Goal: Task Accomplishment & Management: Manage account settings

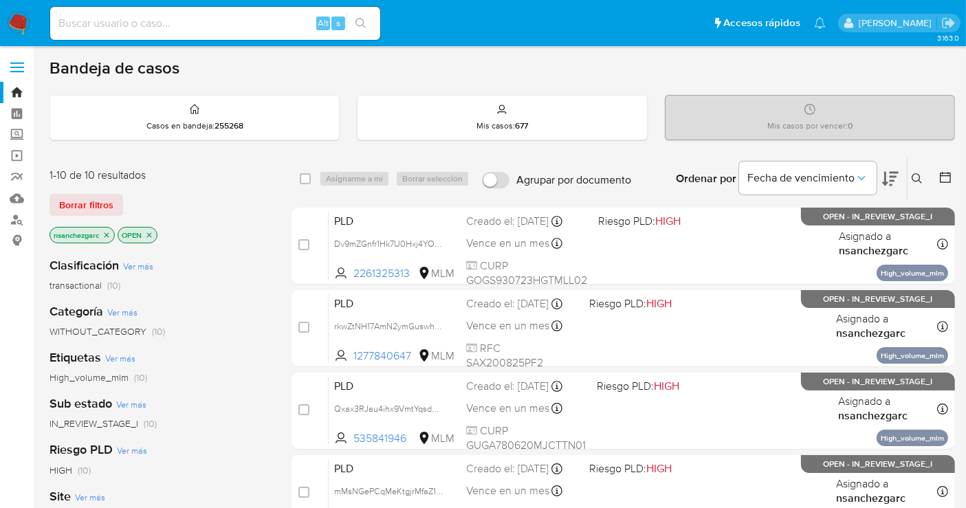
click at [227, 190] on div "1-10 de 10 resultados Borrar filtros nsanchezgarc OPEN" at bounding box center [159, 207] width 220 height 78
click at [100, 24] on input at bounding box center [215, 23] width 330 height 18
paste input "60264717"
type input "6"
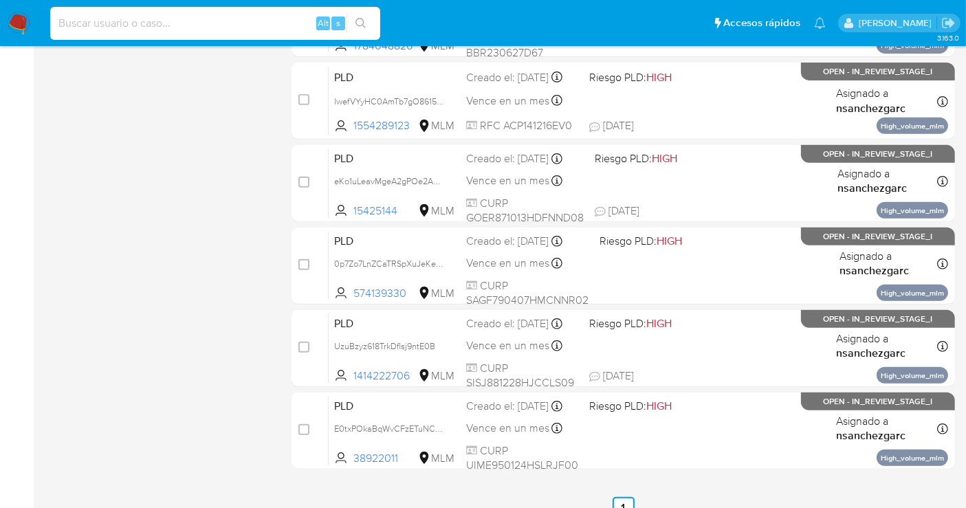
scroll to position [396, 0]
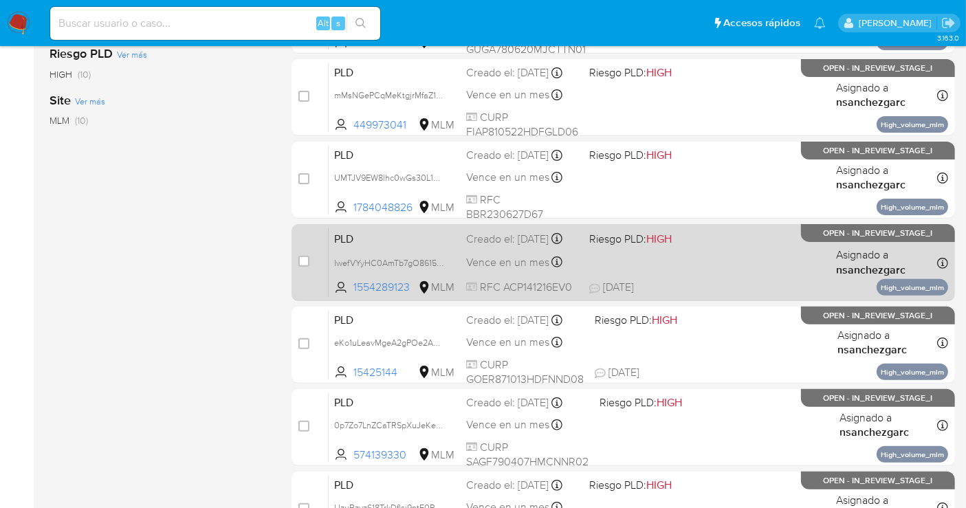
click at [481, 247] on div "Creado el: 12/09/2025 Creado el: 12/09/2025 02:09:20" at bounding box center [522, 239] width 112 height 15
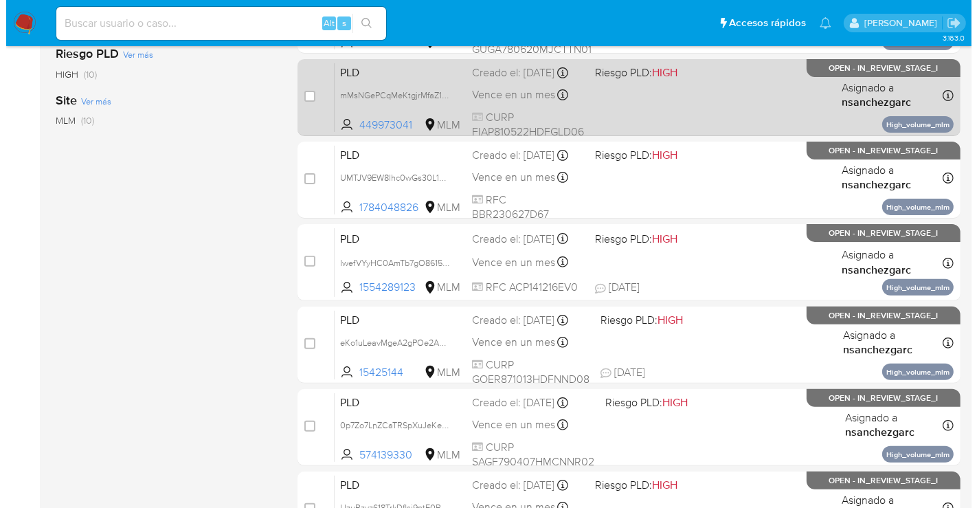
scroll to position [90, 0]
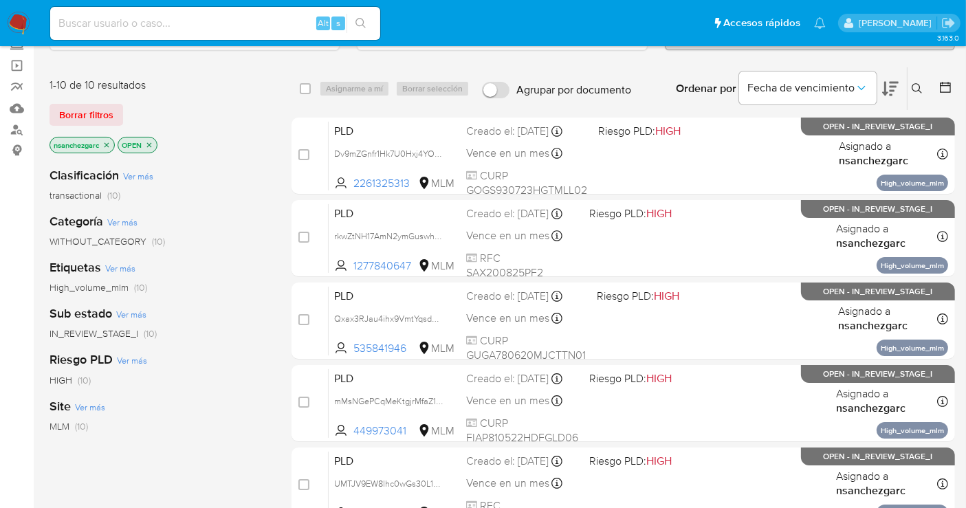
click at [917, 83] on icon at bounding box center [916, 88] width 10 height 10
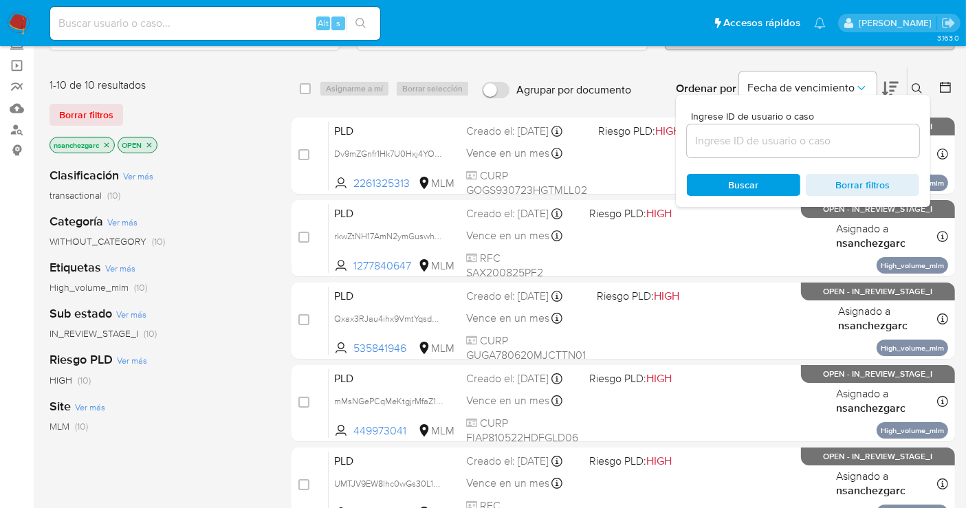
click at [717, 134] on input at bounding box center [803, 141] width 232 height 18
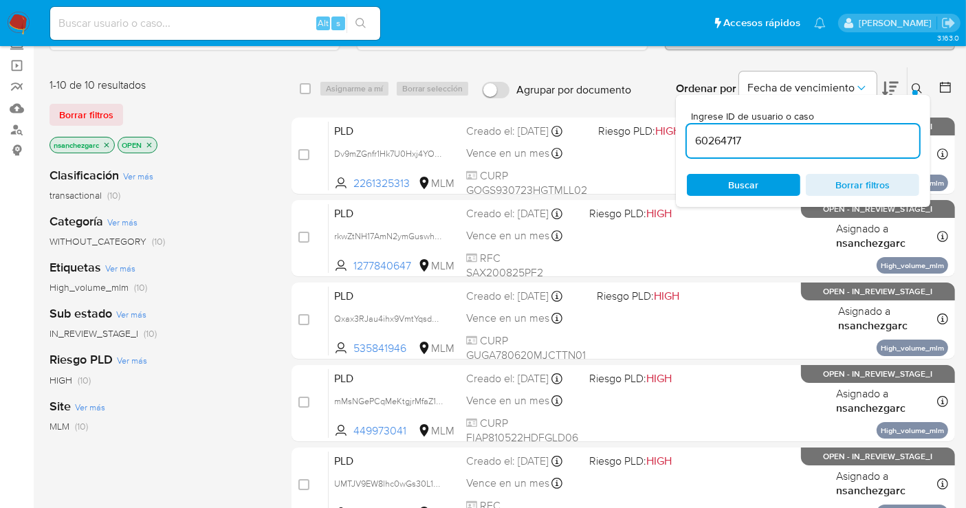
type input "60264717"
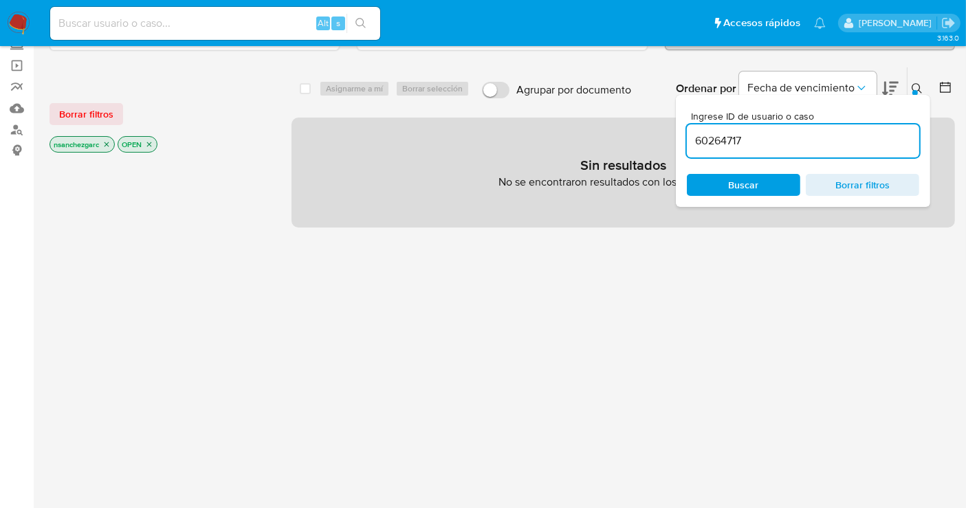
click at [107, 140] on icon "close-filter" at bounding box center [106, 144] width 8 height 8
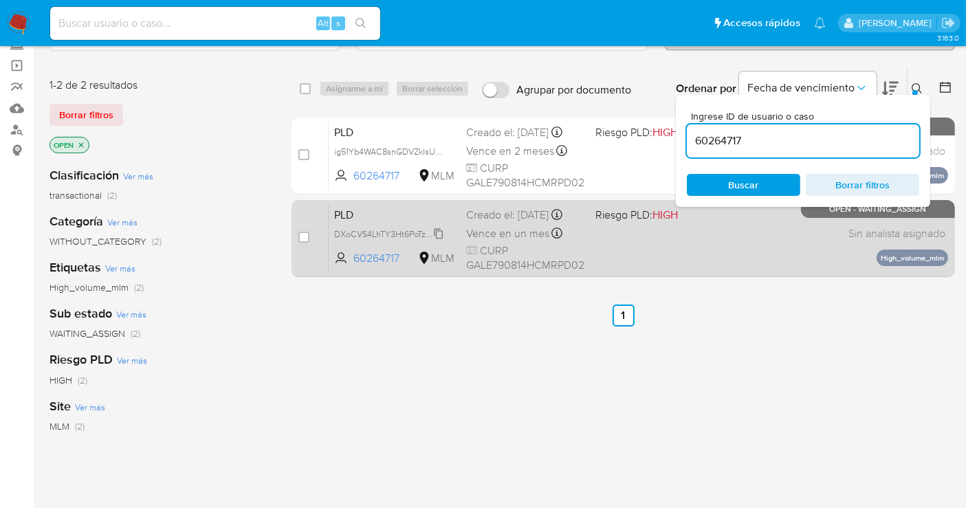
click at [439, 241] on span "DXoCVS4LhTY3Ht6PoTzFg4Pa" at bounding box center [391, 232] width 115 height 15
click at [302, 236] on input "checkbox" at bounding box center [303, 237] width 11 height 11
checkbox input "true"
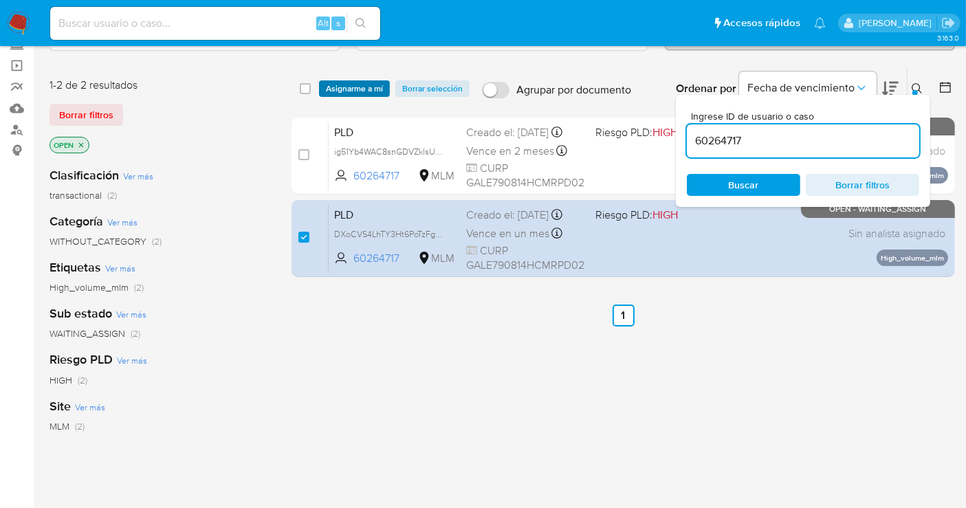
click at [348, 87] on span "Asignarme a mí" at bounding box center [354, 89] width 57 height 14
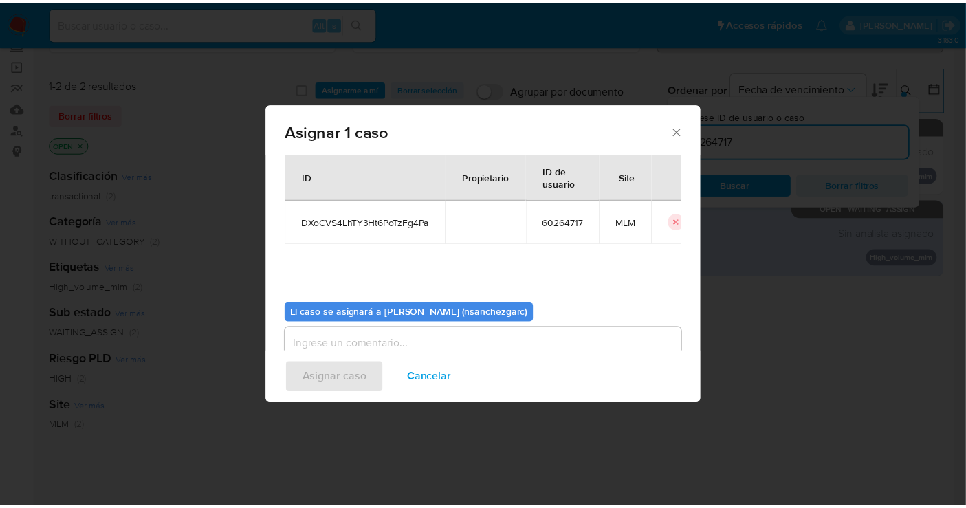
scroll to position [70, 0]
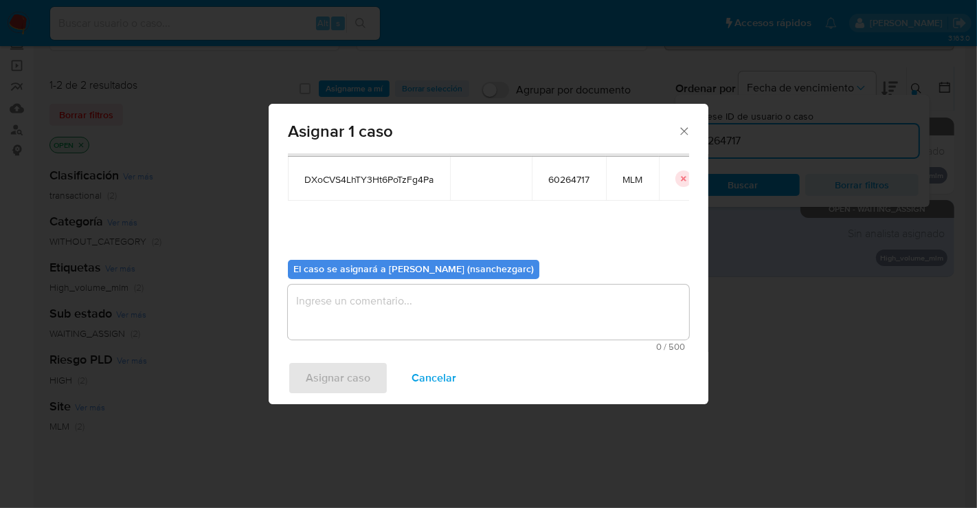
click at [337, 300] on textarea "assign-modal" at bounding box center [488, 312] width 401 height 55
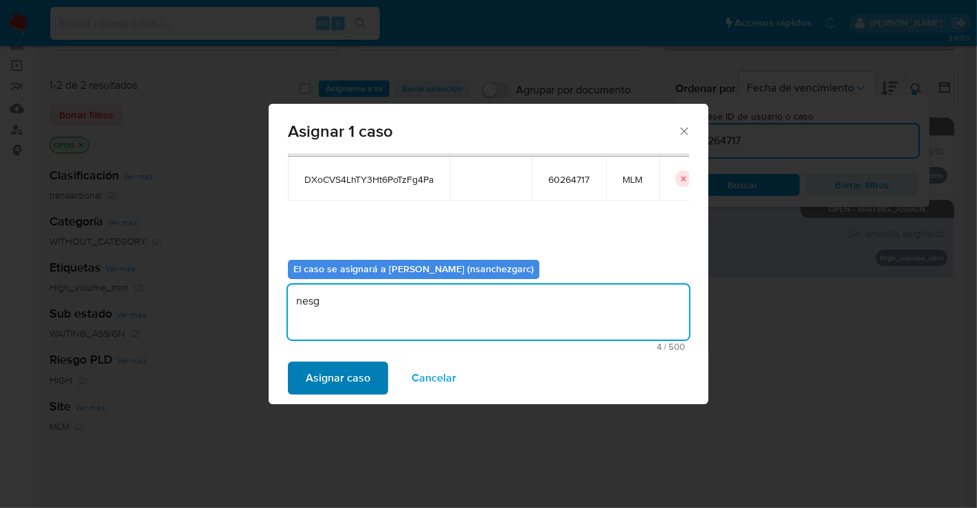
type textarea "nesg"
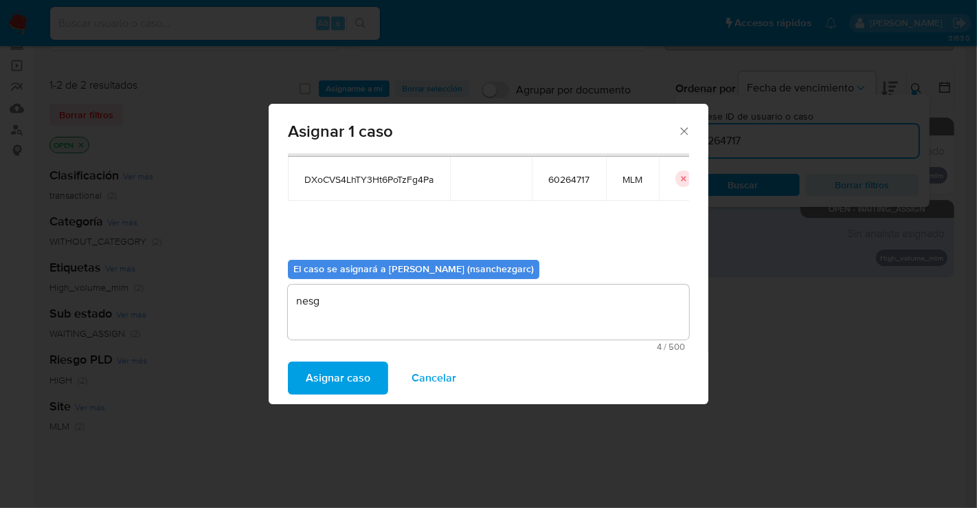
click at [342, 381] on span "Asignar caso" at bounding box center [338, 378] width 65 height 30
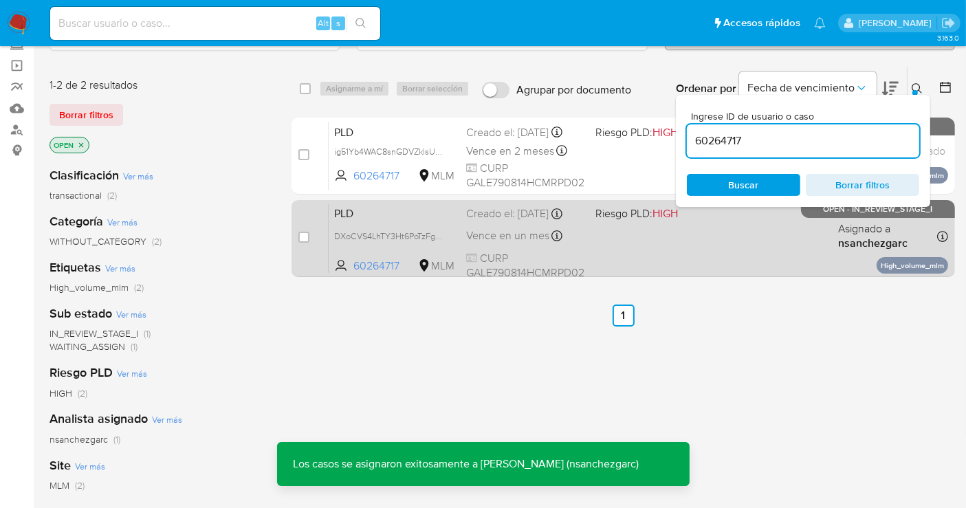
click at [479, 243] on span "Vence en un mes" at bounding box center [507, 235] width 83 height 15
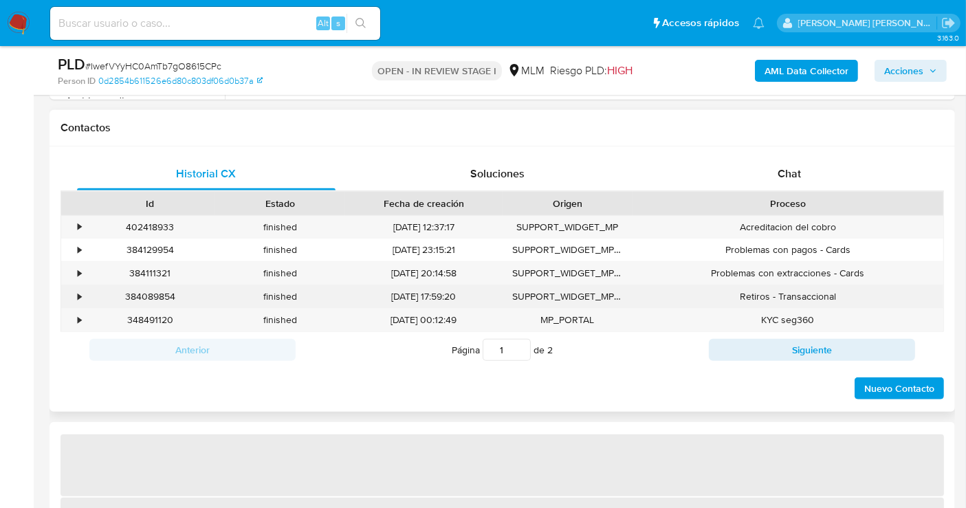
scroll to position [610, 0]
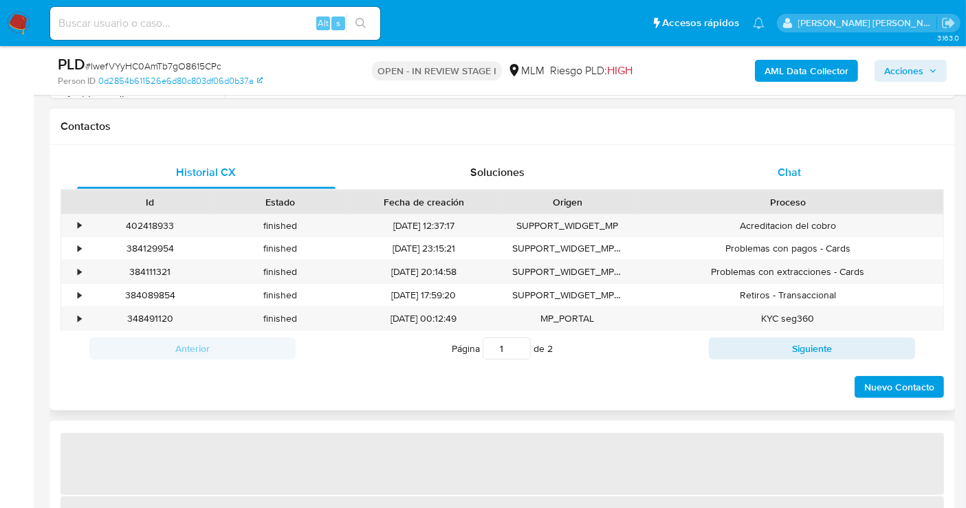
select select "10"
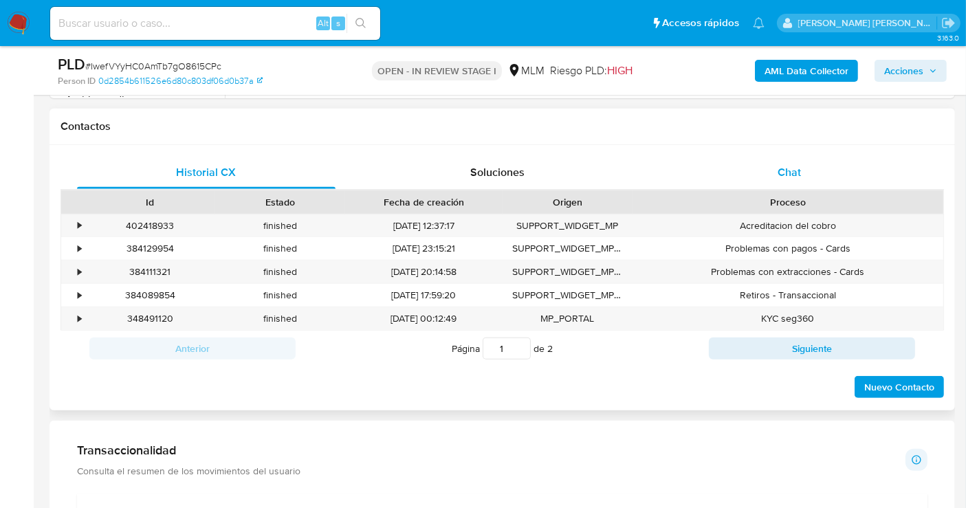
click at [789, 174] on span "Chat" at bounding box center [788, 172] width 23 height 16
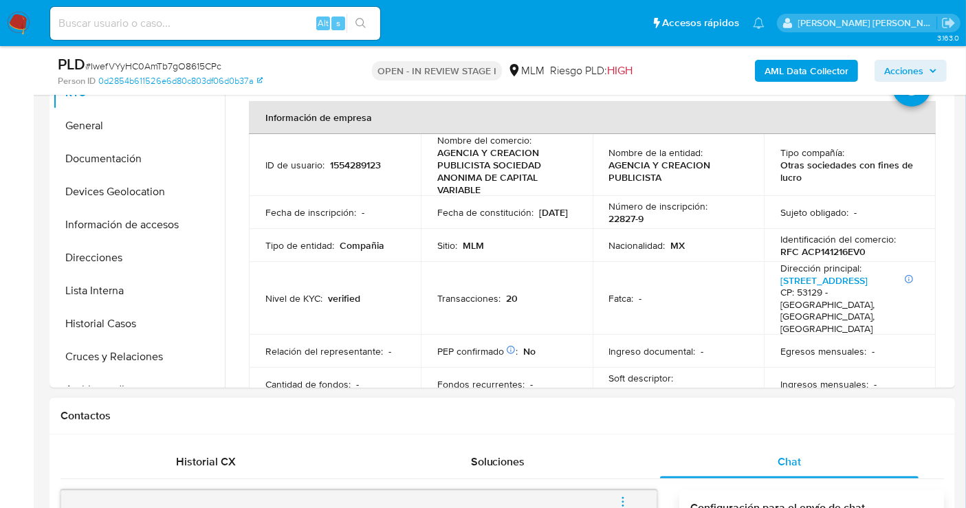
scroll to position [305, 0]
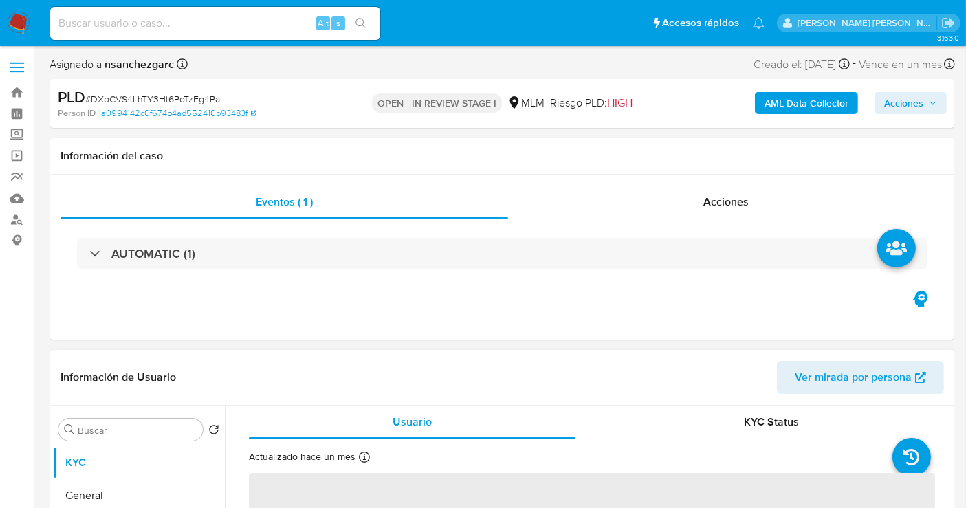
scroll to position [305, 0]
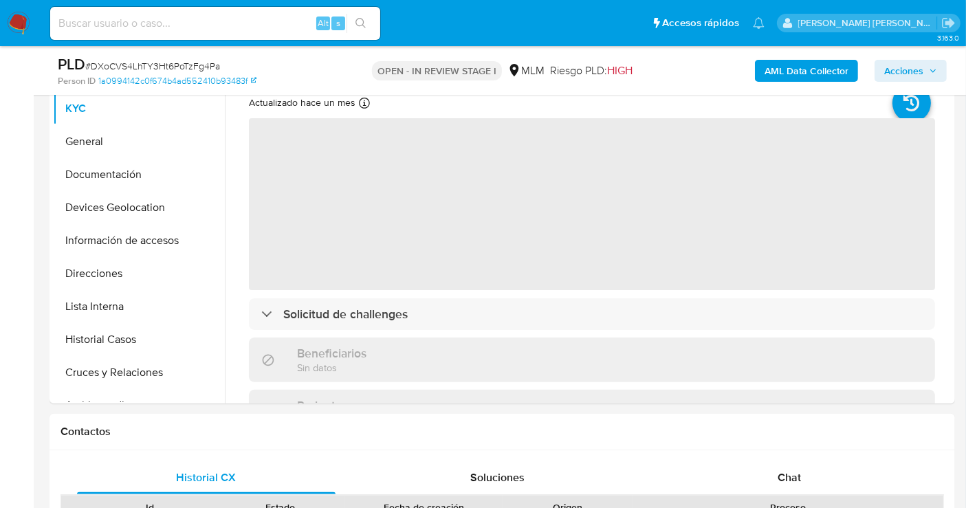
select select "10"
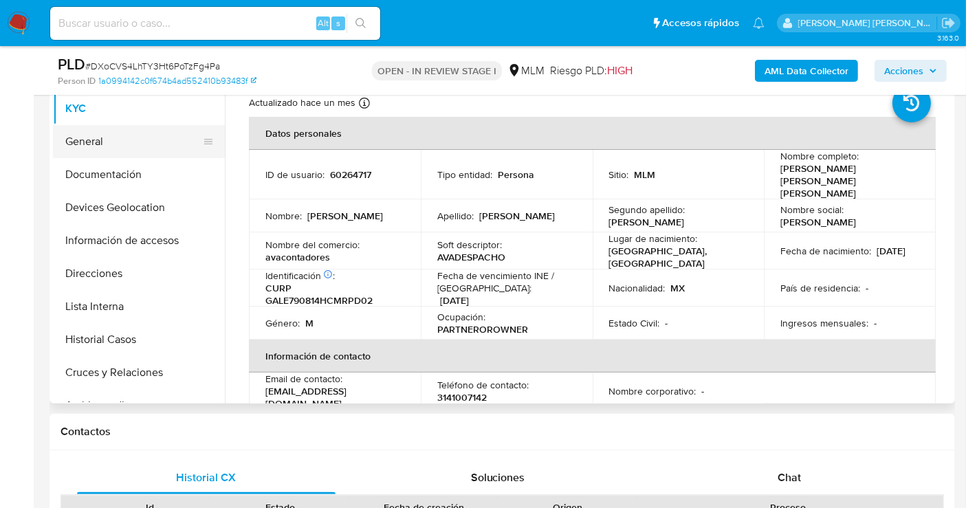
click at [104, 148] on button "General" at bounding box center [133, 141] width 161 height 33
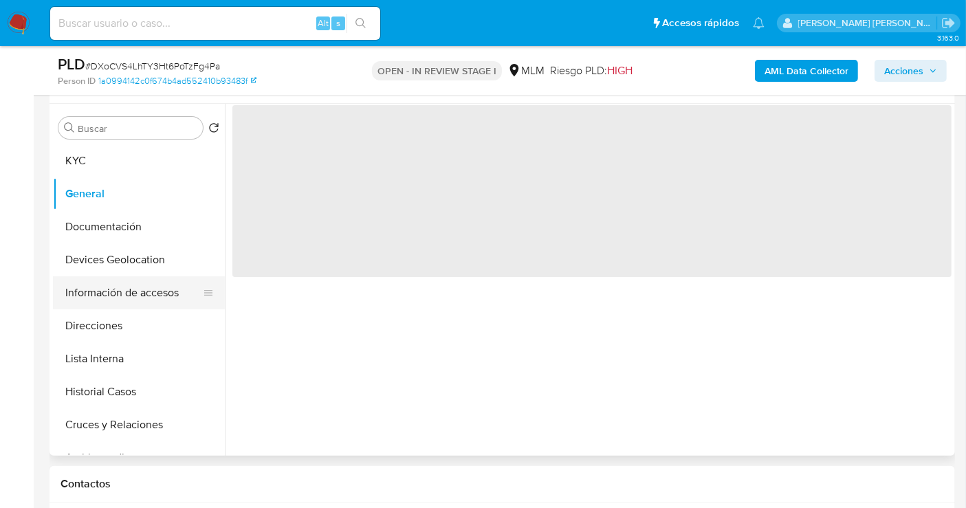
scroll to position [229, 0]
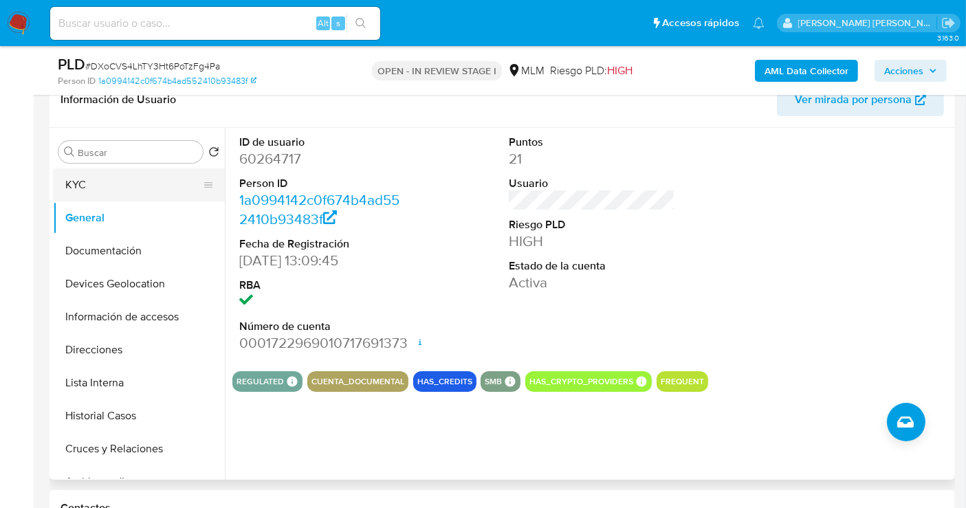
click at [108, 191] on button "KYC" at bounding box center [133, 184] width 161 height 33
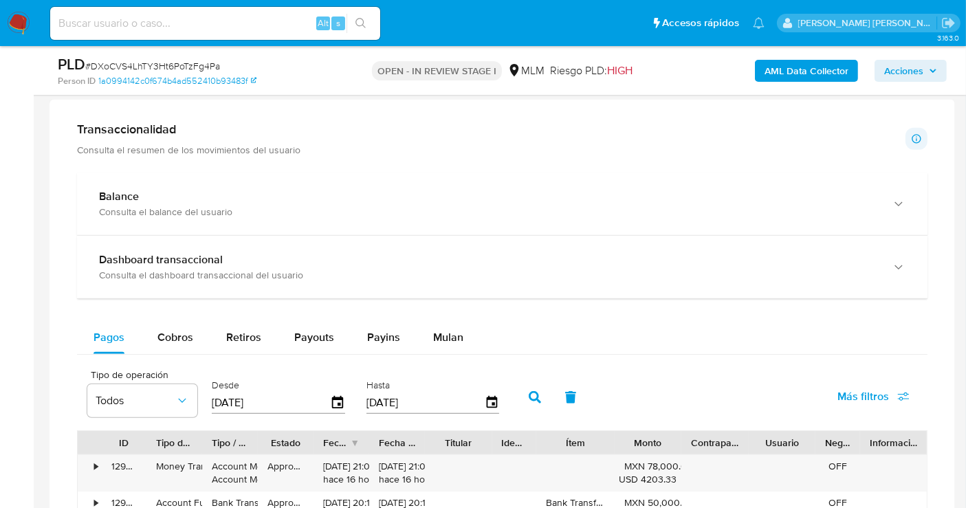
scroll to position [840, 0]
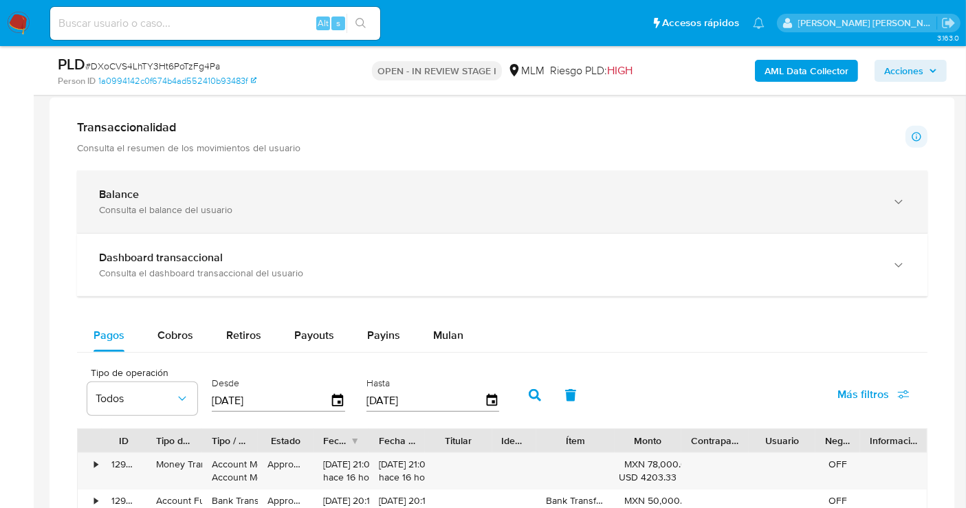
click at [259, 209] on div "Consulta el balance del usuario" at bounding box center [488, 209] width 779 height 12
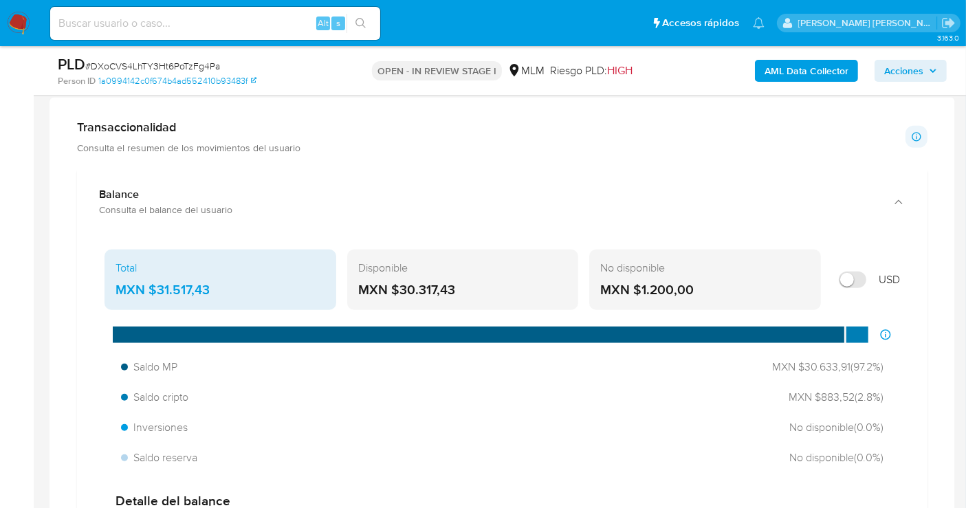
click at [175, 285] on div "MXN $31.517,43" at bounding box center [220, 290] width 210 height 18
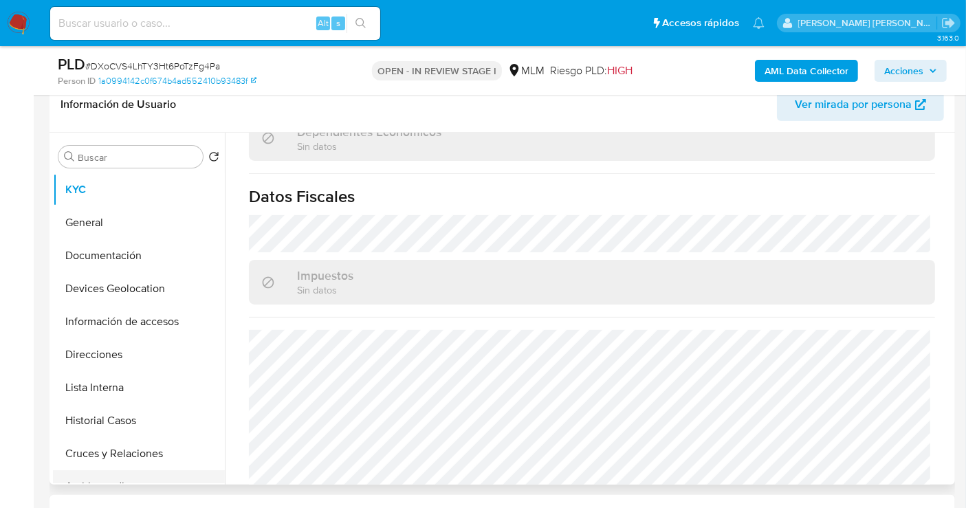
scroll to position [153, 0]
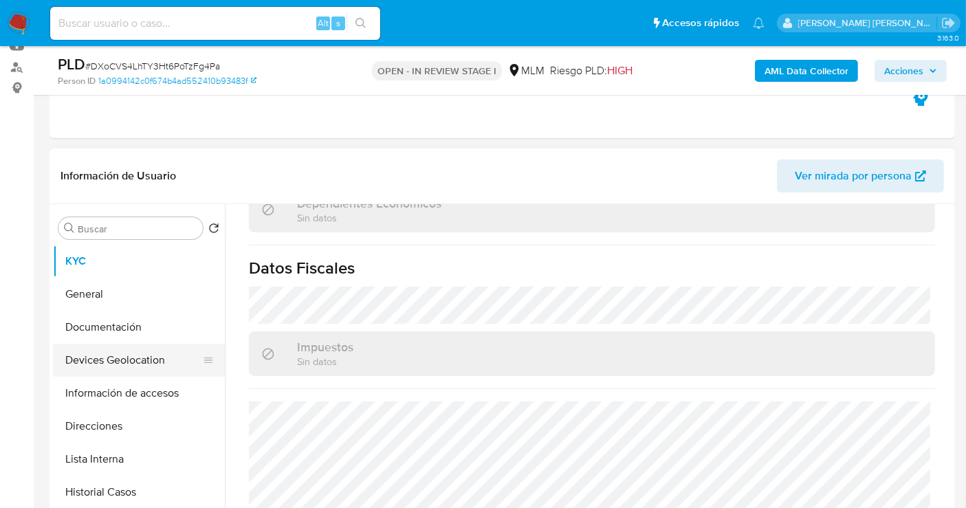
click at [110, 363] on button "Devices Geolocation" at bounding box center [133, 360] width 161 height 33
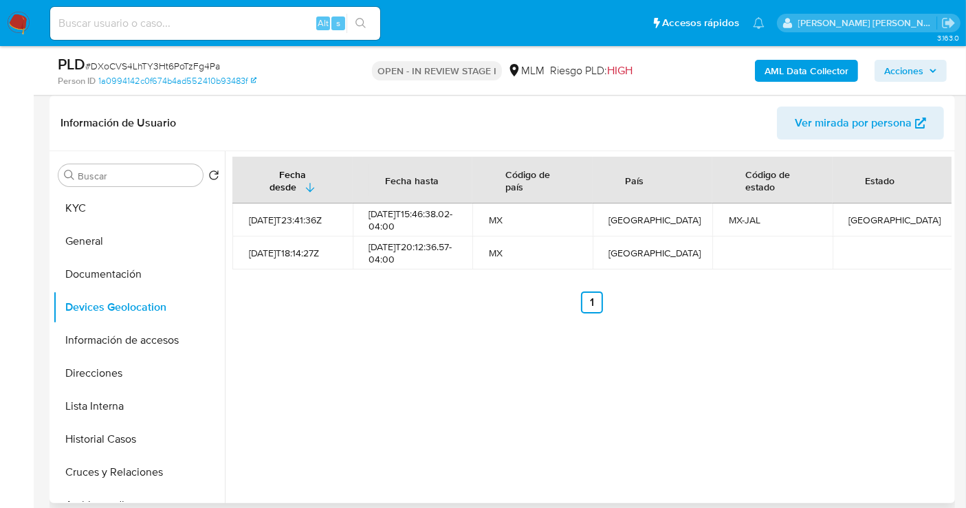
scroll to position [229, 0]
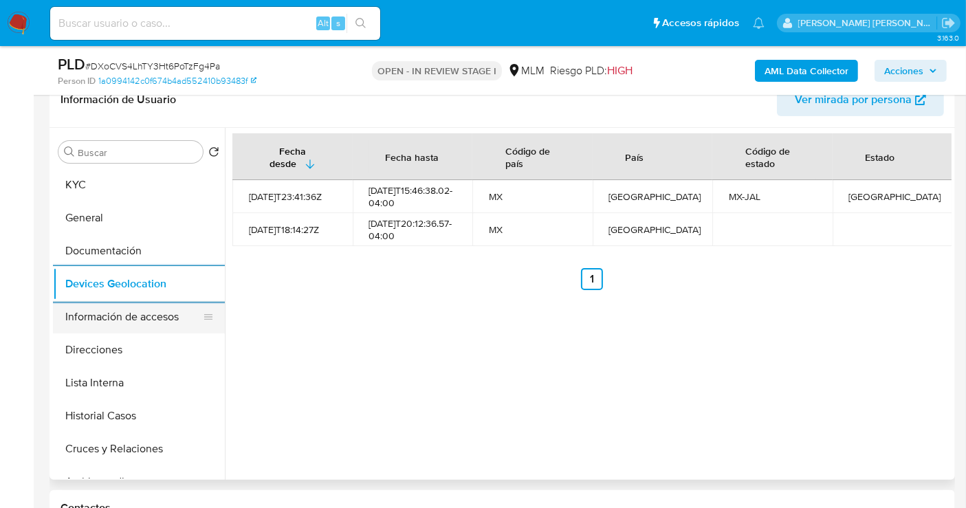
click at [89, 317] on button "Información de accesos" at bounding box center [133, 316] width 161 height 33
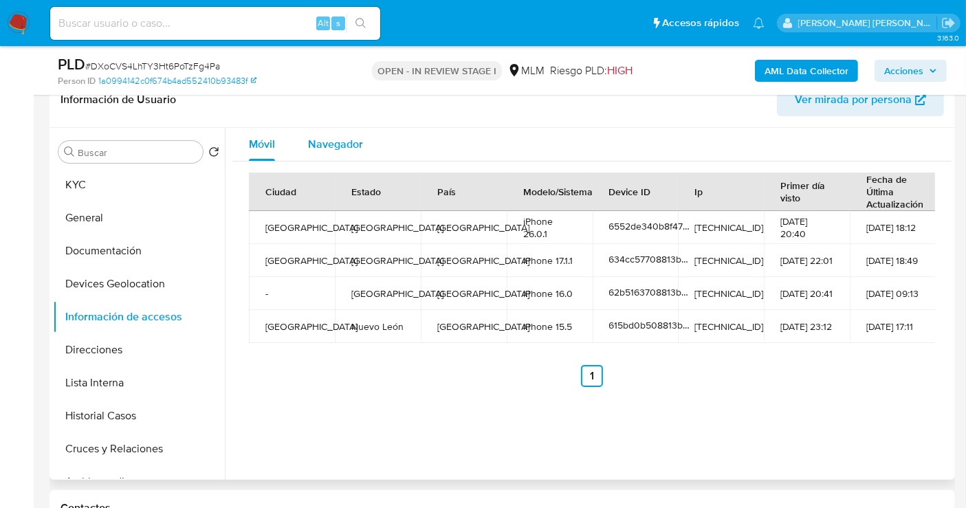
click at [345, 136] on span "Navegador" at bounding box center [335, 144] width 55 height 16
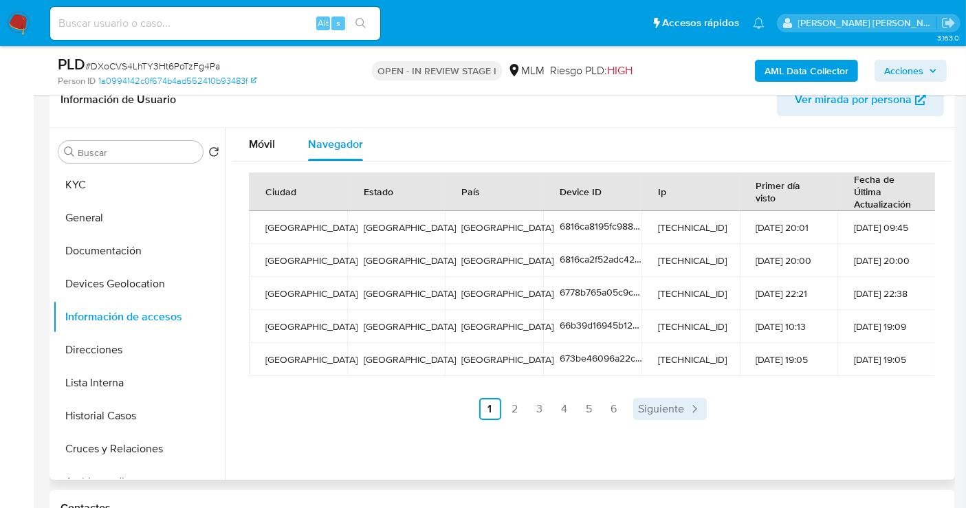
click at [668, 407] on span "Siguiente" at bounding box center [662, 408] width 46 height 11
click at [724, 410] on icon "Paginación" at bounding box center [731, 409] width 14 height 14
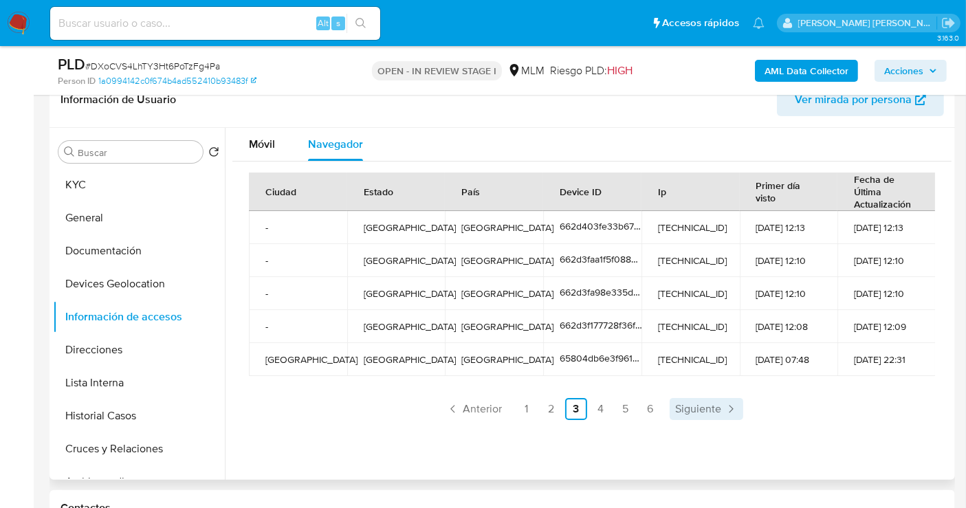
click at [709, 410] on span "Siguiente" at bounding box center [698, 408] width 46 height 11
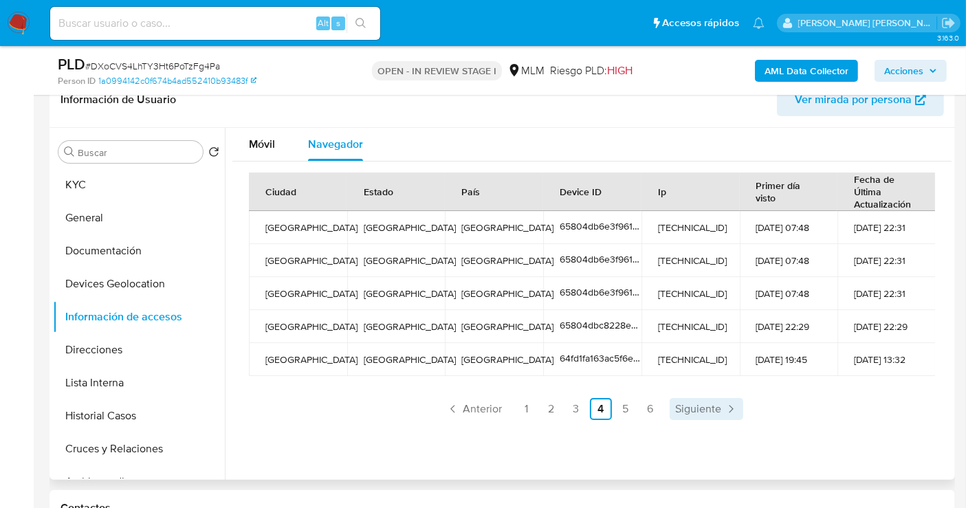
click at [709, 410] on span "Siguiente" at bounding box center [698, 408] width 46 height 11
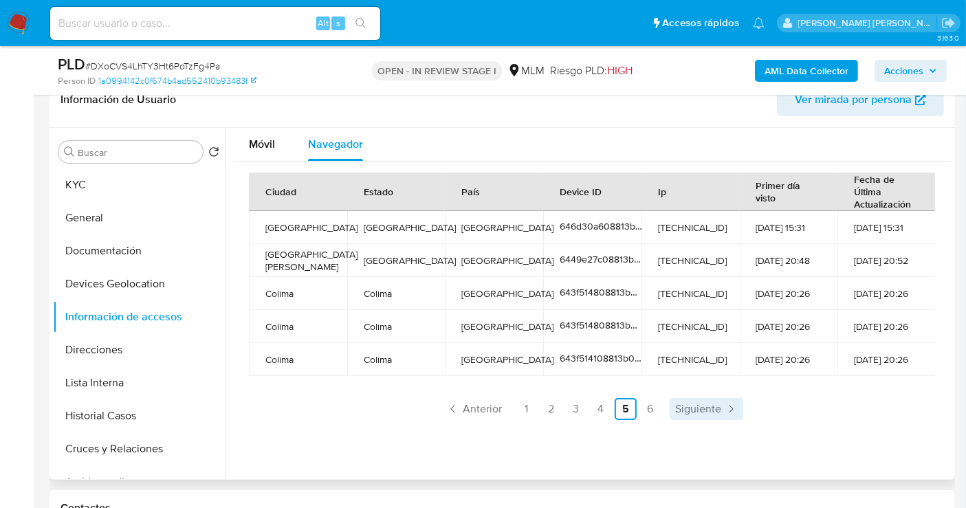
click at [691, 408] on span "Siguiente" at bounding box center [698, 408] width 46 height 11
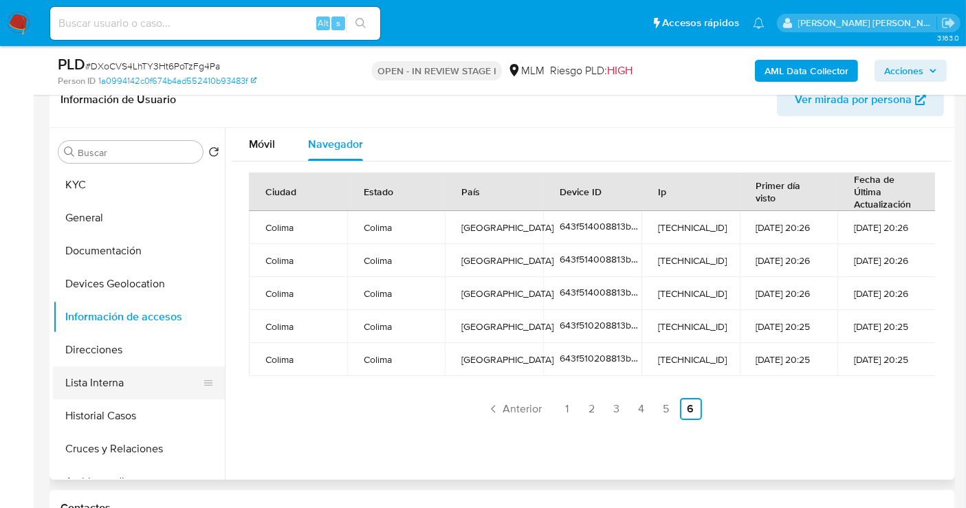
click at [90, 385] on button "Lista Interna" at bounding box center [133, 382] width 161 height 33
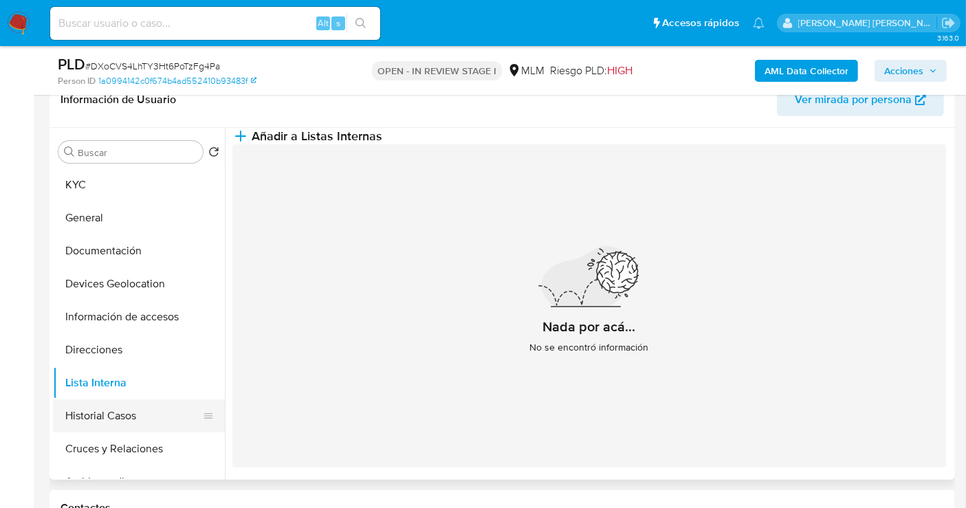
click at [117, 417] on button "Historial Casos" at bounding box center [133, 415] width 161 height 33
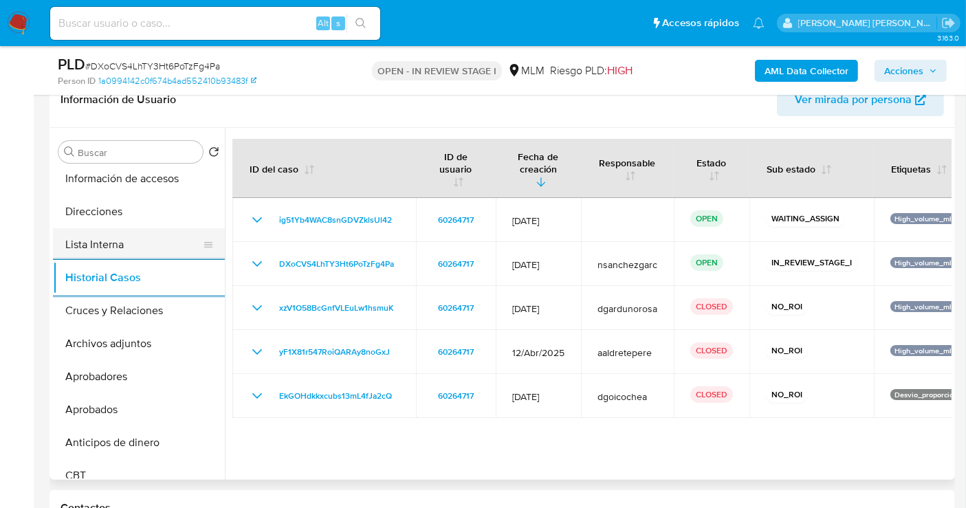
scroll to position [153, 0]
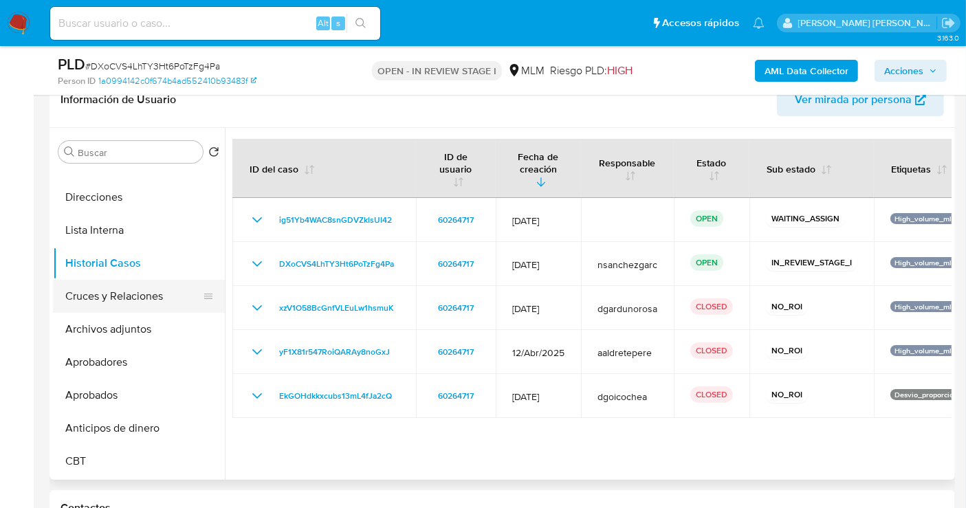
click at [99, 302] on button "Cruces y Relaciones" at bounding box center [133, 296] width 161 height 33
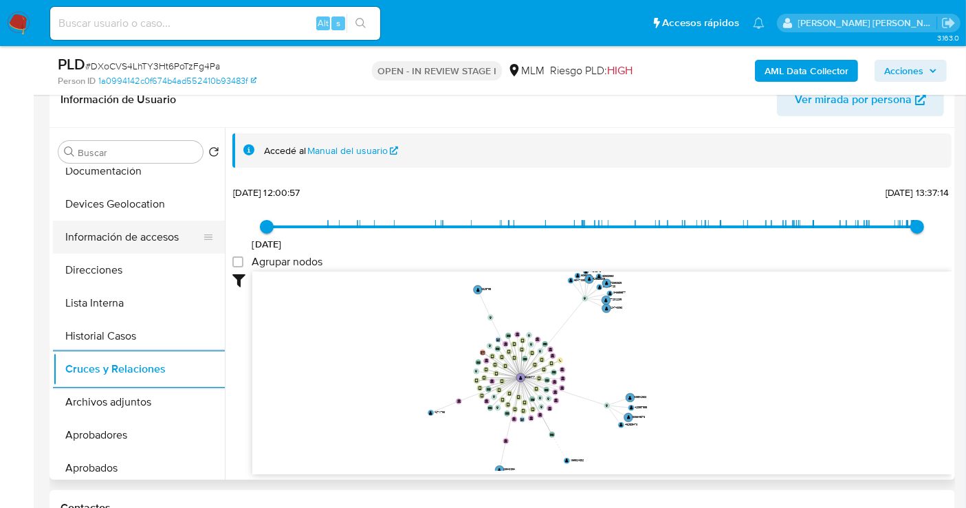
scroll to position [0, 0]
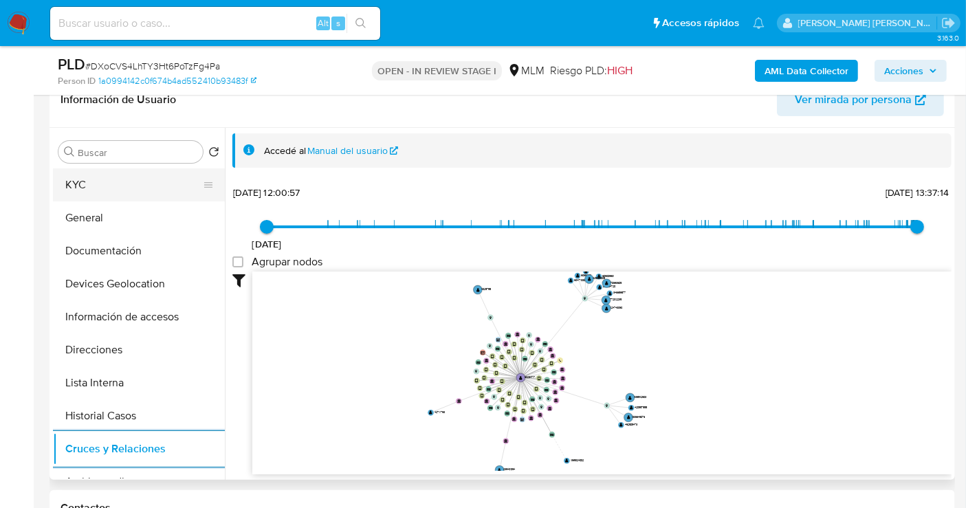
click at [94, 188] on button "KYC" at bounding box center [133, 184] width 161 height 33
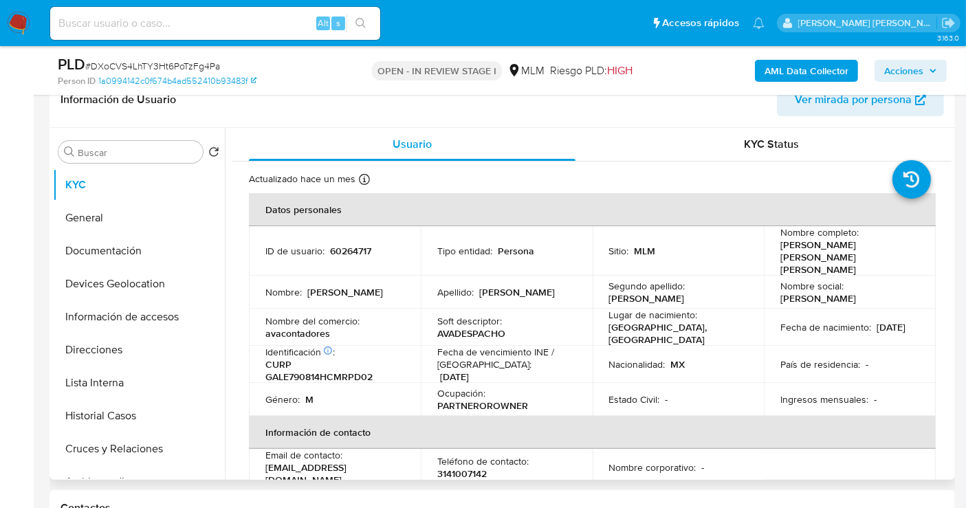
click at [287, 327] on p "avacontadores" at bounding box center [297, 333] width 65 height 12
copy p "avacontadores"
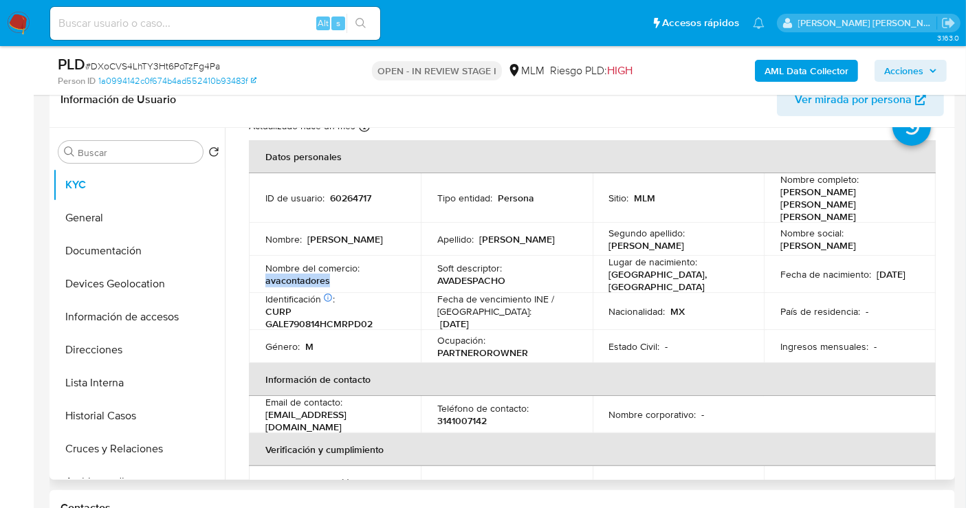
scroll to position [76, 0]
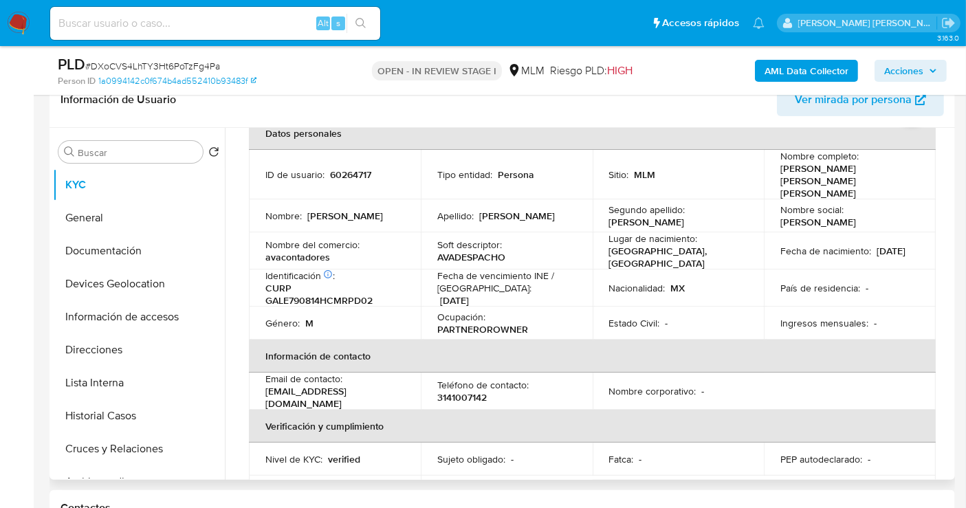
click at [452, 391] on p "3141007142" at bounding box center [461, 397] width 49 height 12
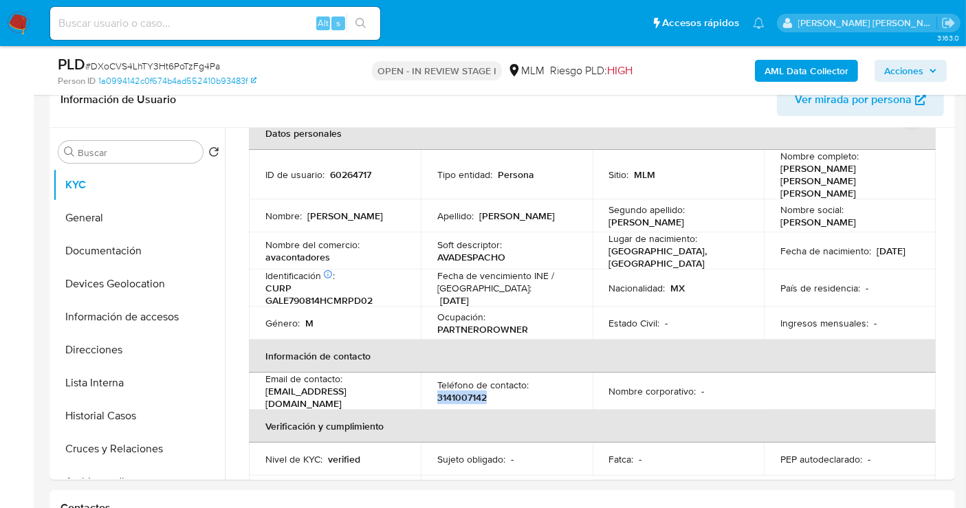
copy p "3141007142"
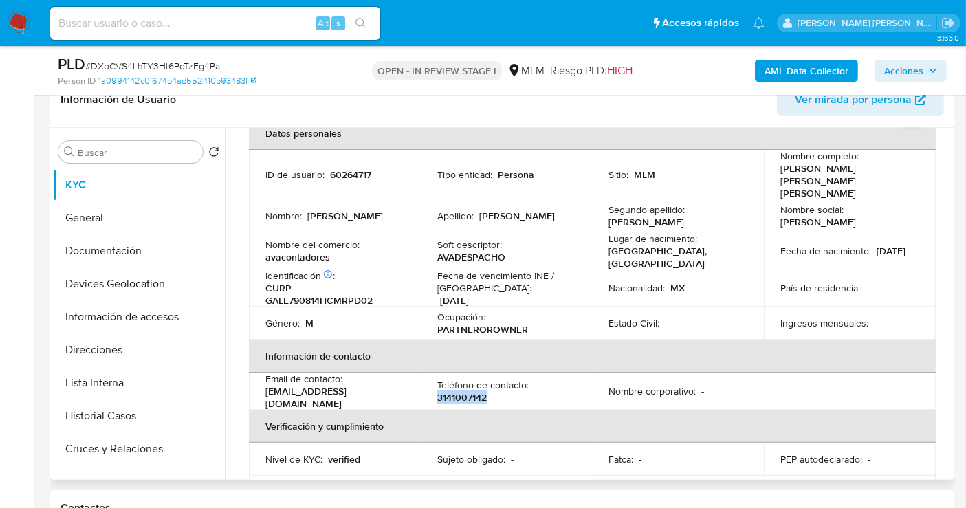
drag, startPoint x: 416, startPoint y: 379, endPoint x: 264, endPoint y: 378, distance: 151.9
click at [264, 378] on td "Email de contacto : cp.armando_garcia@live.com.mx" at bounding box center [335, 391] width 172 height 37
copy p "cp.armando_garcia@live.com.mx"
click at [866, 110] on span "Ver mirada por persona" at bounding box center [853, 99] width 117 height 33
click at [113, 253] on button "Documentación" at bounding box center [133, 250] width 161 height 33
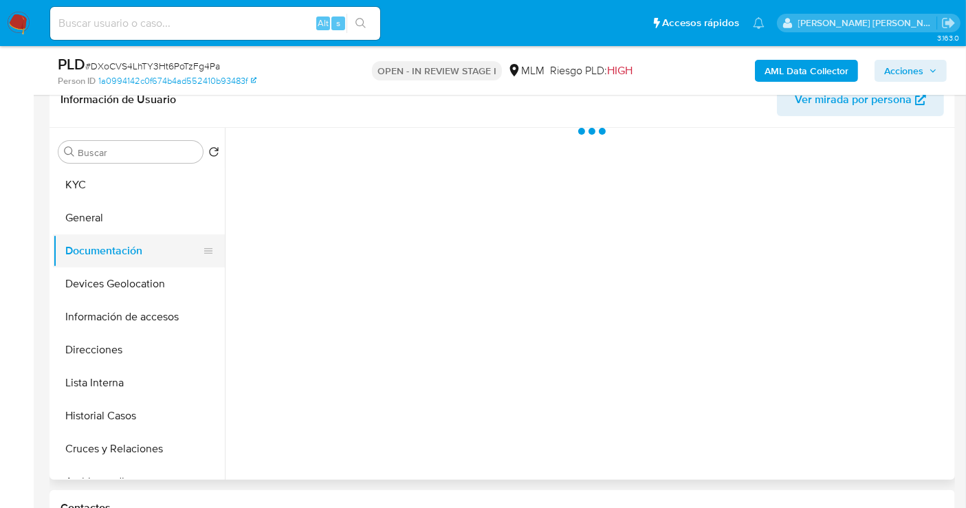
scroll to position [0, 0]
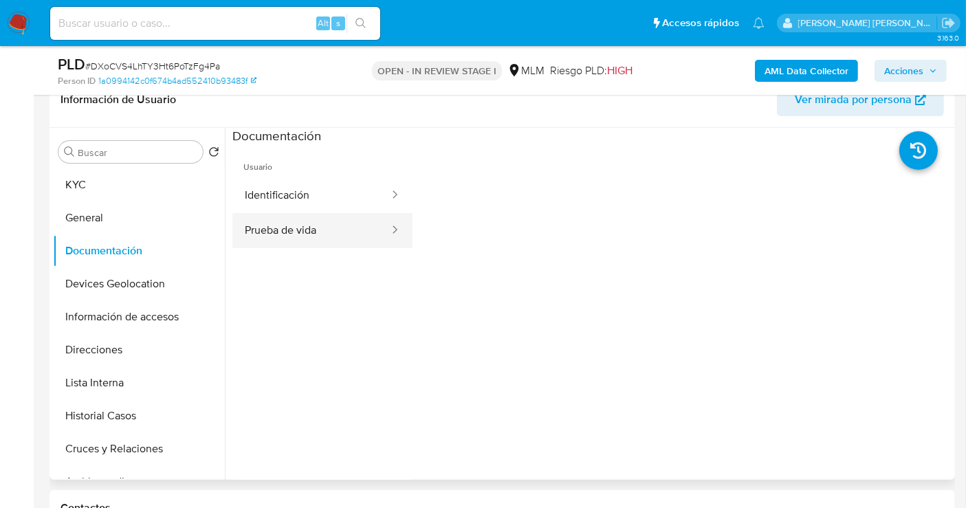
click at [280, 223] on button "Prueba de vida" at bounding box center [311, 230] width 158 height 35
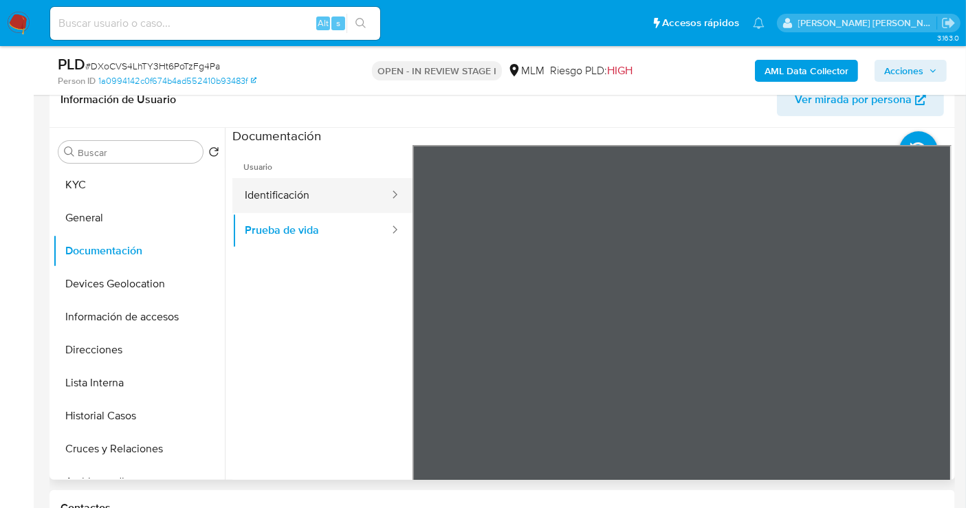
click at [324, 197] on button "Identificación" at bounding box center [311, 195] width 158 height 35
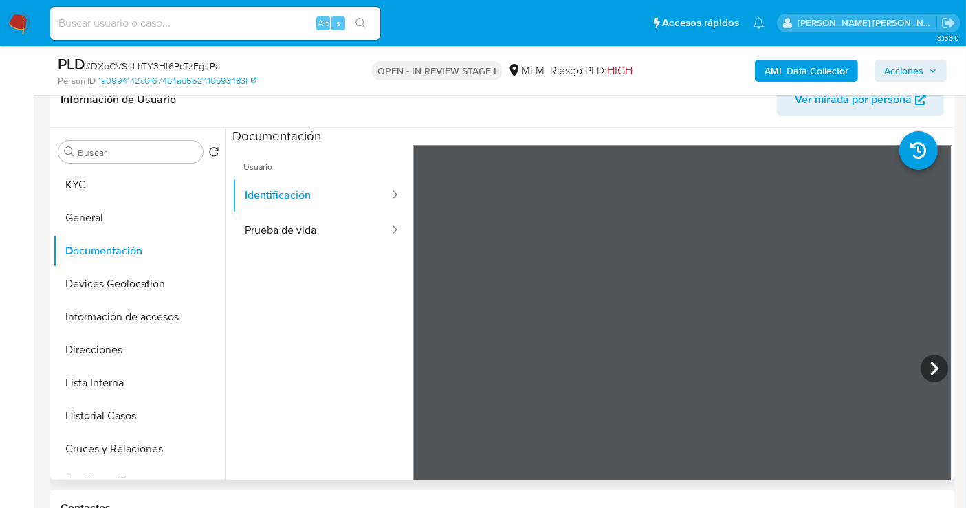
scroll to position [278, 0]
click at [99, 354] on button "Direcciones" at bounding box center [133, 349] width 161 height 33
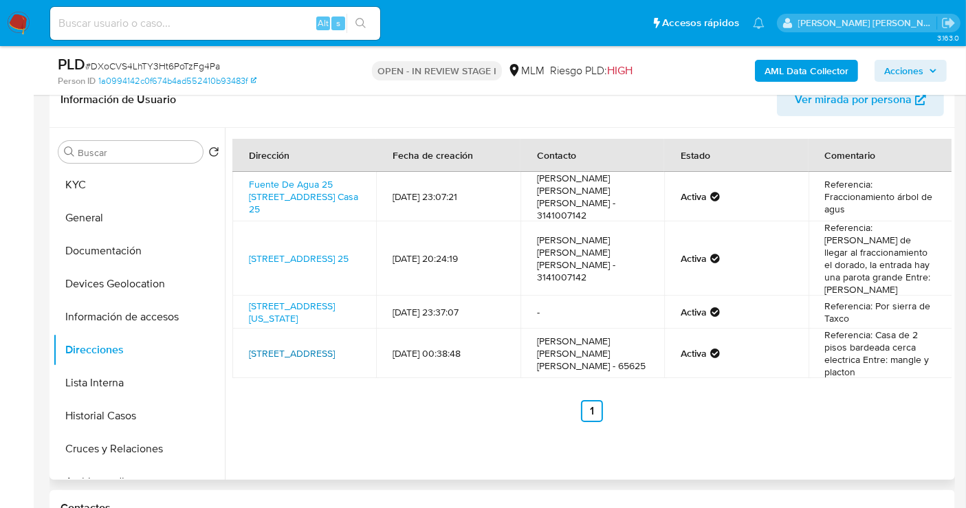
click at [289, 352] on link "Caballo De Mar 122, Manzanillo, Colima, 28860, Mexico 122" at bounding box center [292, 353] width 86 height 14
click at [278, 309] on link "Sierra Nevada 6, Manzanillo, Colima, 28239, Mexico 6" at bounding box center [292, 312] width 86 height 26
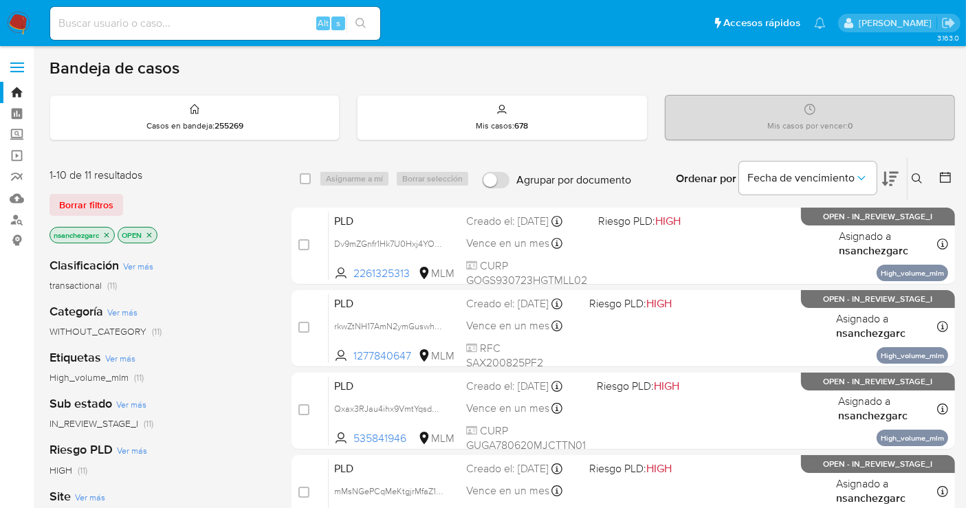
click at [915, 177] on icon at bounding box center [916, 178] width 11 height 11
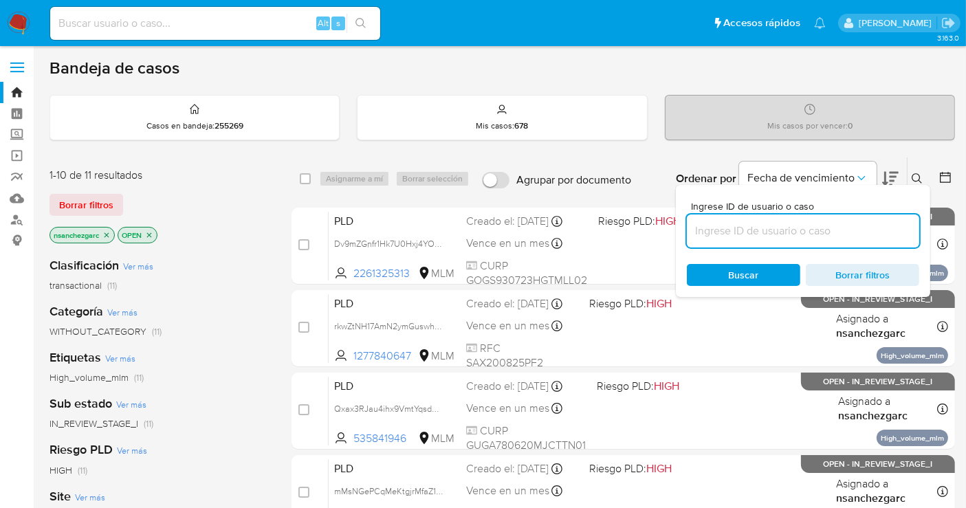
click at [715, 228] on input at bounding box center [803, 231] width 232 height 18
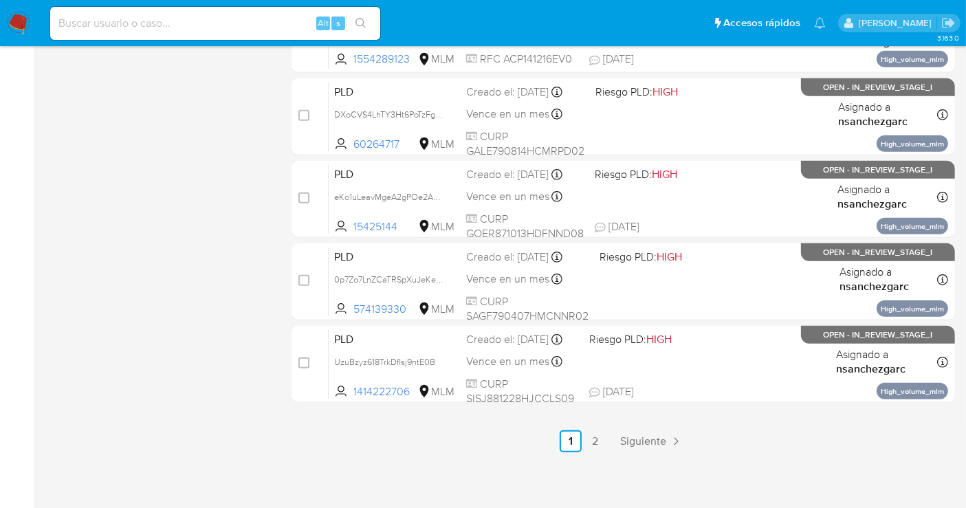
scroll to position [625, 0]
click at [640, 436] on span "Siguiente" at bounding box center [643, 440] width 46 height 11
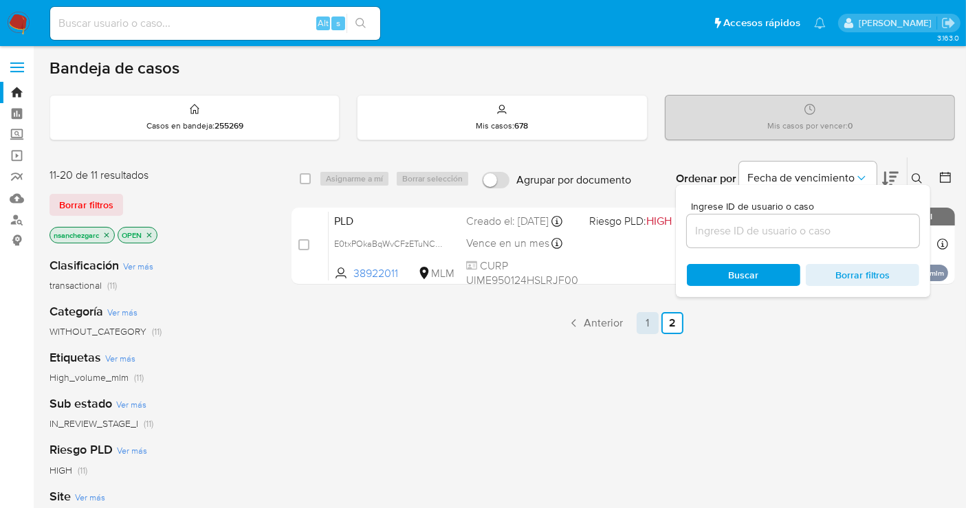
click at [644, 321] on link "1" at bounding box center [647, 323] width 22 height 22
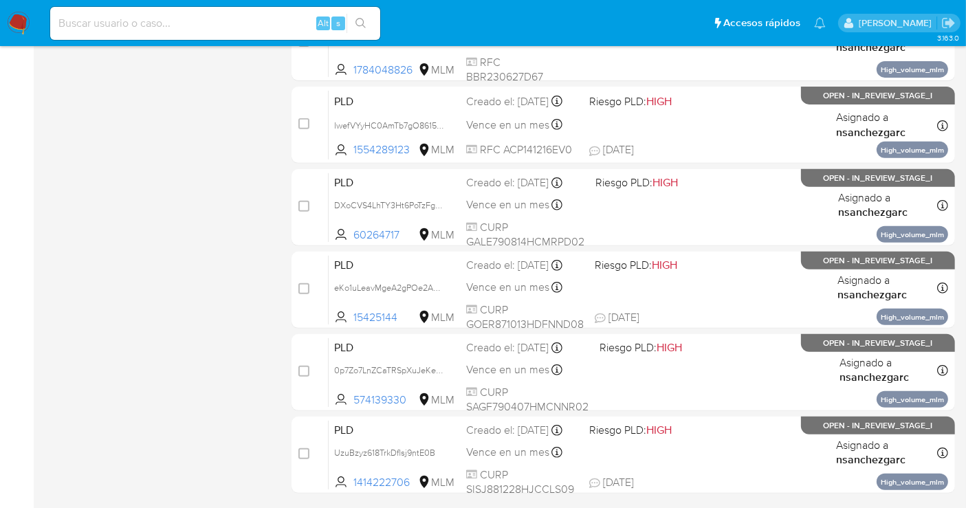
scroll to position [534, 0]
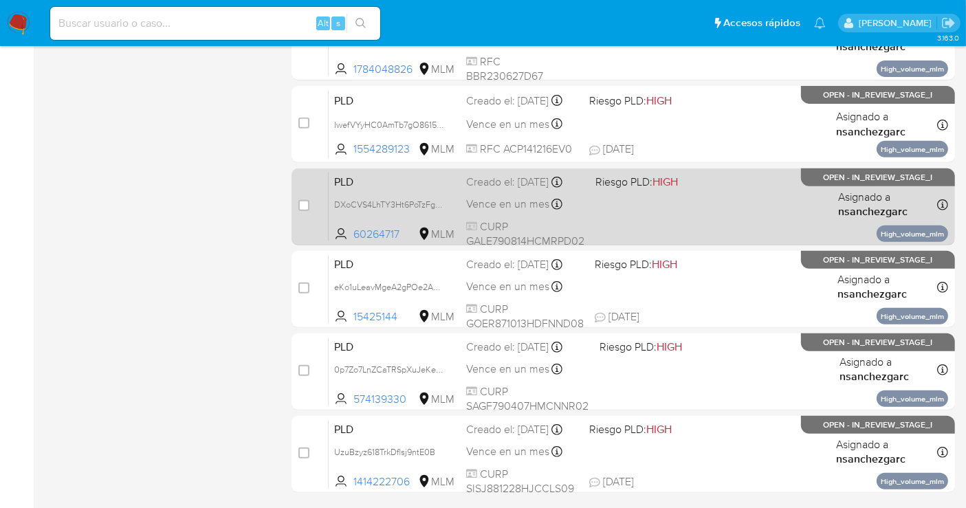
click at [482, 190] on div "Creado el: 12/09/2025 Creado el: 12/09/2025 02:08:56" at bounding box center [525, 182] width 118 height 15
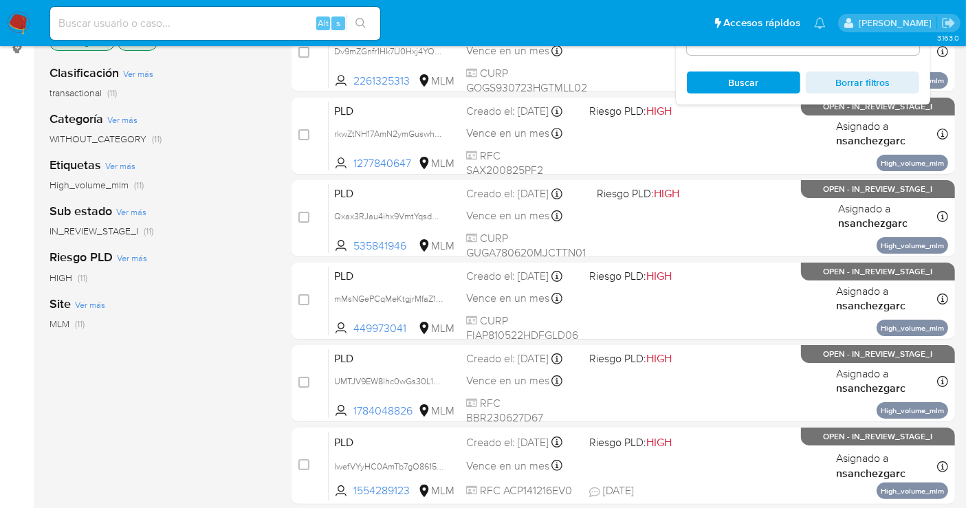
scroll to position [0, 0]
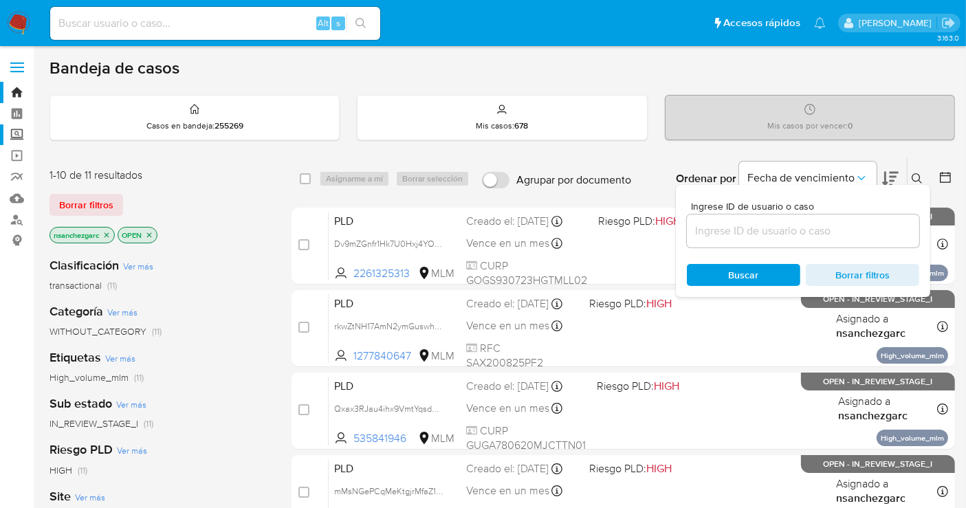
click at [19, 135] on label "Screening" at bounding box center [82, 134] width 164 height 21
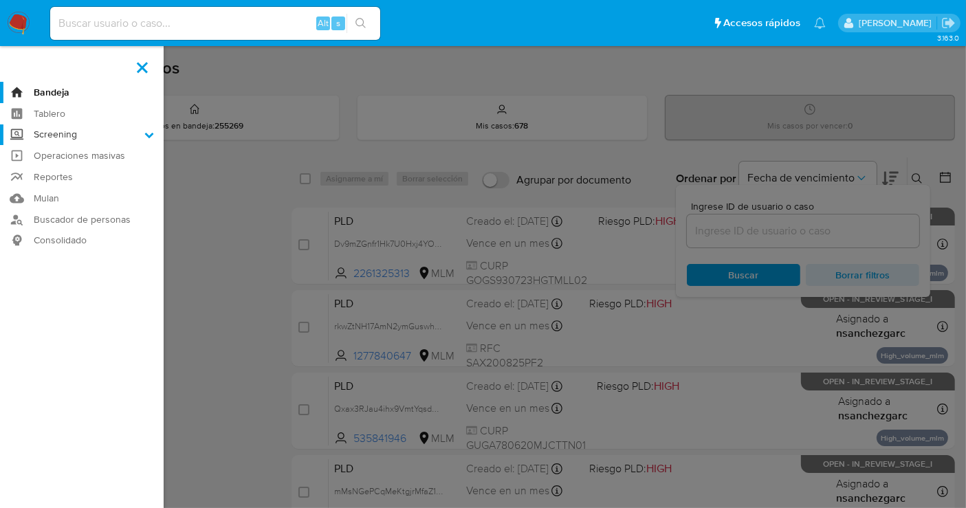
click at [0, 0] on input "Screening" at bounding box center [0, 0] width 0 height 0
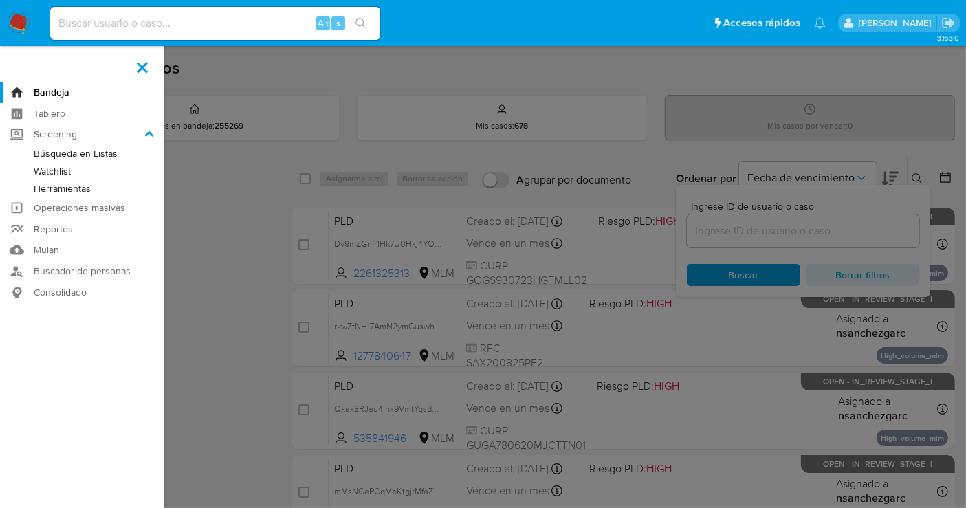
click at [77, 191] on link "Herramientas" at bounding box center [82, 188] width 164 height 17
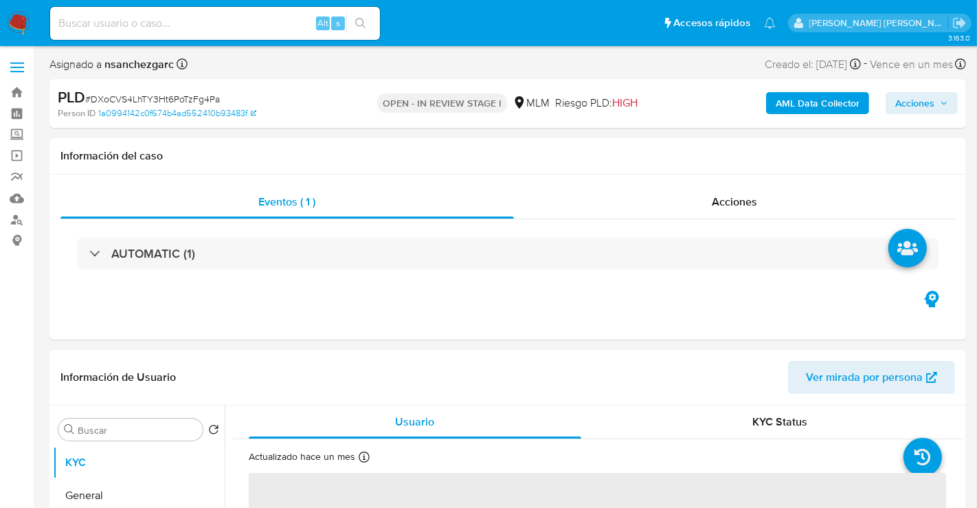
select select "10"
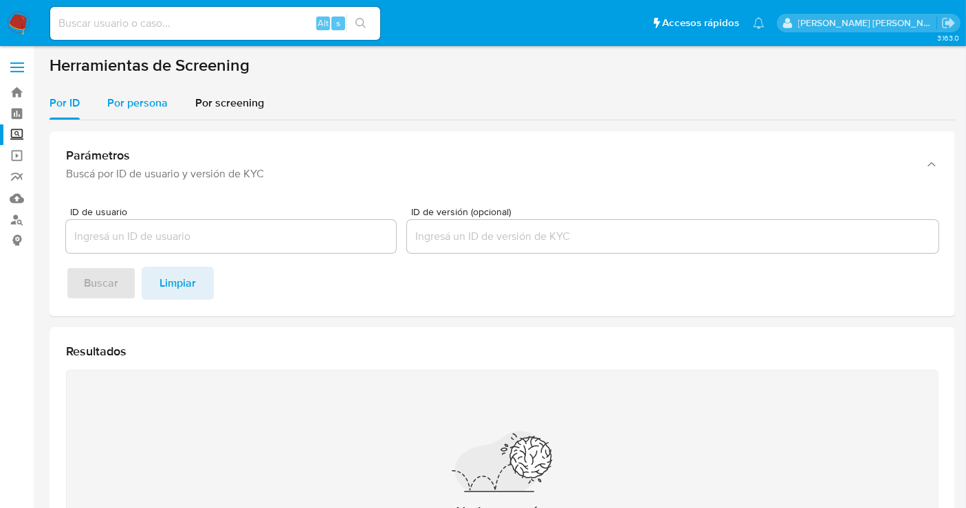
click at [137, 109] on span "Por persona" at bounding box center [137, 103] width 60 height 16
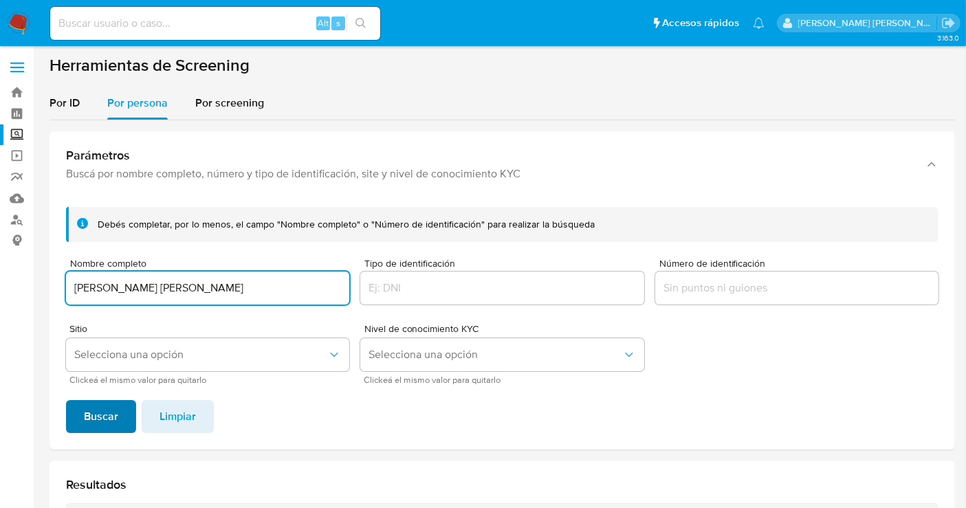
type input "[PERSON_NAME] [PERSON_NAME]"
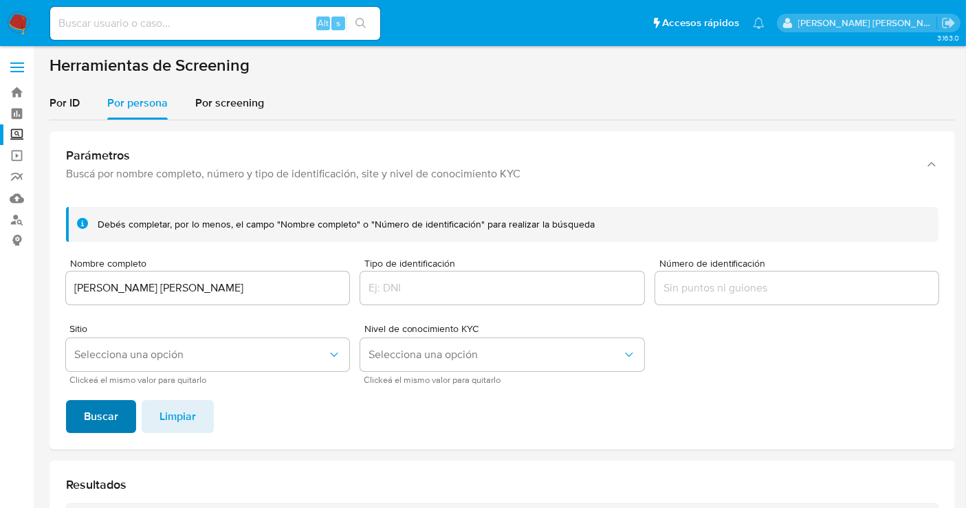
click at [124, 403] on button "Buscar" at bounding box center [101, 416] width 70 height 33
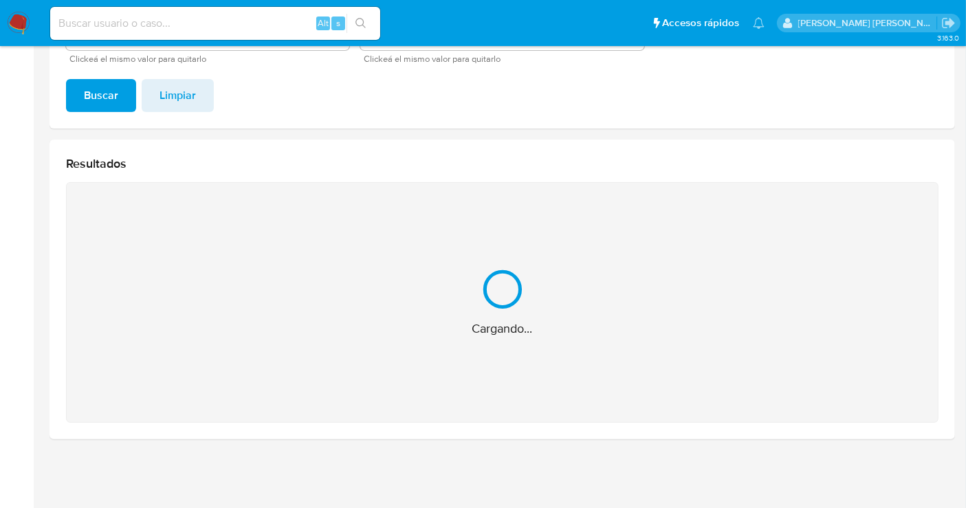
scroll to position [184, 0]
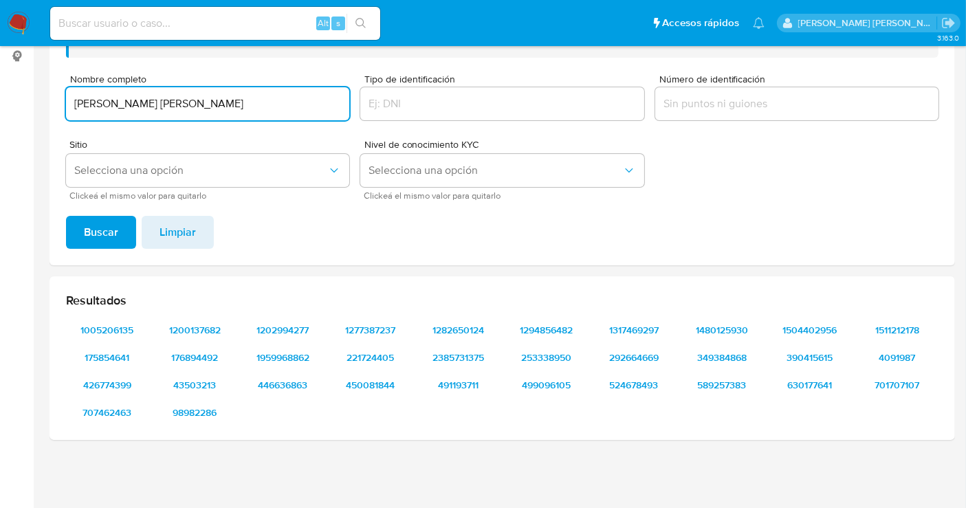
click at [129, 95] on input "JULIO CESAR GARCIA RAMOS" at bounding box center [207, 104] width 283 height 18
click at [90, 230] on span "Buscar" at bounding box center [101, 232] width 34 height 30
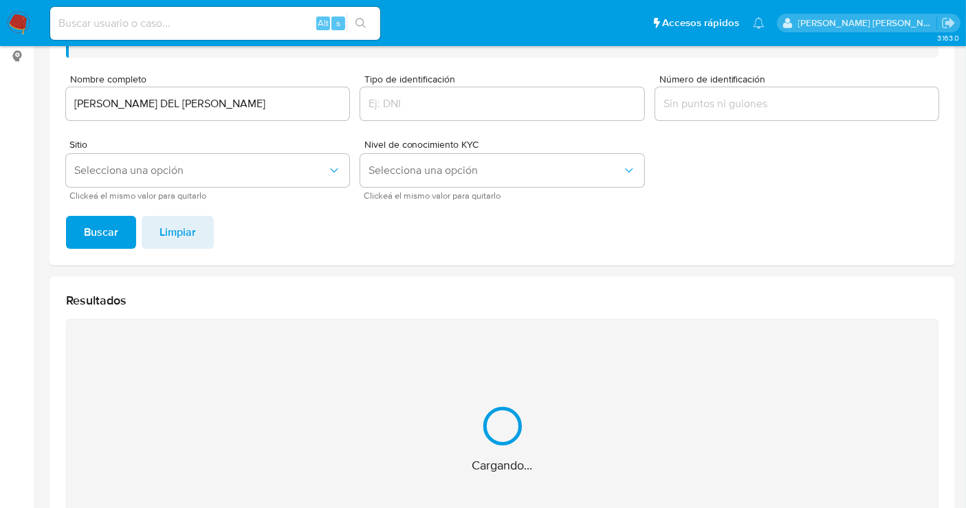
scroll to position [102, 0]
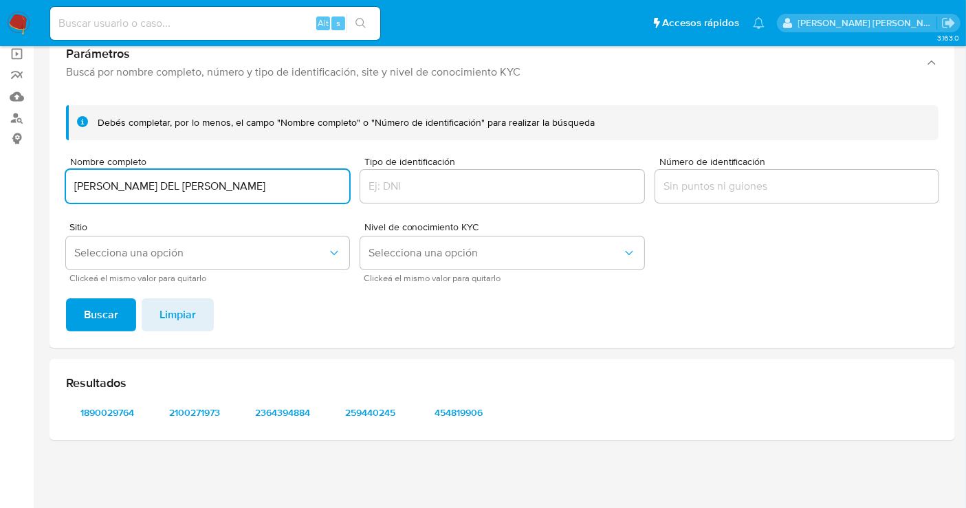
click at [155, 184] on input "MARIA DEL CARMEN NUNEZ LOPEZ" at bounding box center [207, 186] width 283 height 18
type input "LINDA ITZEL SALINAS DE LA CUEVA"
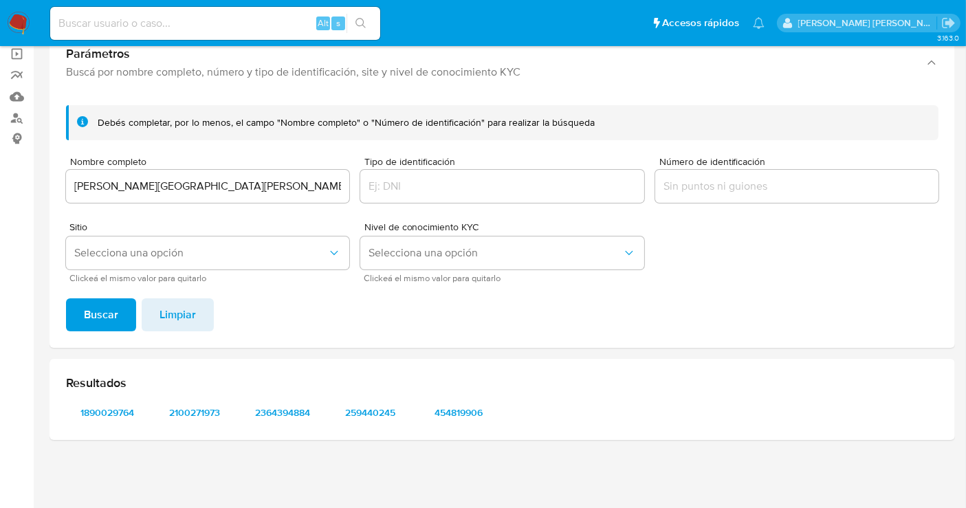
click at [108, 306] on span "Buscar" at bounding box center [101, 315] width 34 height 30
click at [111, 414] on span "130304801" at bounding box center [107, 412] width 63 height 19
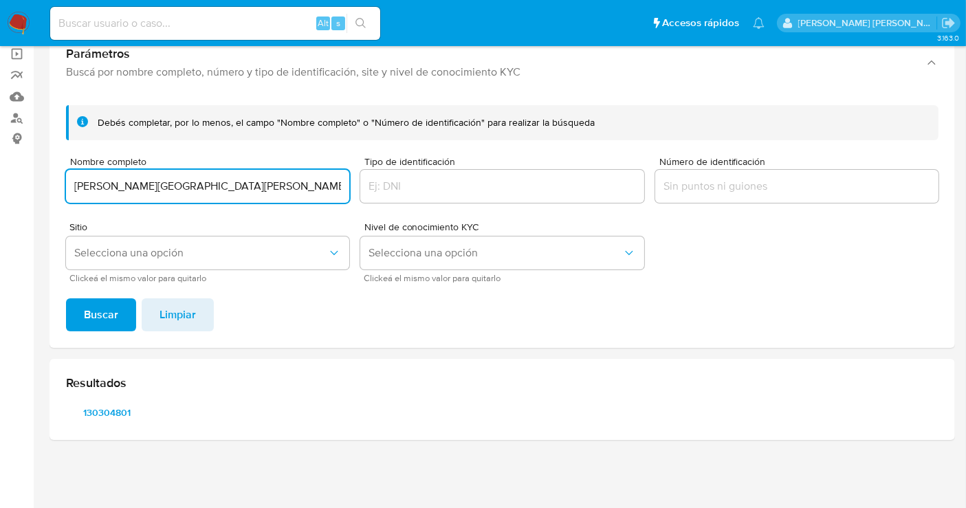
click at [182, 181] on input "LINDA ITZEL SALINAS DE LA CUEVA" at bounding box center [207, 186] width 283 height 18
click at [80, 314] on button "Buscar" at bounding box center [101, 314] width 70 height 33
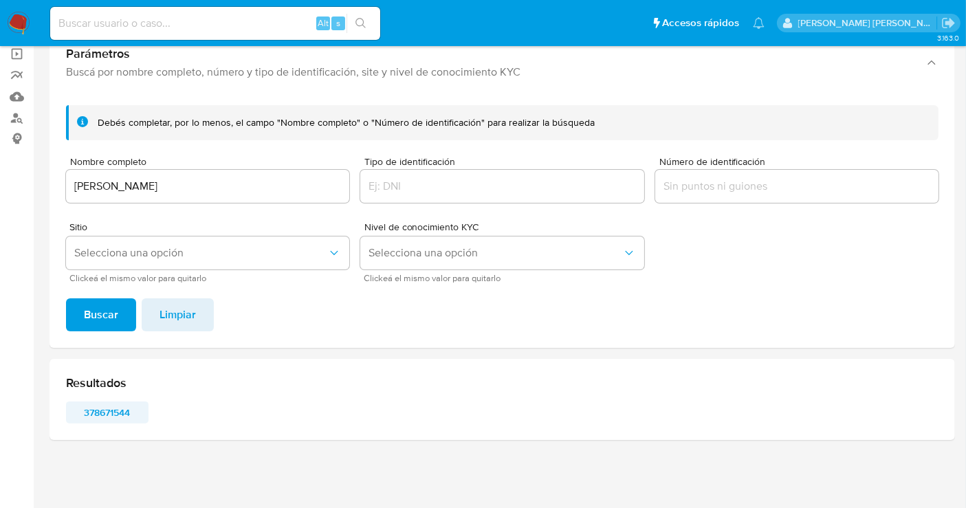
click at [104, 411] on span "378671544" at bounding box center [107, 412] width 63 height 19
click at [133, 20] on input at bounding box center [215, 23] width 330 height 18
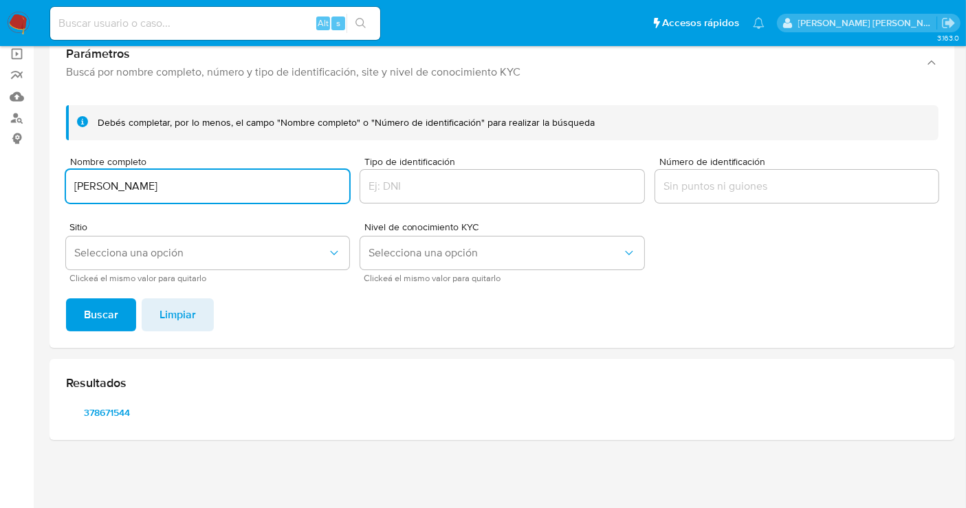
click at [89, 183] on input "OCTAVIO RIOS DIAZ" at bounding box center [207, 186] width 283 height 18
paste input "RICARDO NARCISO LUNA PEDROZA"
type input "RICARDO NARCISO LUNA PEDROZA"
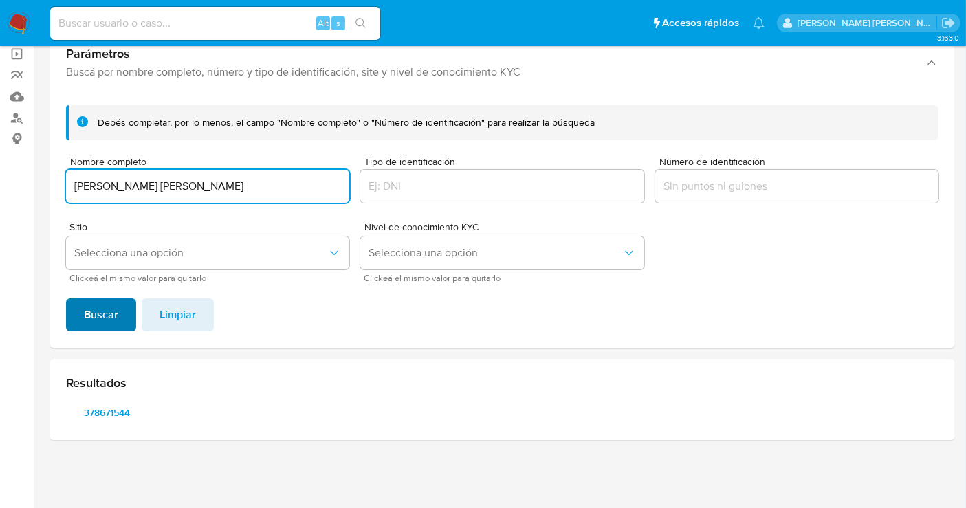
click at [80, 321] on button "Buscar" at bounding box center [101, 314] width 70 height 33
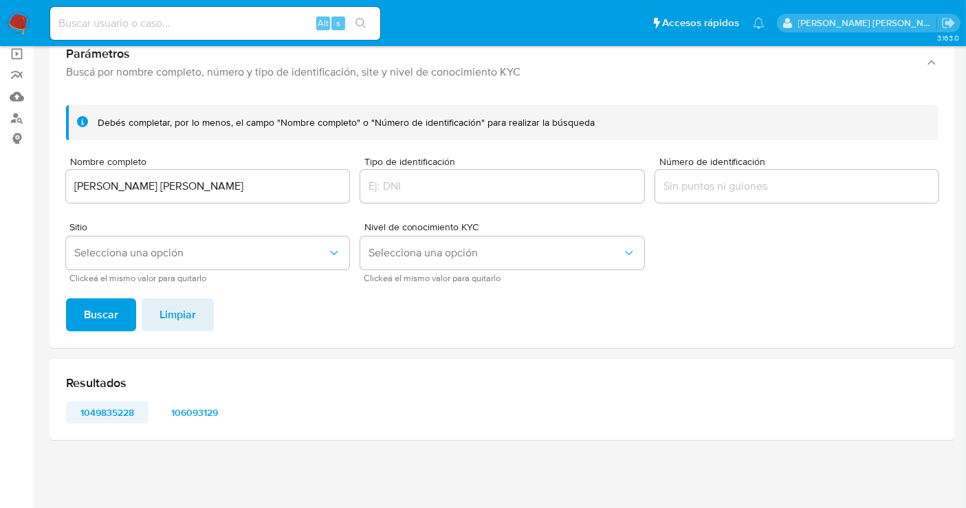
click at [111, 409] on span "1049835228" at bounding box center [107, 412] width 63 height 19
click at [209, 406] on span "106093129" at bounding box center [195, 412] width 63 height 19
click at [16, 25] on img at bounding box center [18, 23] width 23 height 23
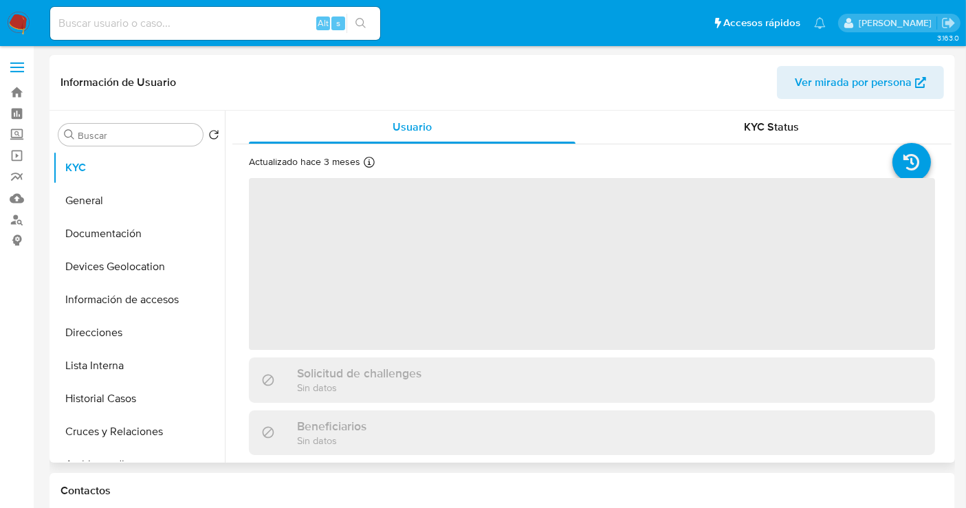
select select "10"
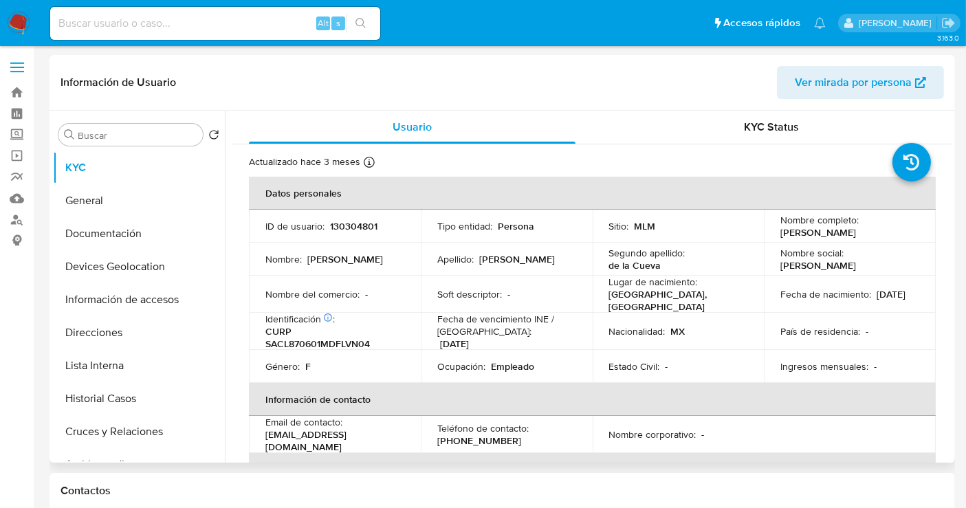
click at [355, 221] on p "130304801" at bounding box center [353, 226] width 47 height 12
copy p "130304801"
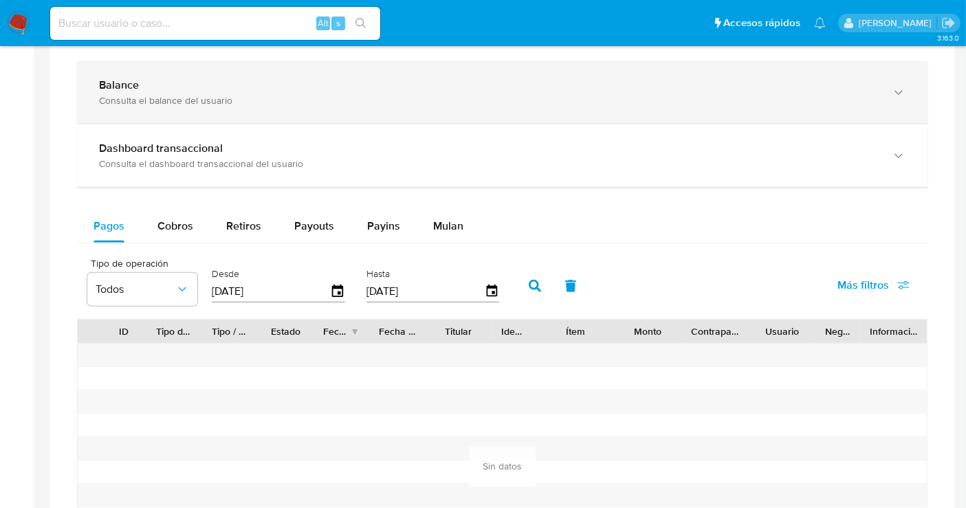
scroll to position [534, 0]
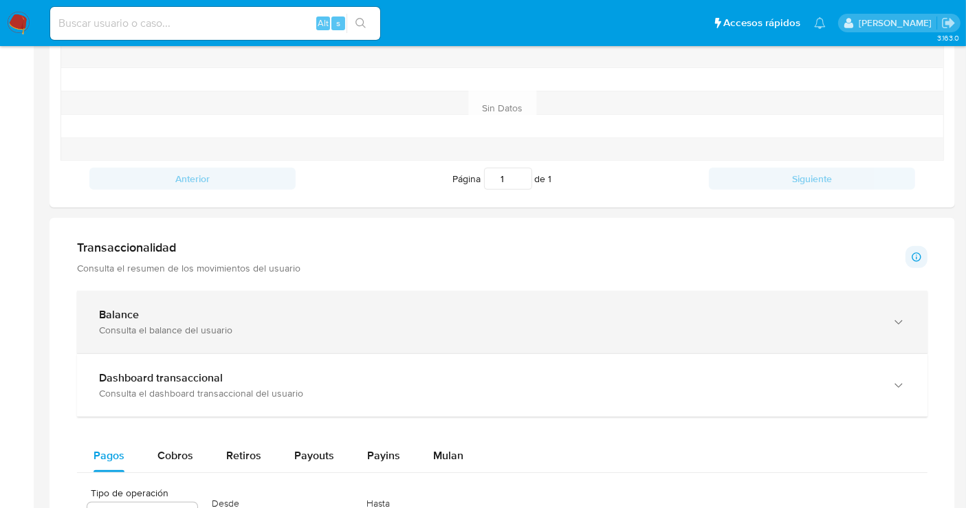
click at [183, 326] on div "Consulta el balance del usuario" at bounding box center [488, 330] width 779 height 12
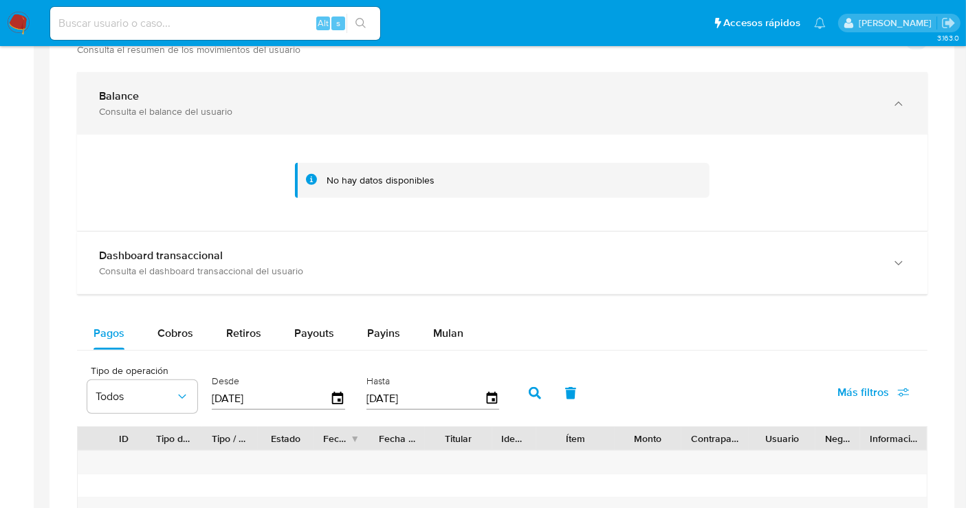
scroll to position [764, 0]
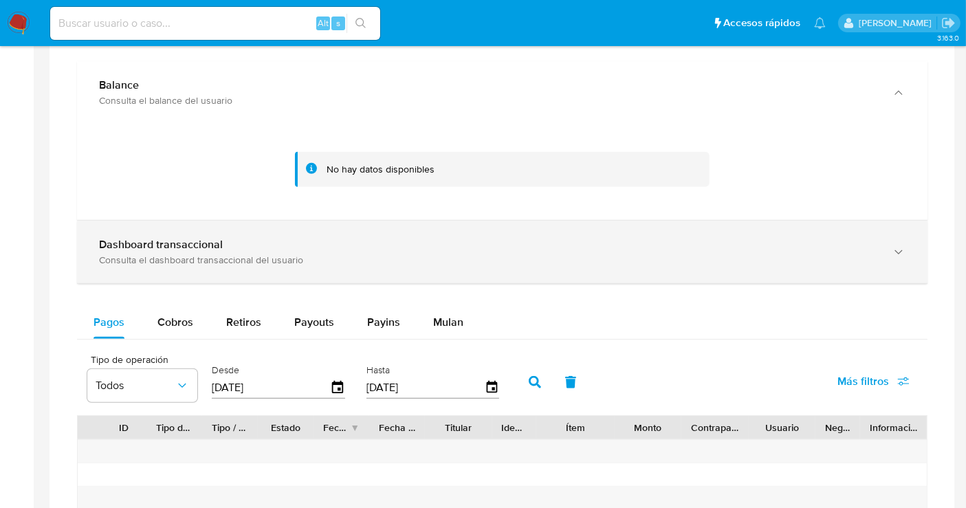
click at [211, 241] on b "Dashboard transaccional" at bounding box center [161, 244] width 124 height 16
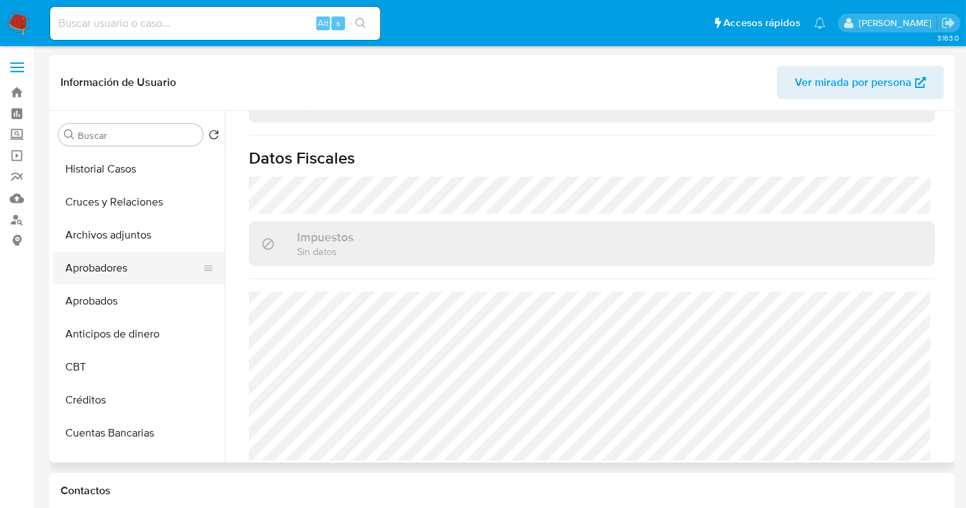
scroll to position [221, 0]
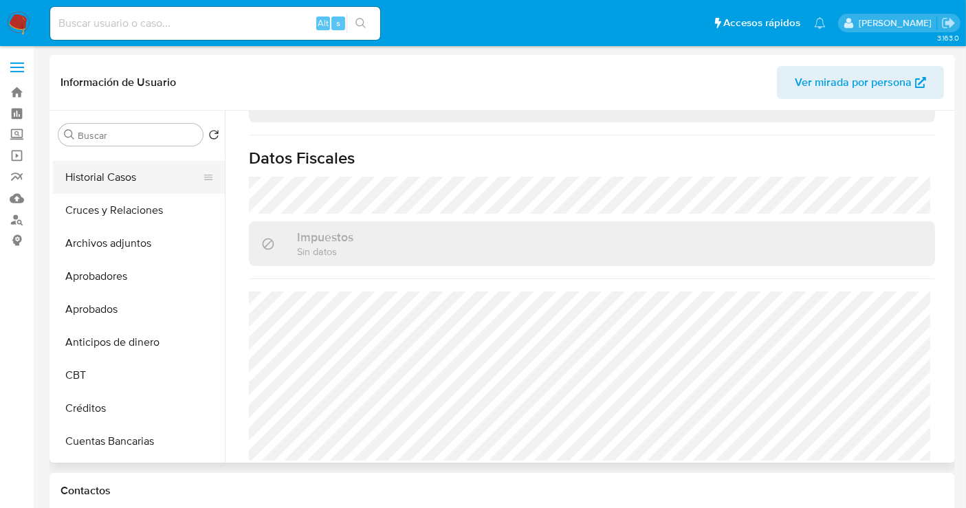
click at [127, 176] on button "Historial Casos" at bounding box center [133, 177] width 161 height 33
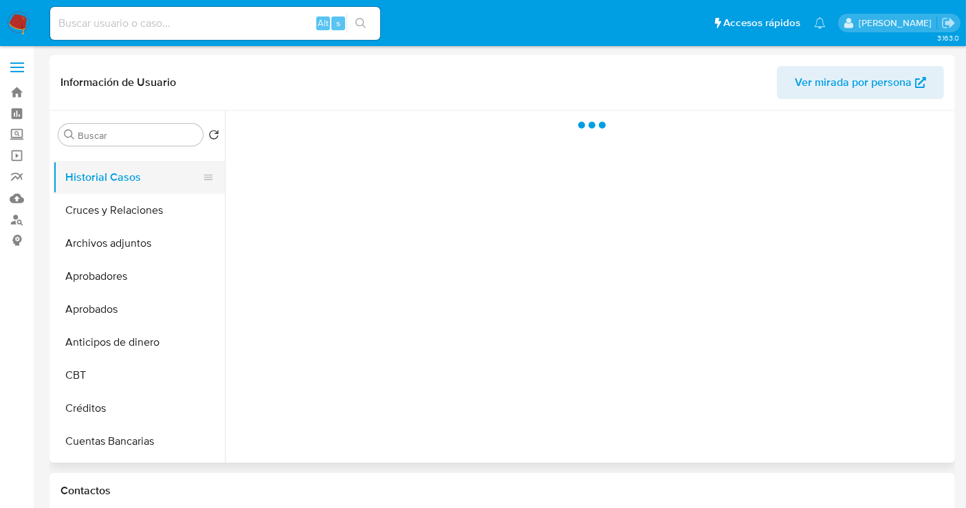
scroll to position [0, 0]
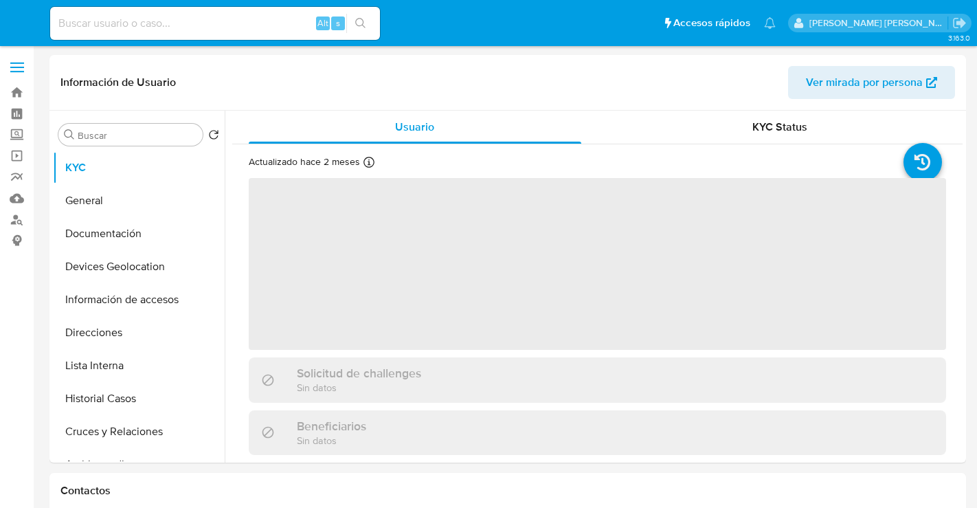
select select "10"
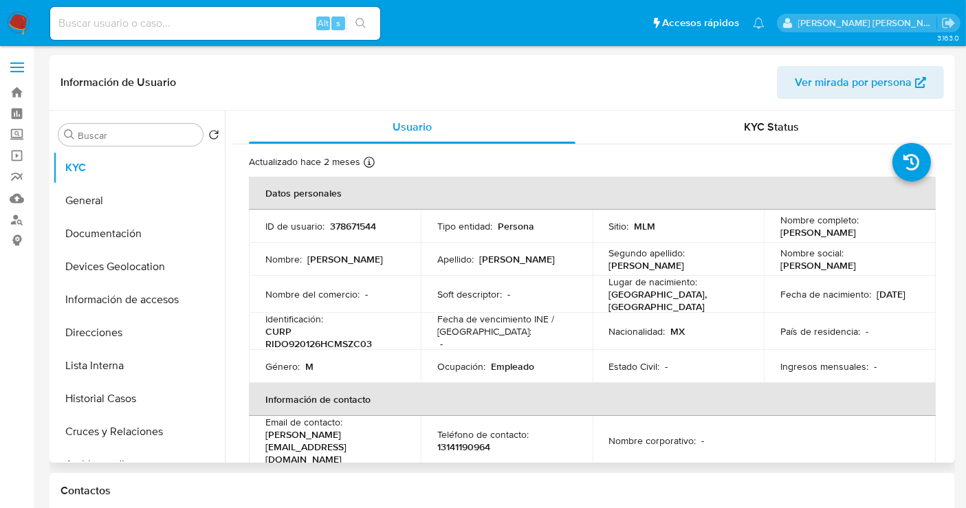
click at [356, 223] on p "378671544" at bounding box center [353, 226] width 46 height 12
copy p "378671544"
click at [136, 396] on button "Historial Casos" at bounding box center [133, 398] width 161 height 33
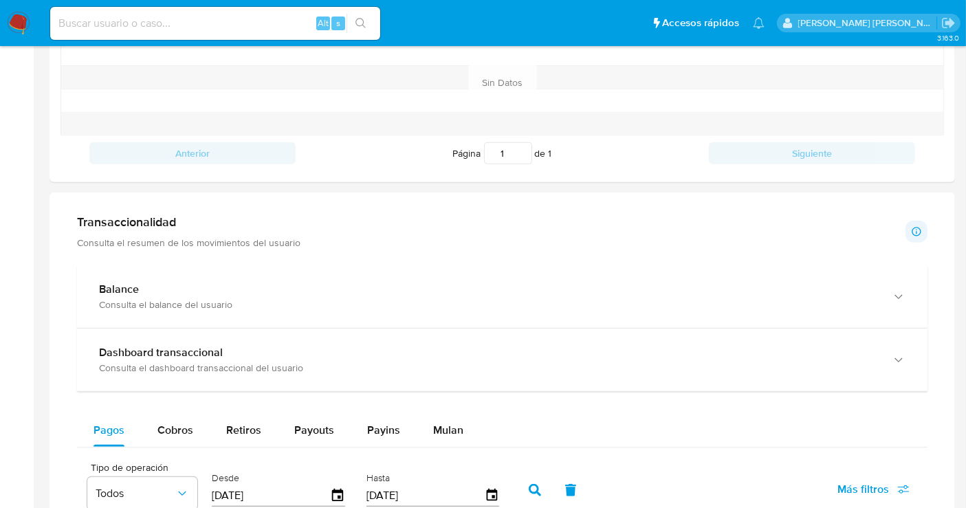
scroll to position [687, 0]
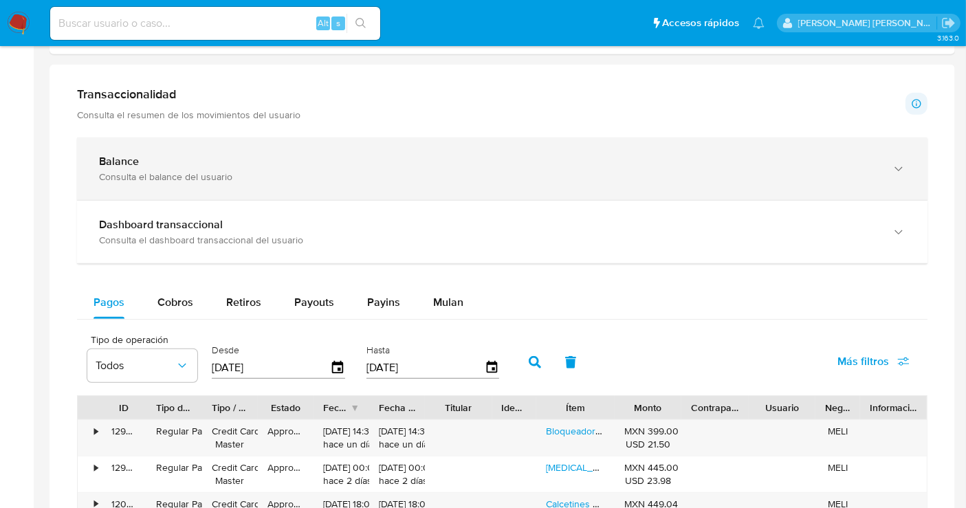
click at [419, 161] on div "Balance" at bounding box center [488, 162] width 779 height 14
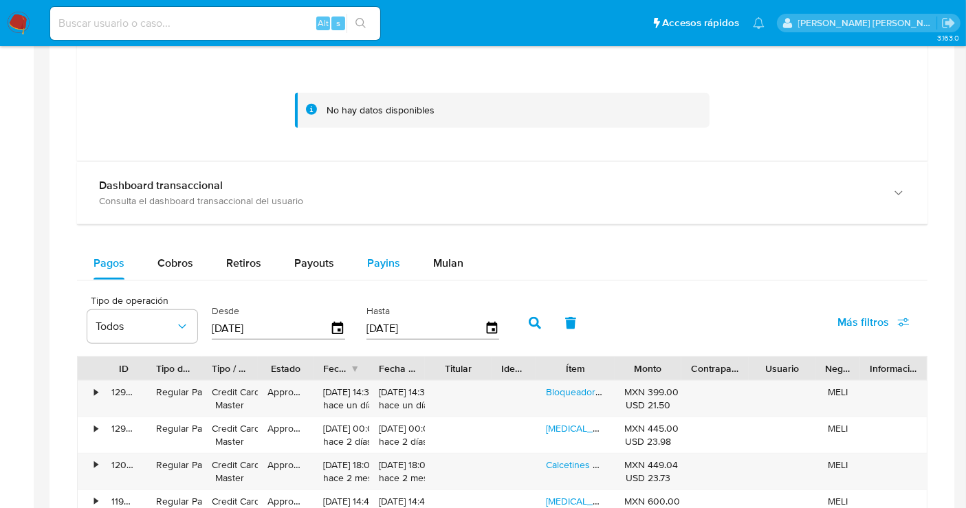
scroll to position [916, 0]
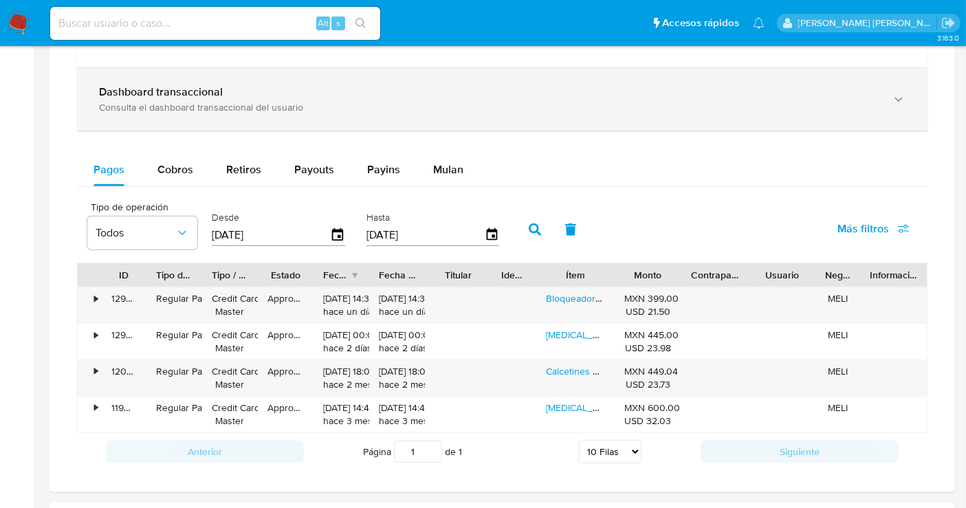
click at [326, 115] on div "Dashboard transaccional Consulta el dashboard transaccional del usuario" at bounding box center [502, 99] width 850 height 63
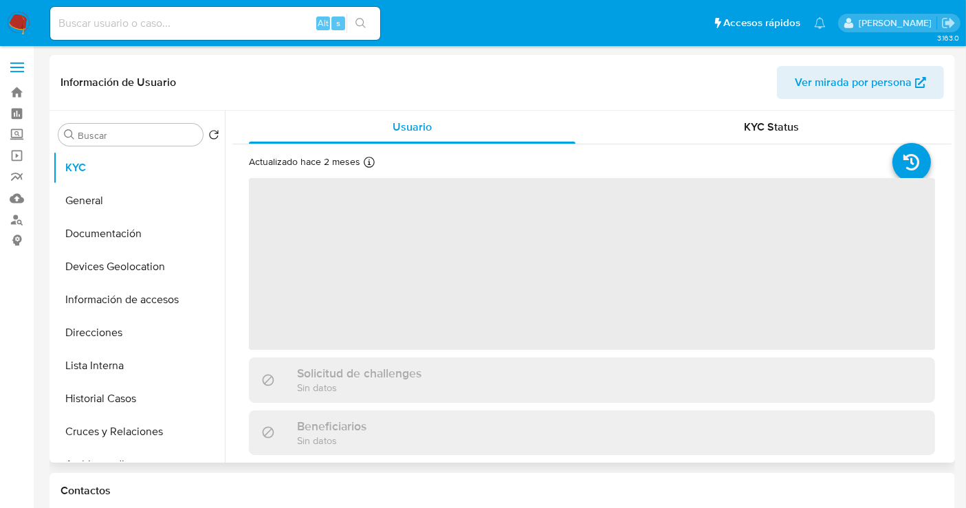
select select "10"
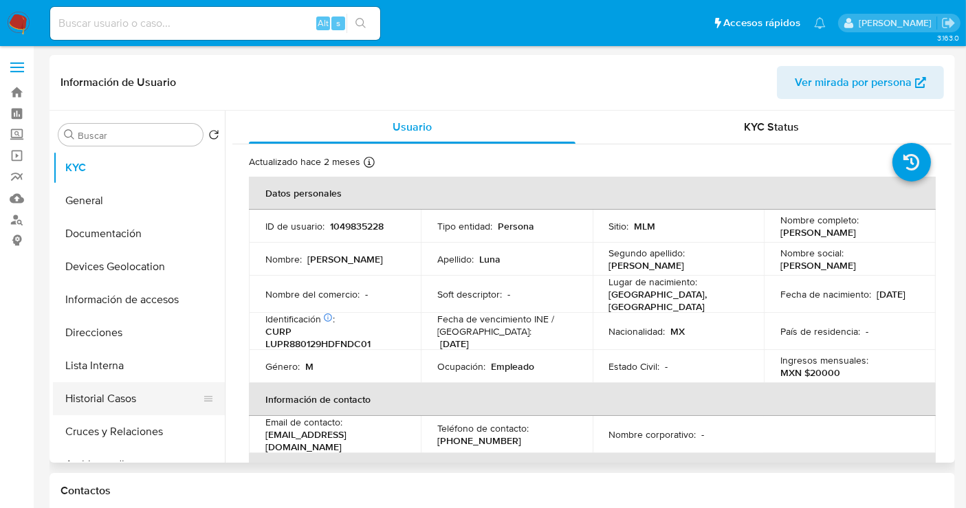
click at [83, 400] on button "Historial Casos" at bounding box center [133, 398] width 161 height 33
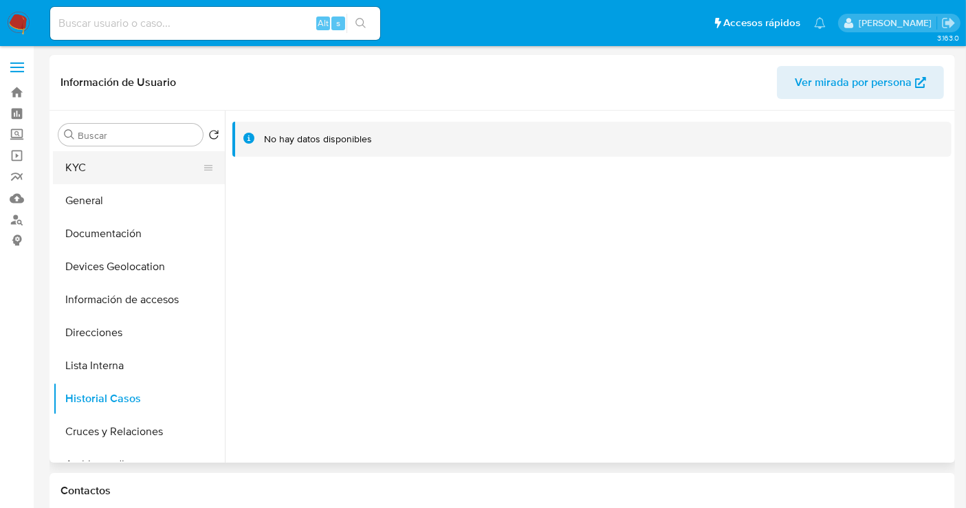
click at [113, 170] on button "KYC" at bounding box center [133, 167] width 161 height 33
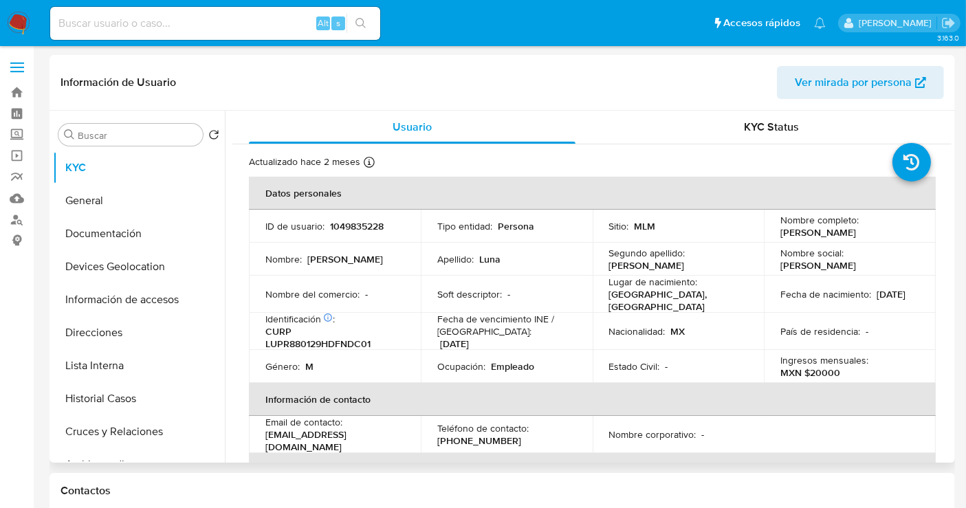
click at [362, 226] on p "1049835228" at bounding box center [357, 226] width 54 height 12
copy p "1049835228"
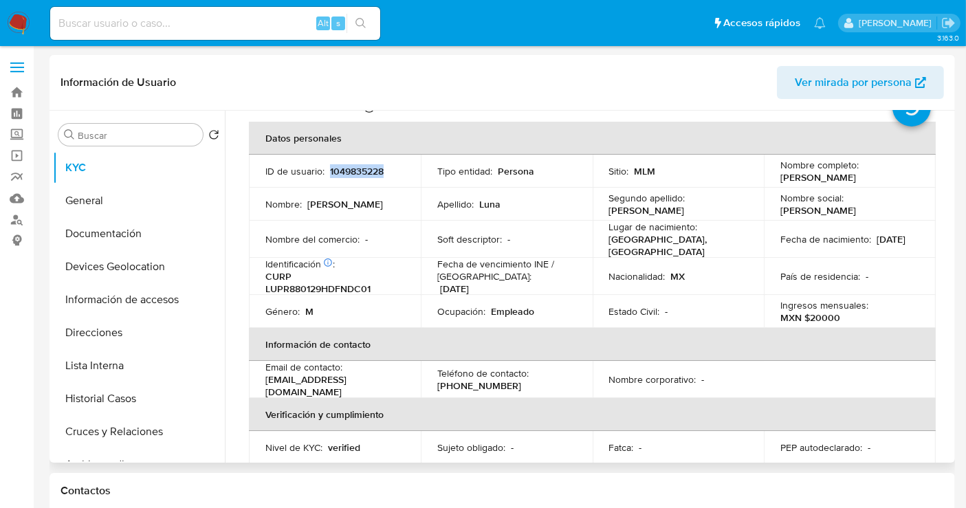
scroll to position [27, 0]
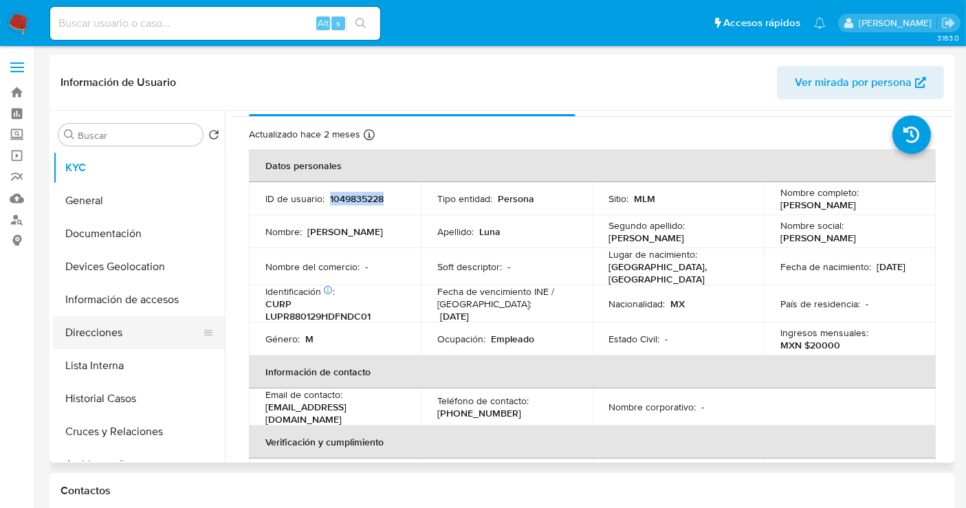
click at [99, 331] on button "Direcciones" at bounding box center [133, 332] width 161 height 33
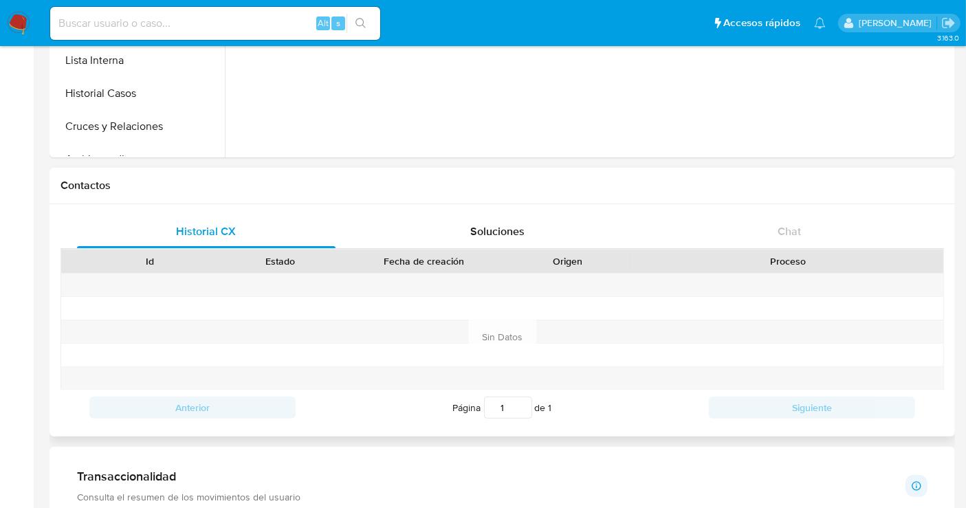
scroll to position [0, 0]
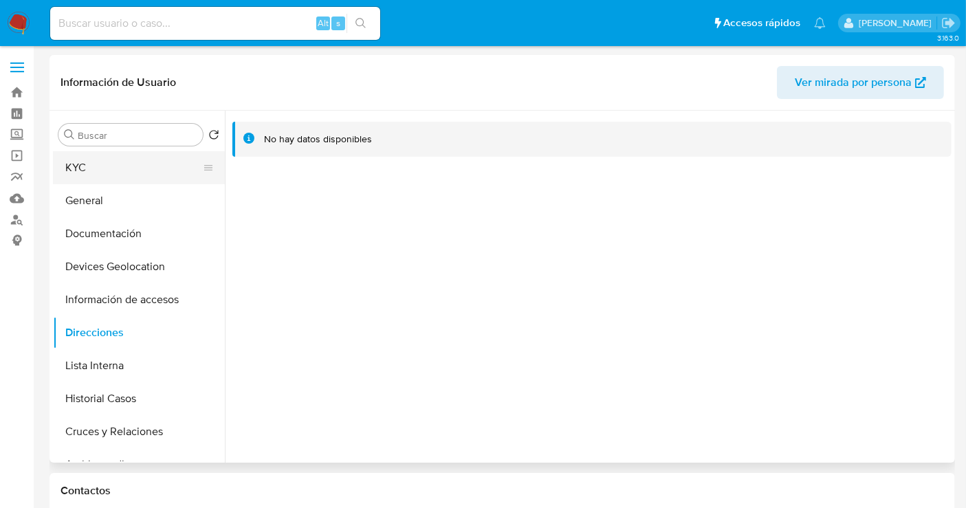
click at [78, 172] on button "KYC" at bounding box center [133, 167] width 161 height 33
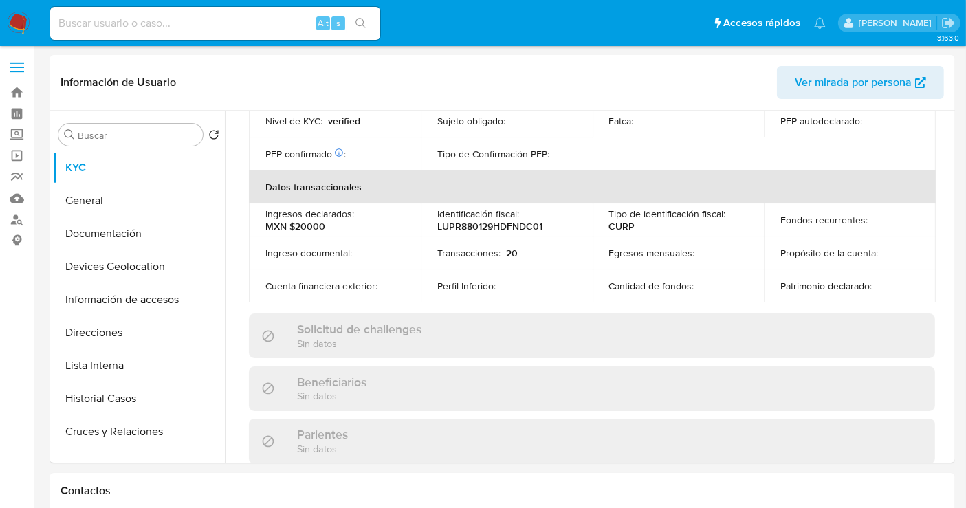
scroll to position [867, 0]
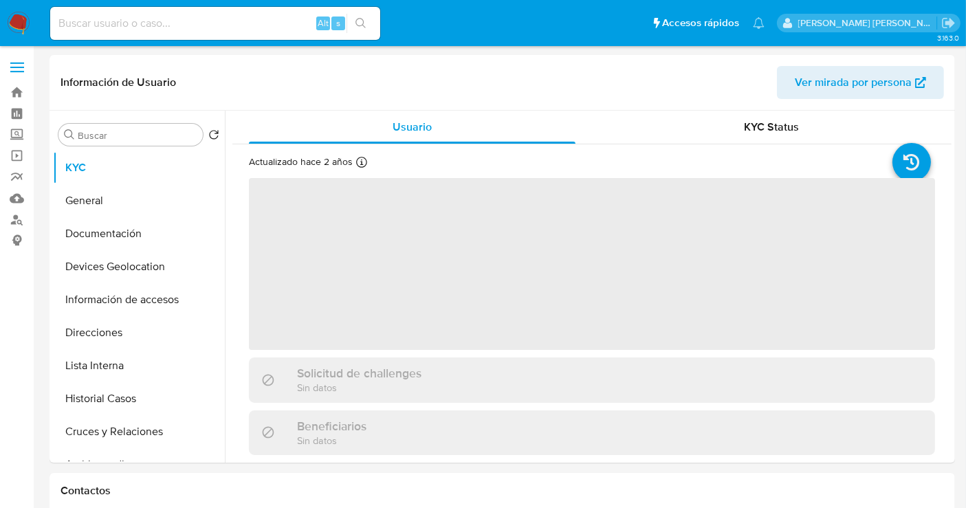
select select "10"
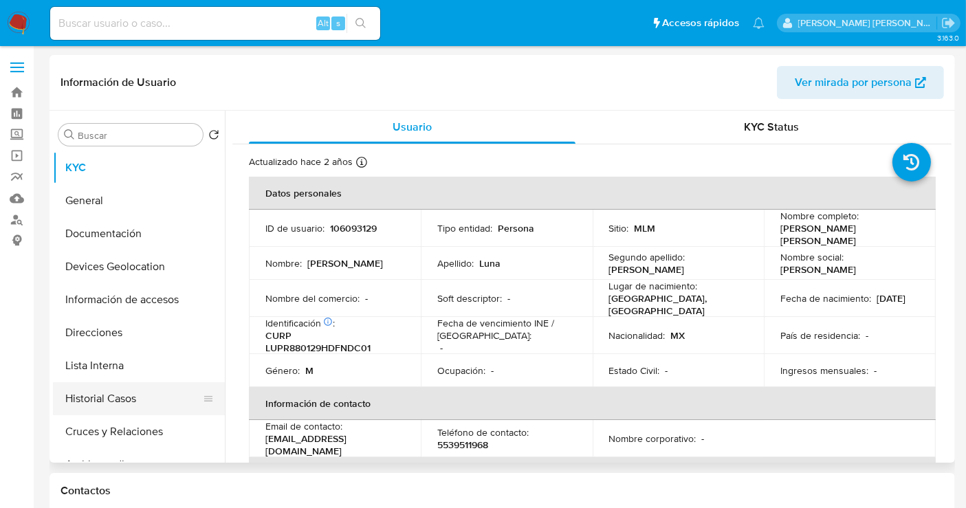
click at [121, 405] on button "Historial Casos" at bounding box center [133, 398] width 161 height 33
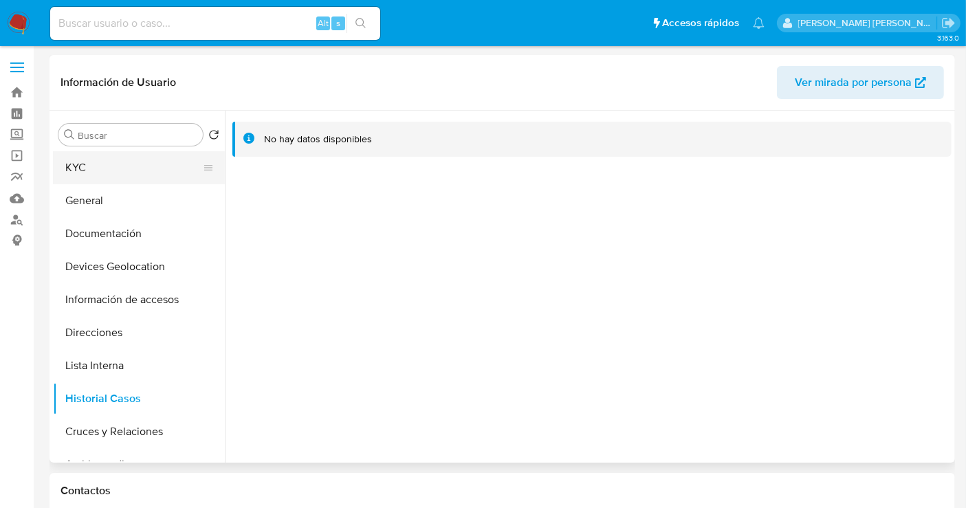
click at [89, 163] on button "KYC" at bounding box center [133, 167] width 161 height 33
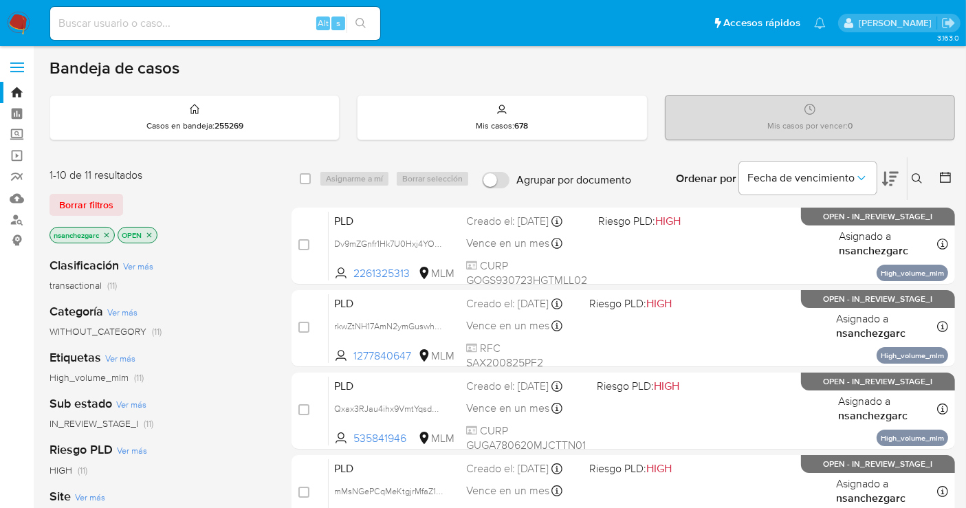
click at [913, 177] on icon at bounding box center [916, 178] width 11 height 11
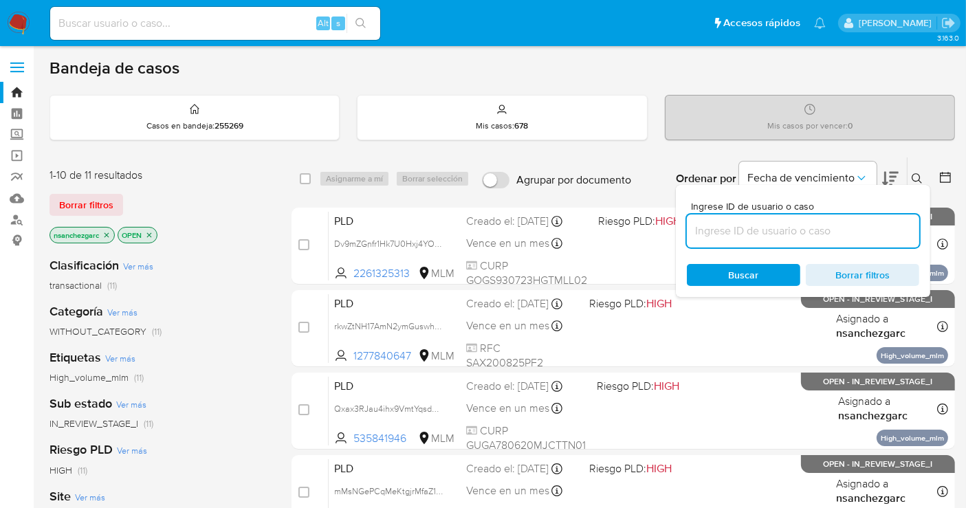
click at [720, 228] on input at bounding box center [803, 231] width 232 height 18
type input "1763769431"
click at [722, 269] on span "Buscar" at bounding box center [743, 274] width 94 height 19
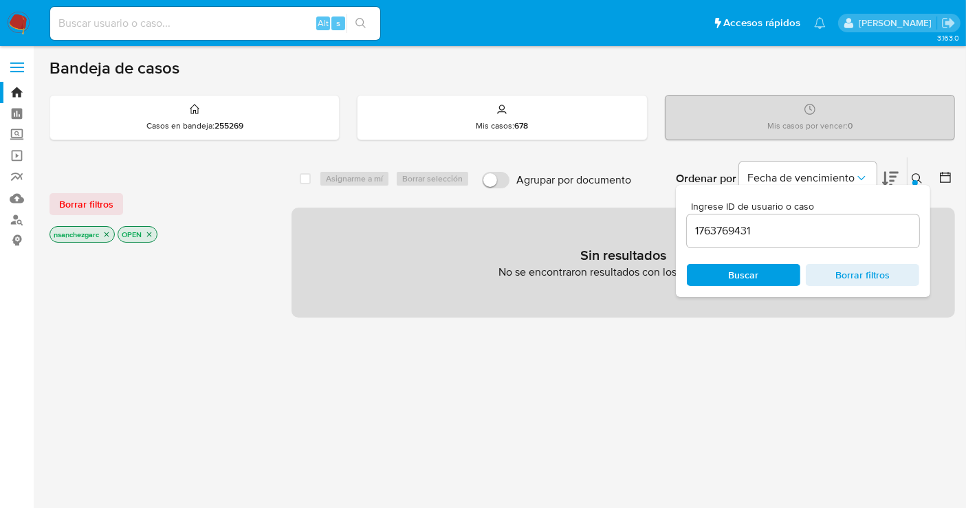
click at [109, 234] on icon "close-filter" at bounding box center [106, 234] width 5 height 5
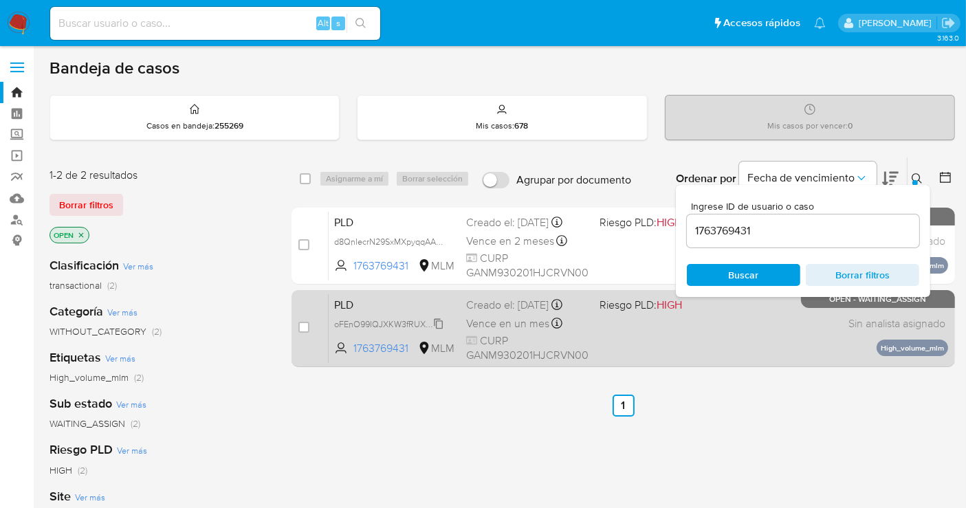
click at [436, 320] on span "oFEnO99IQJXKW3fRUXB8lOB6" at bounding box center [394, 322] width 121 height 15
click at [304, 322] on input "checkbox" at bounding box center [303, 327] width 11 height 11
checkbox input "true"
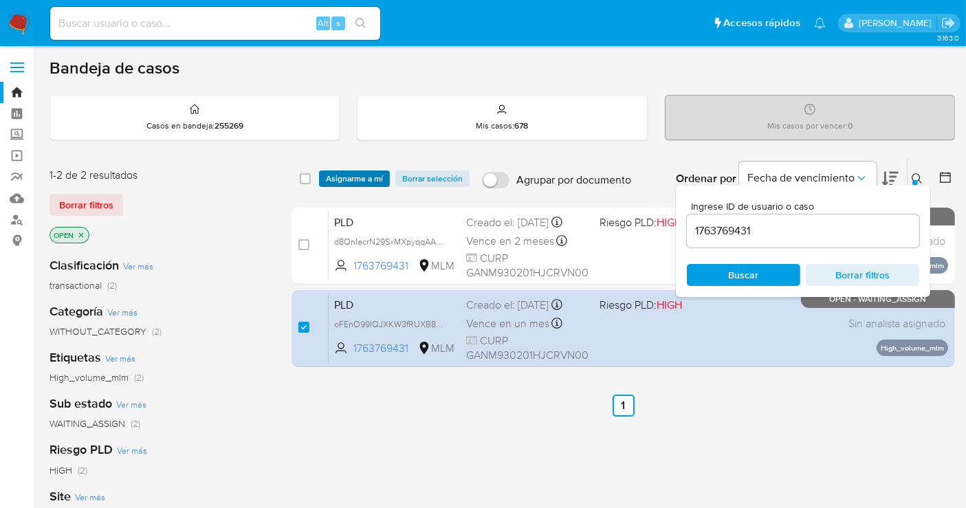
click at [364, 172] on span "Asignarme a mí" at bounding box center [354, 179] width 57 height 14
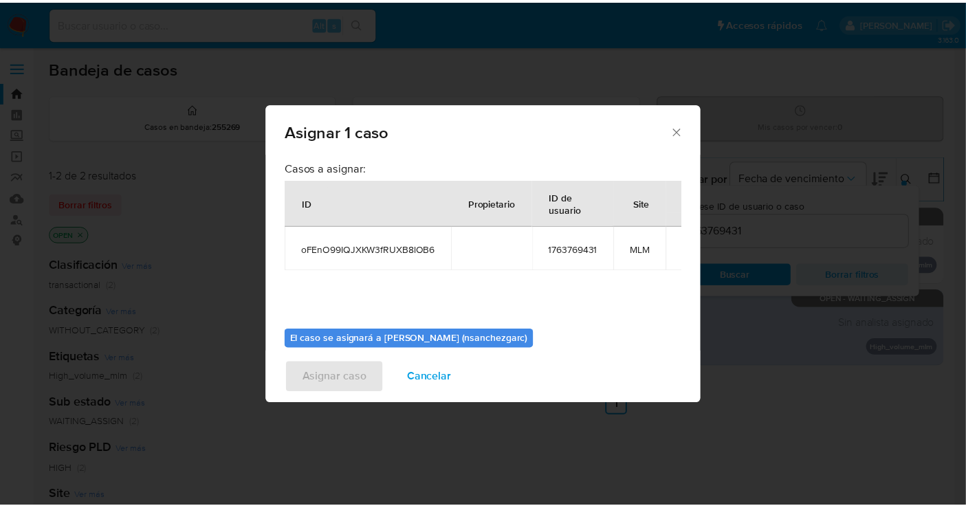
scroll to position [70, 0]
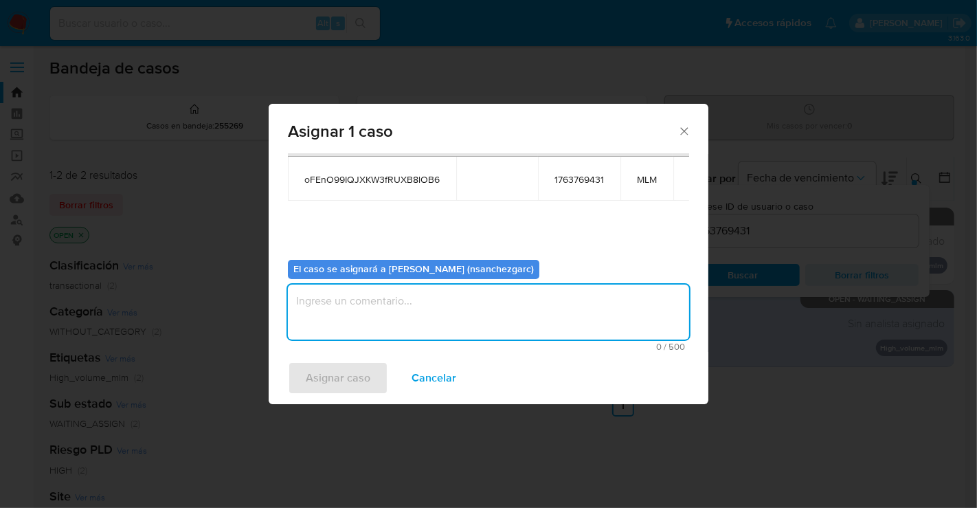
click at [331, 302] on textarea "assign-modal" at bounding box center [488, 312] width 401 height 55
type textarea "nesg"
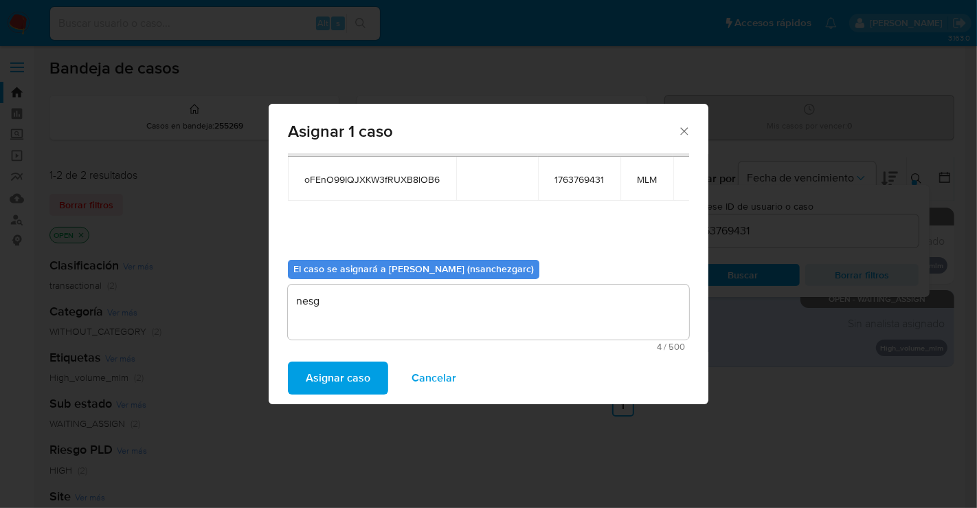
click at [320, 379] on span "Asignar caso" at bounding box center [338, 378] width 65 height 30
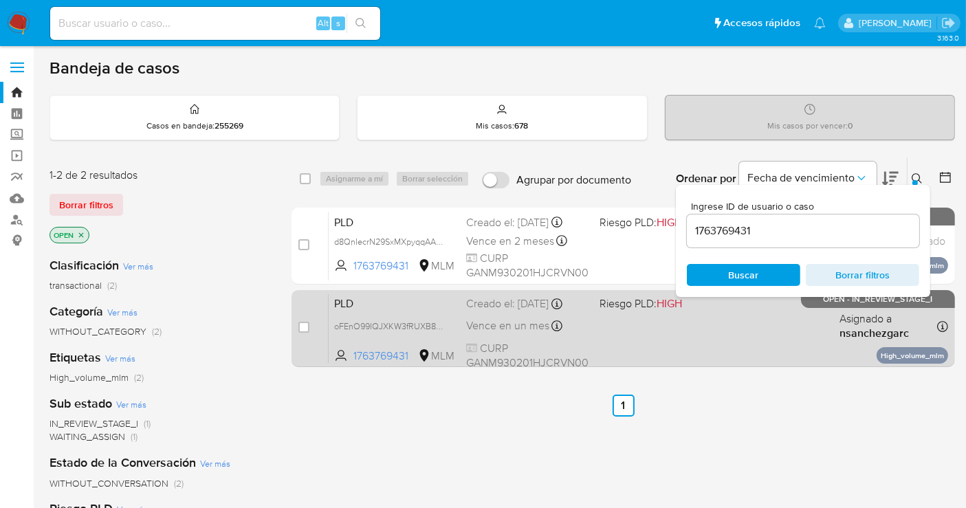
click at [500, 312] on div "PLD oFEnO99IQJXKW3fRUXB8lOB6 1763769431 MLM Riesgo PLD: HIGH Creado el: 12/09/2…" at bounding box center [638, 327] width 619 height 69
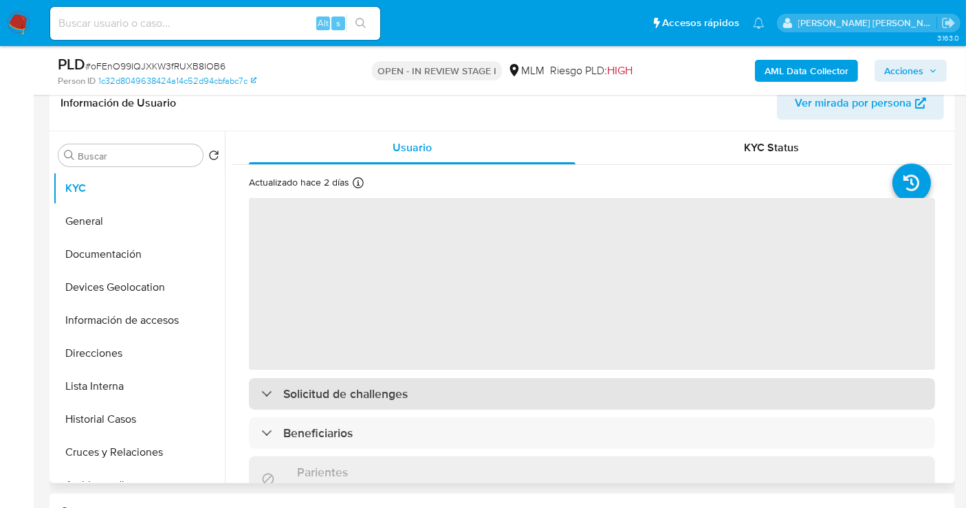
scroll to position [229, 0]
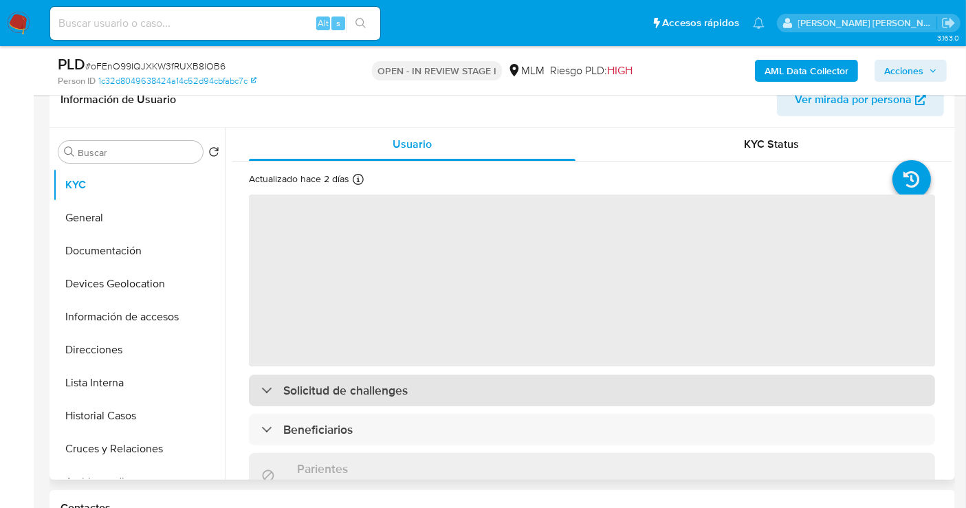
select select "10"
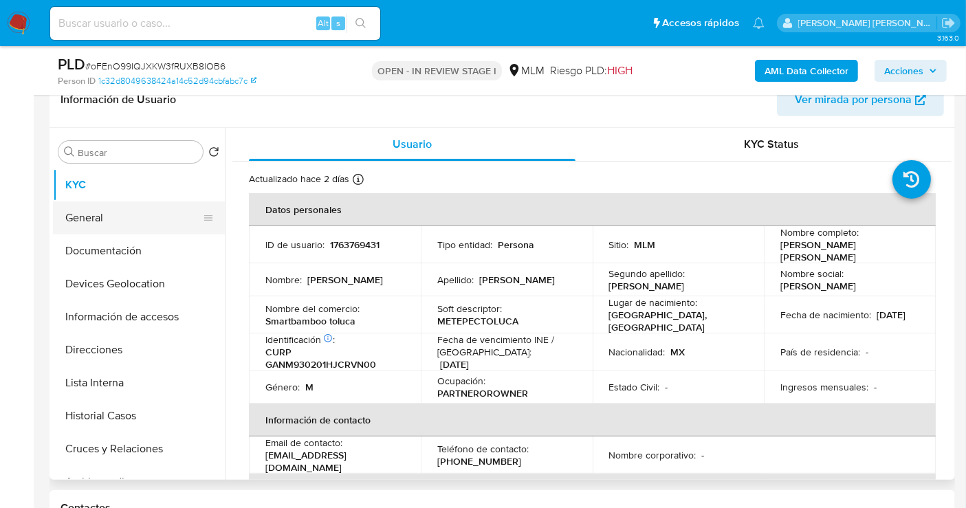
click at [98, 219] on button "General" at bounding box center [133, 217] width 161 height 33
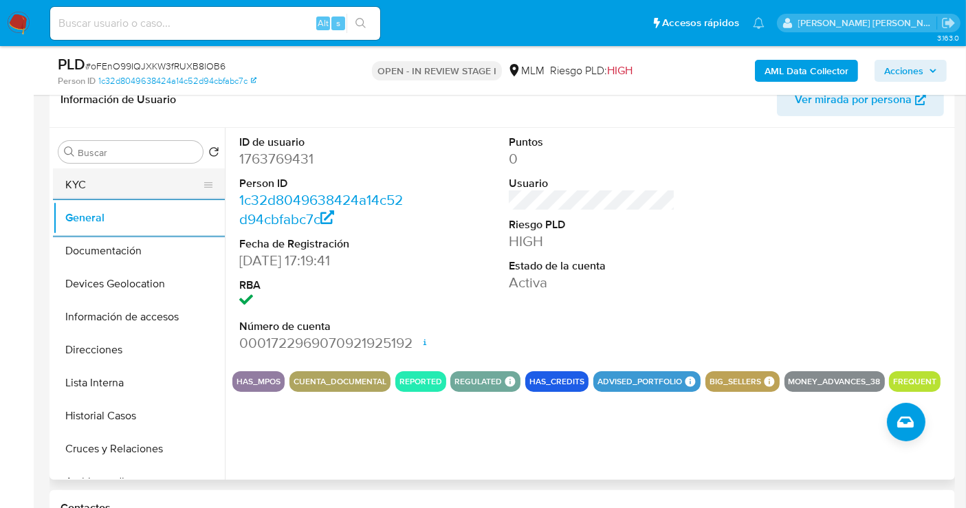
click at [69, 177] on button "KYC" at bounding box center [133, 184] width 161 height 33
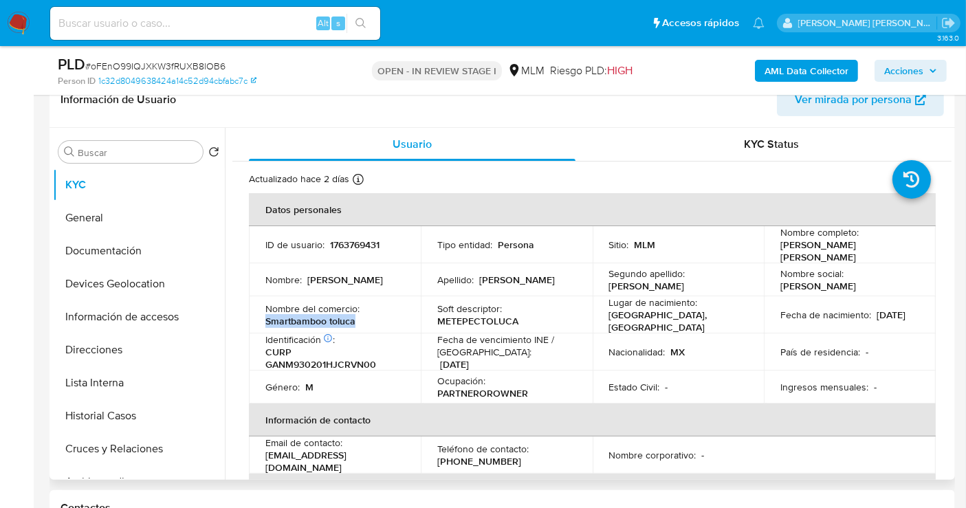
drag, startPoint x: 367, startPoint y: 320, endPoint x: 263, endPoint y: 320, distance: 104.5
click at [263, 320] on td "Nombre del comercio : Smartbamboo toluca" at bounding box center [335, 314] width 172 height 37
copy p "Smartbamboo toluca"
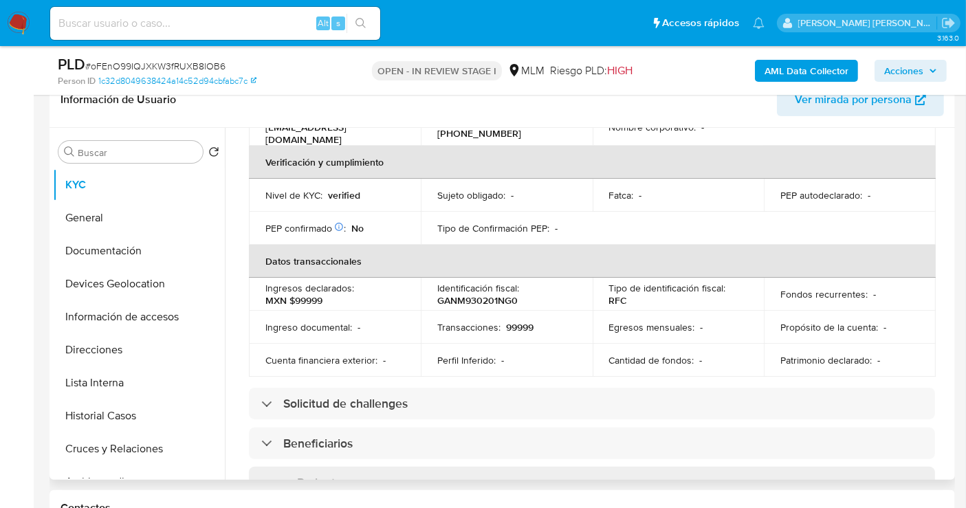
scroll to position [337, 0]
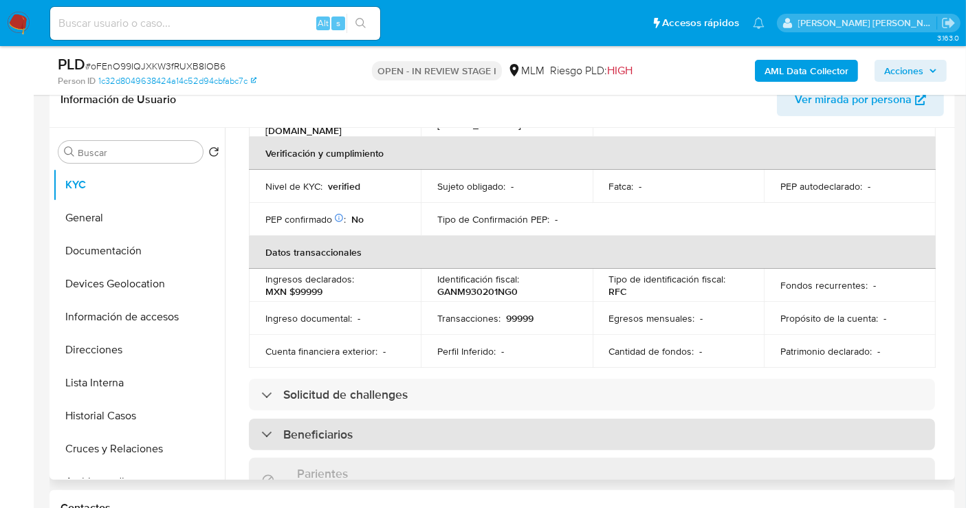
click at [357, 419] on div "Beneficiarios" at bounding box center [592, 435] width 686 height 32
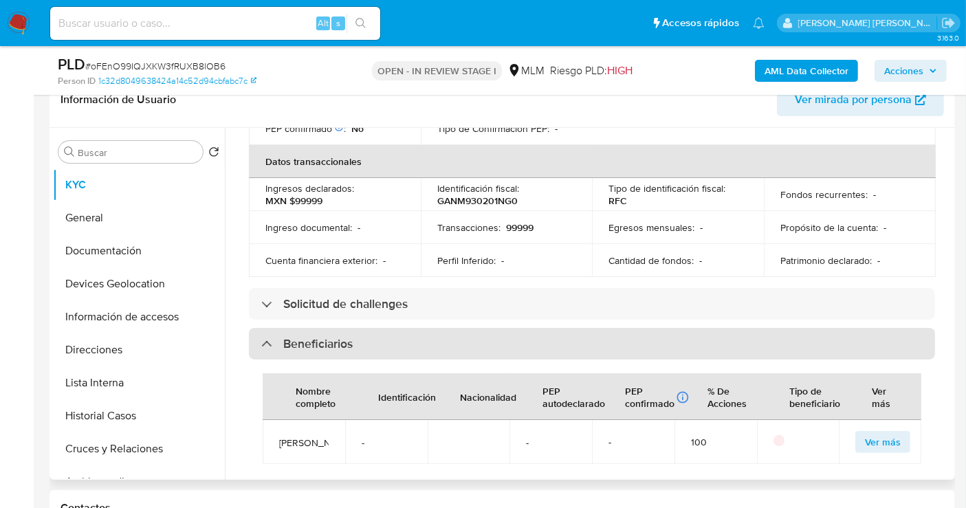
scroll to position [566, 0]
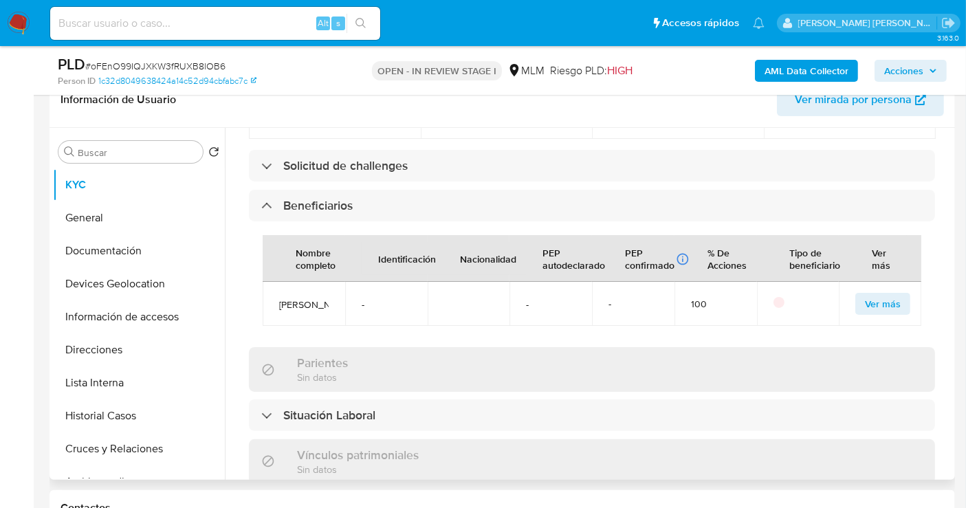
click at [295, 304] on span "Yesenia Orozco Herrera" at bounding box center [303, 304] width 49 height 12
copy span "Yesenia Orozco Herrera"
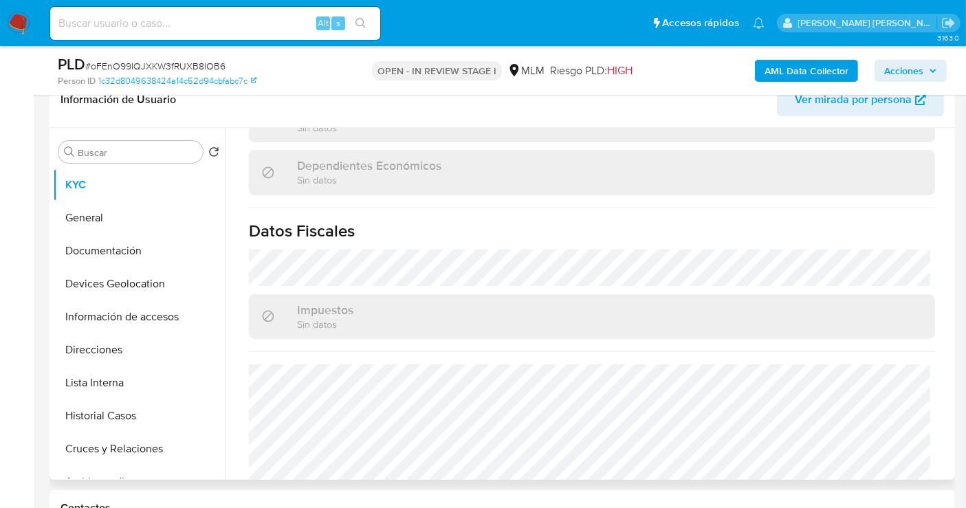
scroll to position [984, 0]
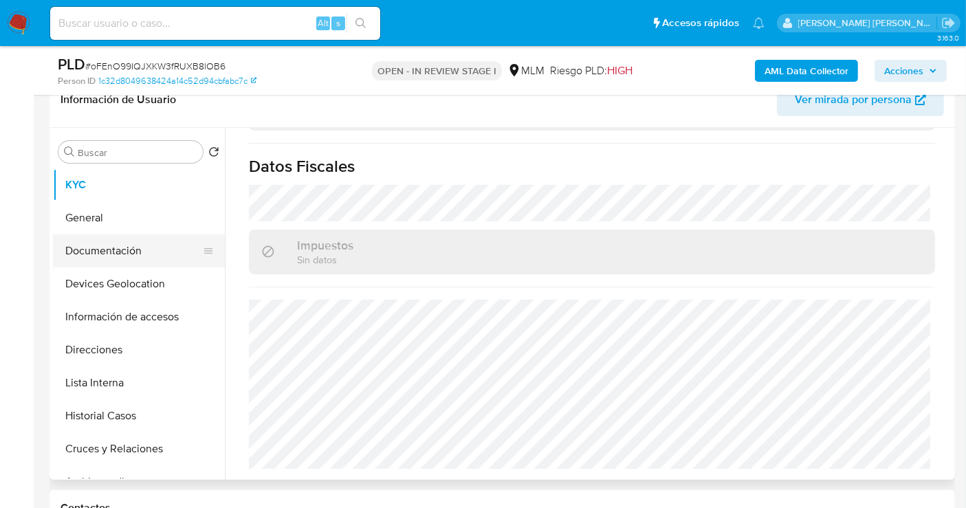
click at [96, 252] on button "Documentación" at bounding box center [133, 250] width 161 height 33
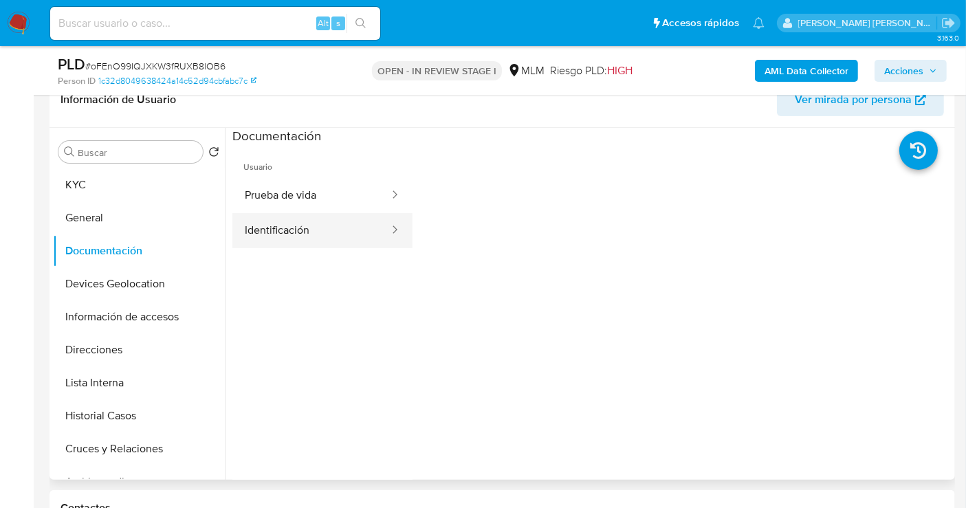
click at [265, 229] on button "Identificación" at bounding box center [311, 230] width 158 height 35
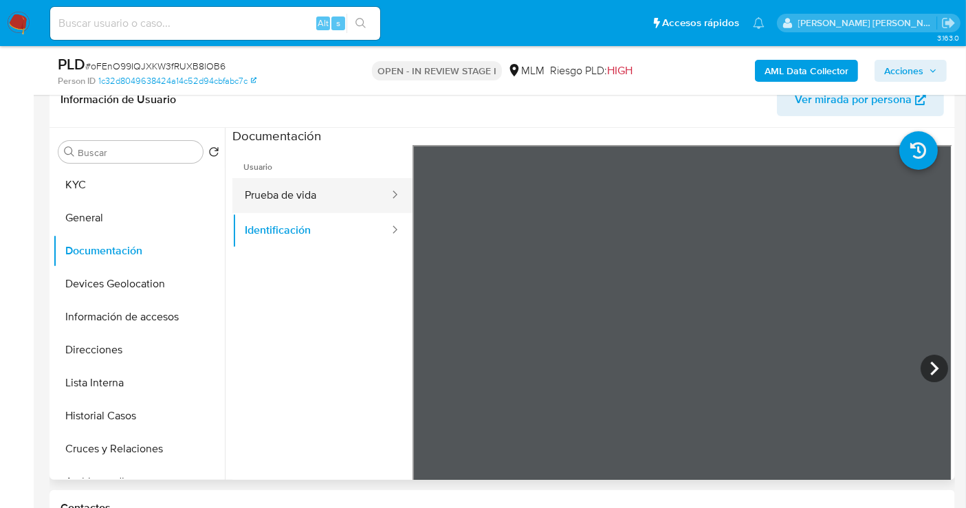
click at [276, 195] on button "Prueba de vida" at bounding box center [311, 195] width 158 height 35
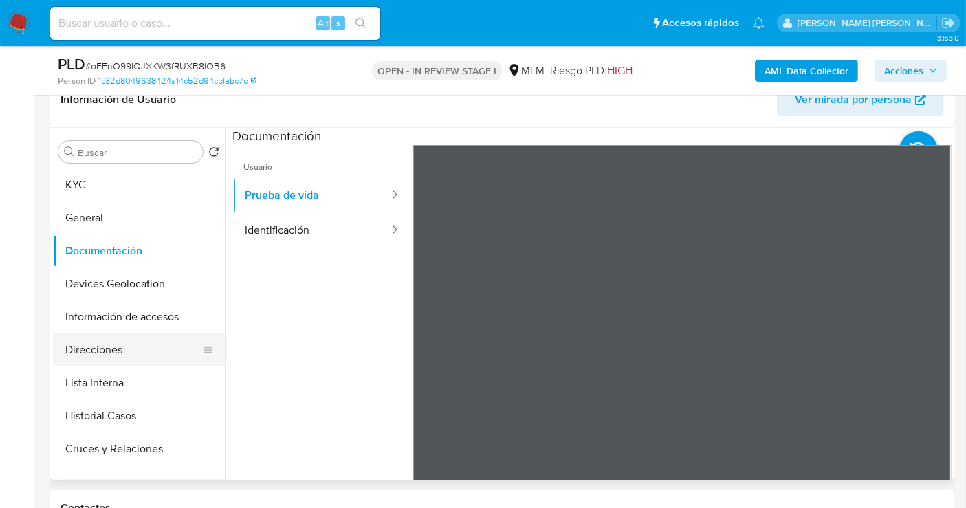
click at [107, 346] on button "Direcciones" at bounding box center [133, 349] width 161 height 33
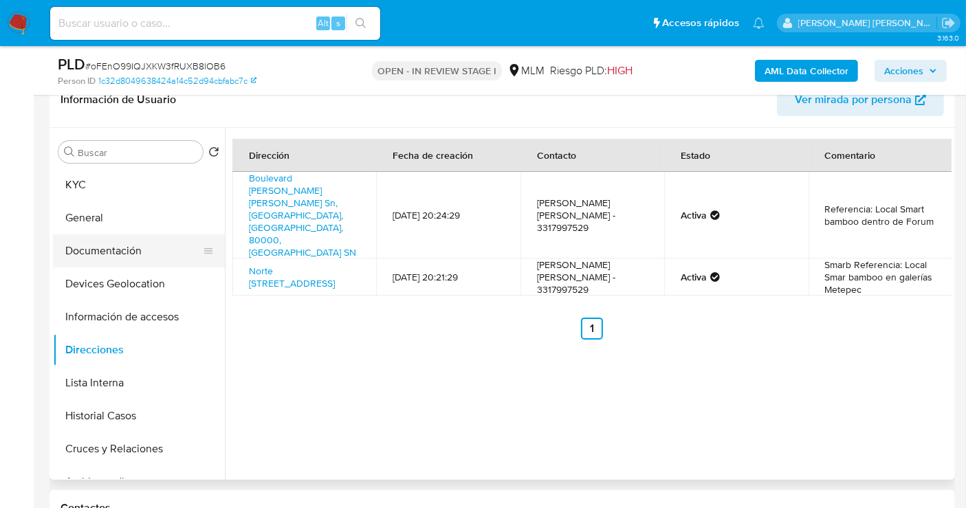
click at [101, 247] on button "Documentación" at bounding box center [133, 250] width 161 height 33
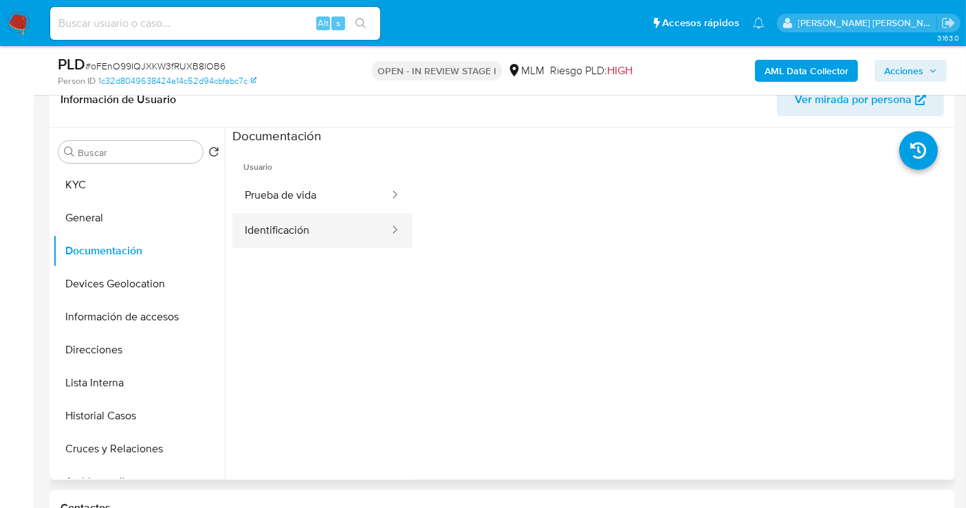
click at [247, 233] on button "Identificación" at bounding box center [311, 230] width 158 height 35
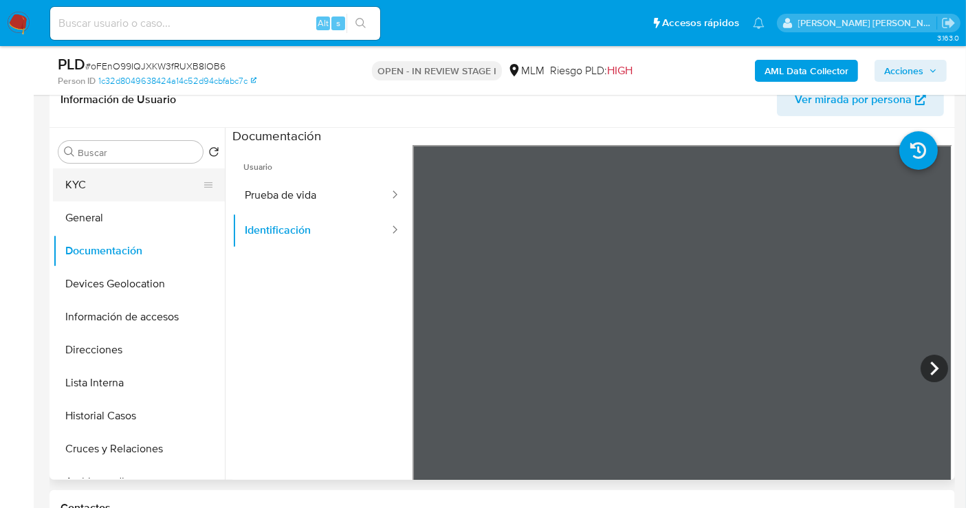
click at [102, 193] on button "KYC" at bounding box center [133, 184] width 161 height 33
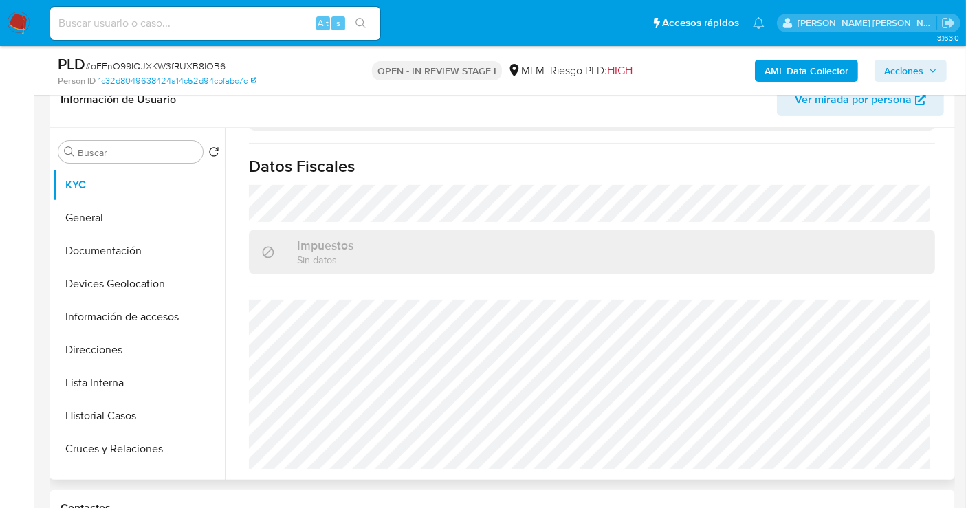
scroll to position [841, 0]
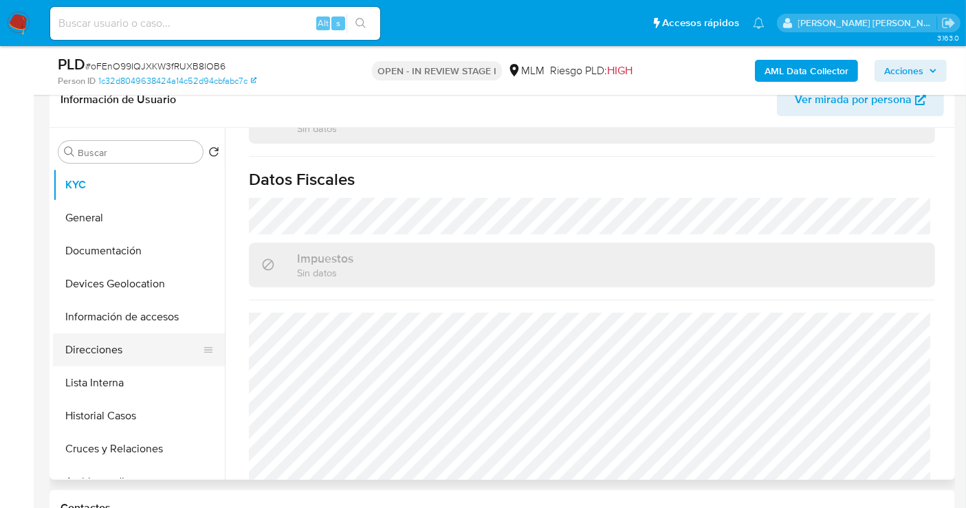
click at [96, 358] on button "Direcciones" at bounding box center [133, 349] width 161 height 33
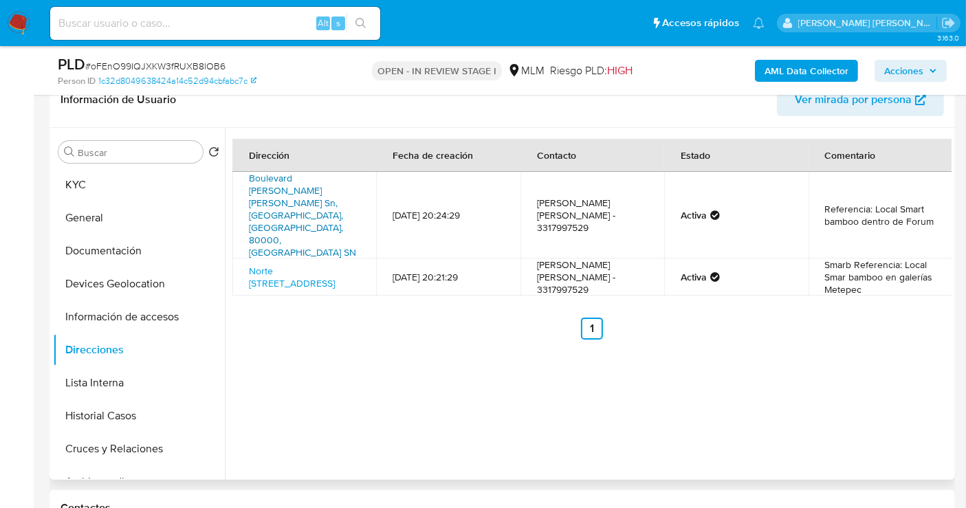
click at [282, 187] on link "Boulevard José Diego Valadez Sn, Culiacán, Sinaloa, 80000, Mexico SN" at bounding box center [302, 215] width 107 height 88
drag, startPoint x: 894, startPoint y: 186, endPoint x: 855, endPoint y: 201, distance: 42.0
click at [855, 201] on td "Referencia: Local Smart bamboo dentro de Forum" at bounding box center [880, 215] width 144 height 87
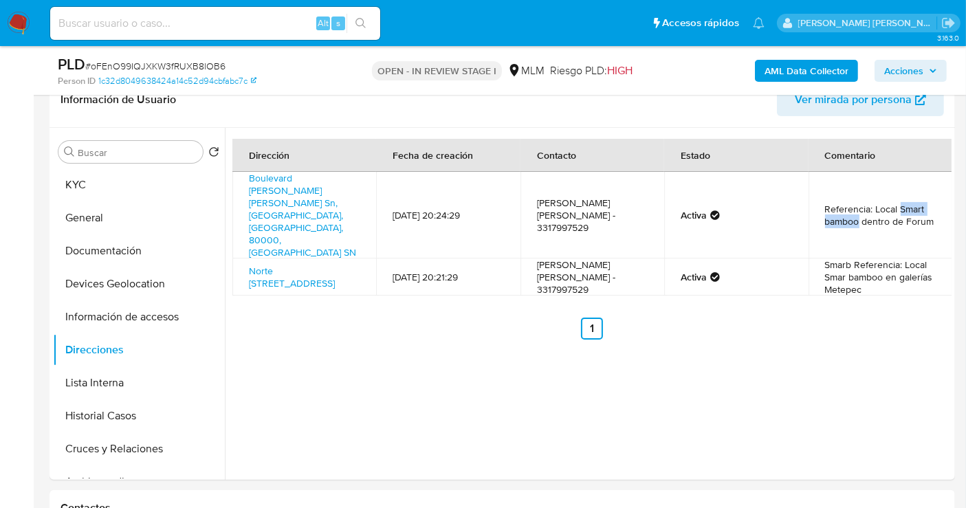
copy td "Smart bamboo"
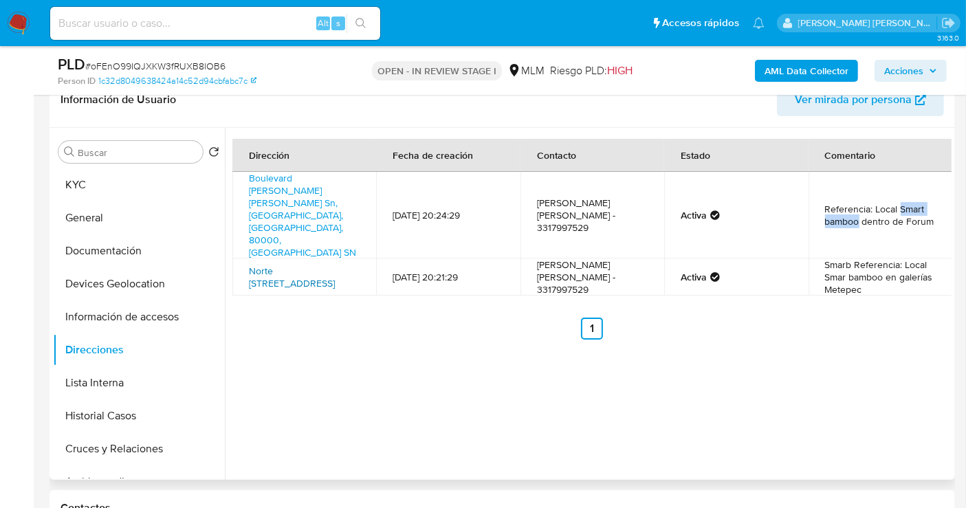
click at [301, 264] on link "Norte 400 Sn, Metepec, Estado De México, 52169, Mexico SN" at bounding box center [292, 277] width 86 height 26
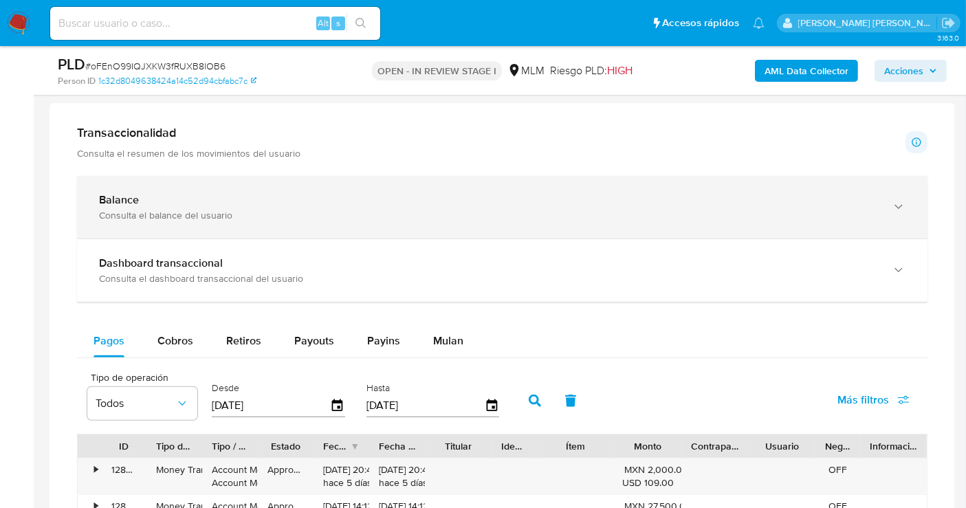
scroll to position [840, 0]
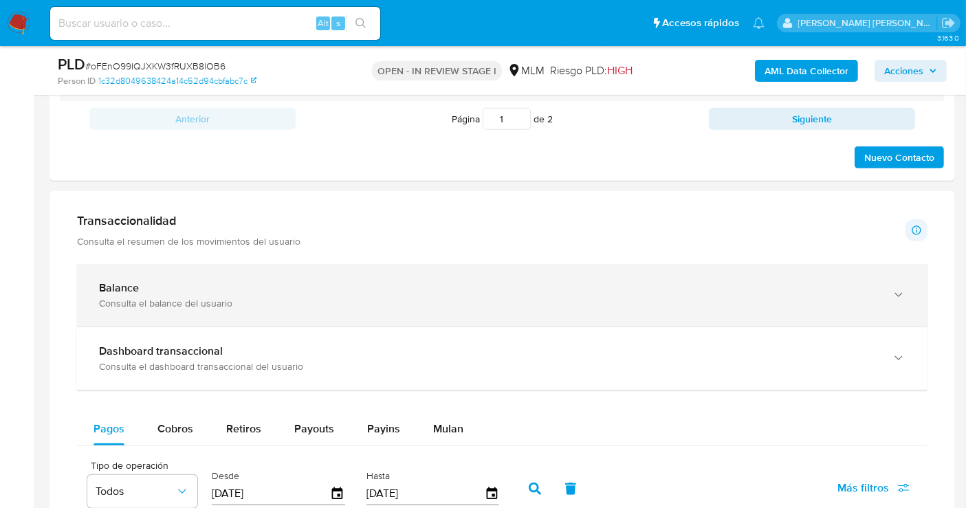
click at [287, 284] on div "Balance" at bounding box center [488, 288] width 779 height 14
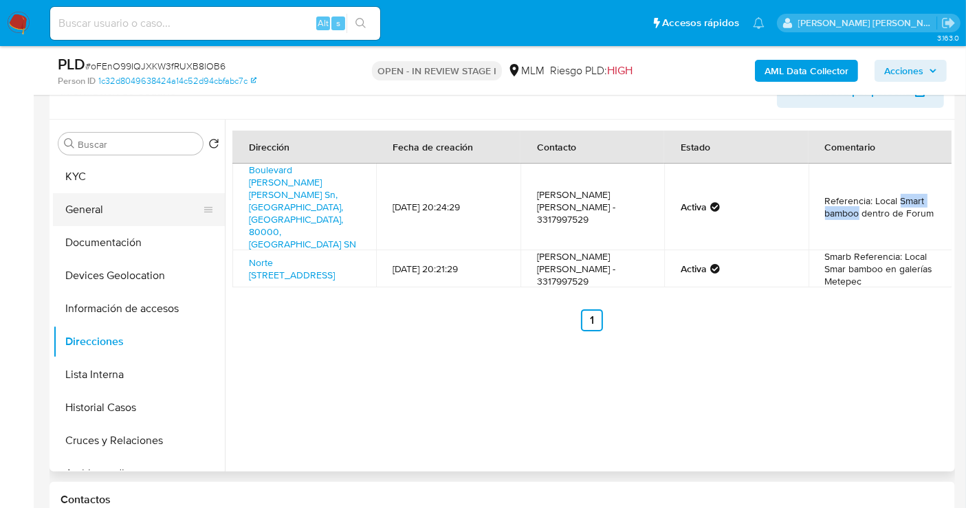
scroll to position [229, 0]
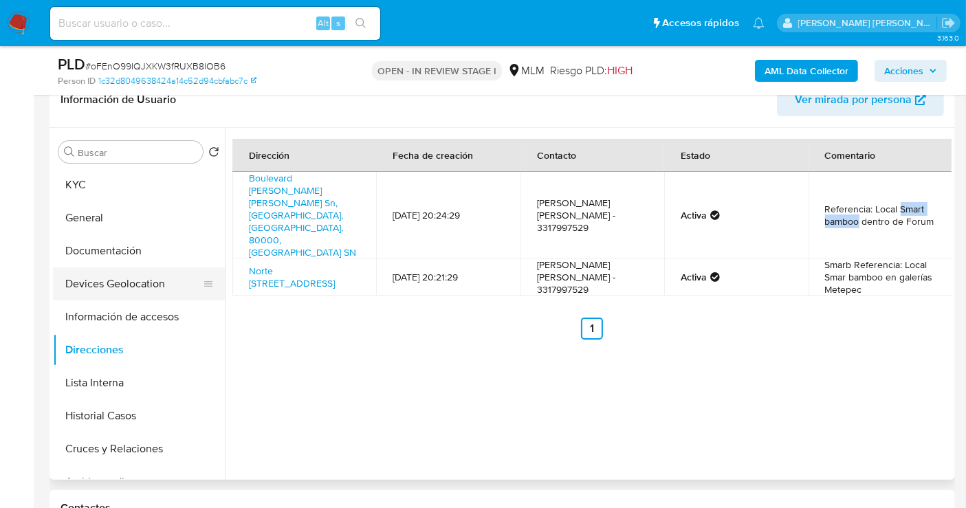
click at [127, 289] on button "Devices Geolocation" at bounding box center [133, 283] width 161 height 33
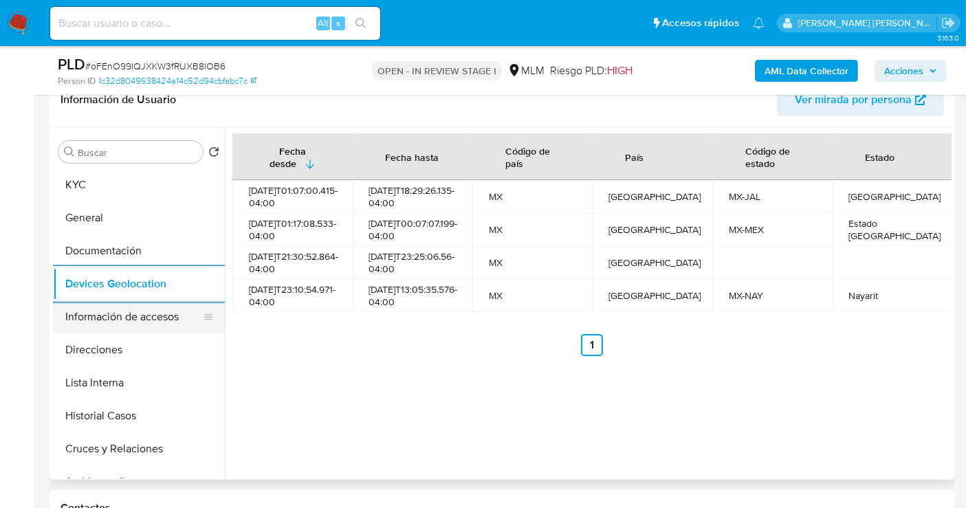
click at [130, 317] on button "Información de accesos" at bounding box center [133, 316] width 161 height 33
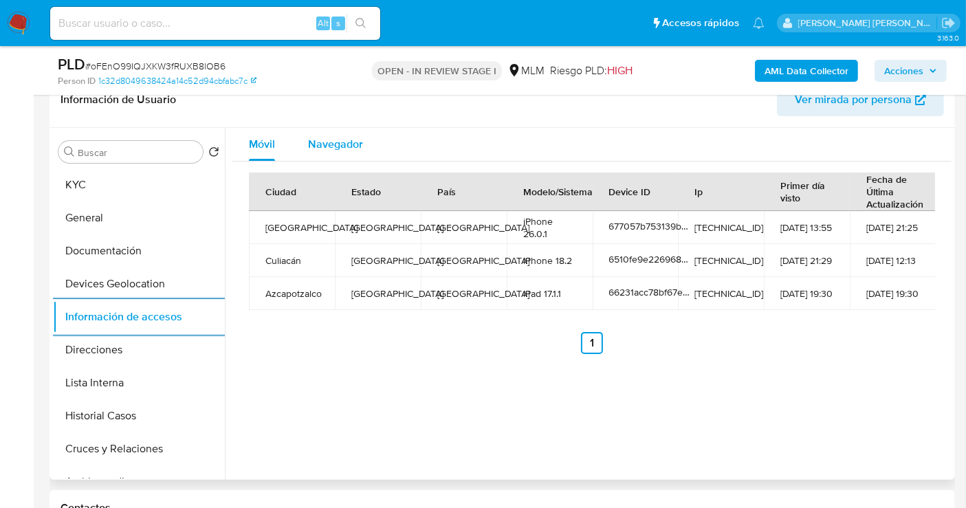
click at [353, 142] on span "Navegador" at bounding box center [335, 144] width 55 height 16
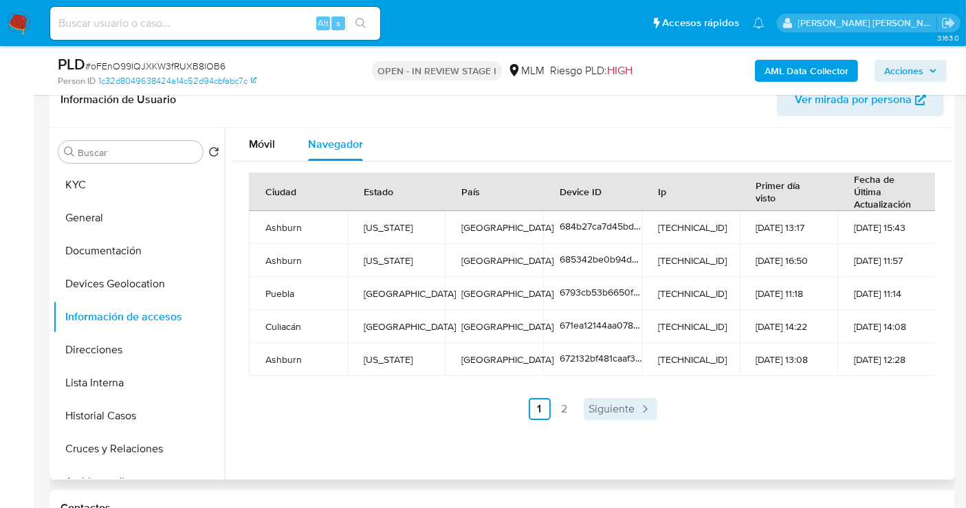
click at [623, 404] on span "Siguiente" at bounding box center [612, 408] width 46 height 11
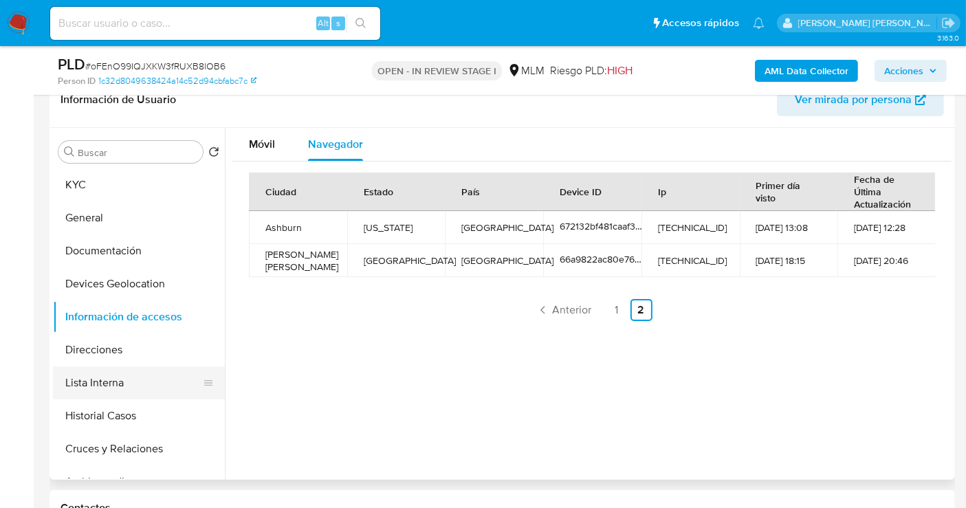
click at [88, 381] on button "Lista Interna" at bounding box center [133, 382] width 161 height 33
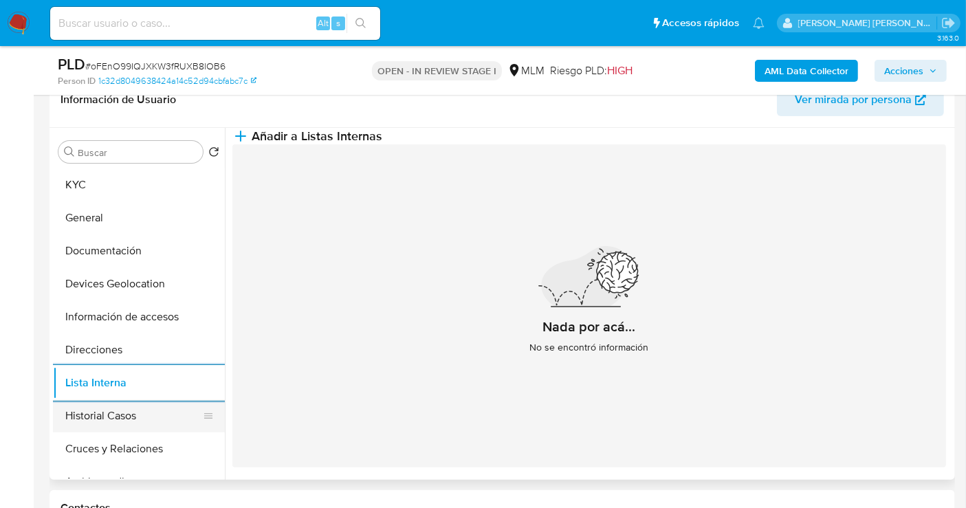
click at [92, 409] on button "Historial Casos" at bounding box center [133, 415] width 161 height 33
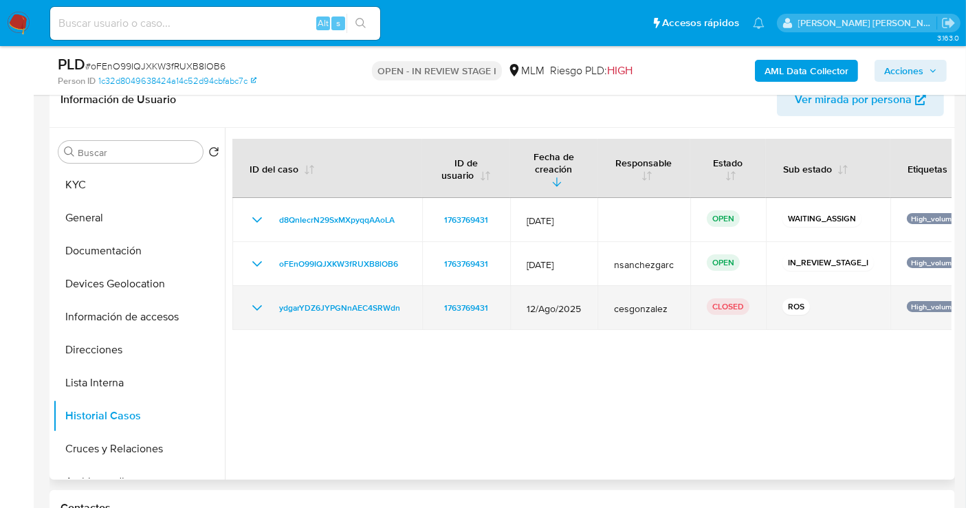
click at [256, 300] on icon "Mostrar/Ocultar" at bounding box center [257, 308] width 16 height 16
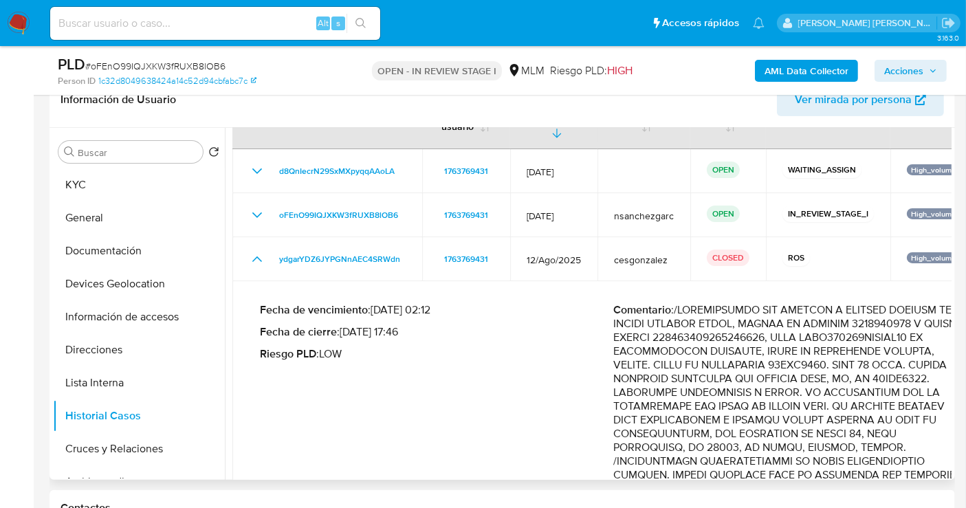
scroll to position [0, 0]
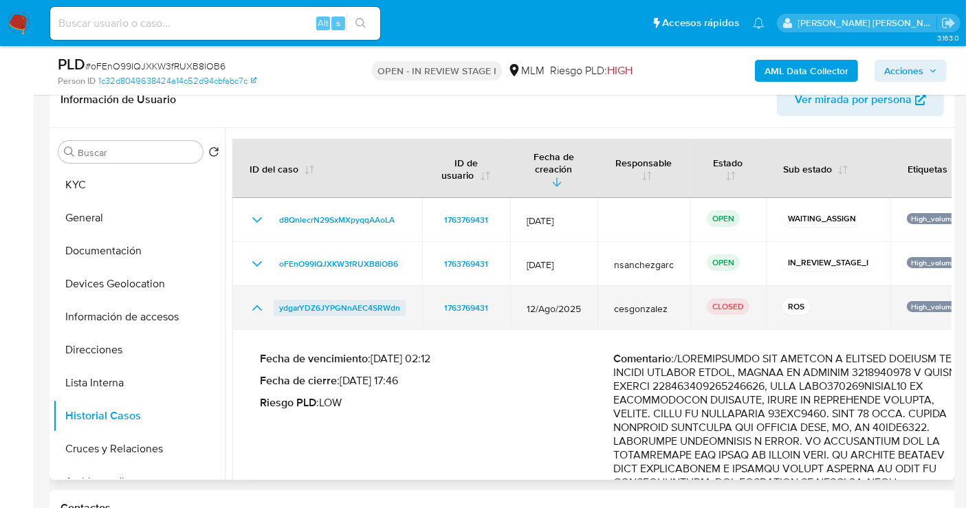
click at [296, 300] on span "ydgarYDZ6JYPGNnAEC4SRWdn" at bounding box center [339, 308] width 121 height 16
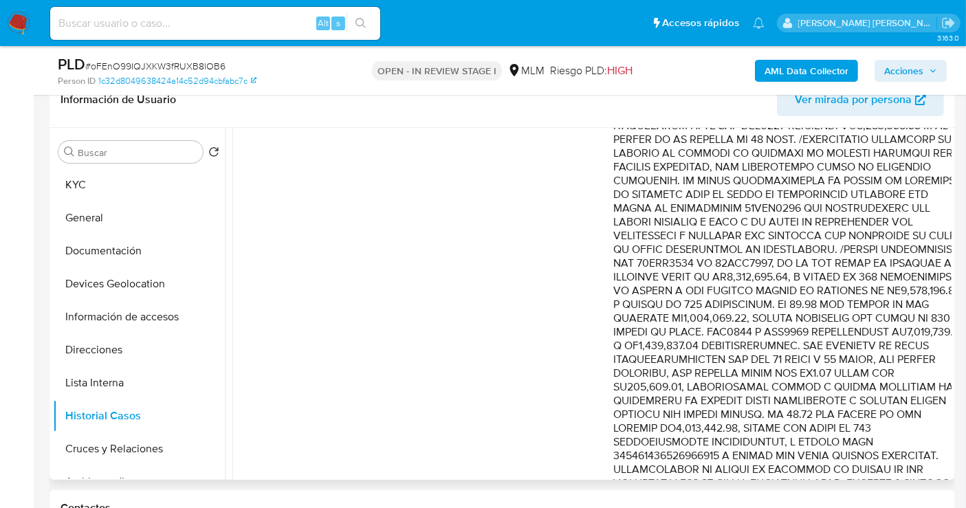
scroll to position [458, 0]
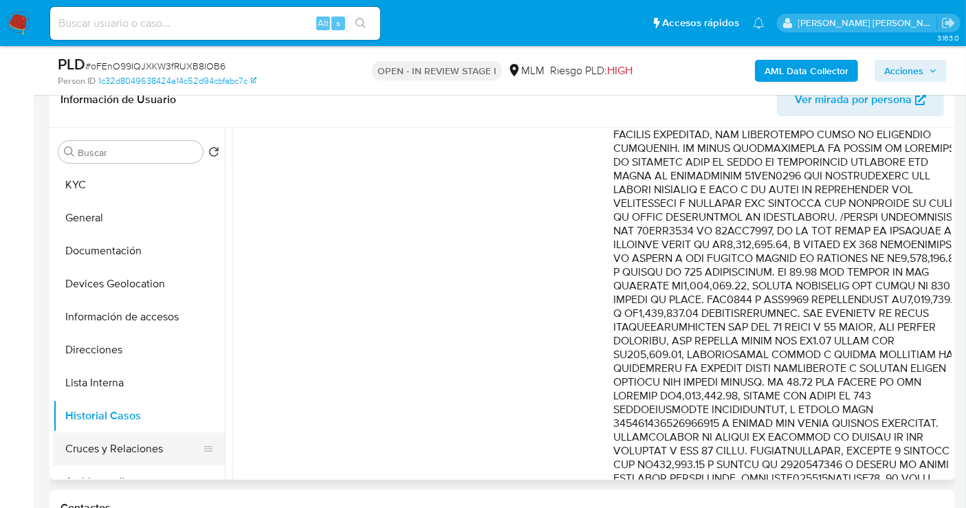
click at [102, 446] on button "Cruces y Relaciones" at bounding box center [133, 448] width 161 height 33
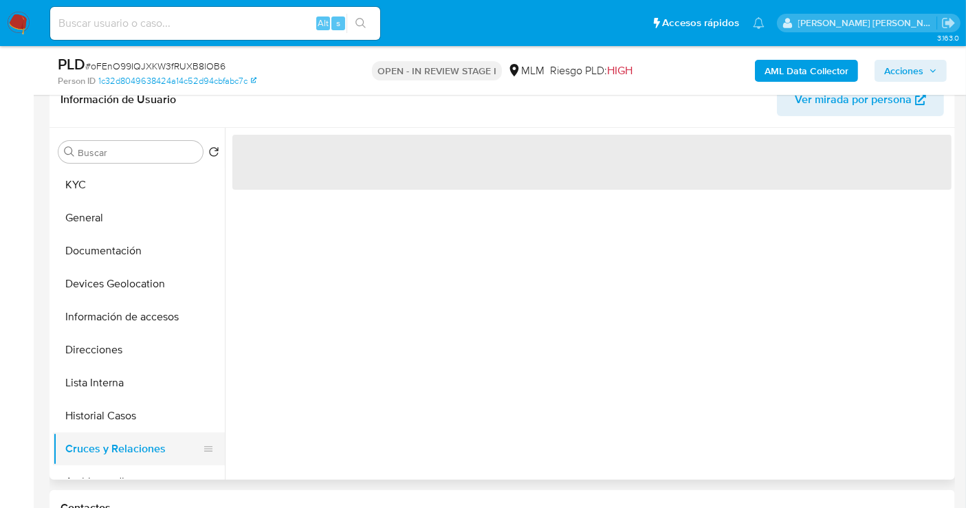
scroll to position [0, 0]
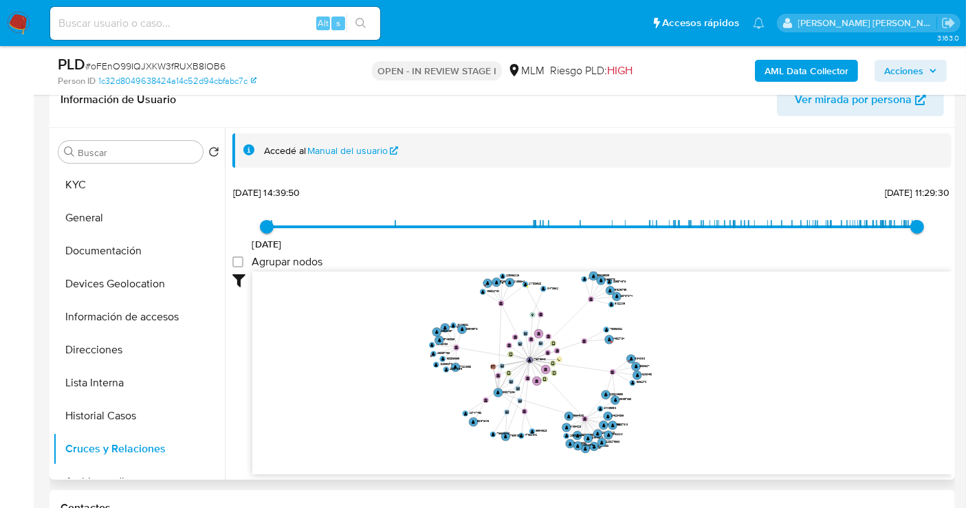
drag, startPoint x: 918, startPoint y: 356, endPoint x: 798, endPoint y: 264, distance: 150.9
click at [798, 264] on div "24/3/2023 24/3/2023, 14:39:50 11/10/2025, 11:29:30 Agrupar nodos Filtros Confia…" at bounding box center [591, 353] width 719 height 342
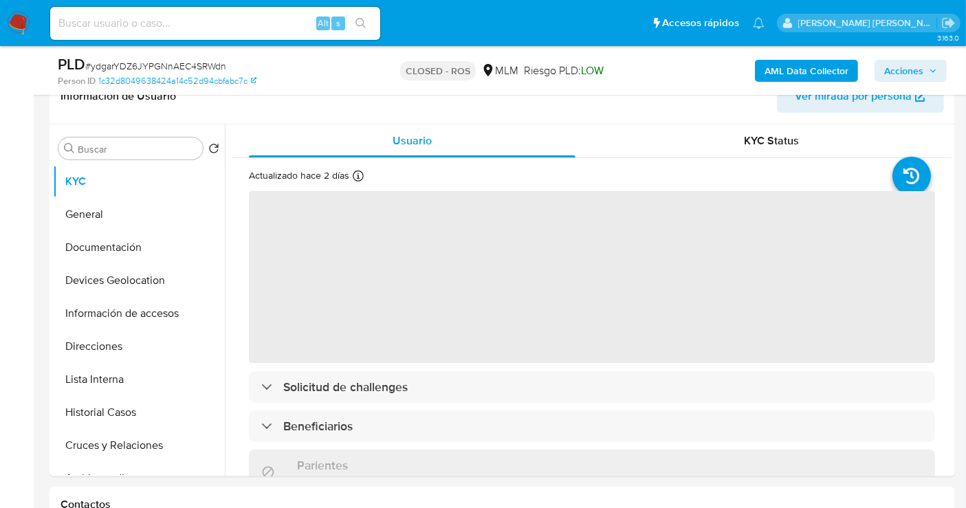
select select "10"
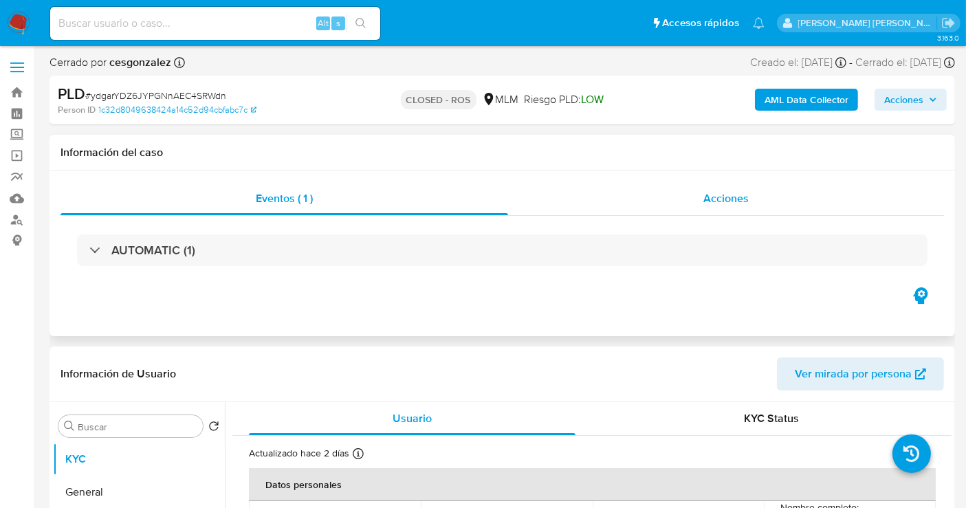
click at [720, 198] on span "Acciones" at bounding box center [725, 198] width 45 height 16
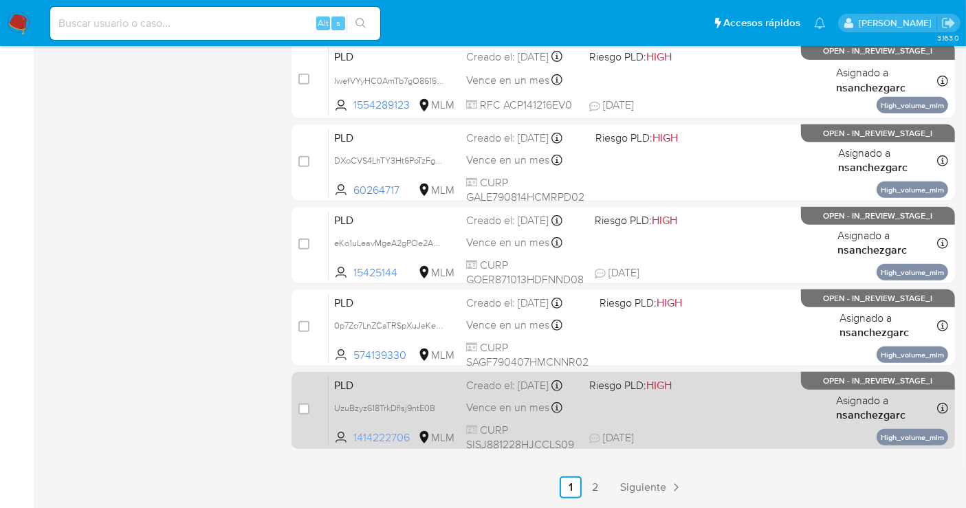
scroll to position [625, 0]
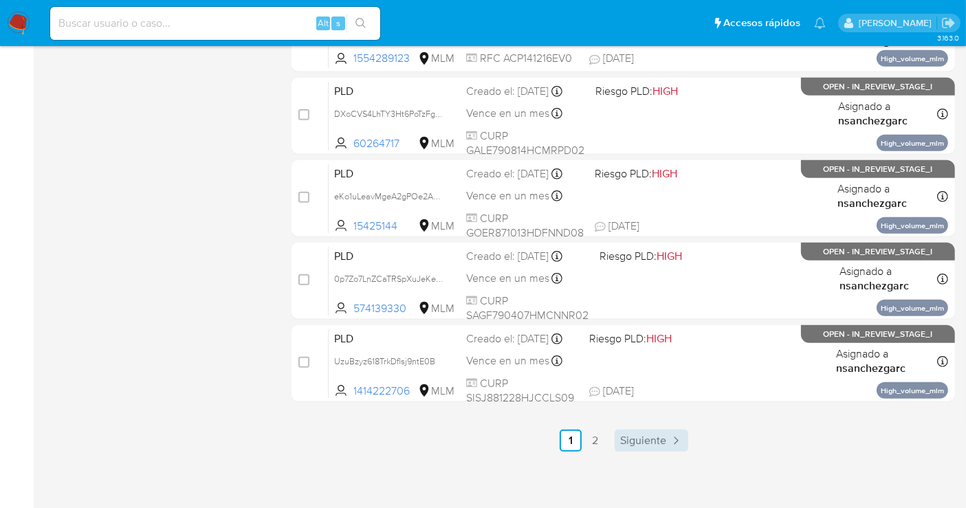
click at [643, 443] on span "Siguiente" at bounding box center [643, 440] width 46 height 11
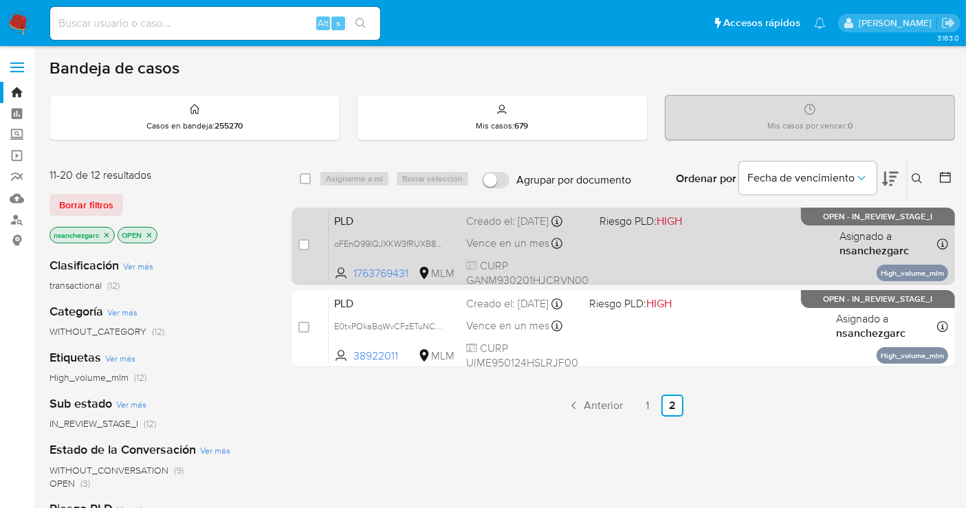
click at [503, 238] on span "Vence en un mes" at bounding box center [507, 243] width 83 height 15
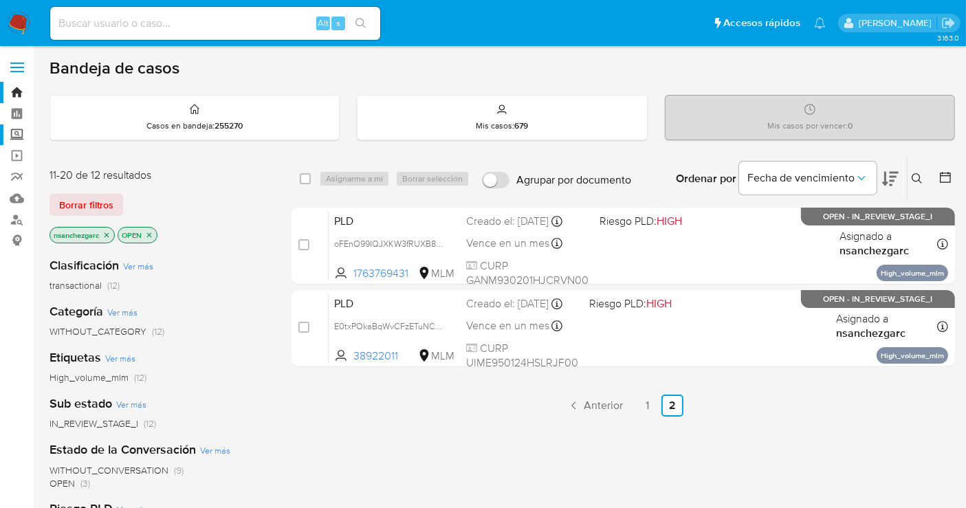
click at [10, 136] on label "Screening" at bounding box center [82, 134] width 164 height 21
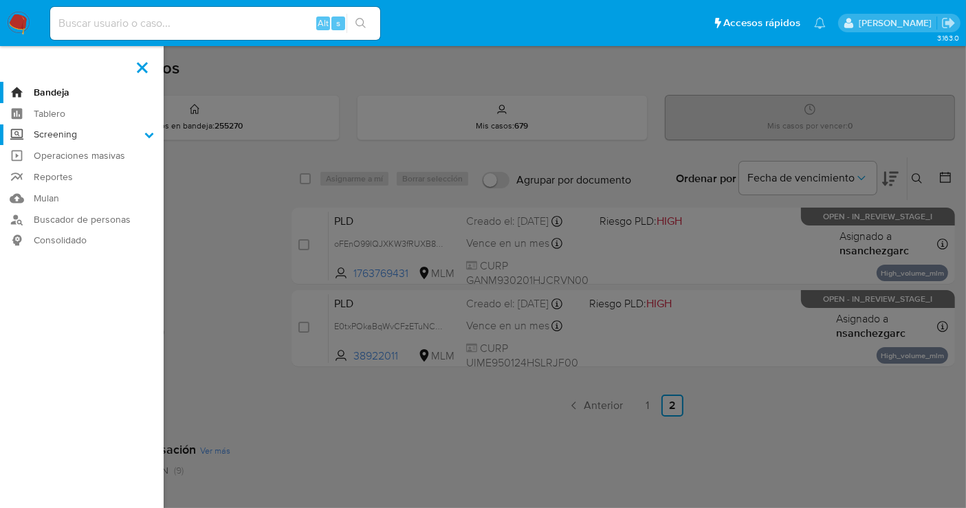
click at [0, 0] on input "Screening" at bounding box center [0, 0] width 0 height 0
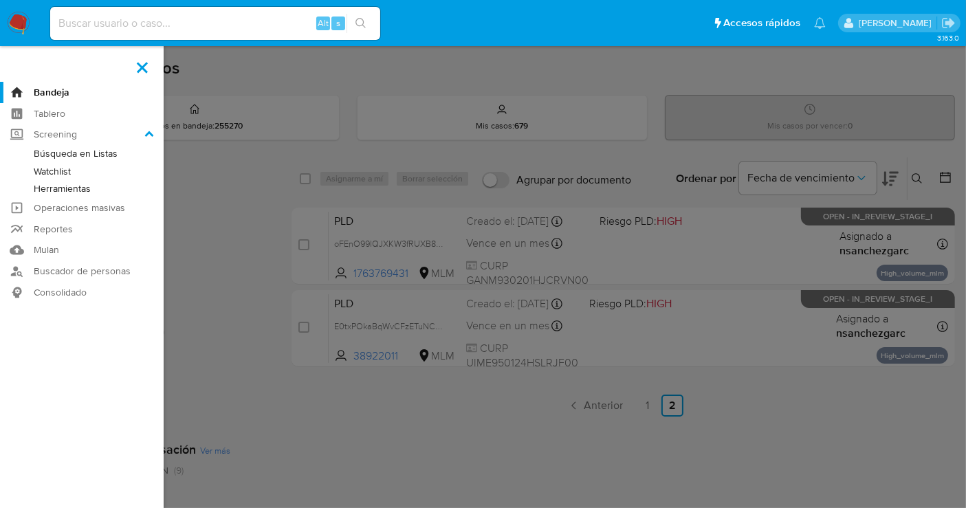
click at [72, 192] on link "Herramientas" at bounding box center [82, 188] width 164 height 17
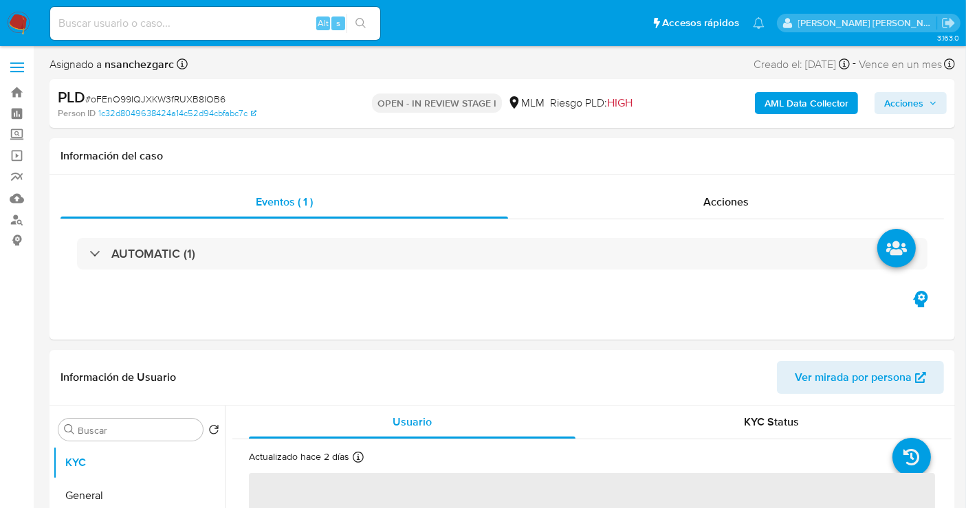
select select "10"
click at [734, 196] on span "Acciones" at bounding box center [725, 202] width 45 height 16
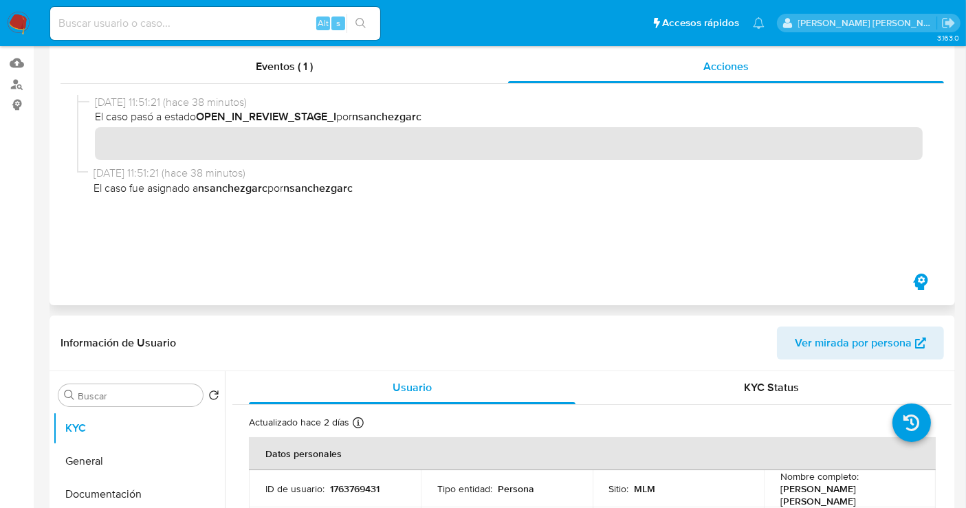
scroll to position [305, 0]
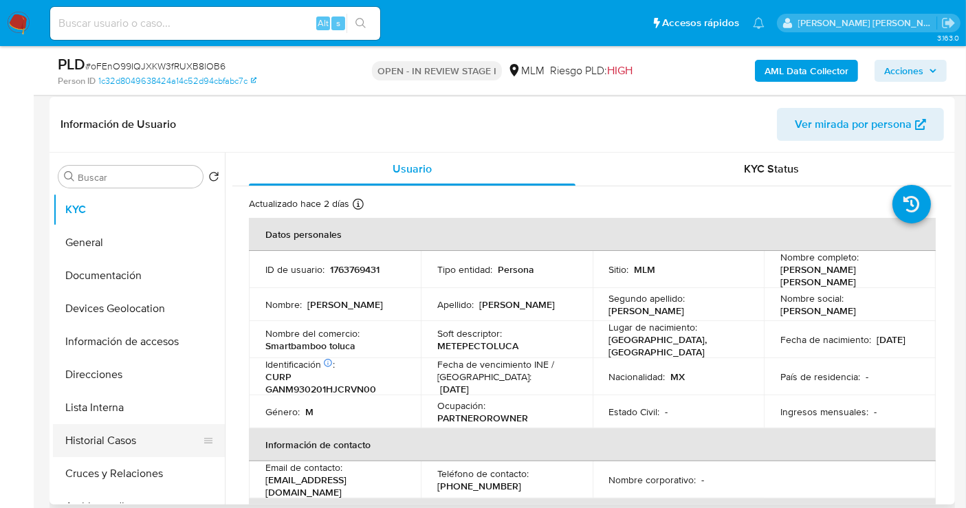
click at [93, 432] on button "Historial Casos" at bounding box center [133, 440] width 161 height 33
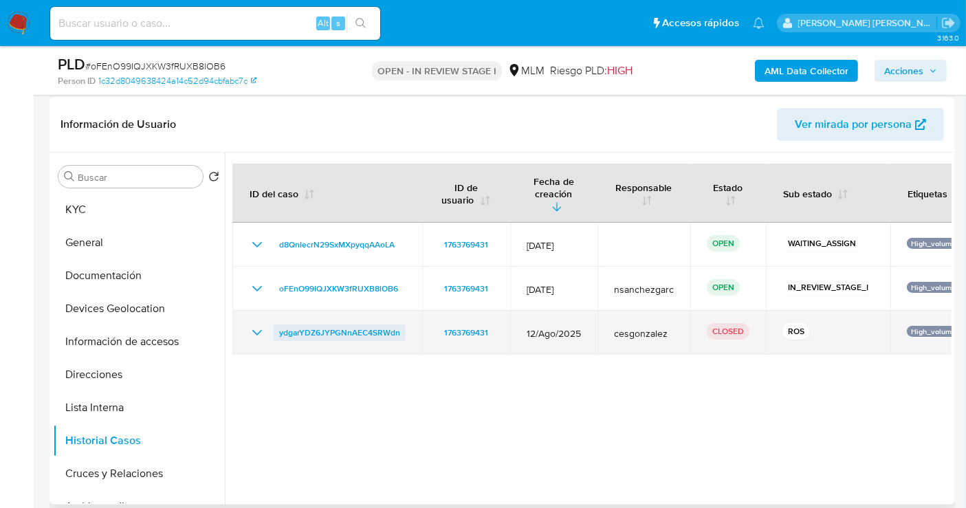
click at [326, 324] on span "ydgarYDZ6JYPGNnAEC4SRWdn" at bounding box center [339, 332] width 121 height 16
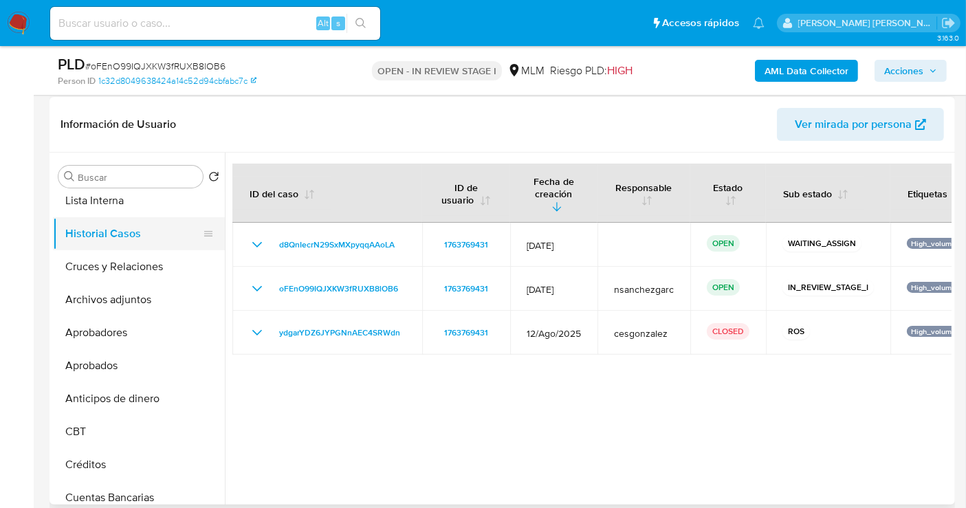
scroll to position [381, 0]
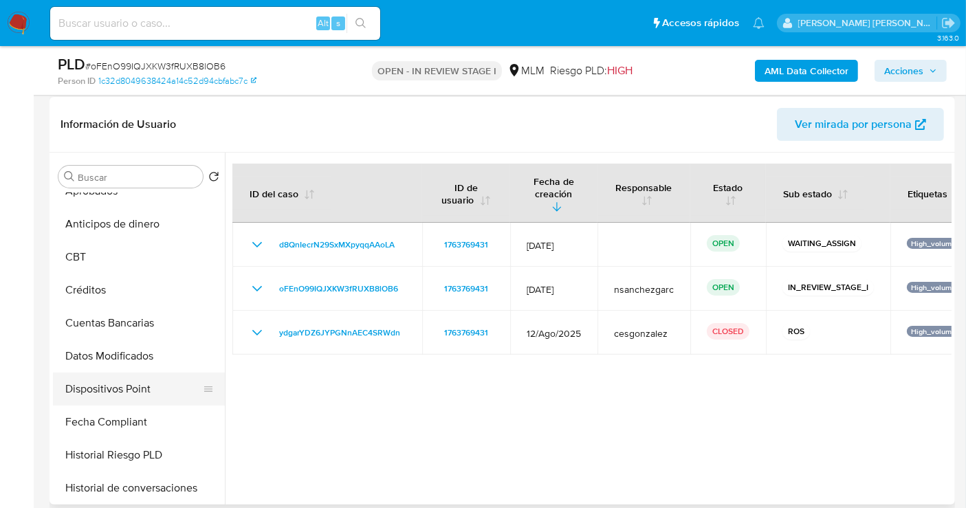
click at [97, 393] on button "Dispositivos Point" at bounding box center [133, 389] width 161 height 33
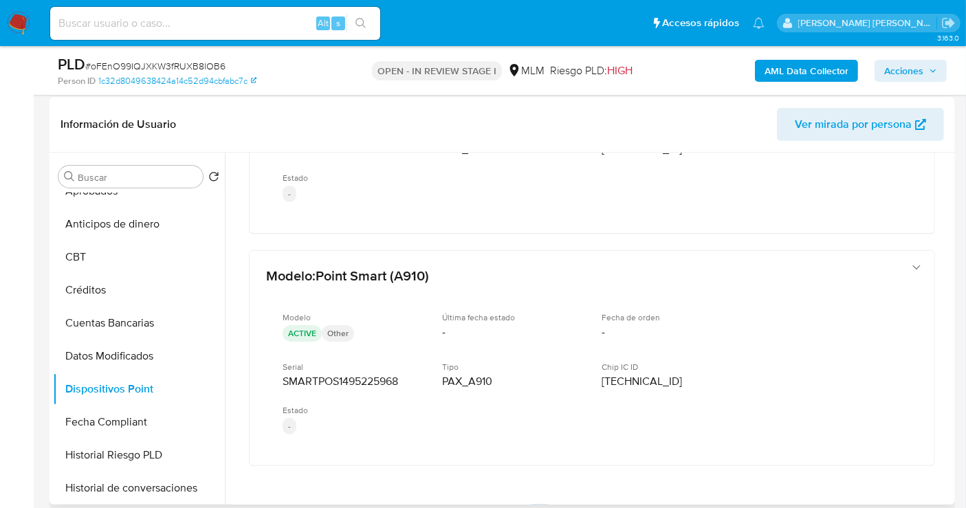
scroll to position [887, 0]
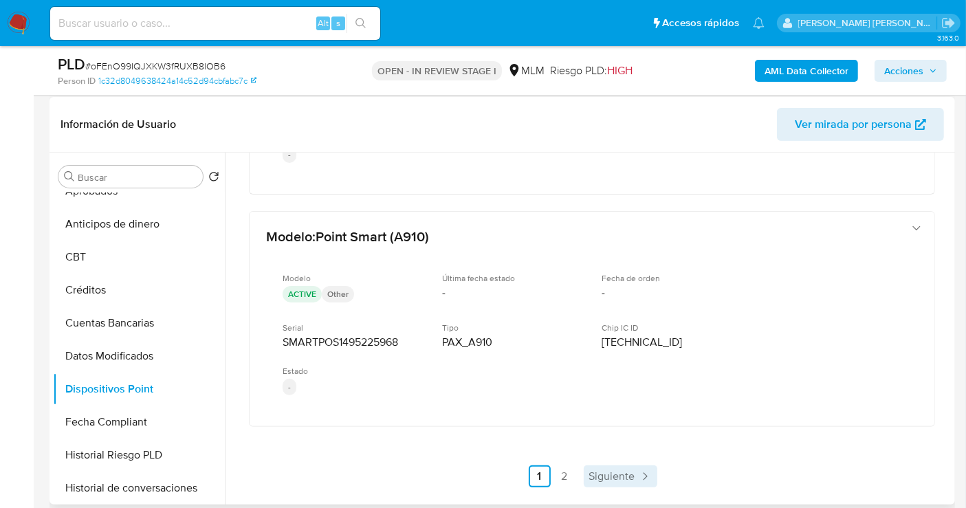
click at [614, 471] on span "Siguiente" at bounding box center [612, 476] width 46 height 11
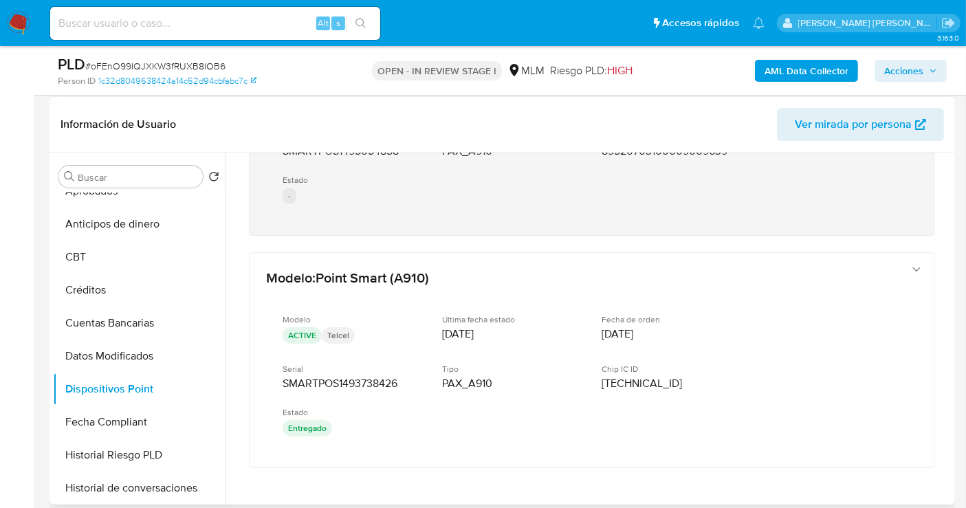
scroll to position [425, 0]
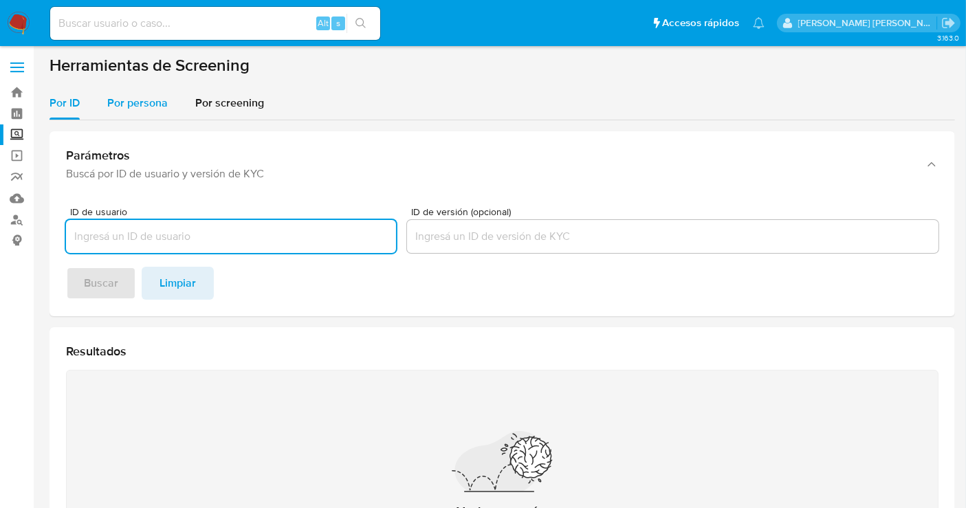
click at [118, 98] on span "Por persona" at bounding box center [137, 103] width 60 height 16
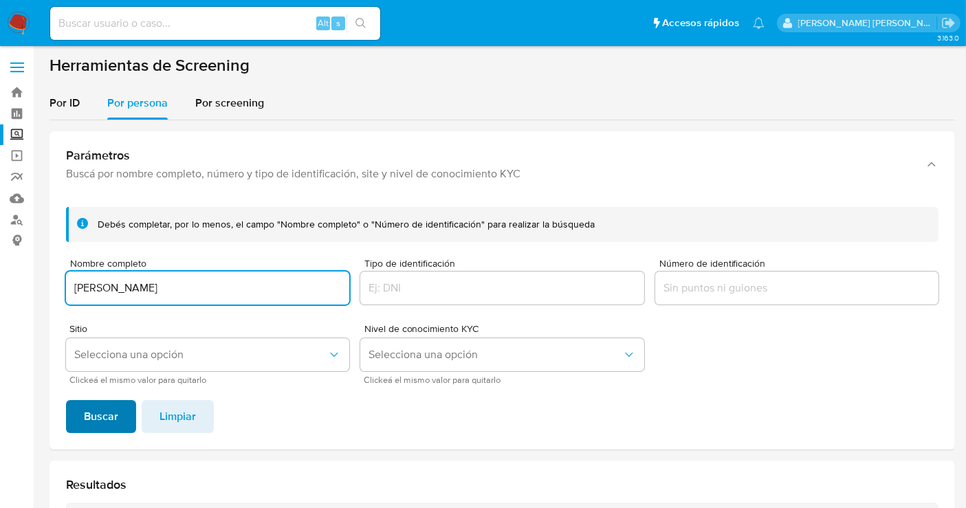
type input "[PERSON_NAME]"
click at [111, 409] on span "Buscar" at bounding box center [101, 416] width 34 height 30
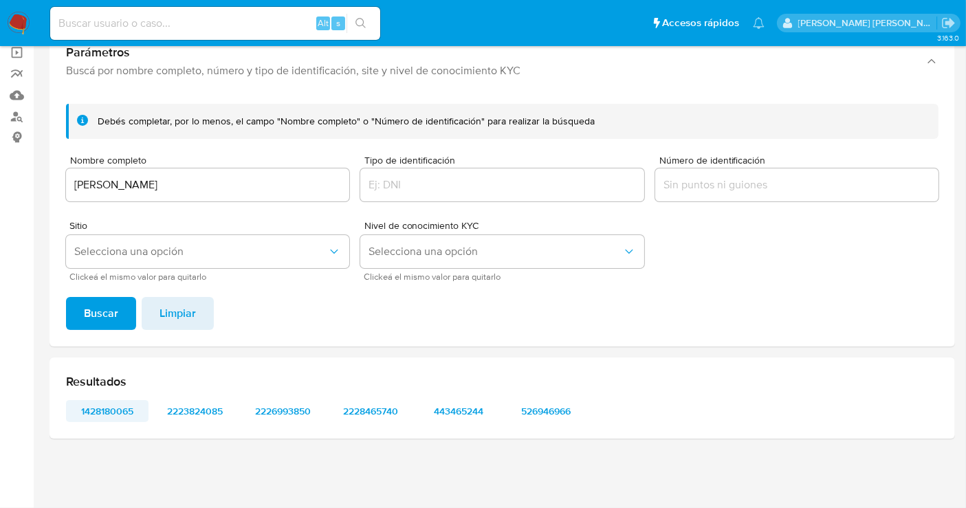
scroll to position [102, 0]
click at [96, 419] on span "1428180065" at bounding box center [107, 412] width 63 height 19
click at [210, 406] on span "2223824085" at bounding box center [195, 412] width 63 height 19
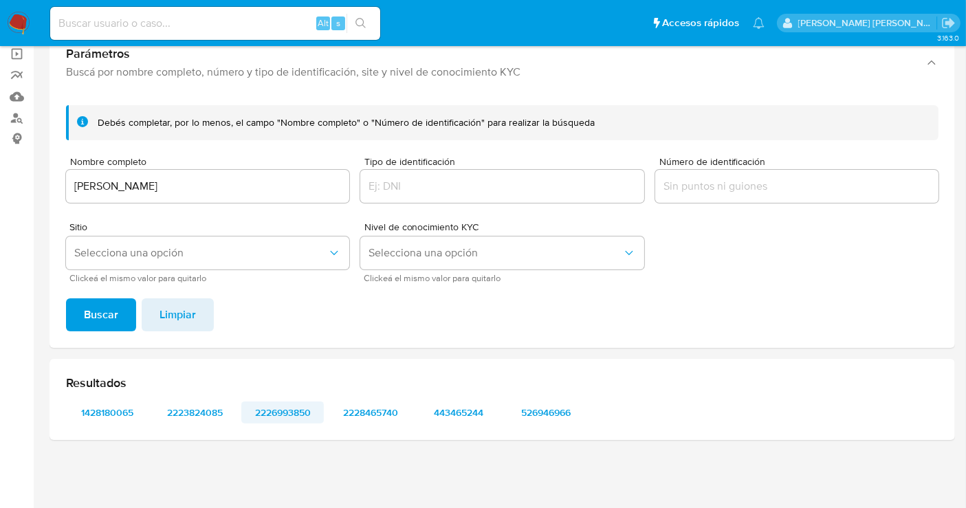
click at [282, 409] on span "2226993850" at bounding box center [282, 412] width 63 height 19
click at [386, 409] on span "2228465740" at bounding box center [370, 412] width 63 height 19
click at [467, 412] on span "443465244" at bounding box center [458, 412] width 63 height 19
click at [553, 406] on span "526946966" at bounding box center [545, 412] width 63 height 19
click at [110, 412] on span "1428180065" at bounding box center [107, 412] width 63 height 19
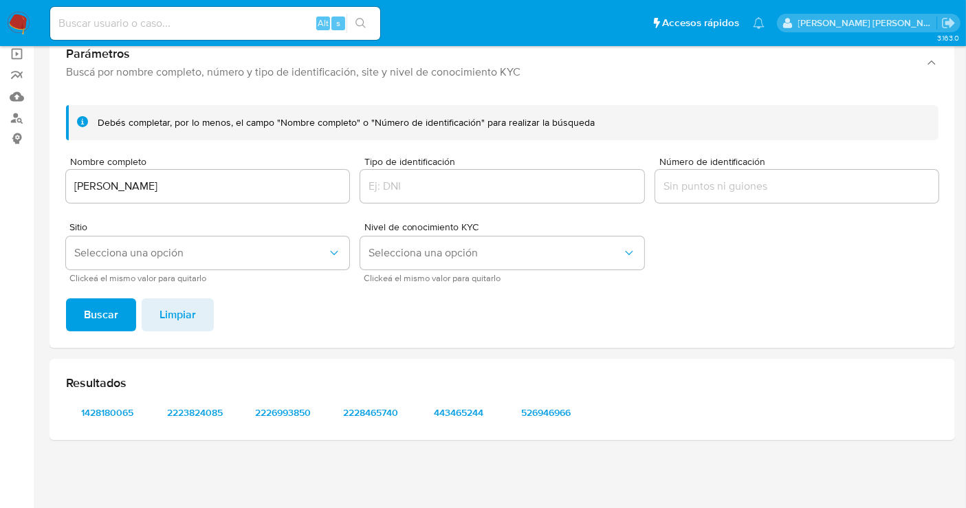
click at [19, 13] on img at bounding box center [18, 23] width 23 height 23
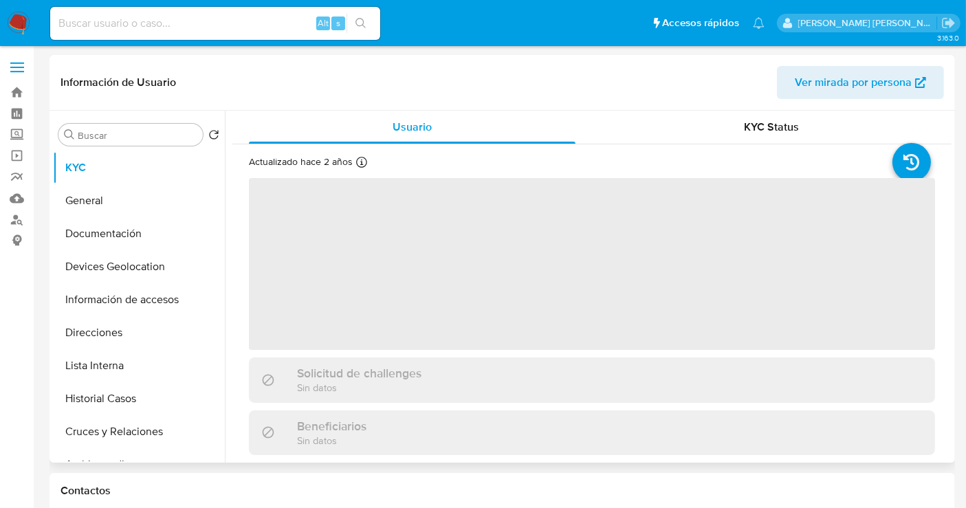
select select "10"
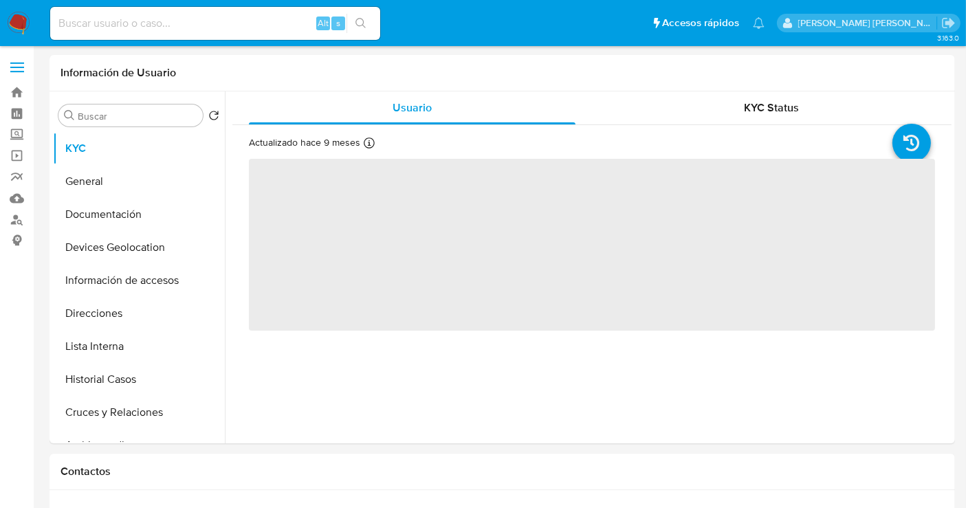
select select "10"
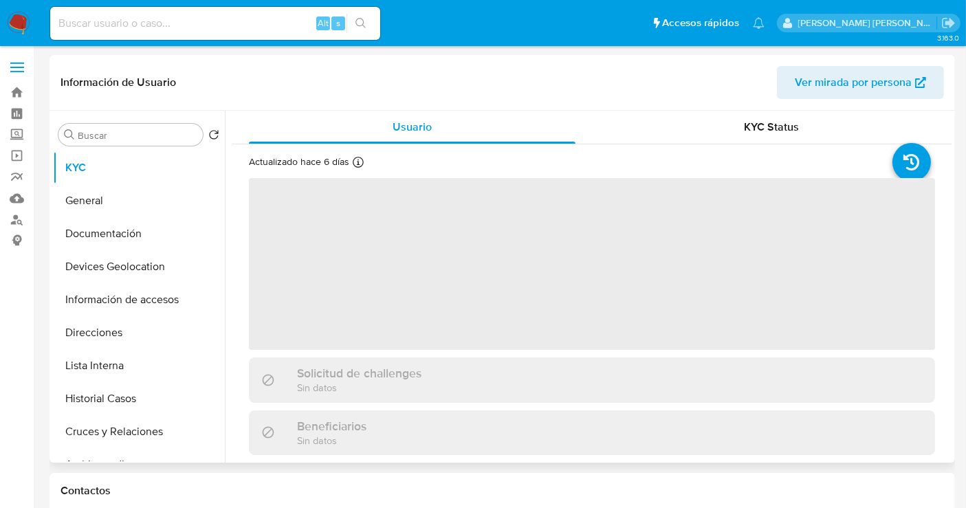
select select "10"
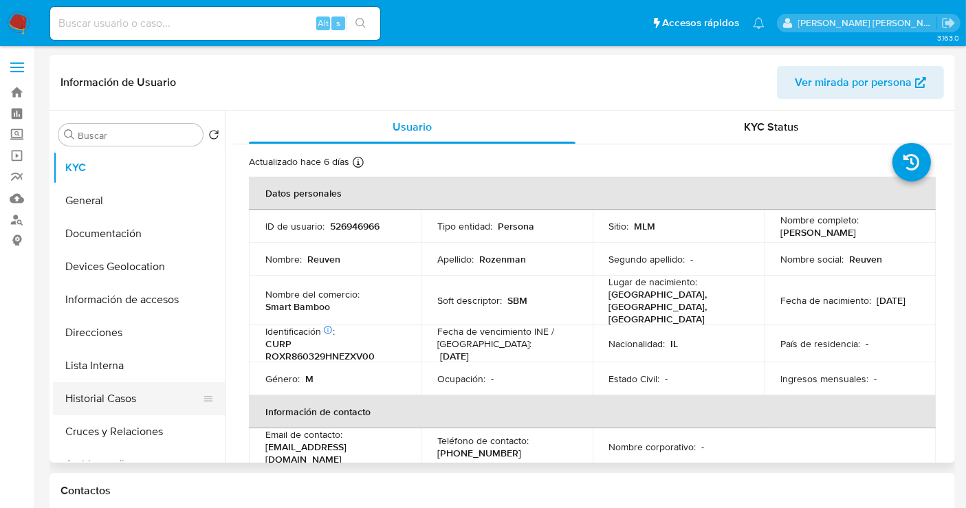
click at [116, 397] on button "Historial Casos" at bounding box center [133, 398] width 161 height 33
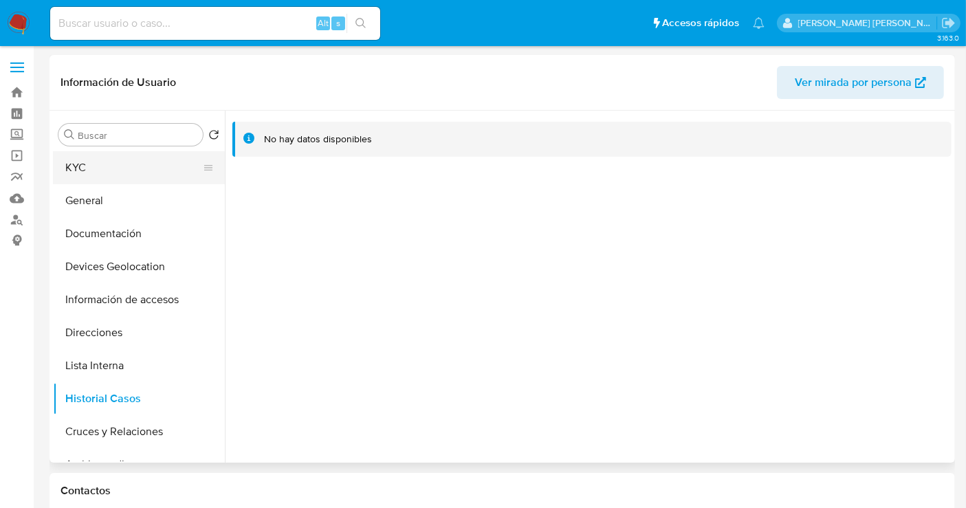
click at [102, 165] on button "KYC" at bounding box center [133, 167] width 161 height 33
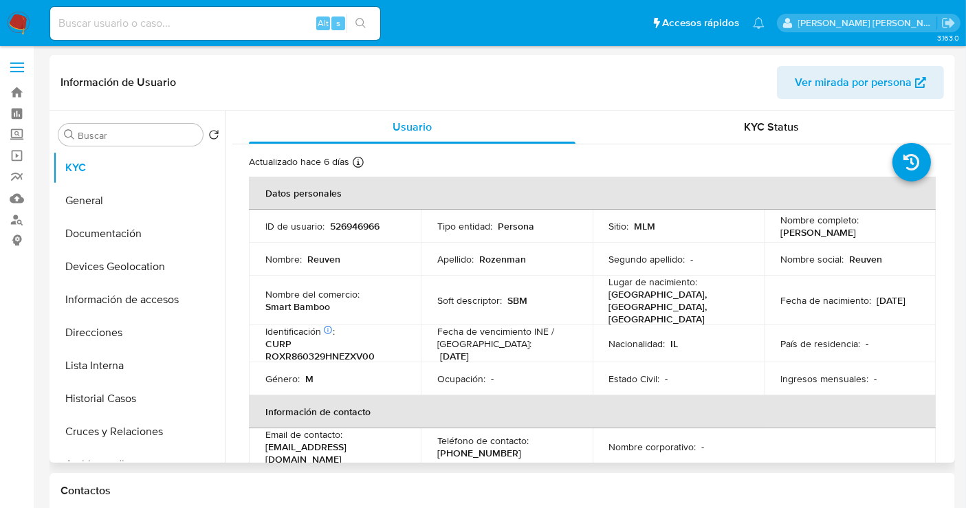
click at [358, 221] on p "526946966" at bounding box center [354, 226] width 49 height 12
copy p "526946966"
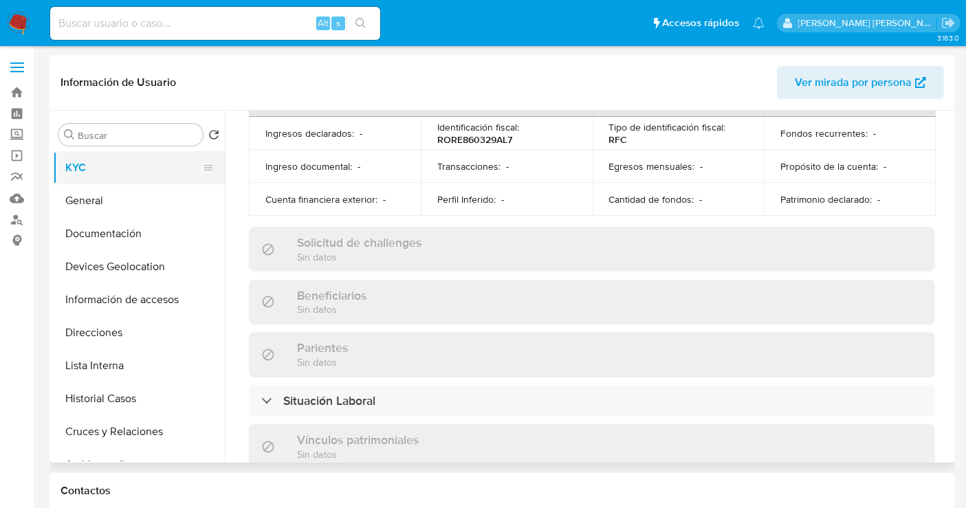
scroll to position [256, 0]
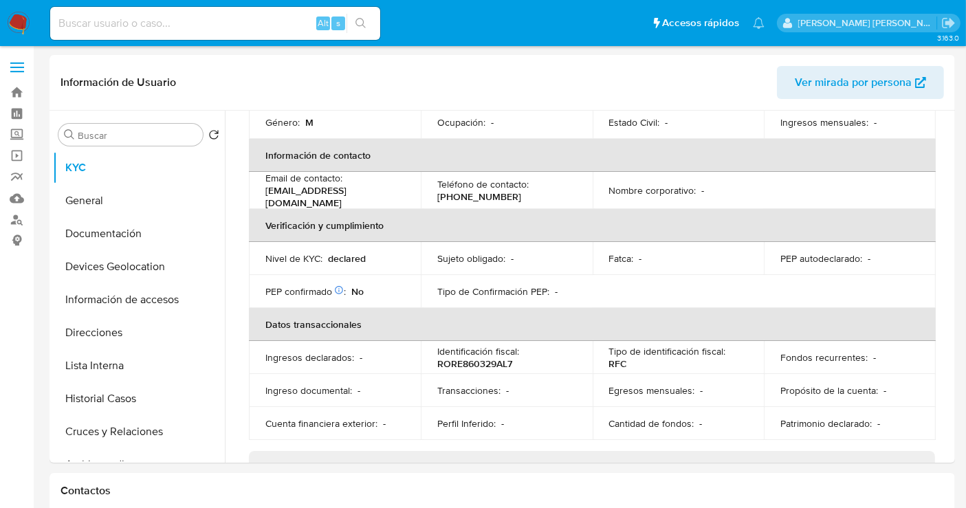
click at [100, 26] on input at bounding box center [215, 23] width 330 height 18
paste input "1391957368"
type input "1391957368"
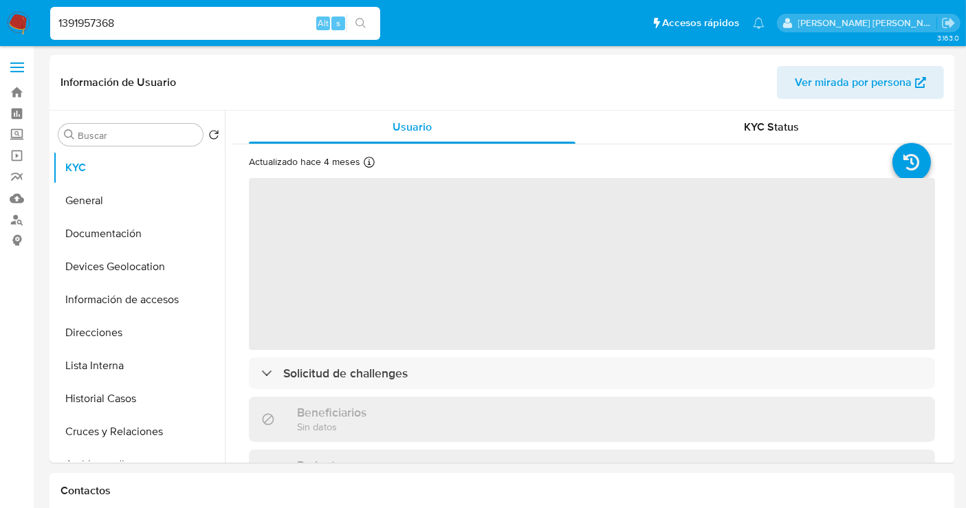
select select "10"
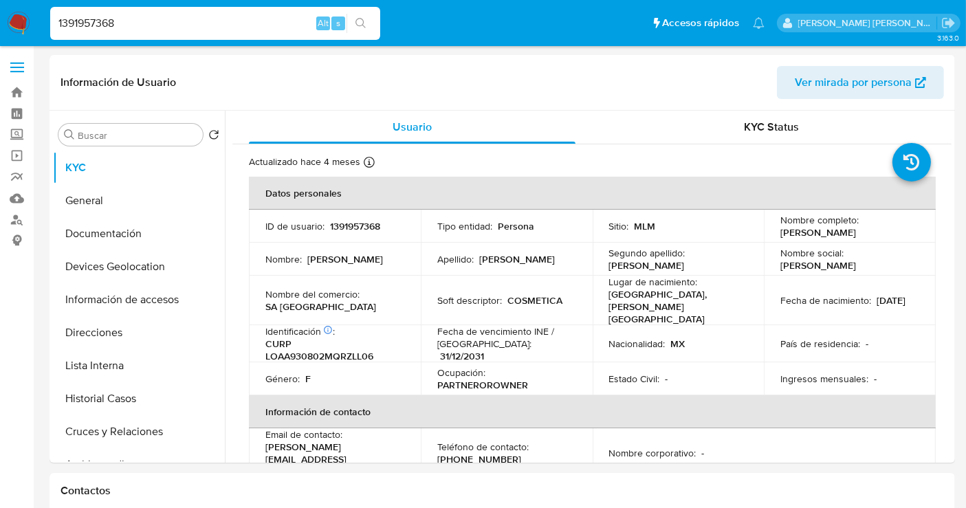
click at [90, 24] on input "1391957368" at bounding box center [215, 23] width 330 height 18
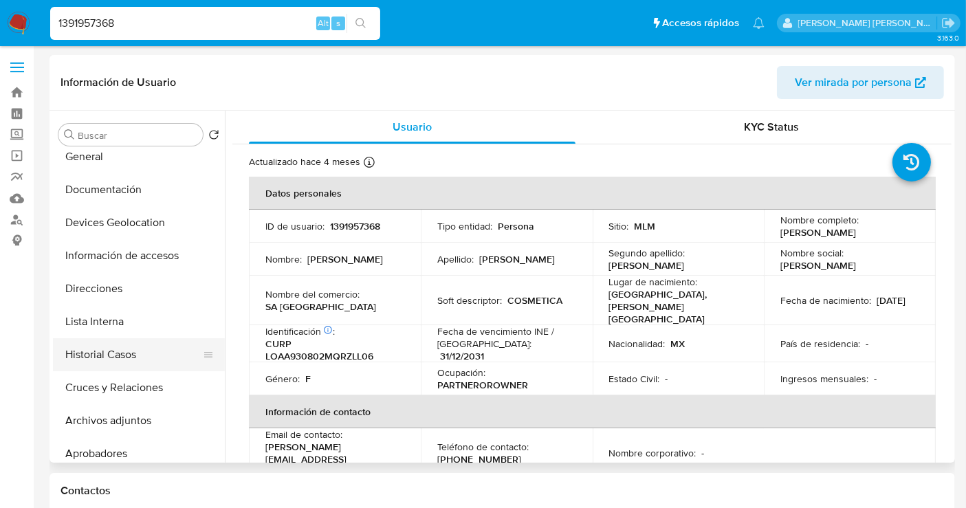
scroll to position [76, 0]
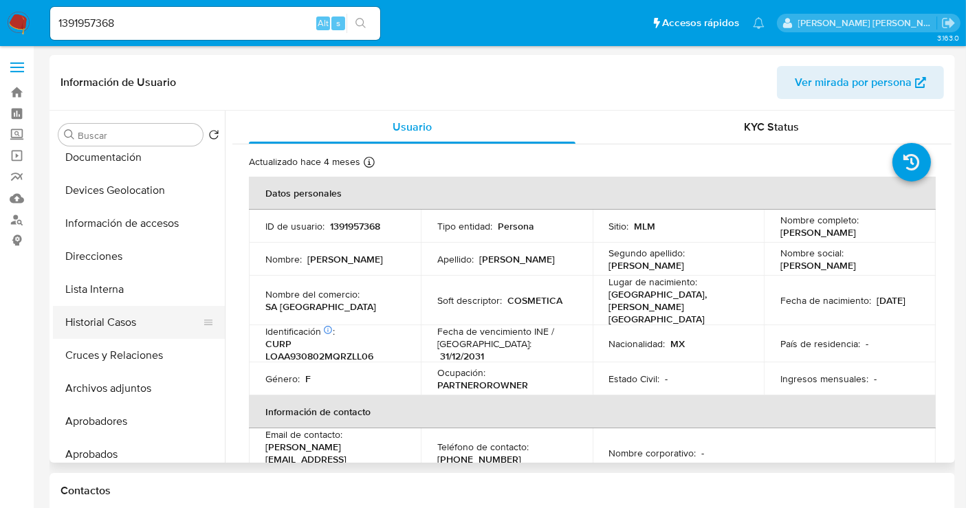
click at [100, 329] on button "Historial Casos" at bounding box center [133, 322] width 161 height 33
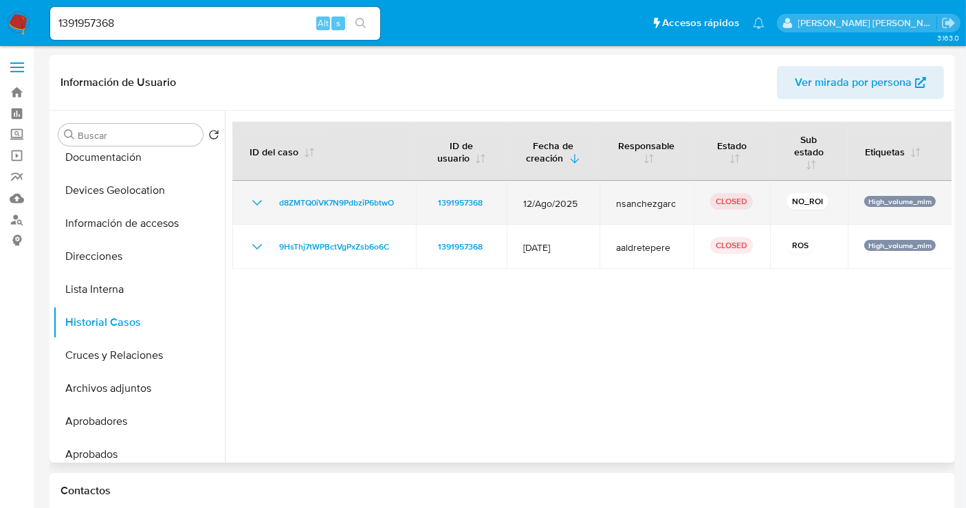
click at [258, 204] on icon "Mostrar/Ocultar" at bounding box center [257, 203] width 16 height 16
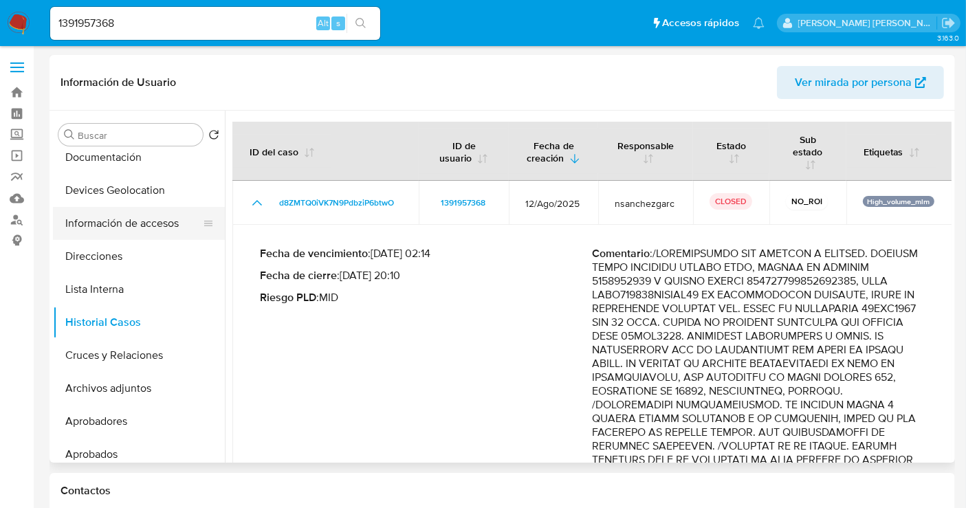
scroll to position [0, 0]
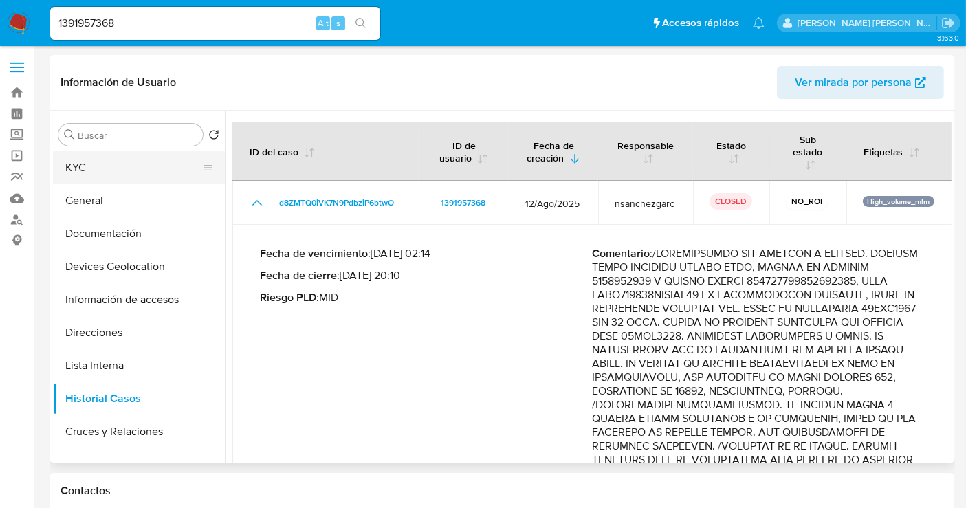
click at [91, 159] on button "KYC" at bounding box center [133, 167] width 161 height 33
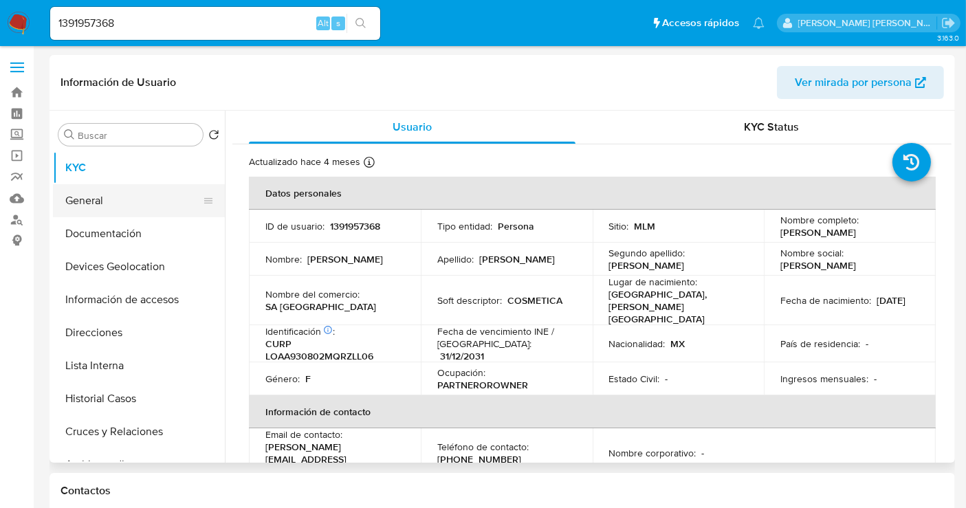
click at [100, 197] on button "General" at bounding box center [133, 200] width 161 height 33
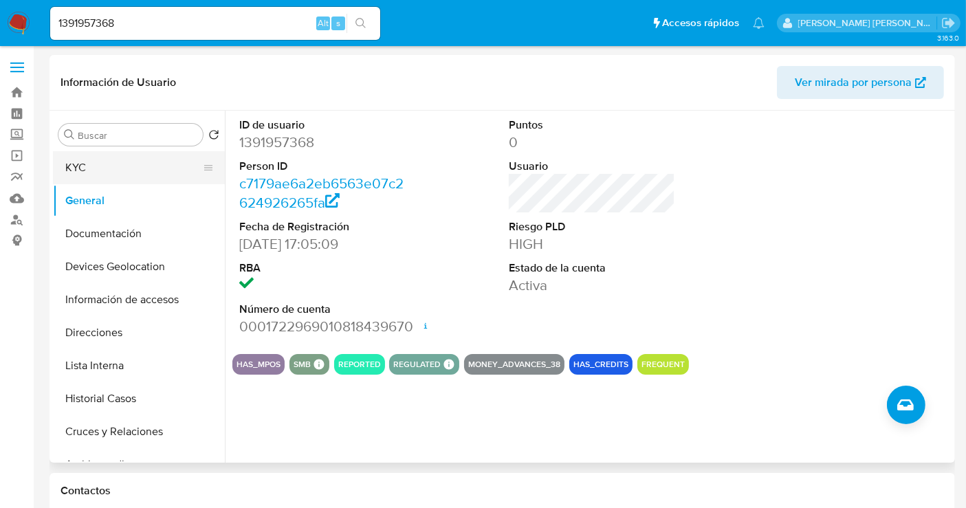
click at [90, 164] on button "KYC" at bounding box center [133, 167] width 161 height 33
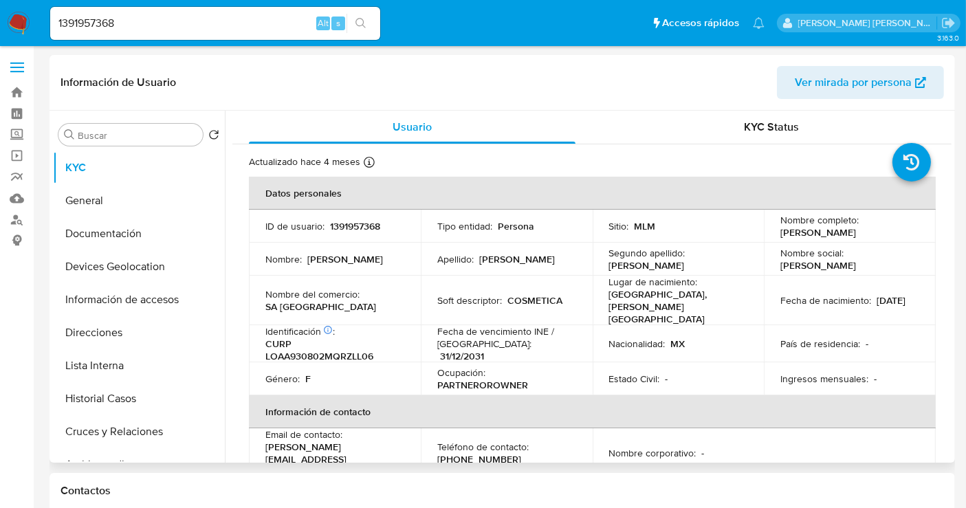
drag, startPoint x: 901, startPoint y: 229, endPoint x: 768, endPoint y: 233, distance: 133.4
click at [768, 233] on td "Nombre completo : Alana Tizziana Lozano Alba" at bounding box center [850, 226] width 172 height 33
copy p "Alana Tizziana Lozano Alba"
click at [93, 27] on input "1391957368" at bounding box center [215, 23] width 330 height 18
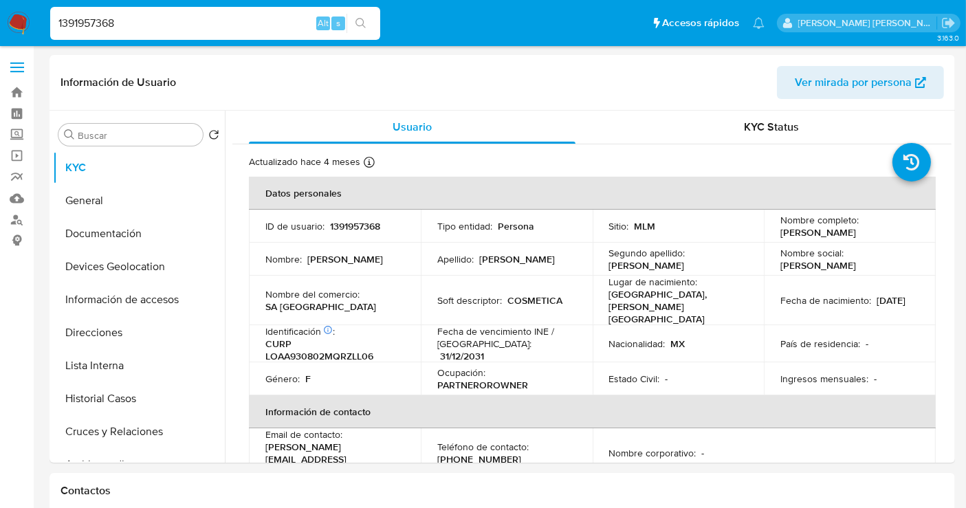
paste input "249234866"
type input "249234866"
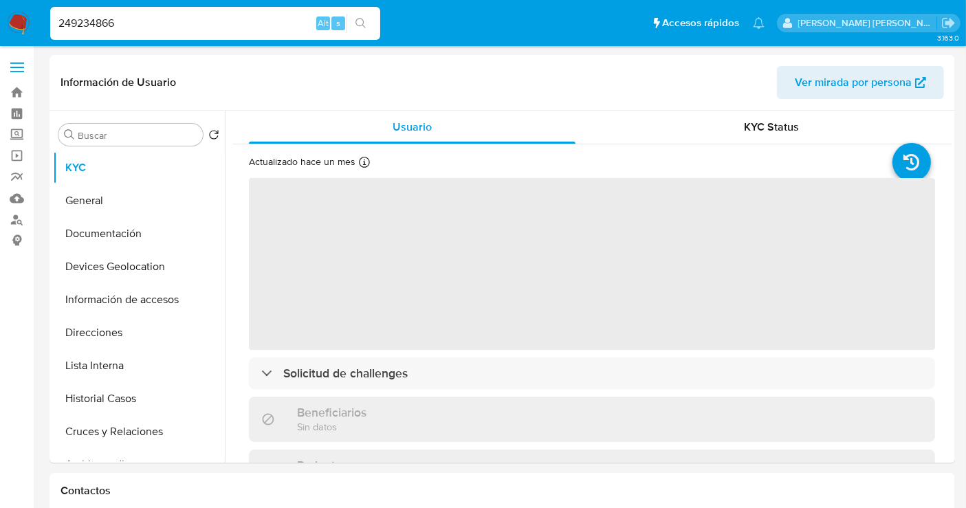
select select "10"
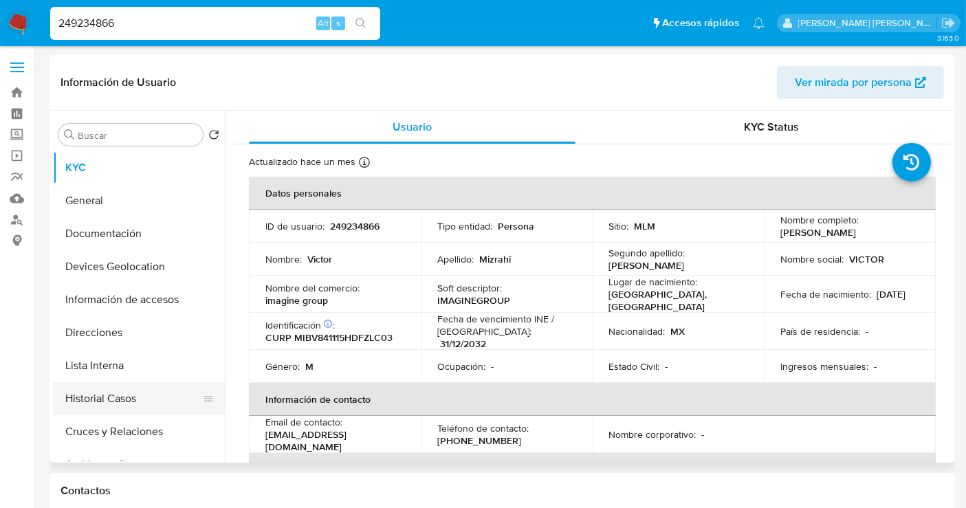
click at [124, 401] on button "Historial Casos" at bounding box center [133, 398] width 161 height 33
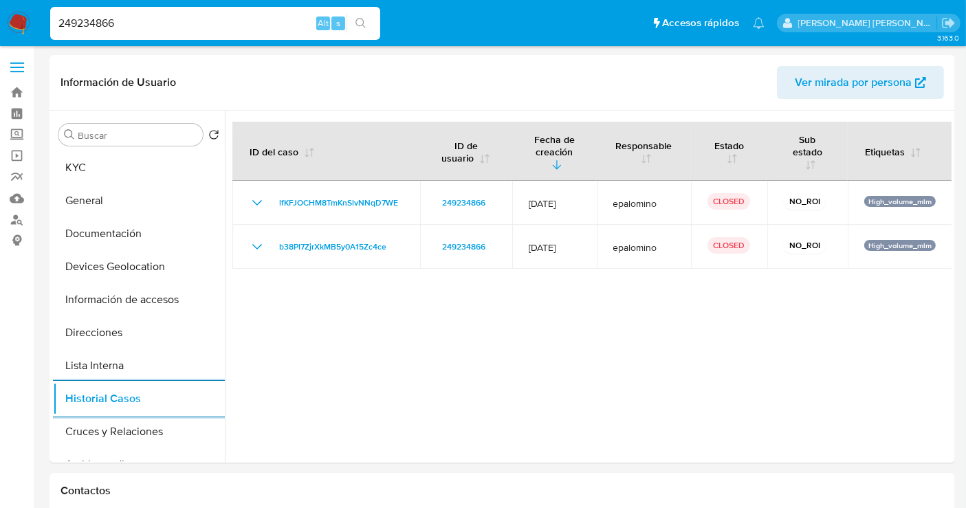
click at [92, 26] on input "249234866" at bounding box center [215, 23] width 330 height 18
paste input "1887627558"
type input "1887627558"
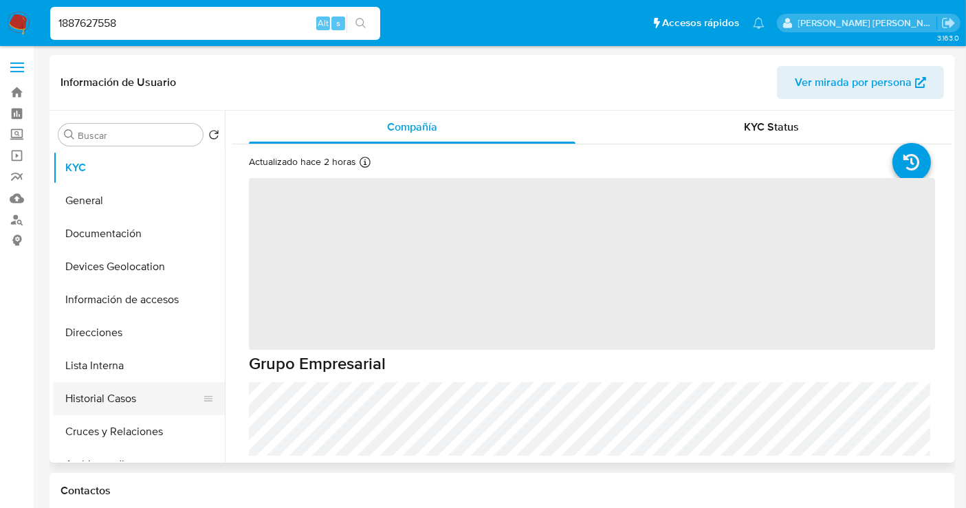
select select "10"
click at [114, 397] on button "Historial Casos" at bounding box center [133, 398] width 161 height 33
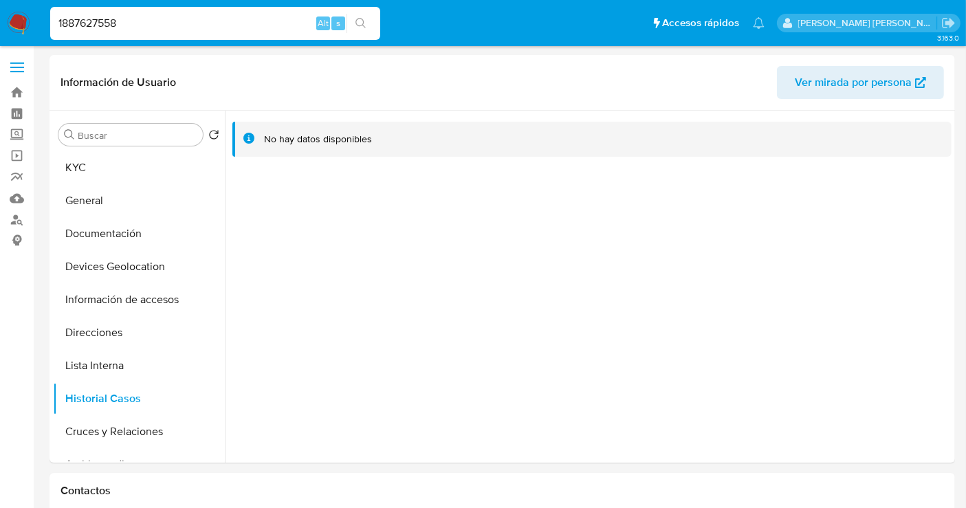
click at [94, 16] on input "1887627558" at bounding box center [215, 23] width 330 height 18
paste input "5664513"
type input "156645138"
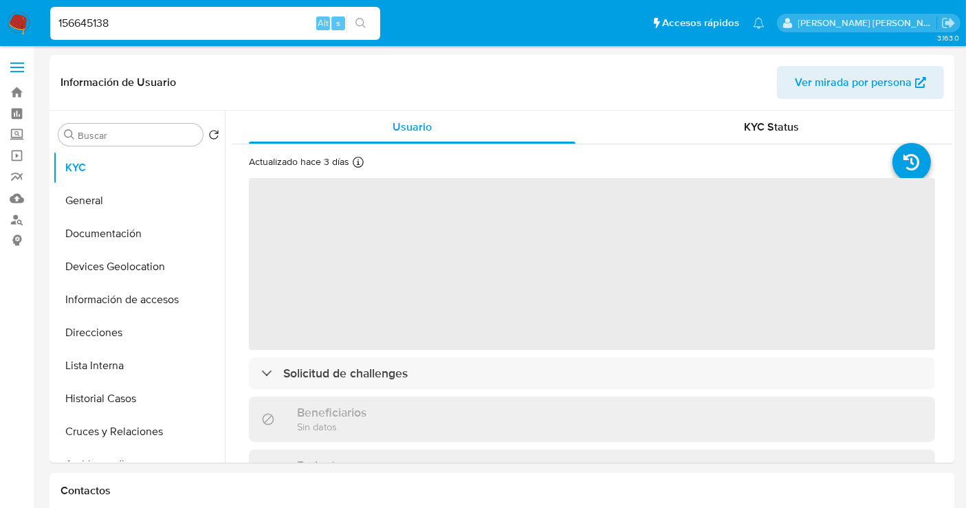
select select "10"
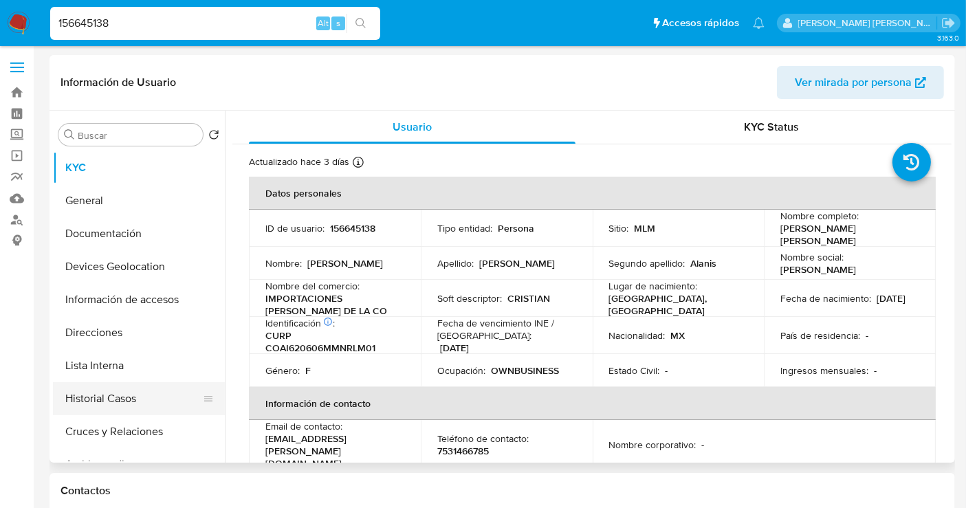
click at [107, 390] on button "Historial Casos" at bounding box center [133, 398] width 161 height 33
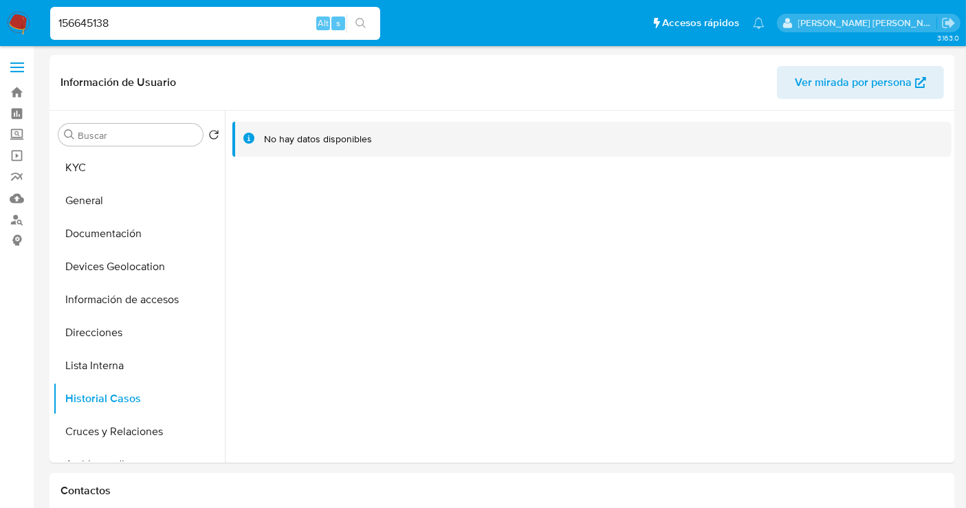
click at [102, 26] on input "156645138" at bounding box center [215, 23] width 330 height 18
paste input "763769431"
type input "1763769431"
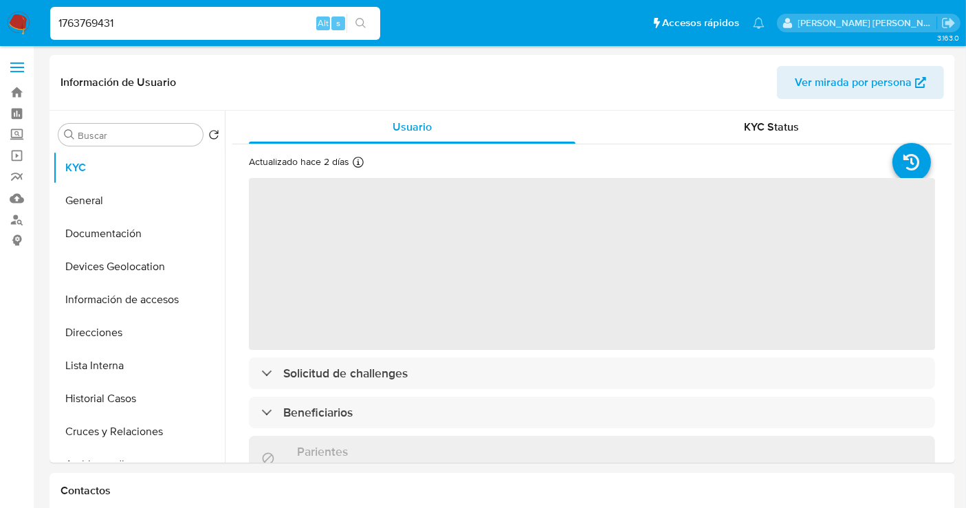
select select "10"
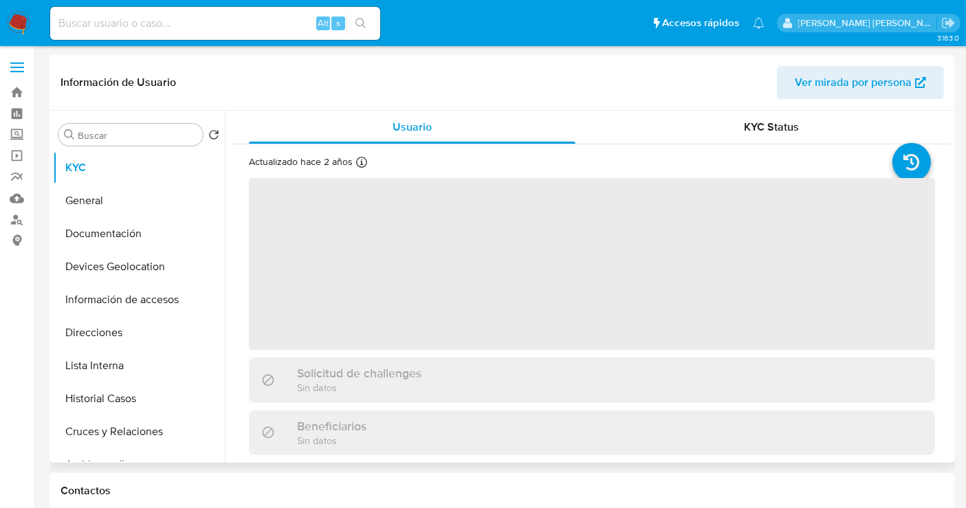
select select "10"
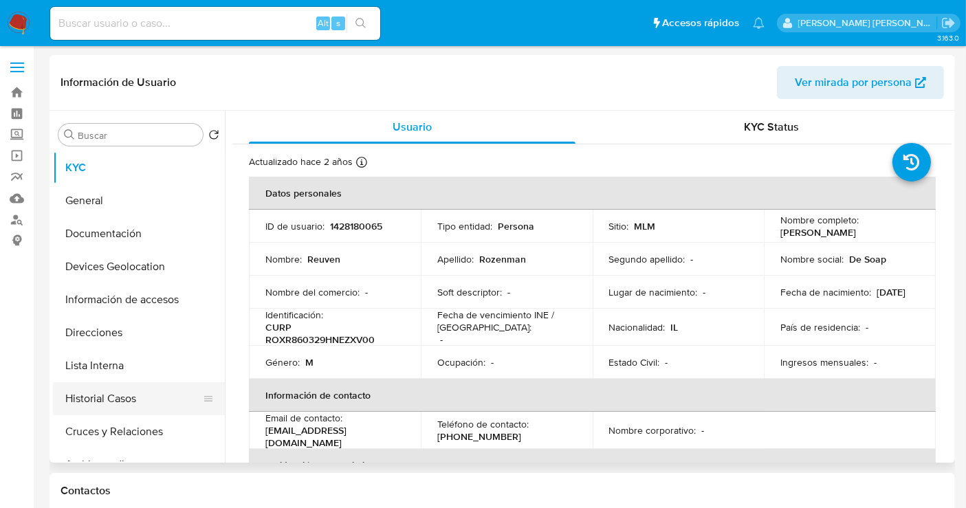
click at [118, 397] on button "Historial Casos" at bounding box center [133, 398] width 161 height 33
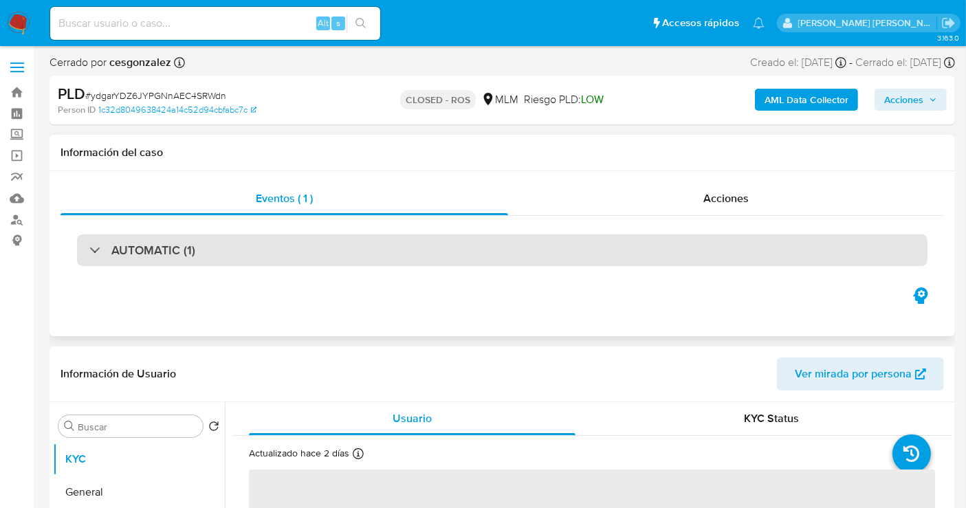
select select "10"
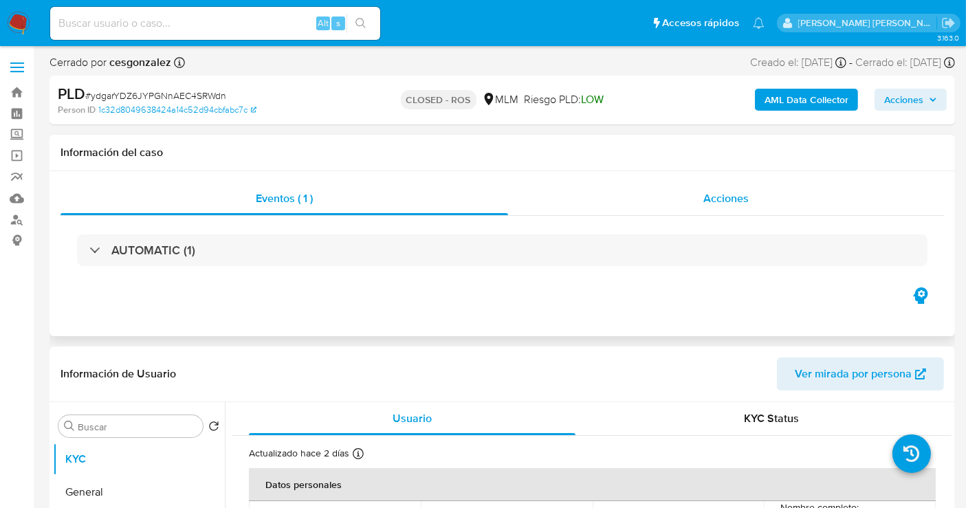
click at [724, 205] on span "Acciones" at bounding box center [725, 198] width 45 height 16
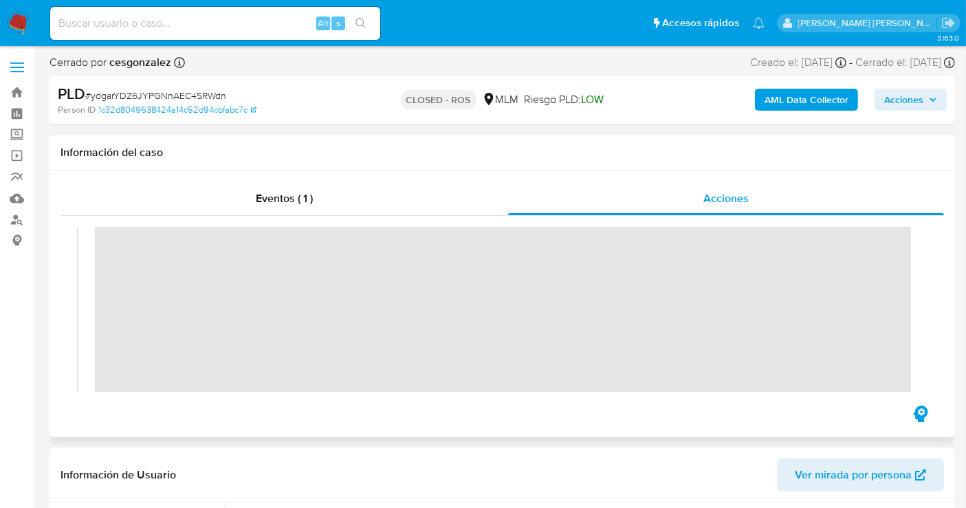
scroll to position [153, 0]
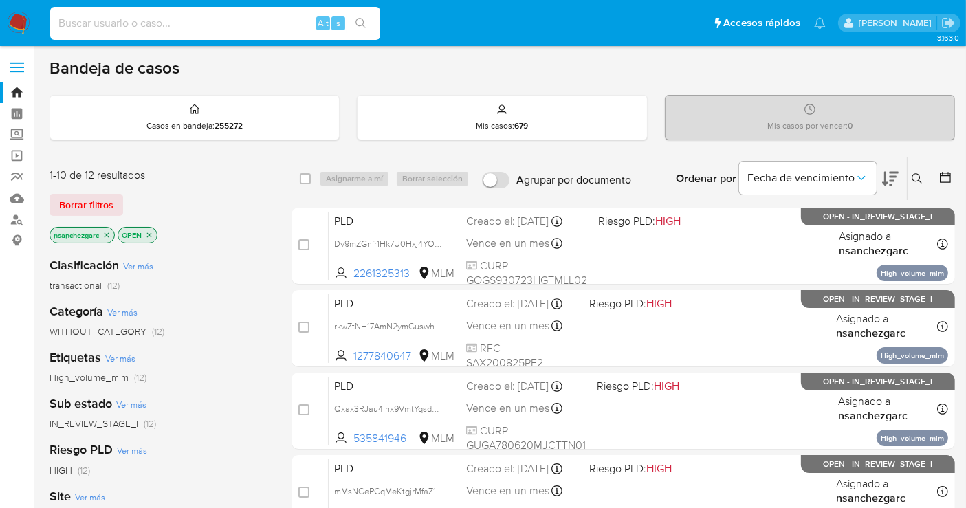
click at [151, 21] on input at bounding box center [215, 23] width 330 height 18
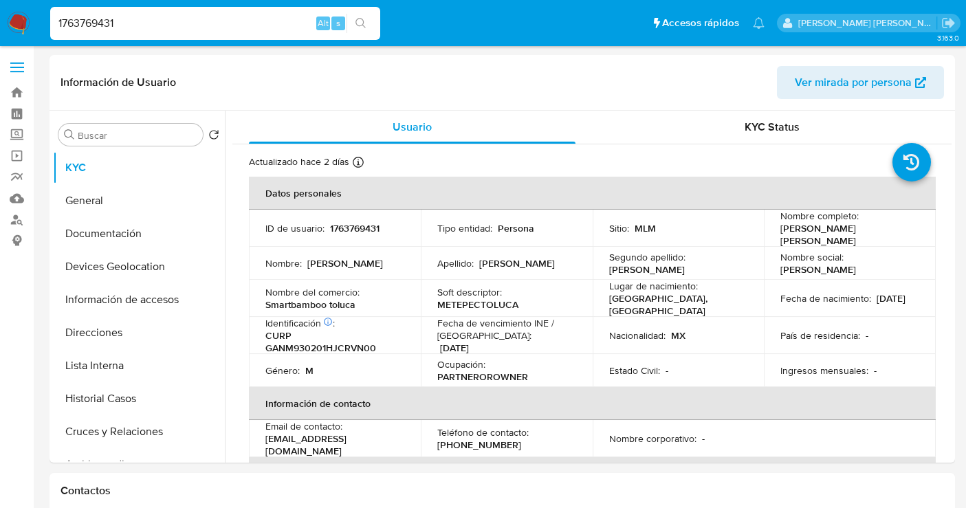
select select "10"
click at [100, 21] on input "1763769431" at bounding box center [215, 23] width 330 height 18
paste input "201232592"
type input "201232592"
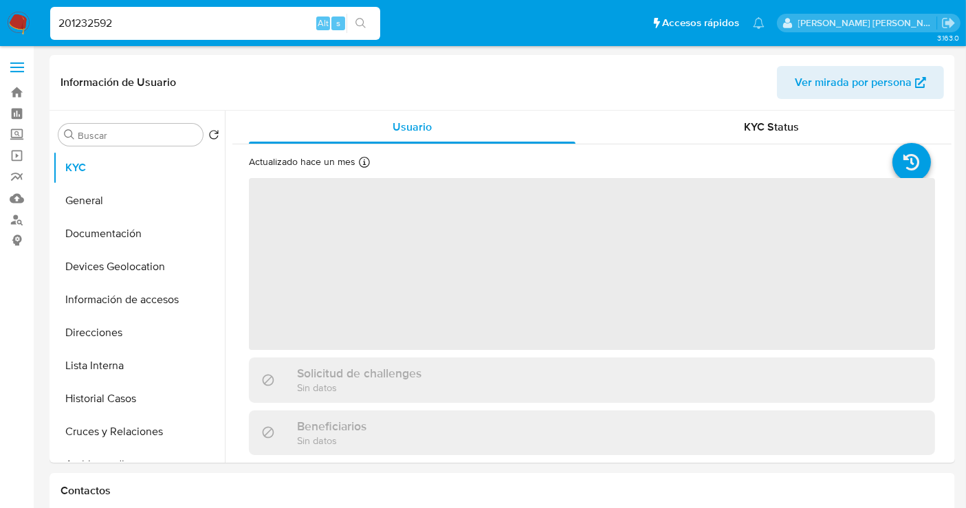
select select "10"
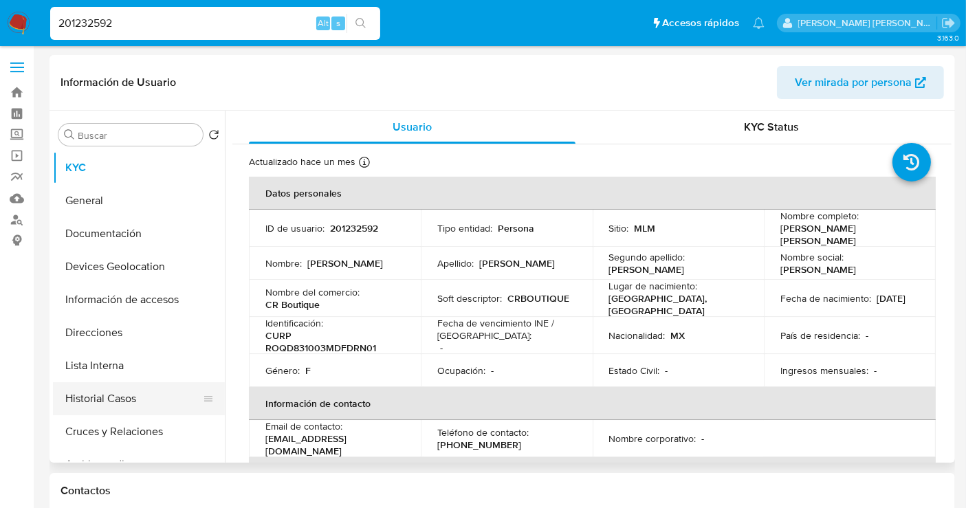
click at [102, 396] on button "Historial Casos" at bounding box center [133, 398] width 161 height 33
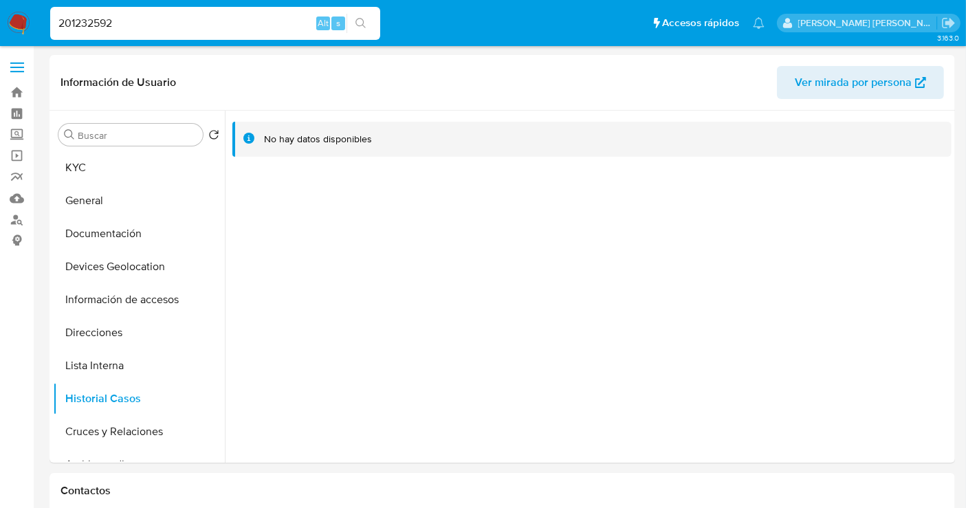
click at [96, 22] on input "201232592" at bounding box center [215, 23] width 330 height 18
paste input "38637417"
type input "38637417"
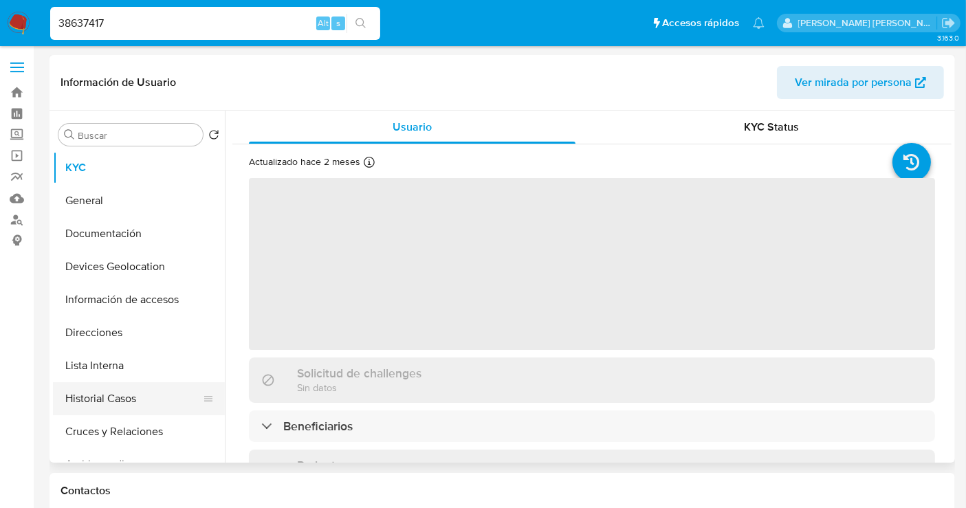
select select "10"
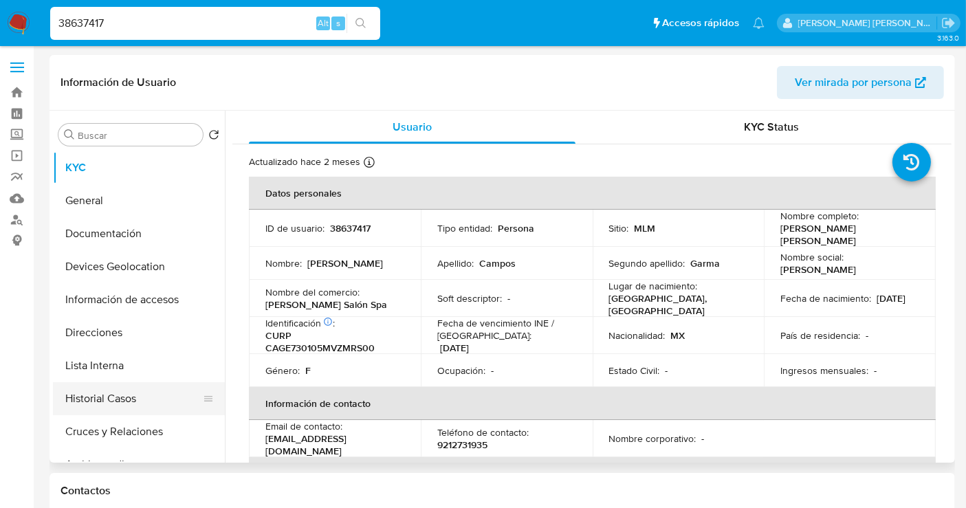
click at [114, 396] on button "Historial Casos" at bounding box center [133, 398] width 161 height 33
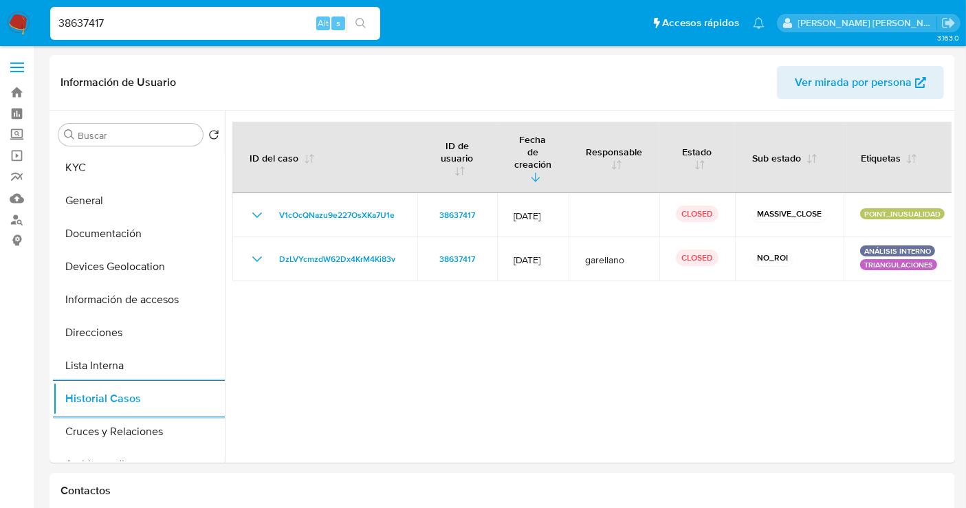
click at [89, 18] on input "38637417" at bounding box center [215, 23] width 330 height 18
paste input "1338270294"
type input "1338270294"
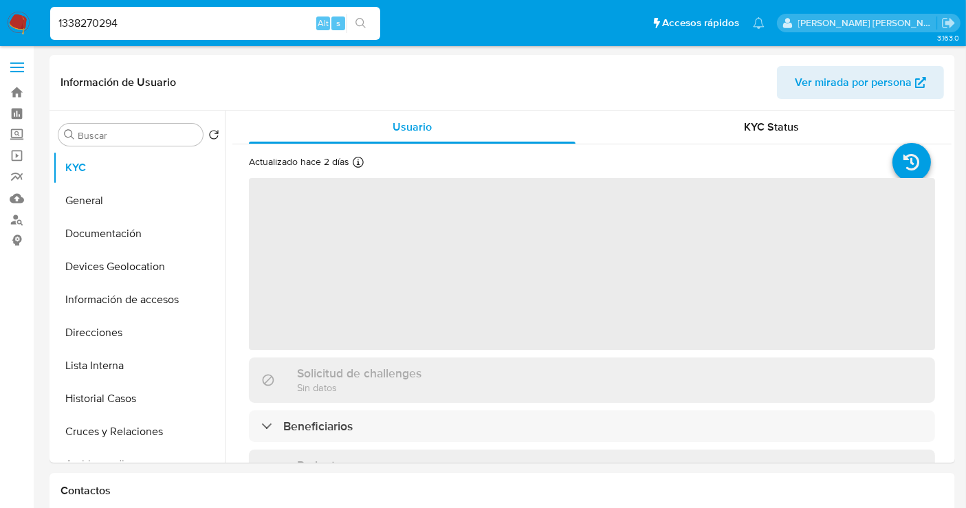
select select "10"
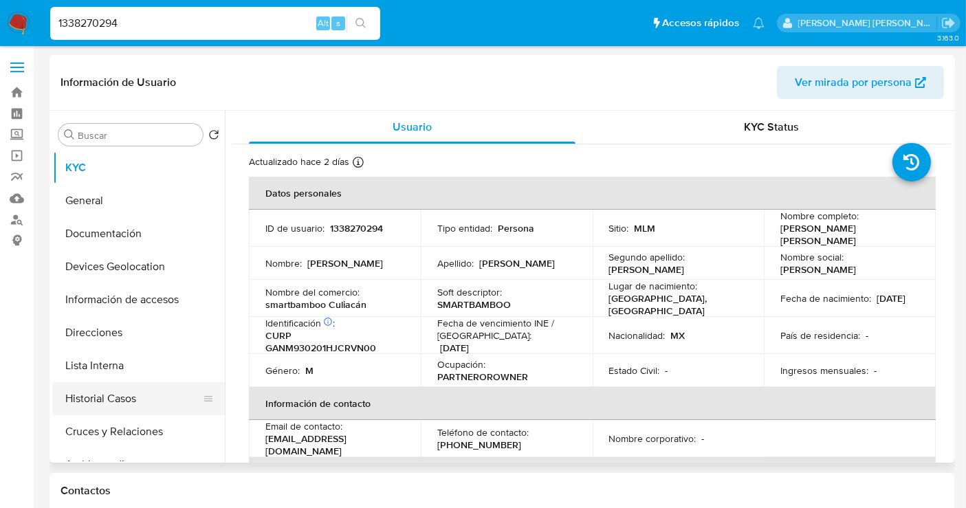
click at [118, 405] on button "Historial Casos" at bounding box center [133, 398] width 161 height 33
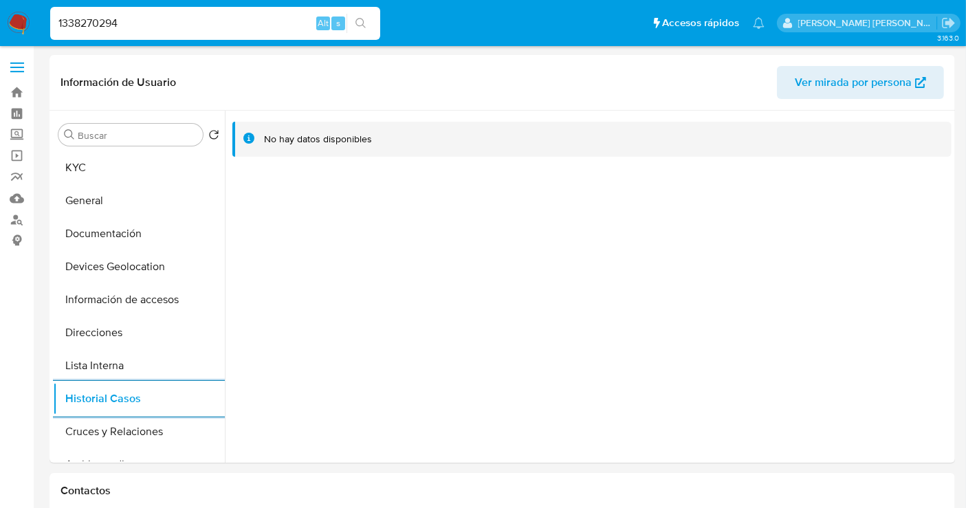
click at [85, 19] on input "1338270294" at bounding box center [215, 23] width 330 height 18
paste input "819743173"
type input "819743173"
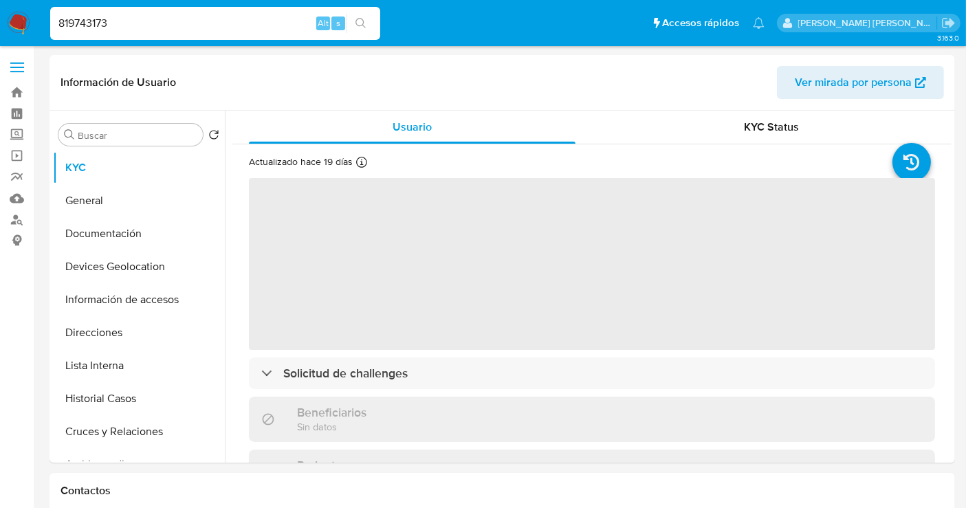
select select "10"
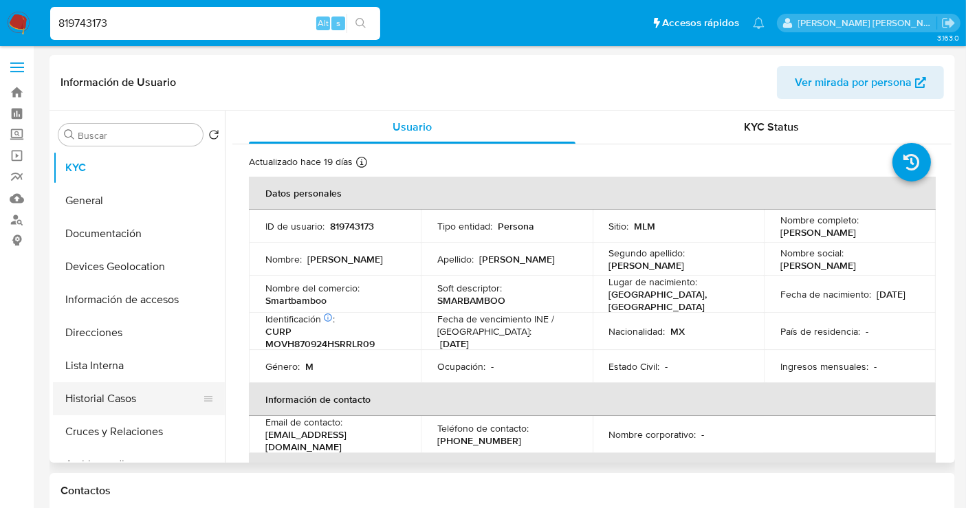
click at [120, 390] on button "Historial Casos" at bounding box center [133, 398] width 161 height 33
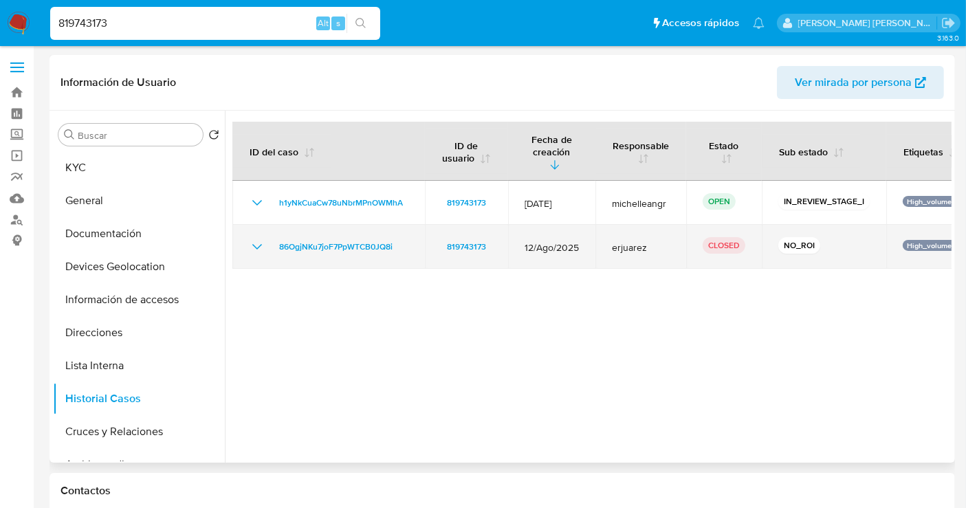
click at [260, 238] on icon "Mostrar/Ocultar" at bounding box center [257, 246] width 16 height 16
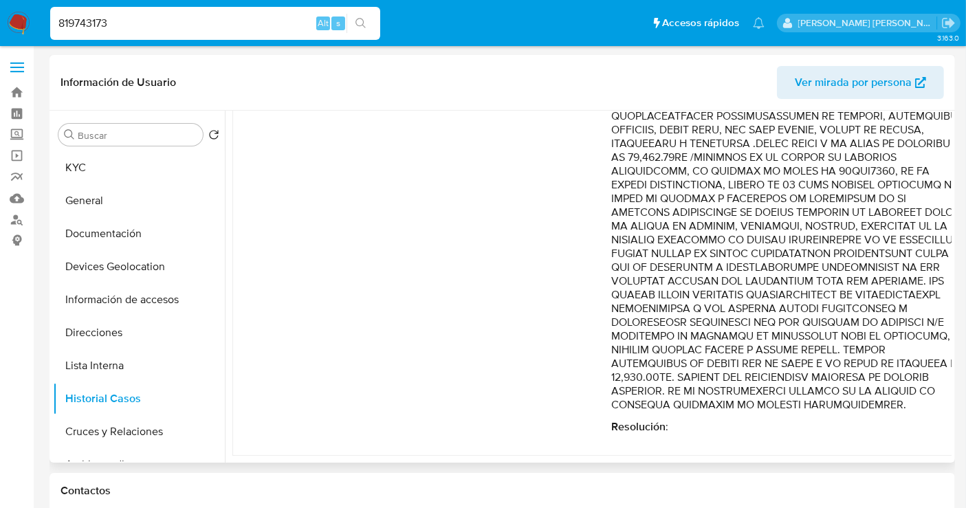
scroll to position [869, 0]
click at [66, 23] on input "819743173" at bounding box center [215, 23] width 330 height 18
paste input "228827563"
type input "2288275633"
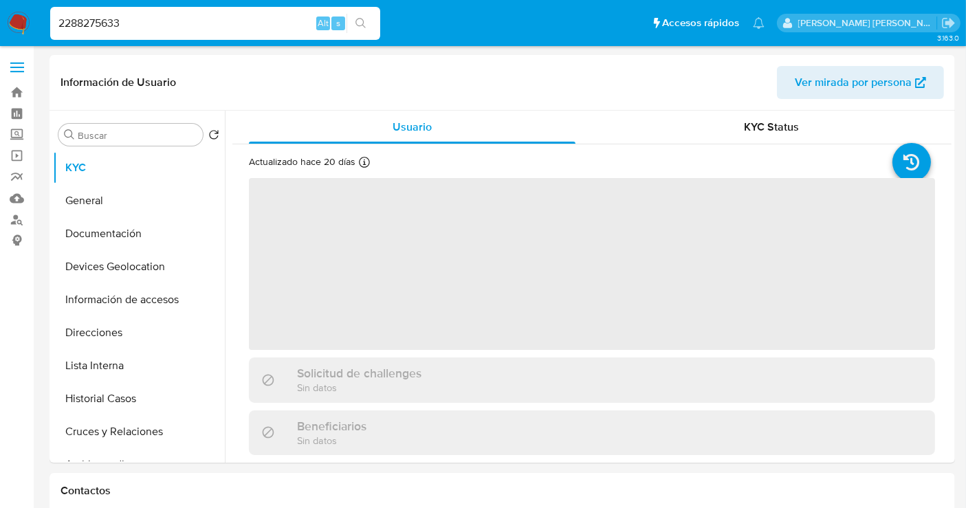
select select "10"
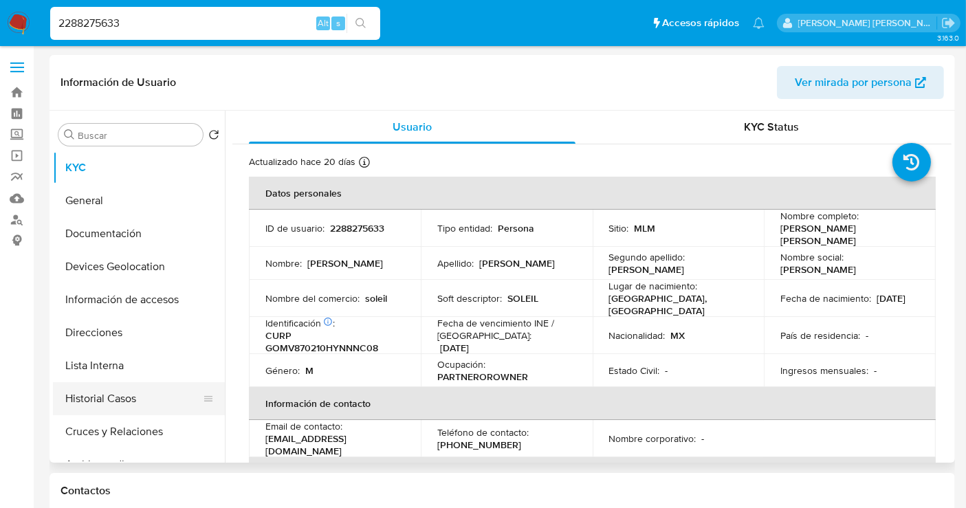
click at [100, 395] on button "Historial Casos" at bounding box center [133, 398] width 161 height 33
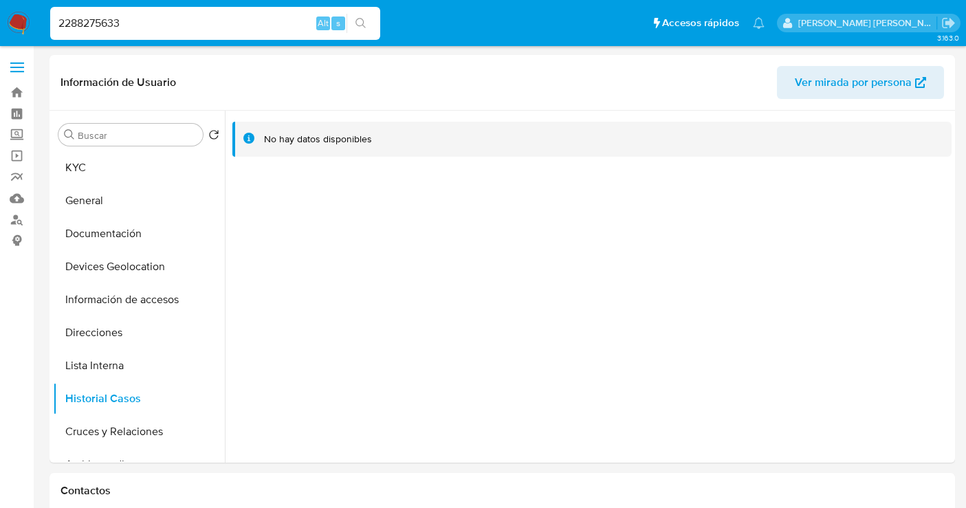
select select "10"
click at [98, 21] on input "2288275633" at bounding box center [215, 23] width 330 height 18
paste input "38836271"
type input "38836271"
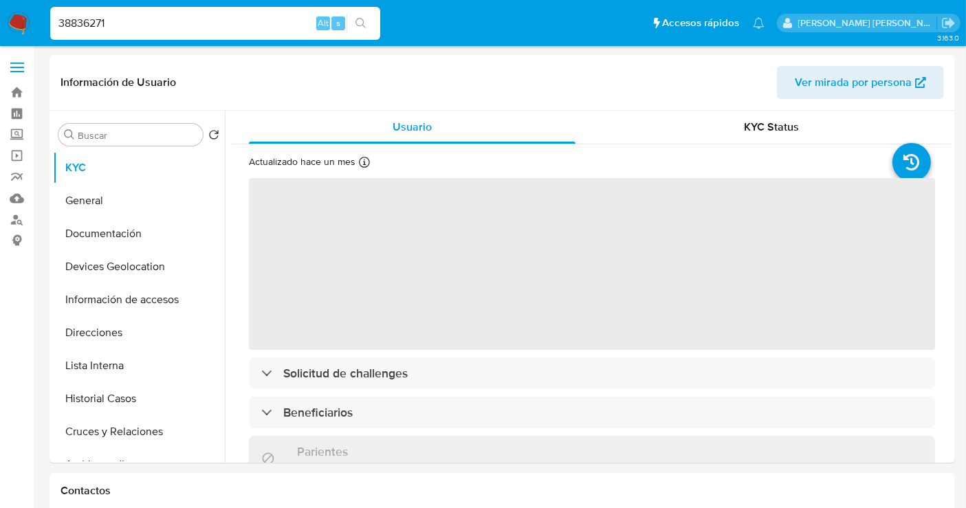
select select "10"
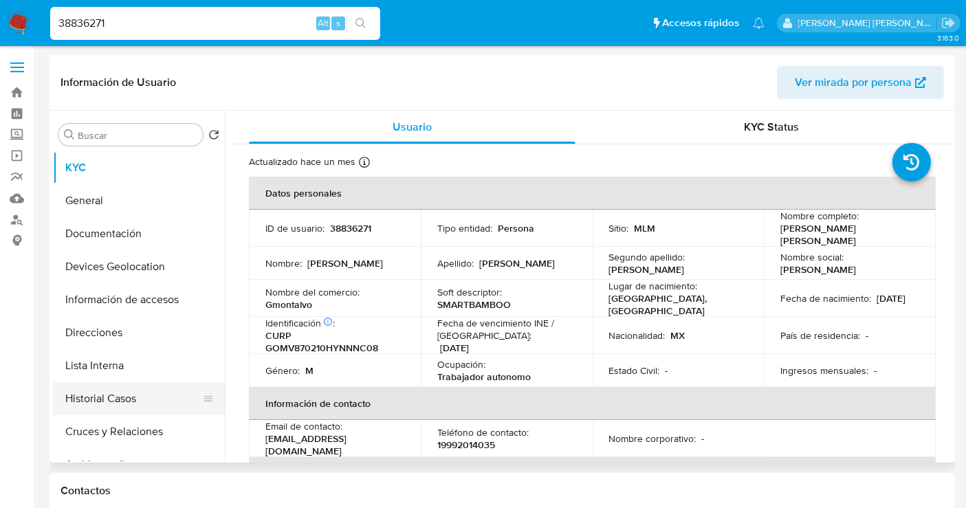
click at [103, 403] on button "Historial Casos" at bounding box center [133, 398] width 161 height 33
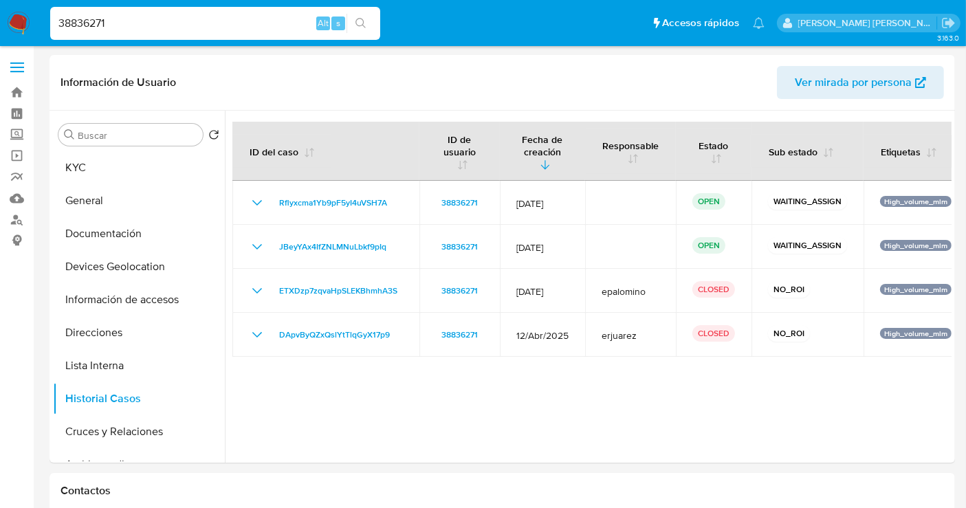
click at [70, 14] on input "38836271" at bounding box center [215, 23] width 330 height 18
click at [71, 23] on input "38836271" at bounding box center [215, 23] width 330 height 18
paste input "2441858510"
type input "2441858510"
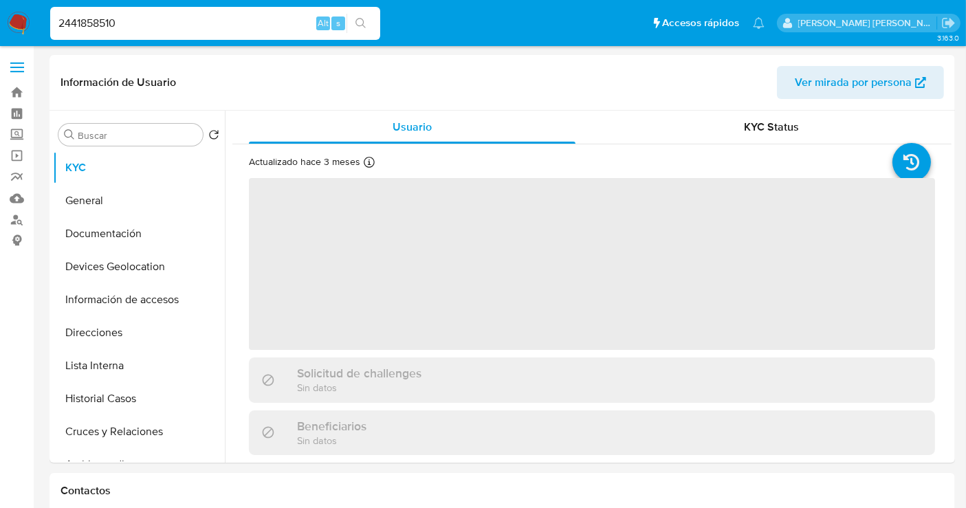
select select "10"
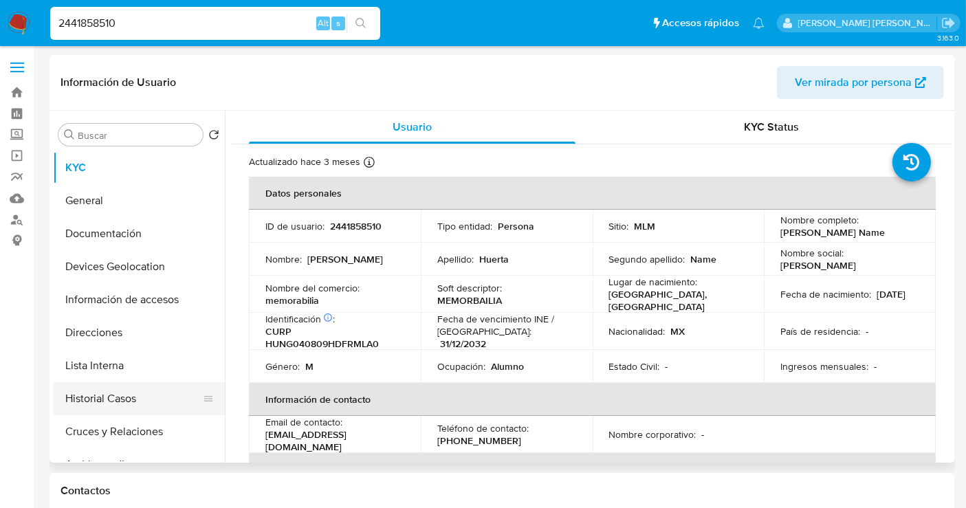
click at [100, 399] on button "Historial Casos" at bounding box center [133, 398] width 161 height 33
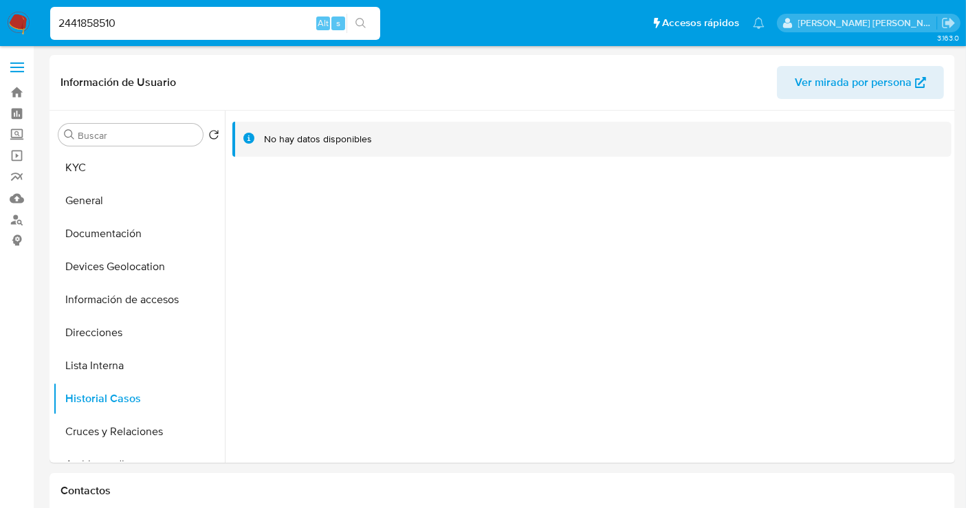
click at [87, 22] on input "2441858510" at bounding box center [215, 23] width 330 height 18
paste input "526946966"
type input "526946966"
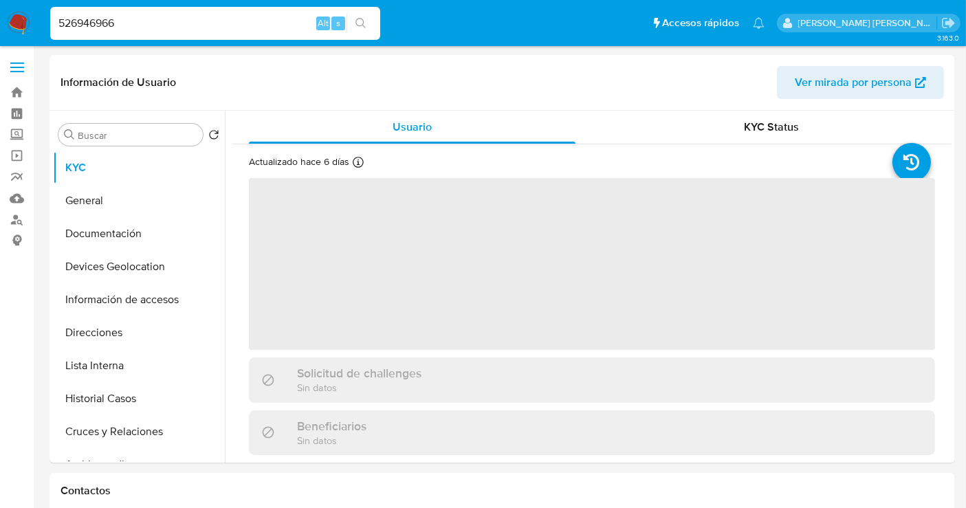
select select "10"
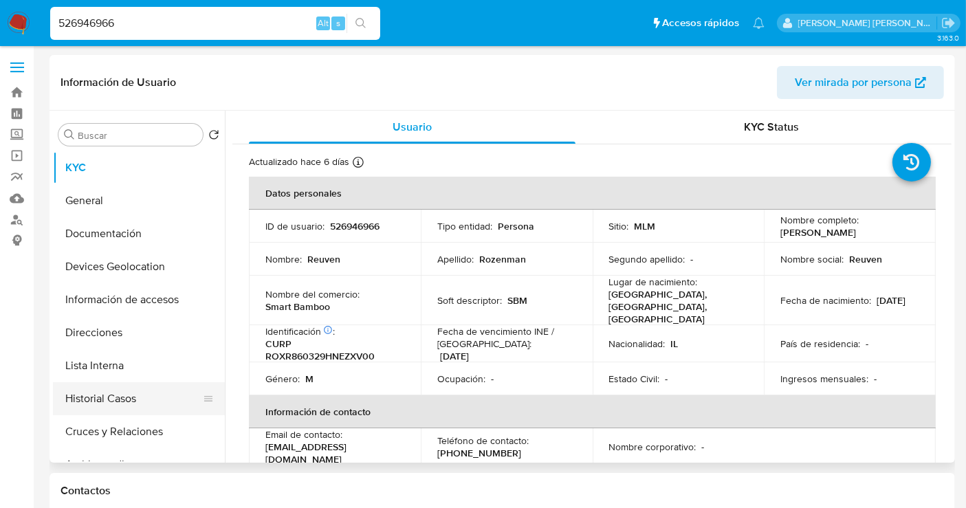
click at [85, 395] on button "Historial Casos" at bounding box center [133, 398] width 161 height 33
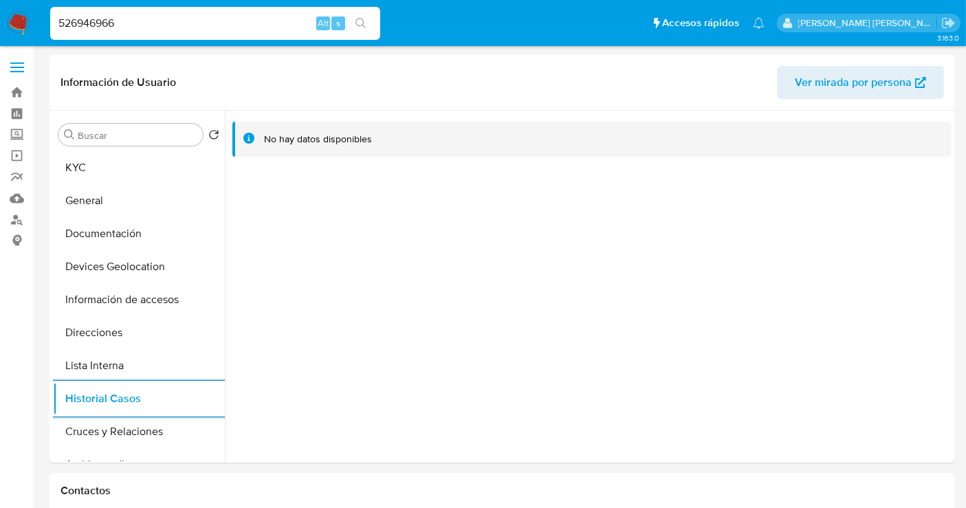
click at [104, 24] on input "526946966" at bounding box center [215, 23] width 330 height 18
paste input "203966022"
type input "203966022"
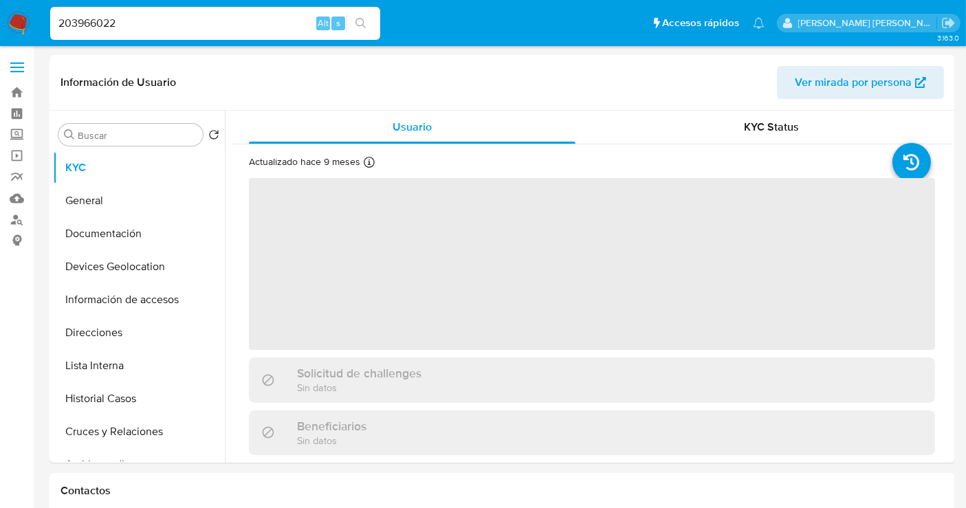
select select "10"
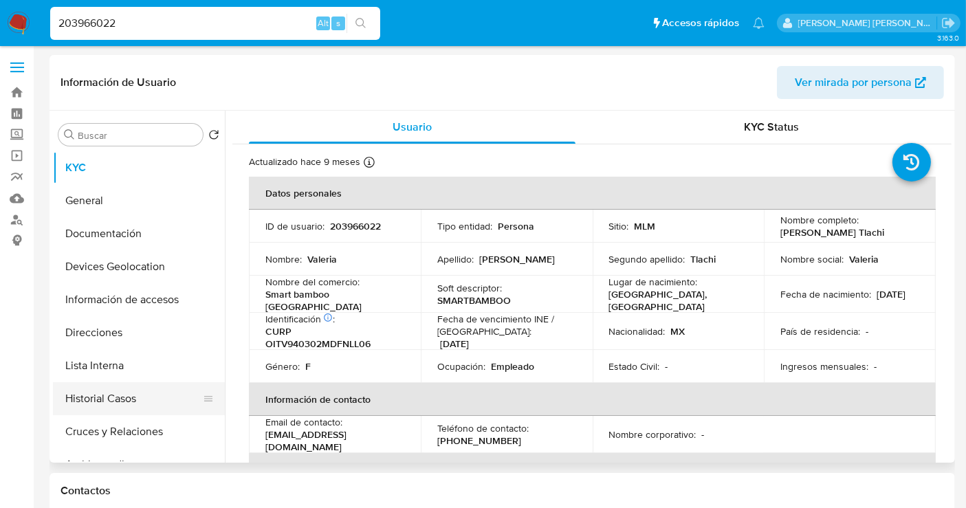
click at [122, 394] on button "Historial Casos" at bounding box center [133, 398] width 161 height 33
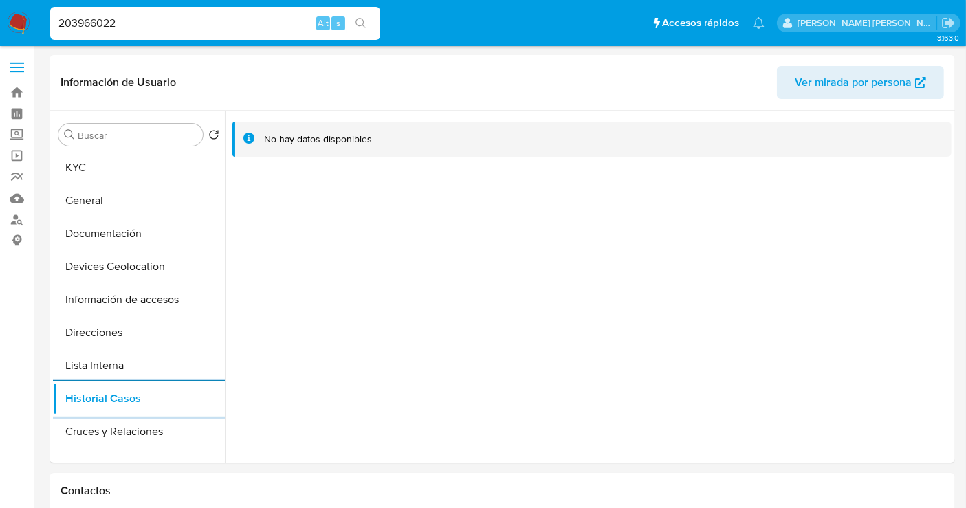
click at [81, 21] on input "203966022" at bounding box center [215, 23] width 330 height 18
paste input "411354023"
type input "411354023"
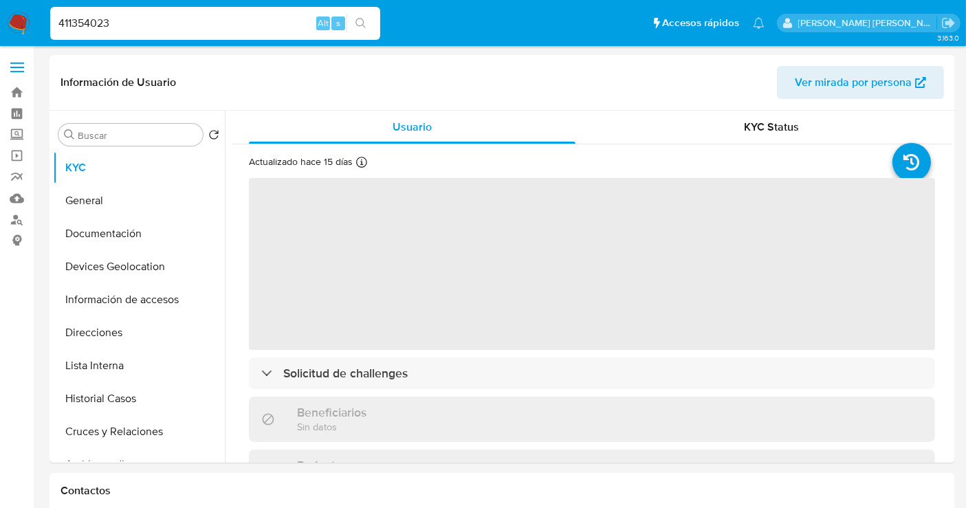
select select "10"
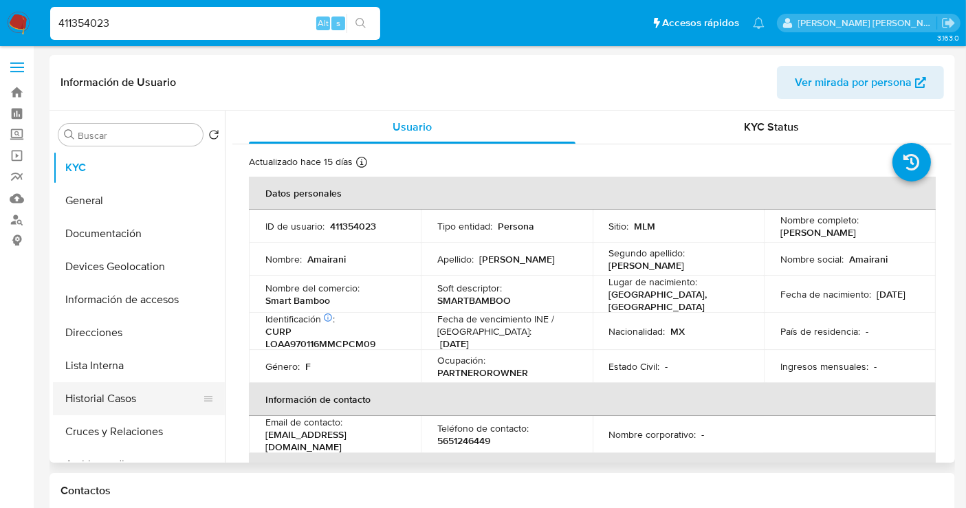
click at [115, 399] on button "Historial Casos" at bounding box center [133, 398] width 161 height 33
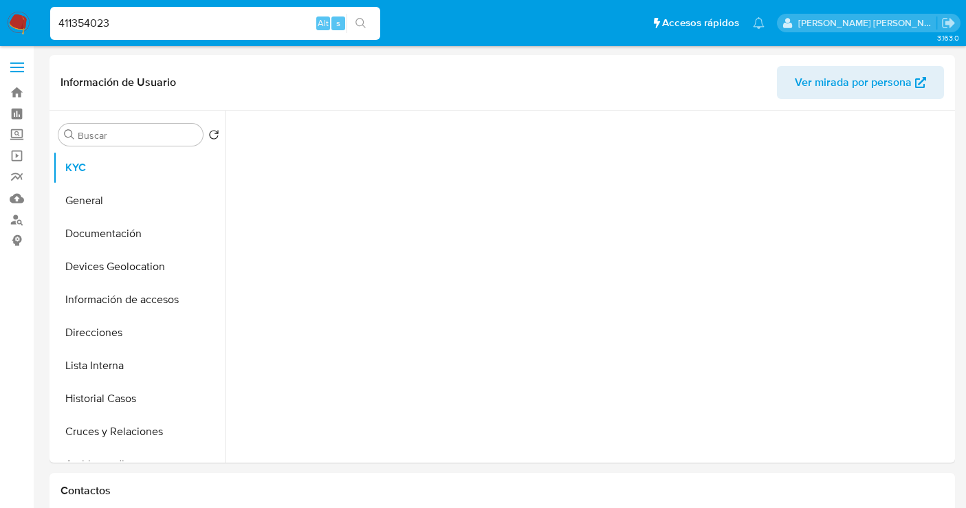
select select "10"
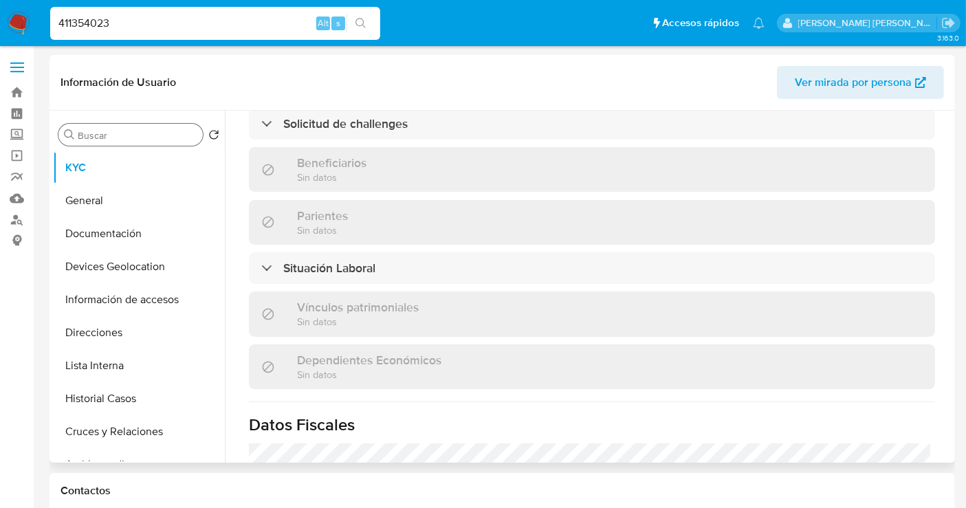
scroll to position [548, 0]
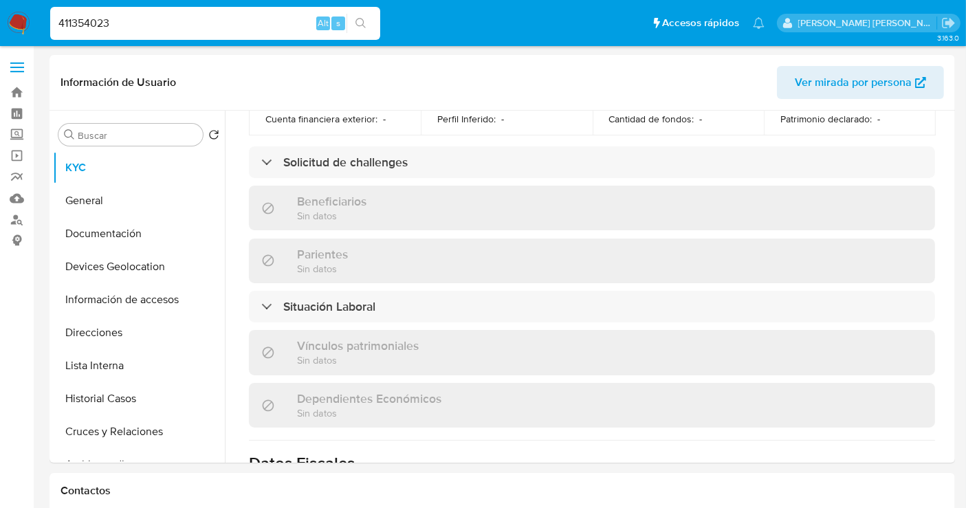
click at [88, 21] on input "411354023" at bounding box center [215, 23] width 330 height 18
paste input "1013222121"
type input "1013222121"
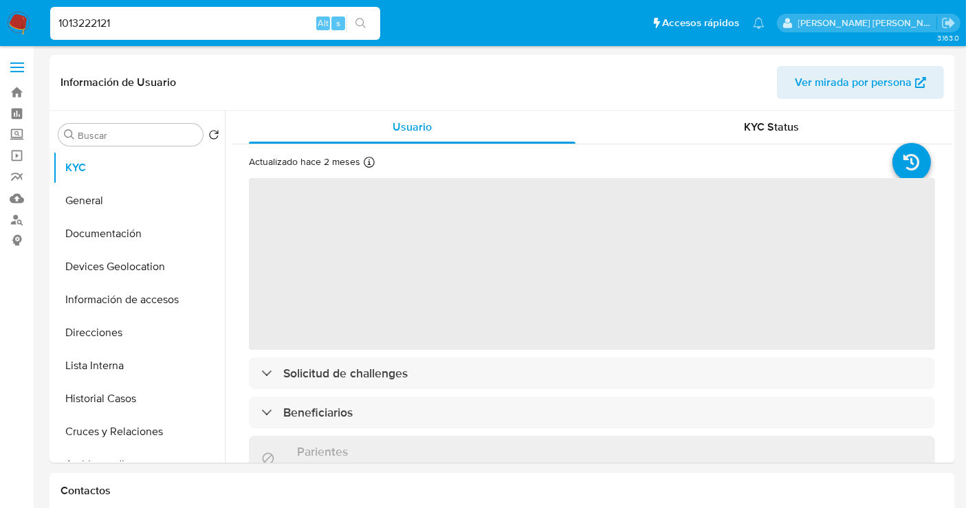
select select "10"
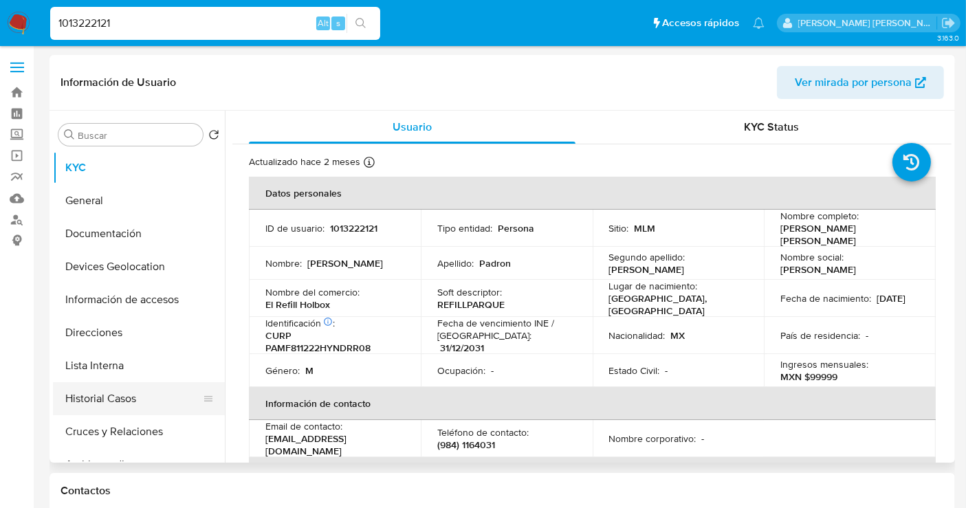
click at [80, 406] on button "Historial Casos" at bounding box center [133, 398] width 161 height 33
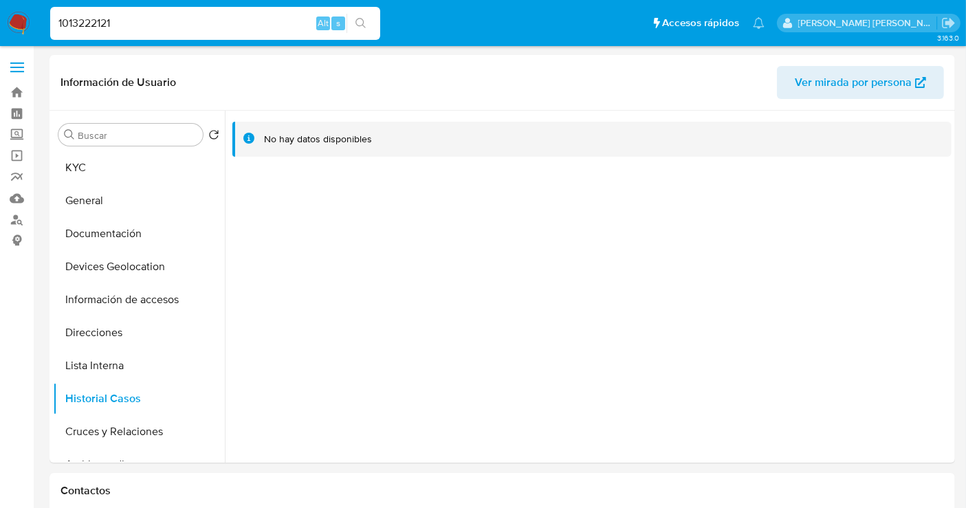
click at [108, 17] on input "1013222121" at bounding box center [215, 23] width 330 height 18
paste input "580588497"
type input "580588497"
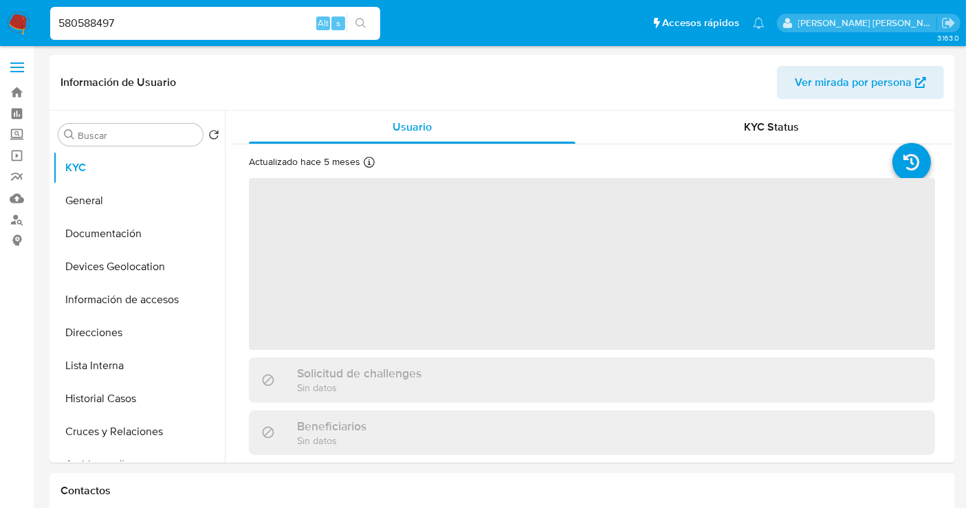
select select "10"
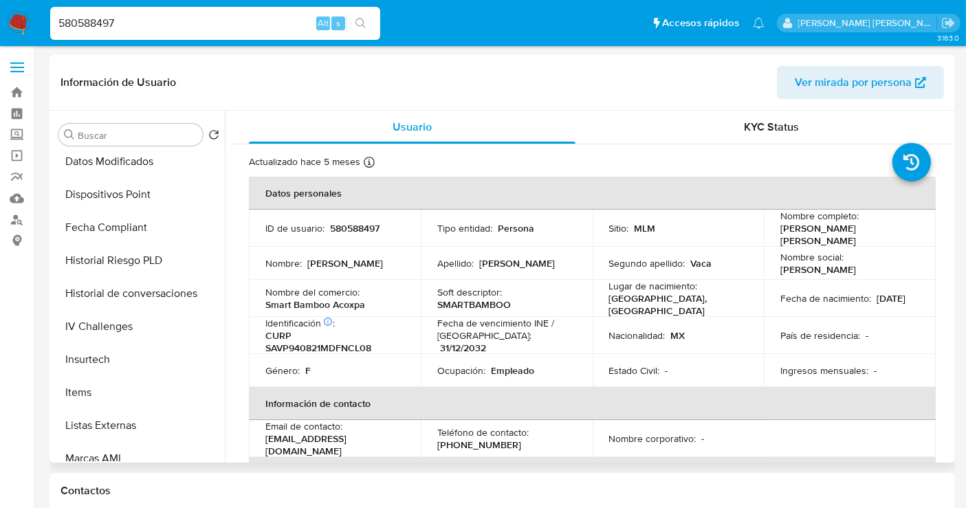
scroll to position [679, 0]
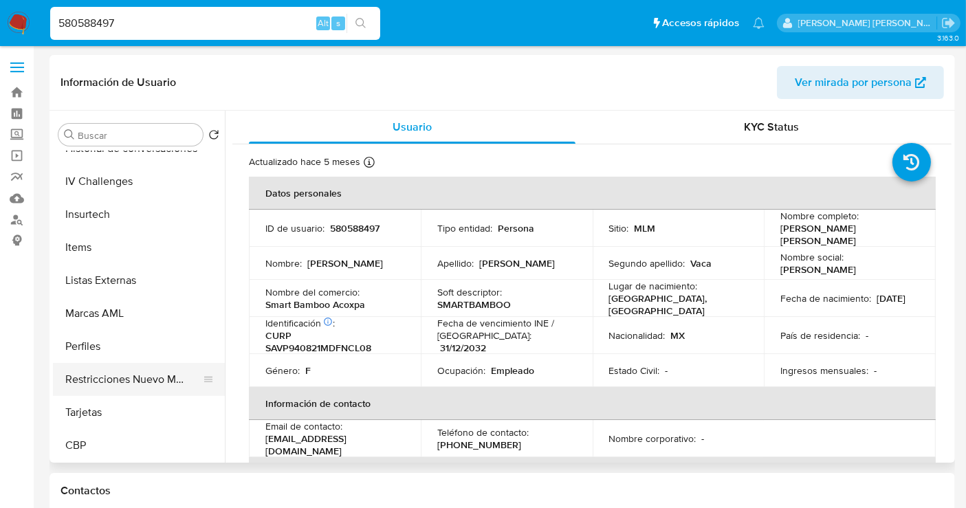
click at [111, 375] on button "Restricciones Nuevo Mundo" at bounding box center [133, 379] width 161 height 33
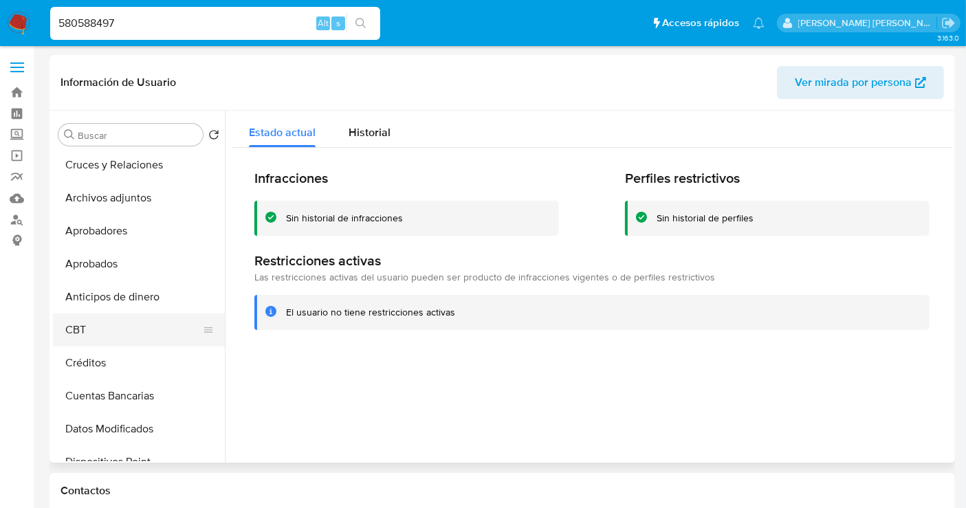
scroll to position [221, 0]
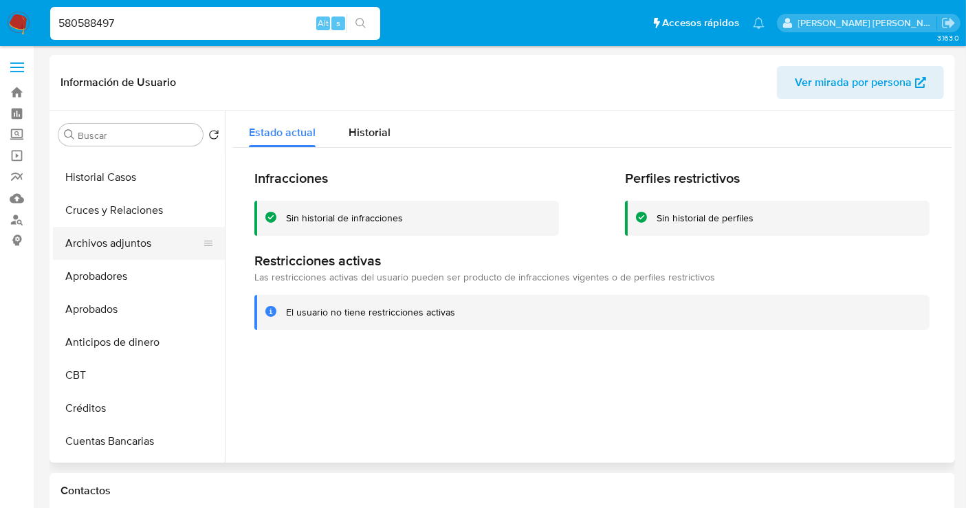
click at [108, 247] on button "Archivos adjuntos" at bounding box center [133, 243] width 161 height 33
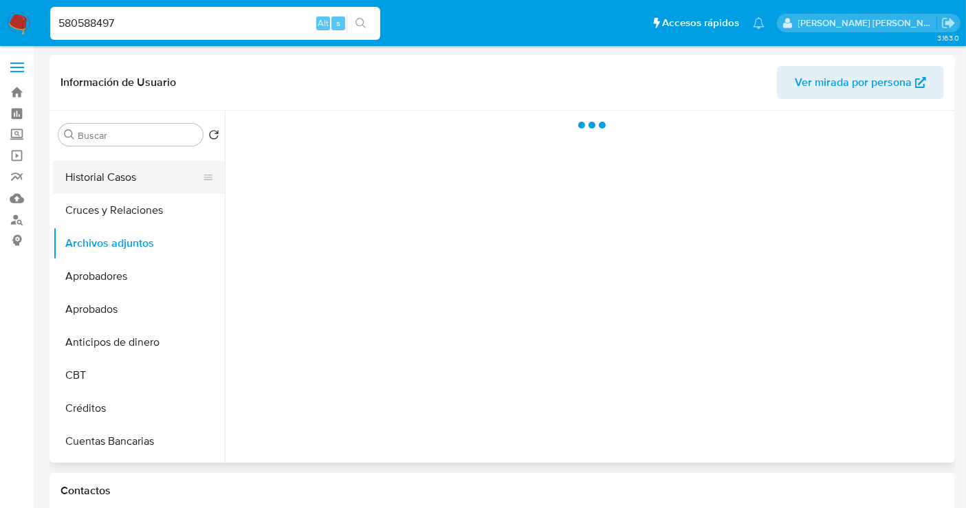
click at [106, 184] on button "Historial Casos" at bounding box center [133, 177] width 161 height 33
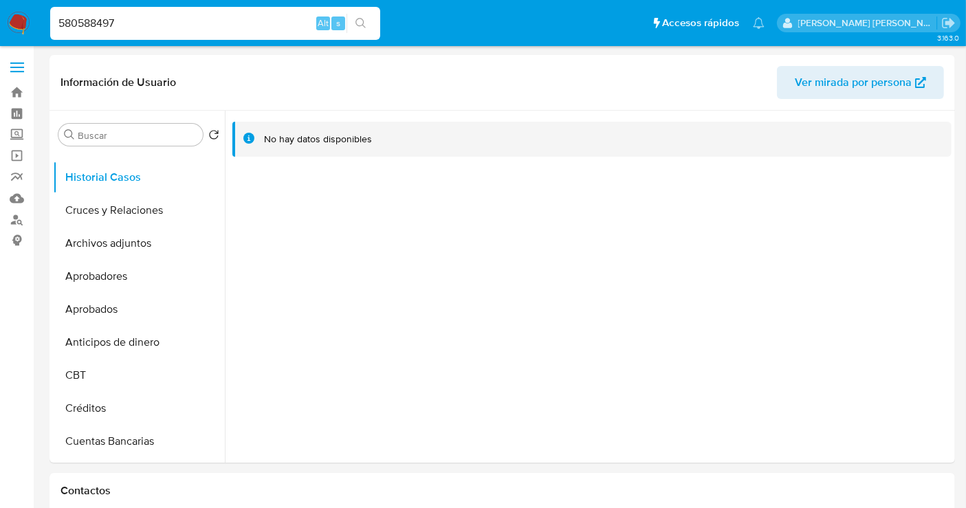
click at [96, 31] on input "580588497" at bounding box center [215, 23] width 330 height 18
paste input "377921946"
type input "377921946"
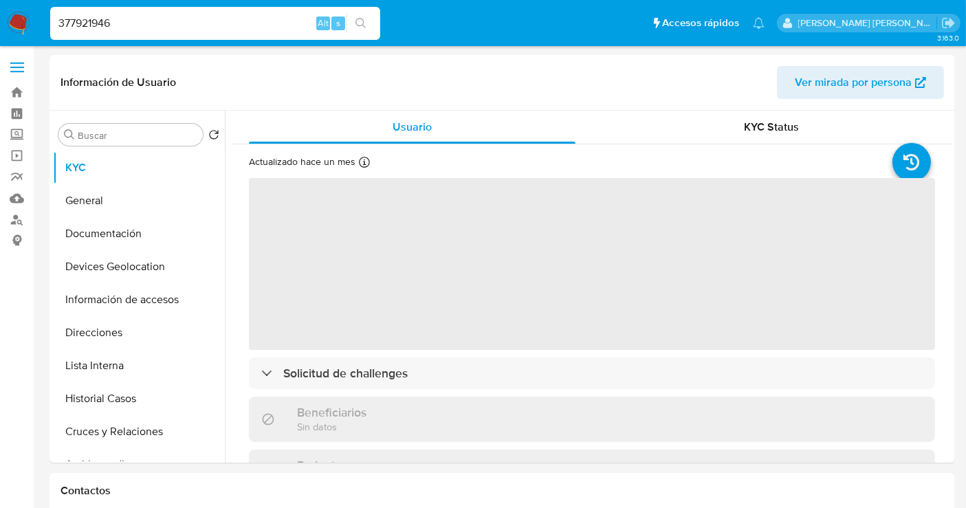
select select "10"
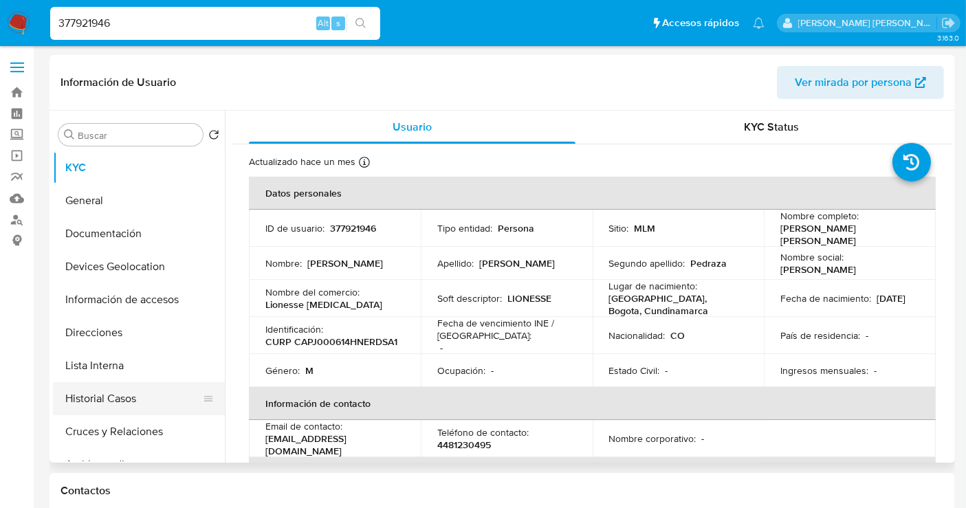
click at [116, 392] on button "Historial Casos" at bounding box center [133, 398] width 161 height 33
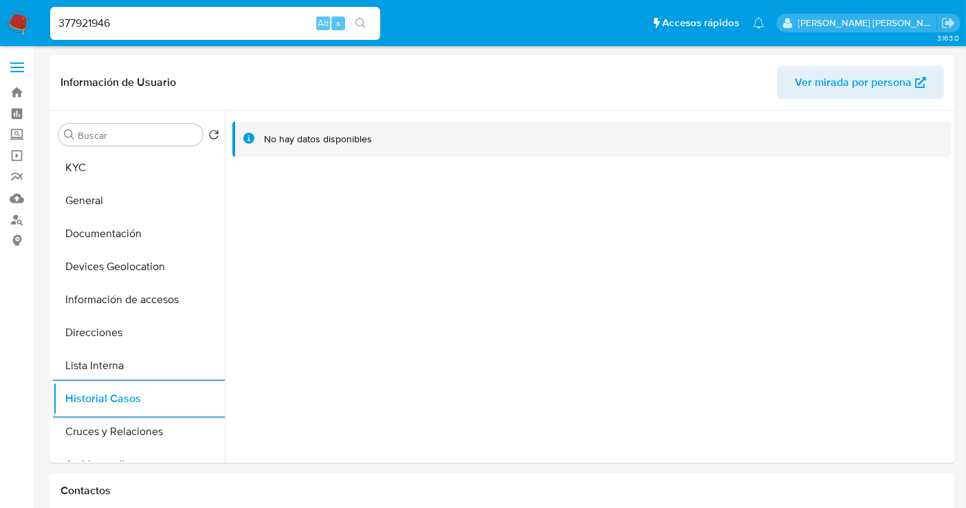
click at [94, 26] on input "377921946" at bounding box center [215, 23] width 330 height 18
paste input "2050869944"
type input "2050869944"
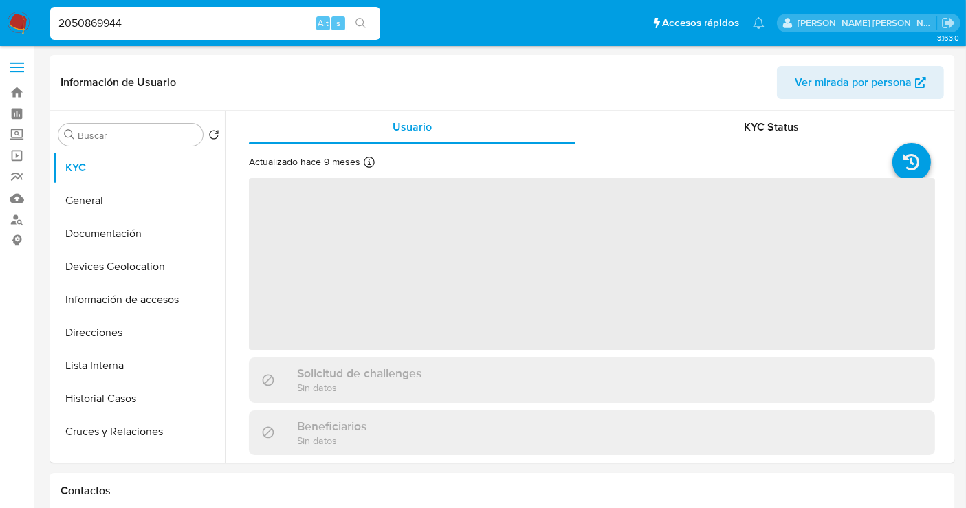
select select "10"
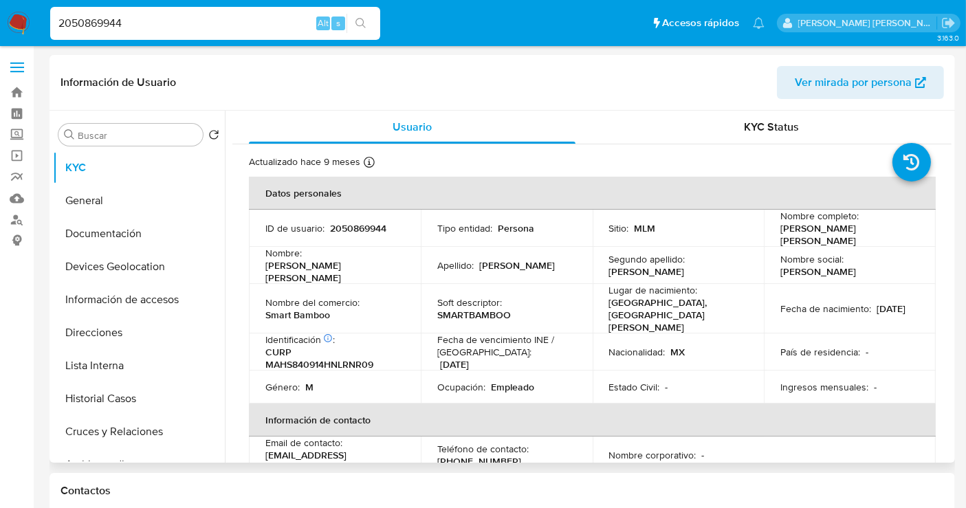
drag, startPoint x: 104, startPoint y: 398, endPoint x: 266, endPoint y: 392, distance: 162.3
click at [104, 398] on button "Historial Casos" at bounding box center [139, 398] width 172 height 33
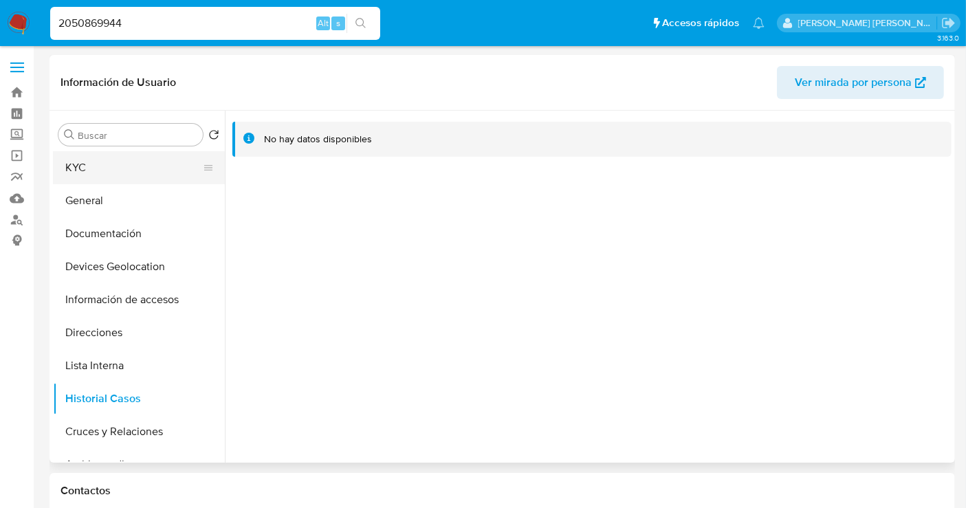
click at [96, 175] on button "KYC" at bounding box center [133, 167] width 161 height 33
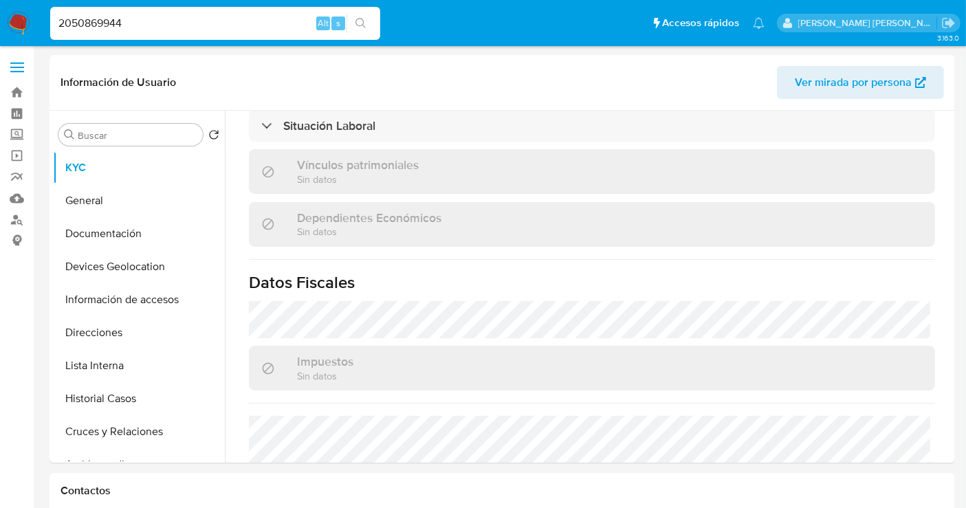
scroll to position [867, 0]
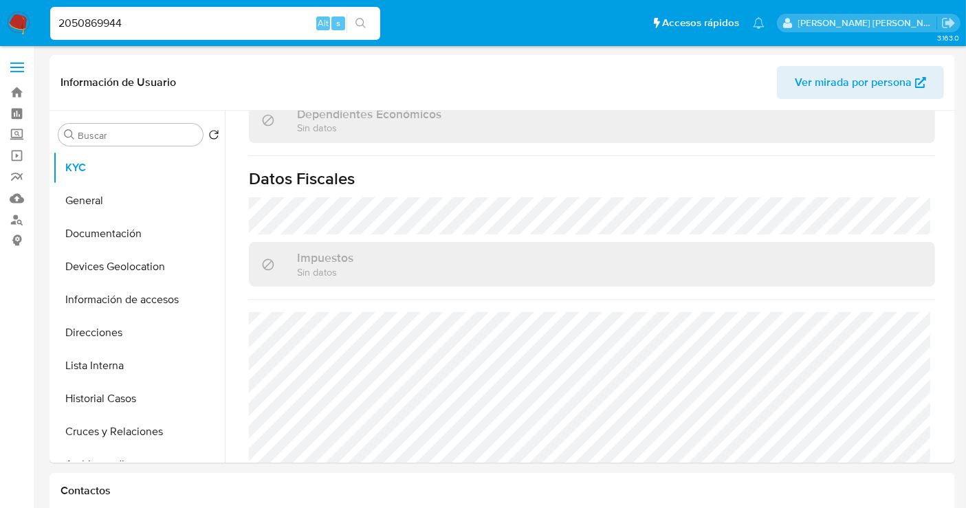
click at [118, 22] on input "2050869944" at bounding box center [215, 23] width 330 height 18
paste input "1140213975"
type input "1140213975"
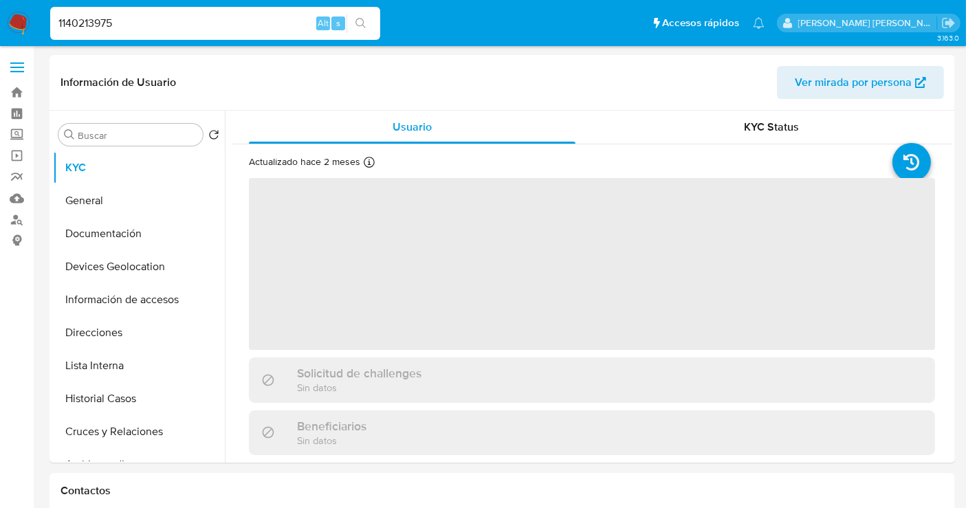
select select "10"
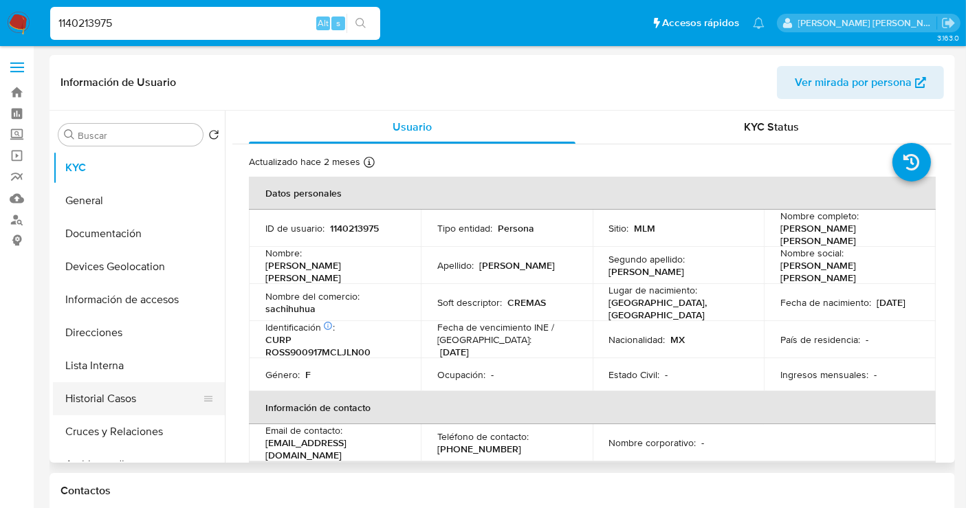
click at [119, 389] on button "Historial Casos" at bounding box center [133, 398] width 161 height 33
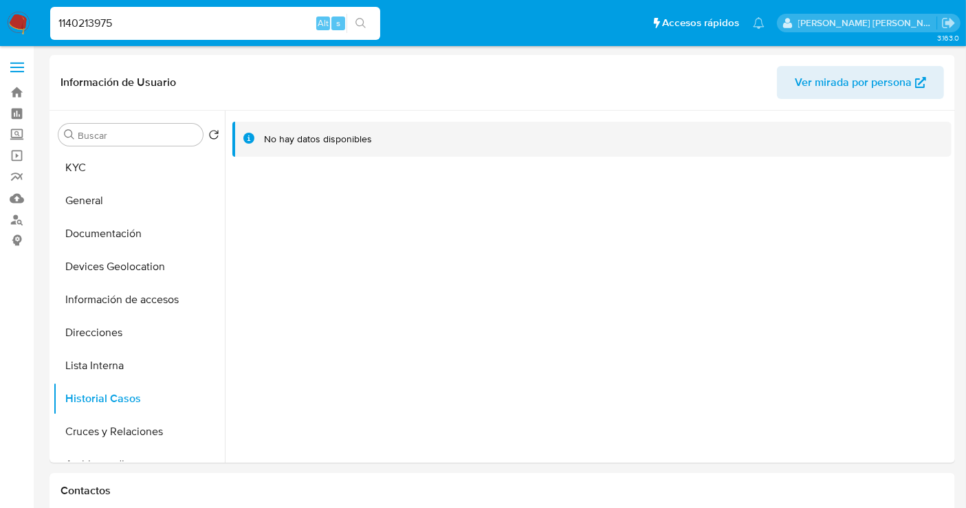
click at [98, 24] on input "1140213975" at bounding box center [215, 23] width 330 height 18
paste input "2288249653"
type input "2288249653"
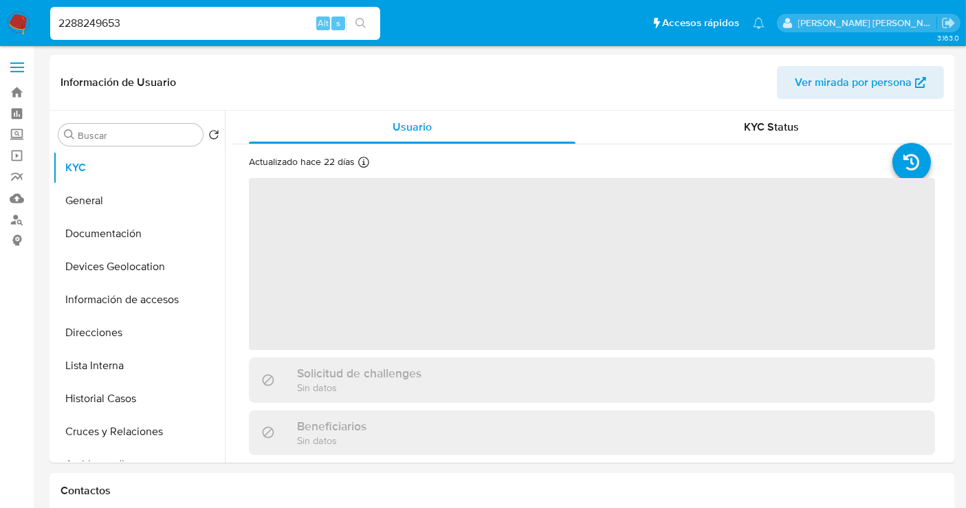
select select "10"
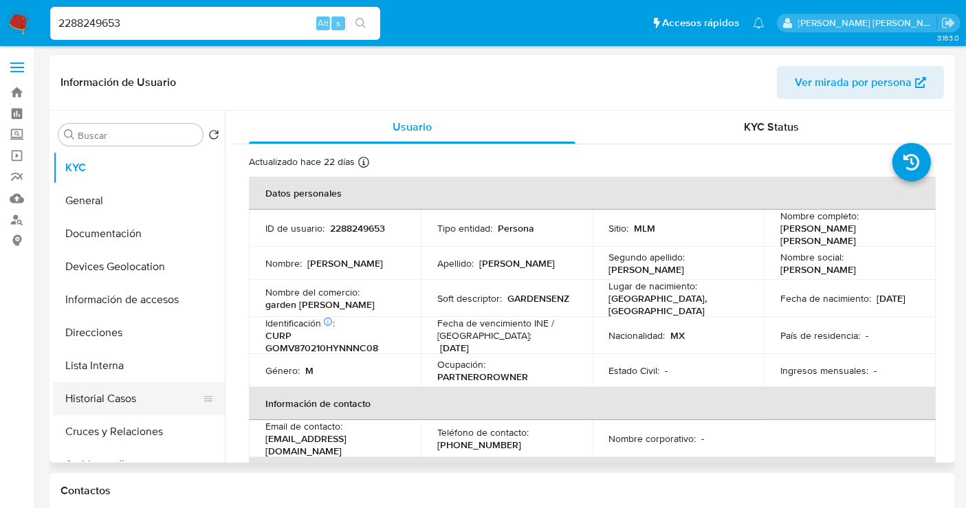
click at [104, 385] on button "Historial Casos" at bounding box center [133, 398] width 161 height 33
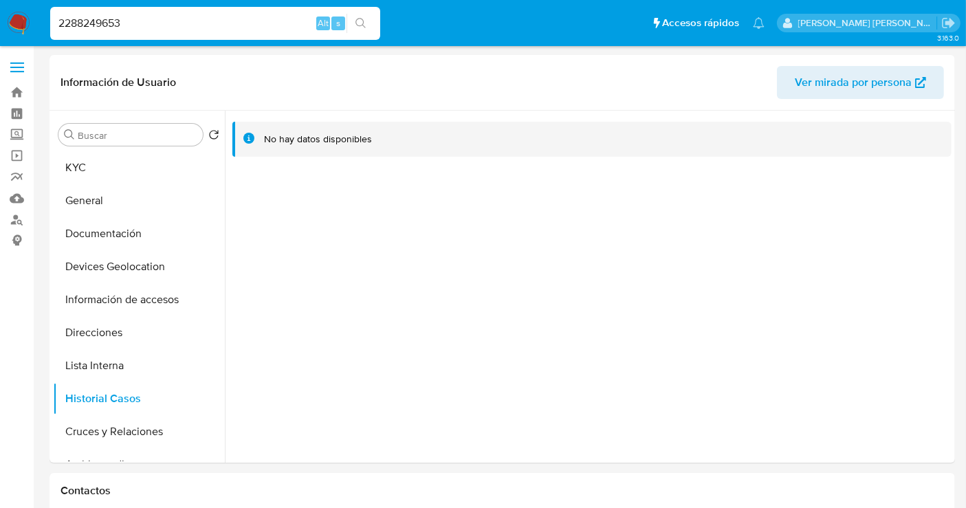
click at [87, 28] on input "2288249653" at bounding box center [215, 23] width 330 height 18
paste input "1838246062"
type input "1838246062"
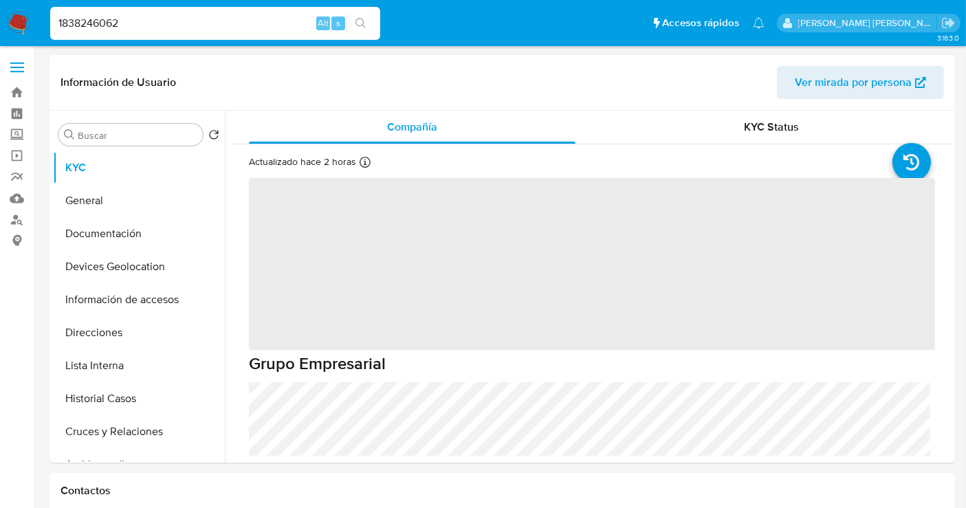
select select "10"
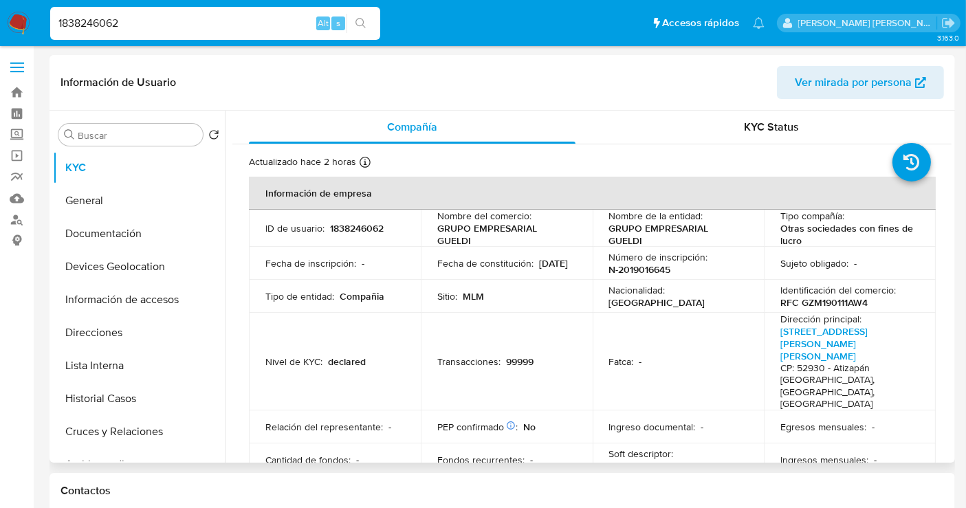
scroll to position [381, 0]
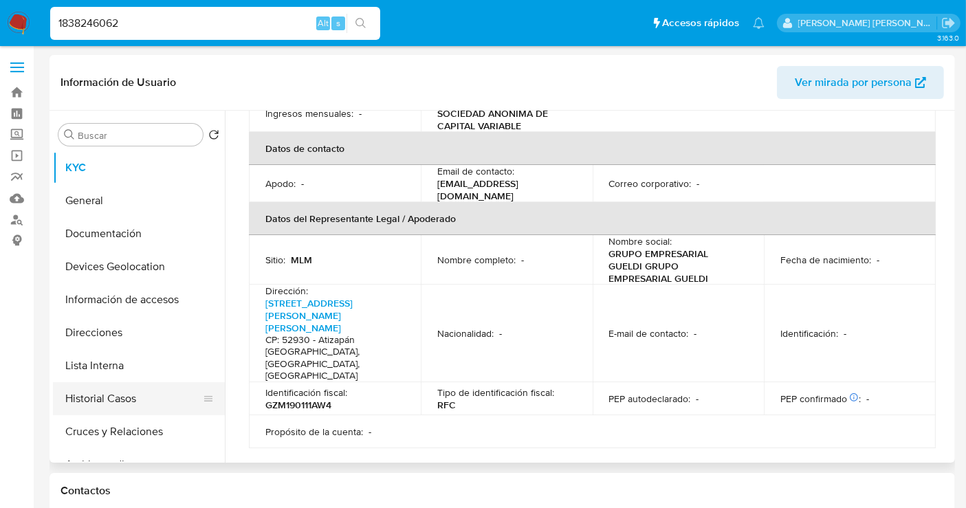
click at [104, 401] on button "Historial Casos" at bounding box center [133, 398] width 161 height 33
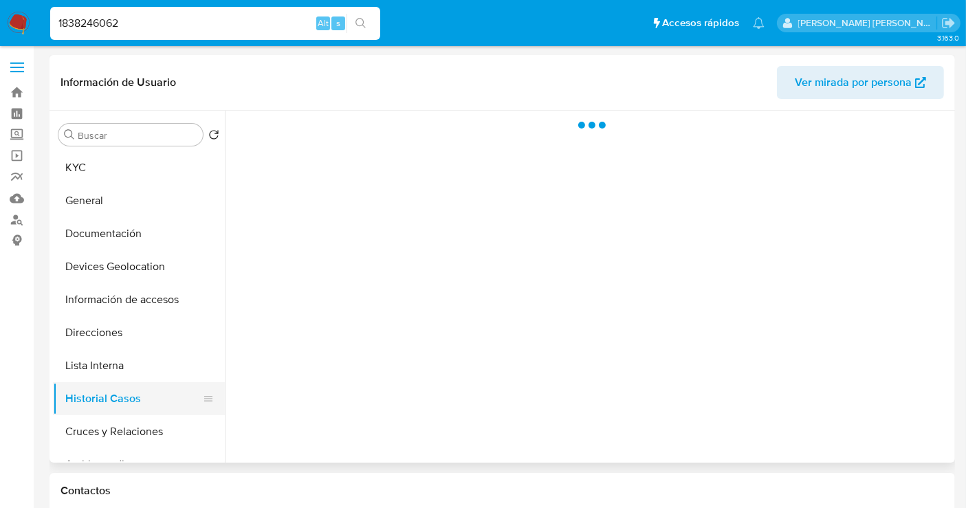
scroll to position [0, 0]
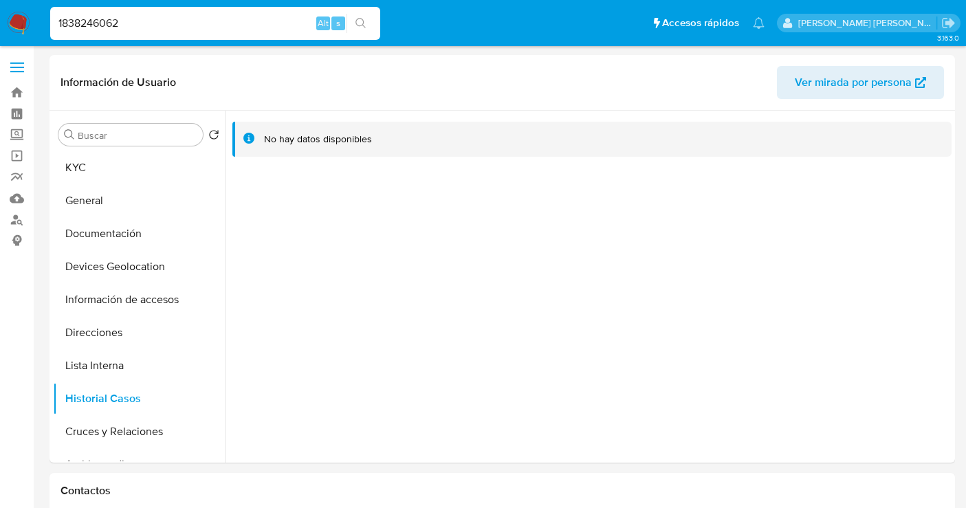
select select "10"
click at [78, 24] on input "1838246062" at bounding box center [215, 23] width 330 height 18
paste input "295191008"
type input "295191008"
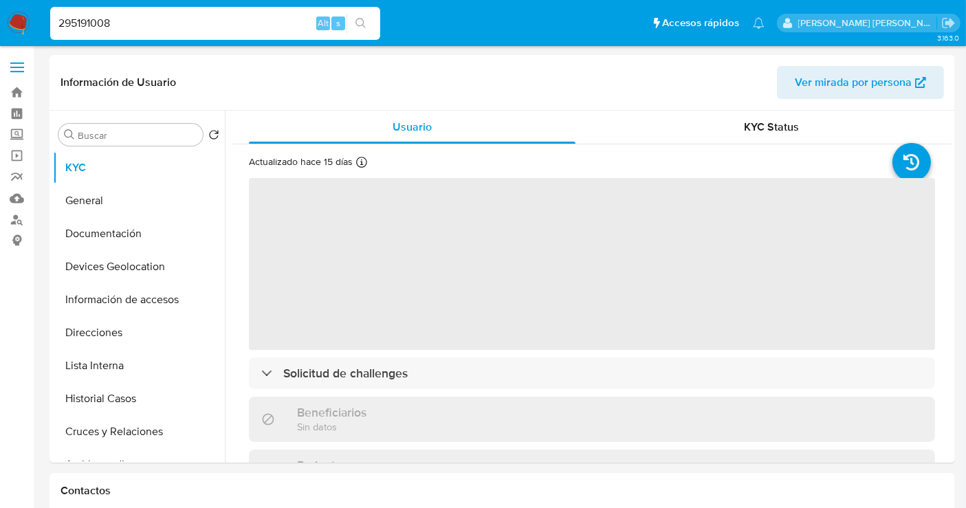
select select "10"
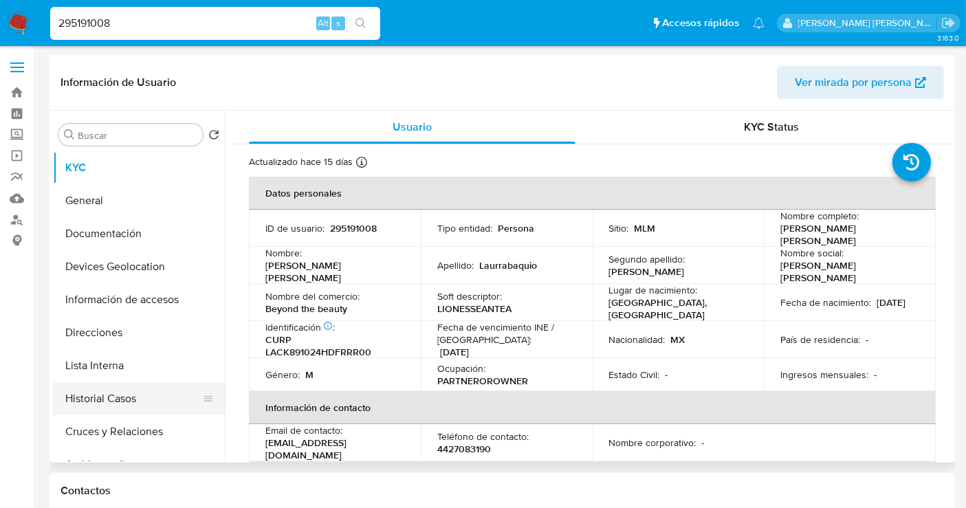
click at [102, 401] on button "Historial Casos" at bounding box center [133, 398] width 161 height 33
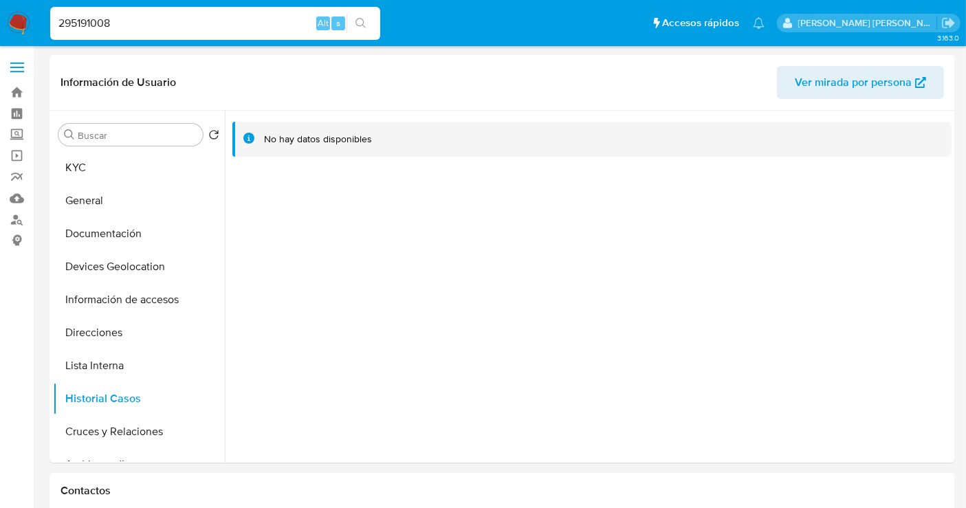
click at [72, 22] on input "295191008" at bounding box center [215, 23] width 330 height 18
paste input "36376584"
type input "236376584"
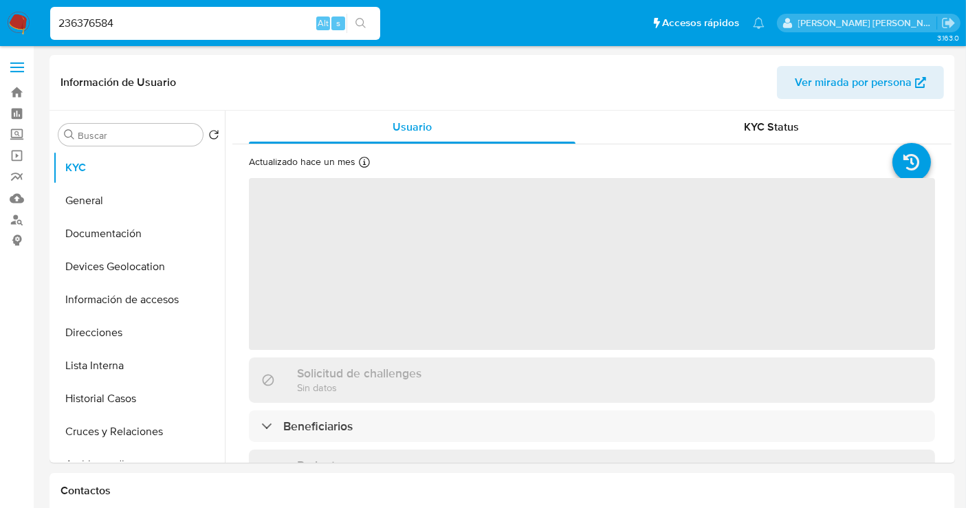
select select "10"
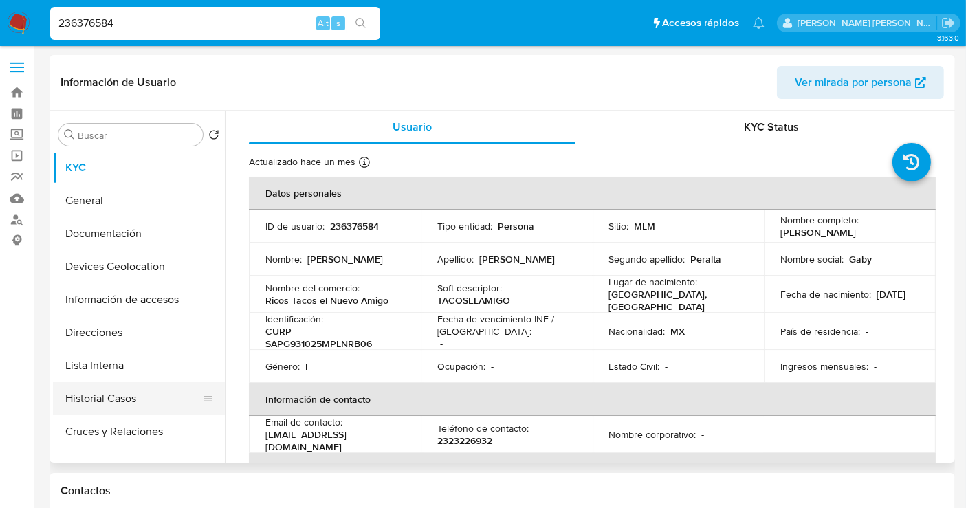
click at [98, 392] on button "Historial Casos" at bounding box center [133, 398] width 161 height 33
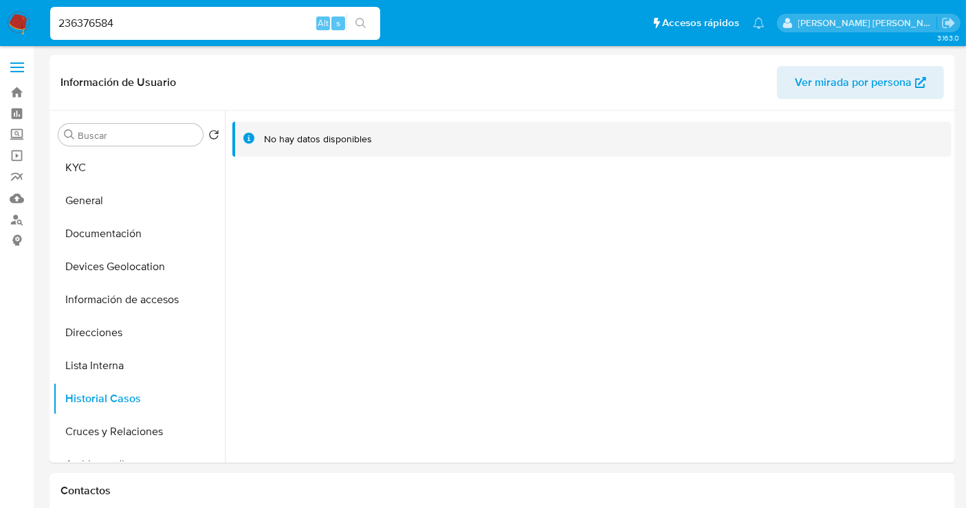
click at [102, 28] on input "236376584" at bounding box center [215, 23] width 330 height 18
paste input "1999494756"
type input "1999494756"
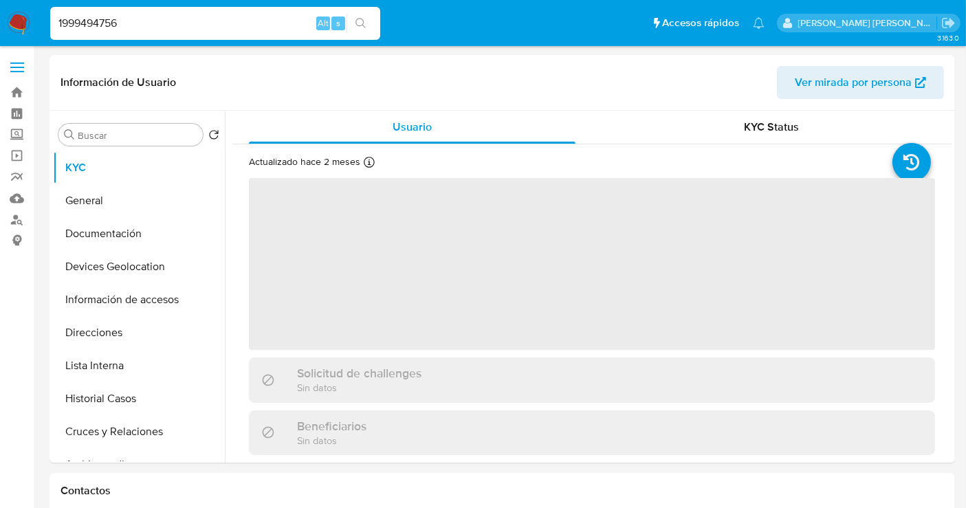
select select "10"
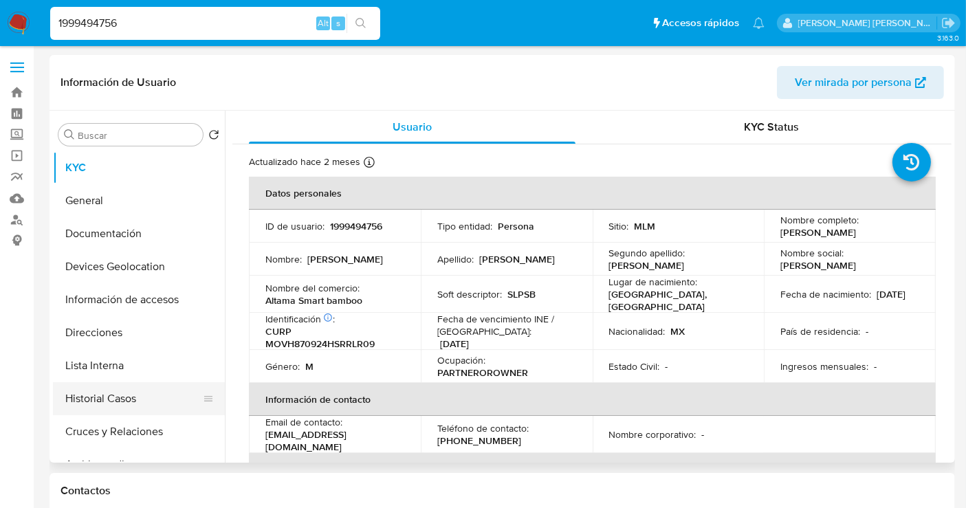
click at [104, 394] on button "Historial Casos" at bounding box center [133, 398] width 161 height 33
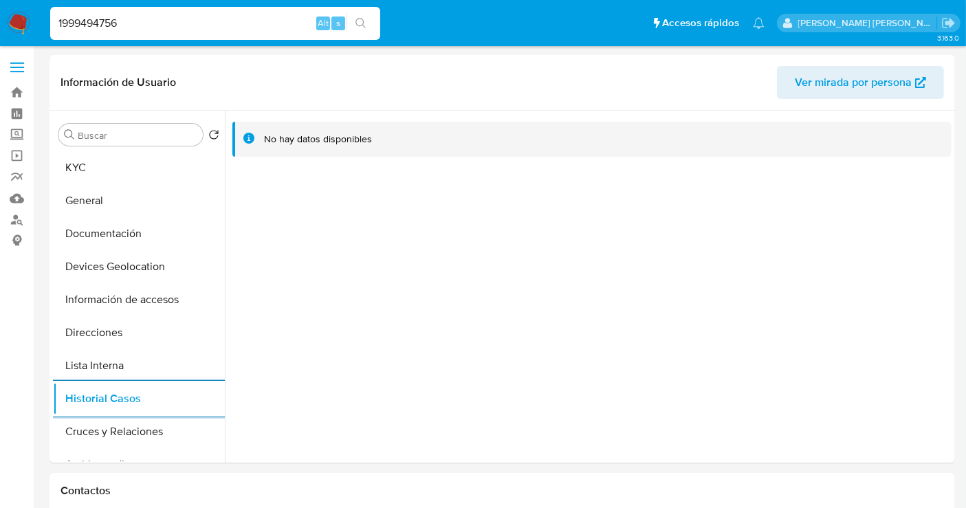
click at [93, 28] on input "1999494756" at bounding box center [215, 23] width 330 height 18
paste input "2071074228"
type input "2071074228"
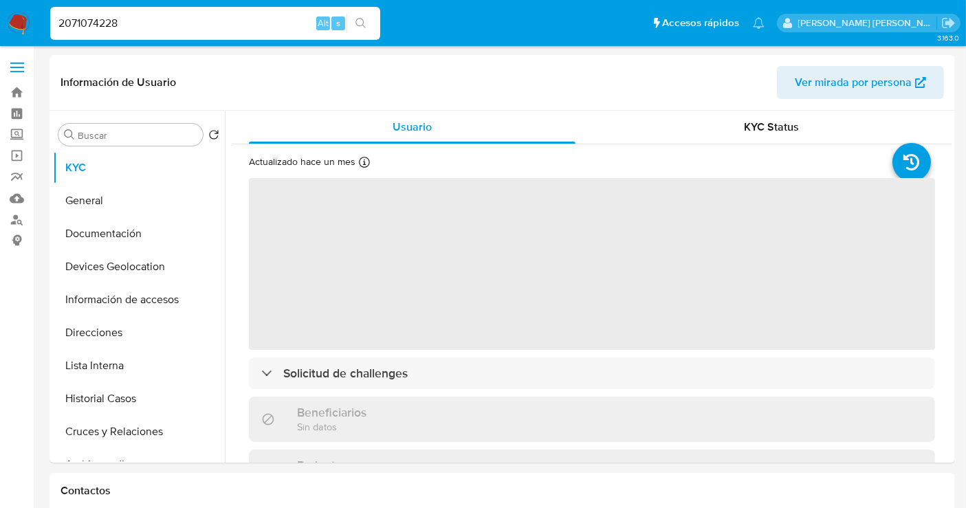
select select "10"
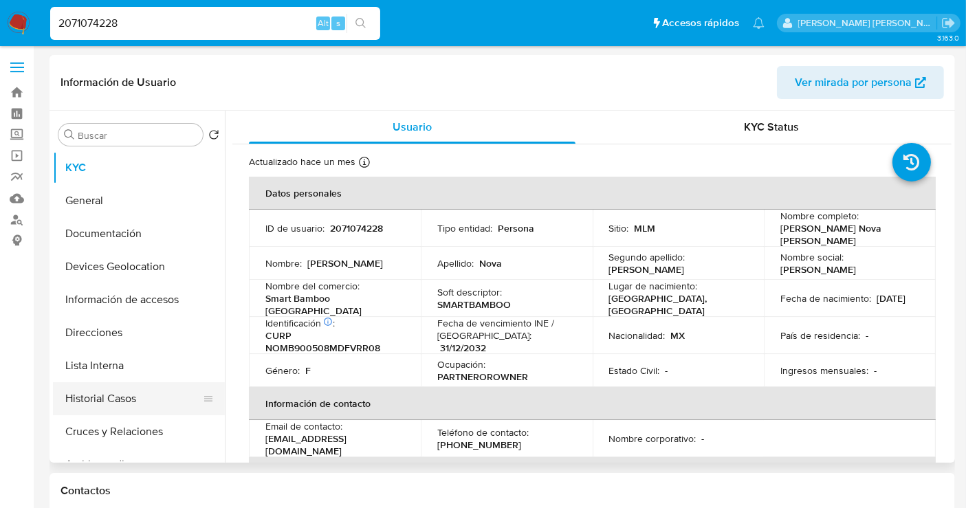
click at [94, 396] on button "Historial Casos" at bounding box center [133, 398] width 161 height 33
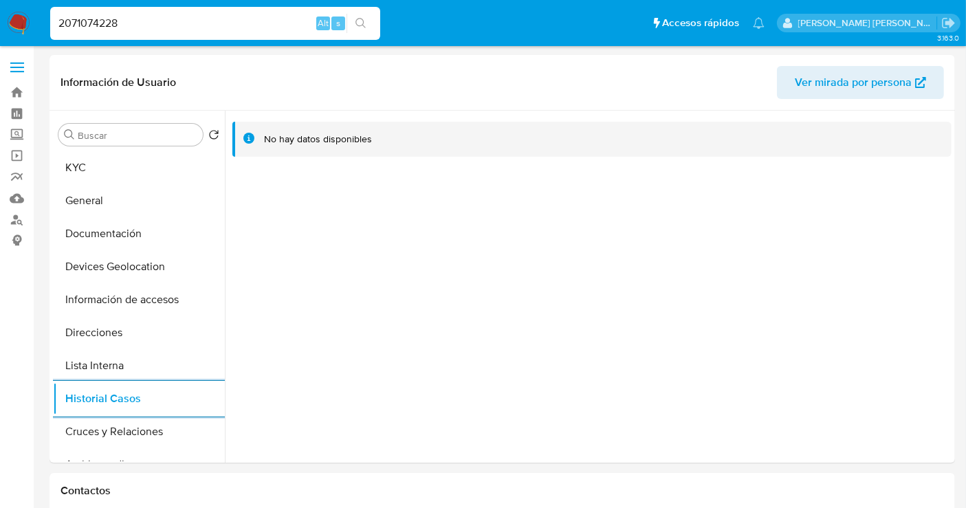
click at [94, 21] on input "2071074228" at bounding box center [215, 23] width 330 height 18
paste input "142687529"
type input "142687529"
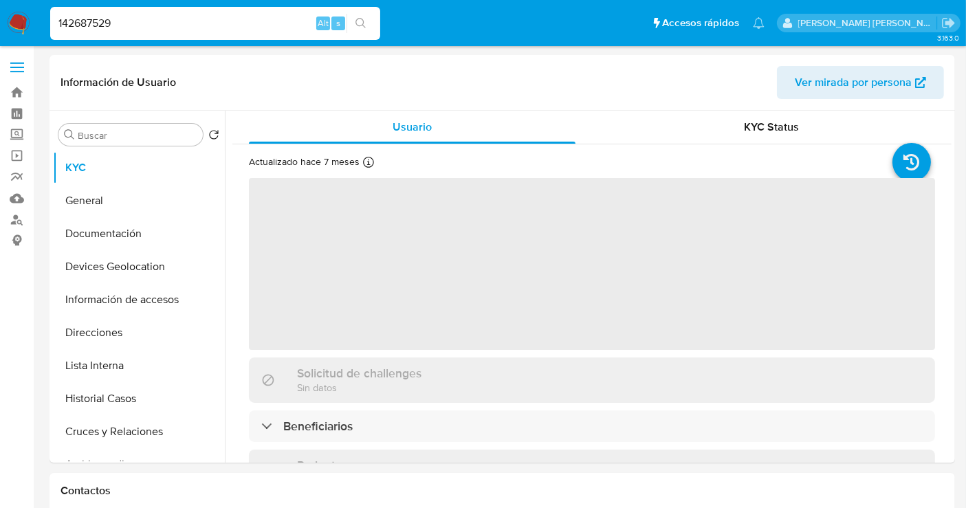
select select "10"
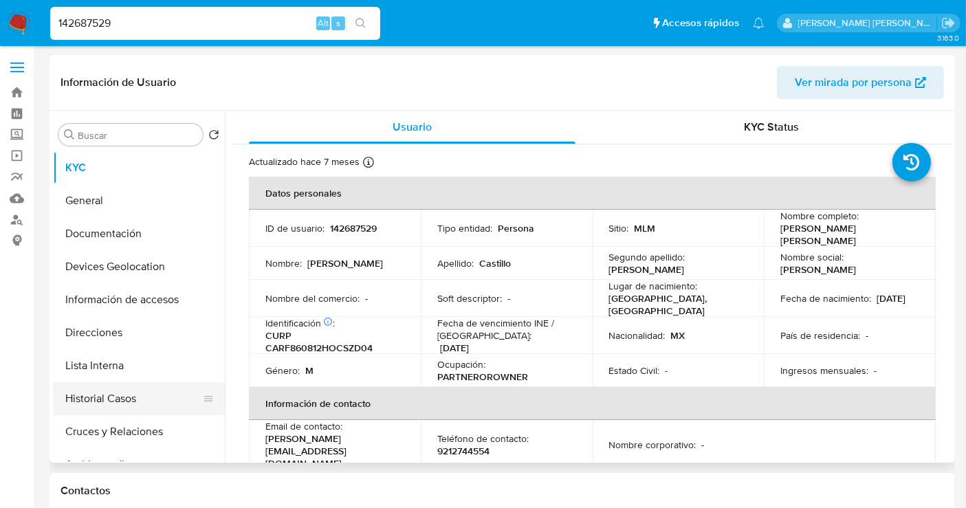
click at [106, 394] on button "Historial Casos" at bounding box center [133, 398] width 161 height 33
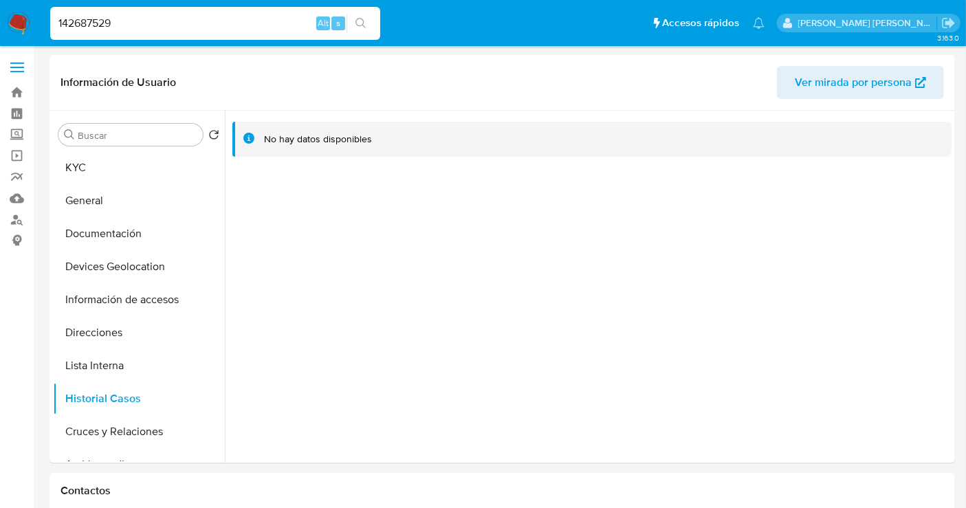
click at [132, 28] on input "142687529" at bounding box center [215, 23] width 330 height 18
paste input "920073113"
type input "1920073113"
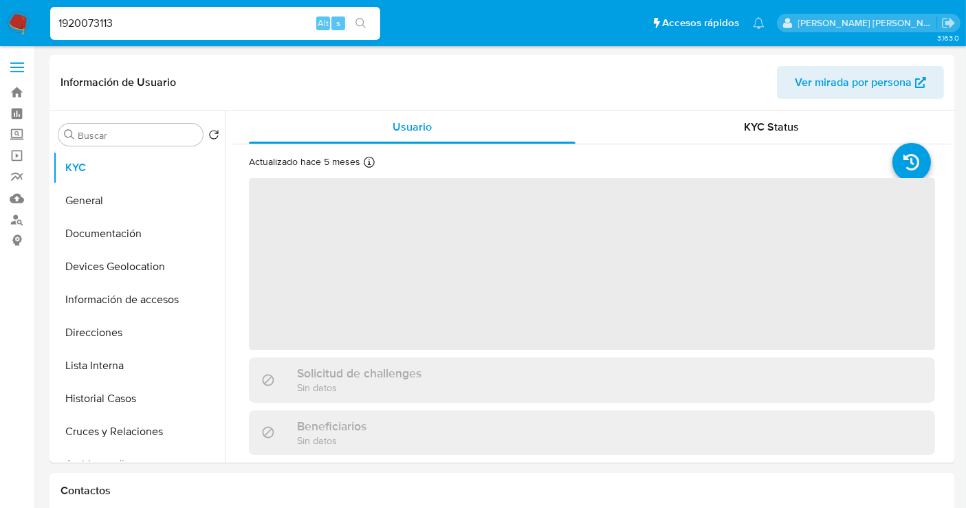
select select "10"
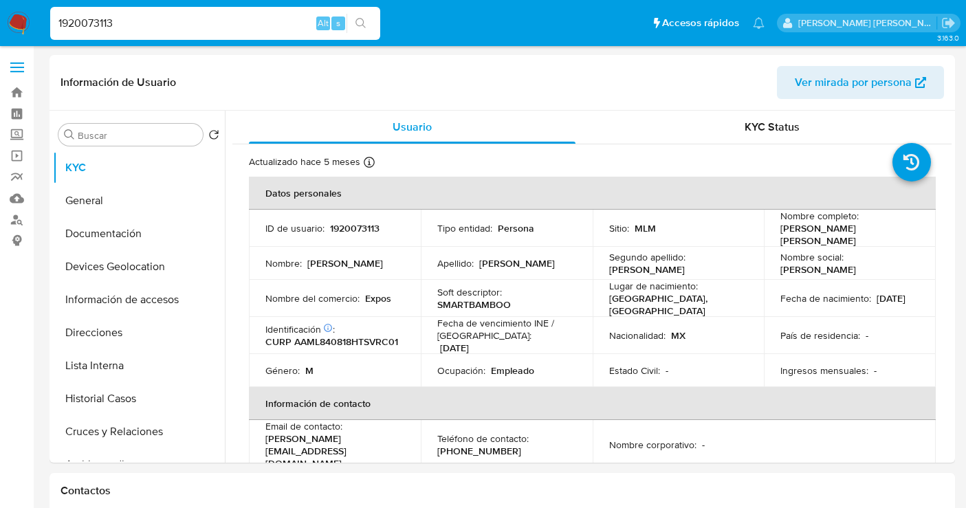
select select "10"
click at [98, 399] on button "Historial Casos" at bounding box center [133, 398] width 161 height 33
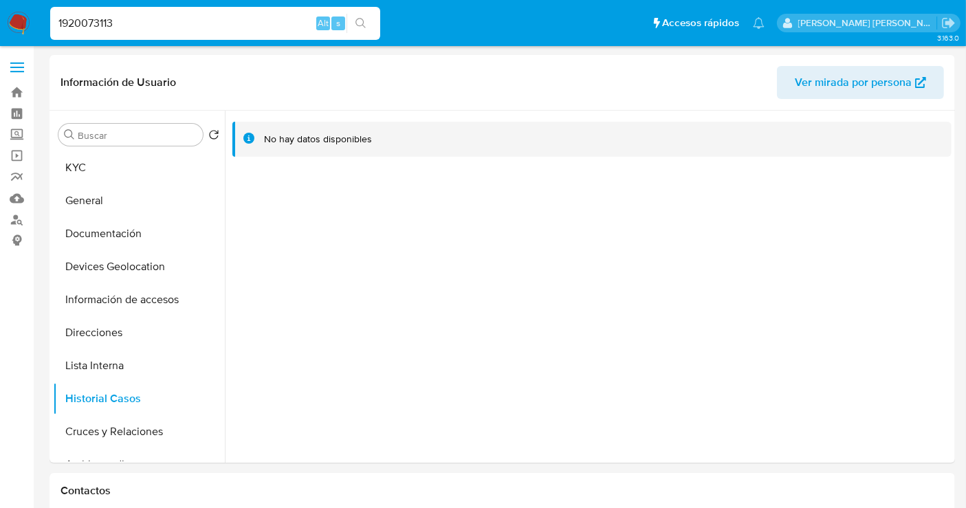
click at [69, 25] on input "1920073113" at bounding box center [215, 23] width 330 height 18
paste input "263413288"
type input "263413288"
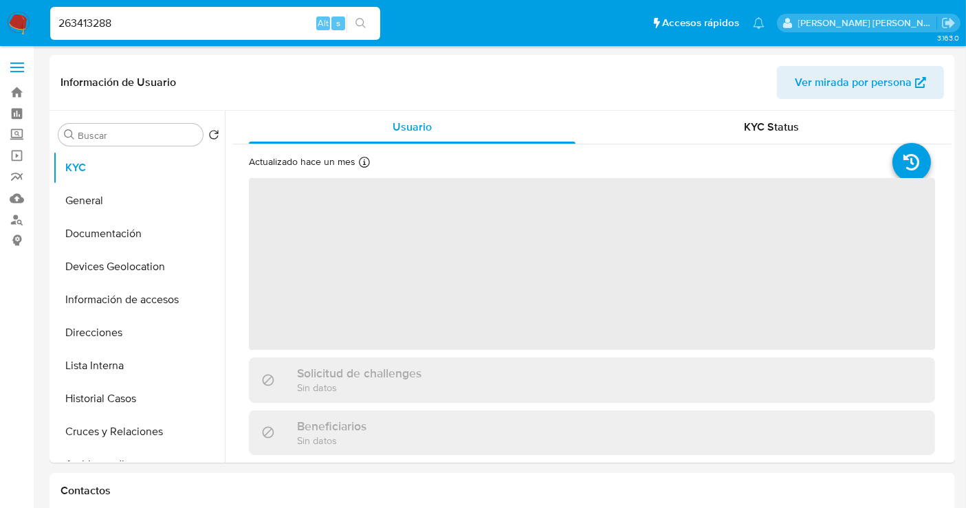
select select "10"
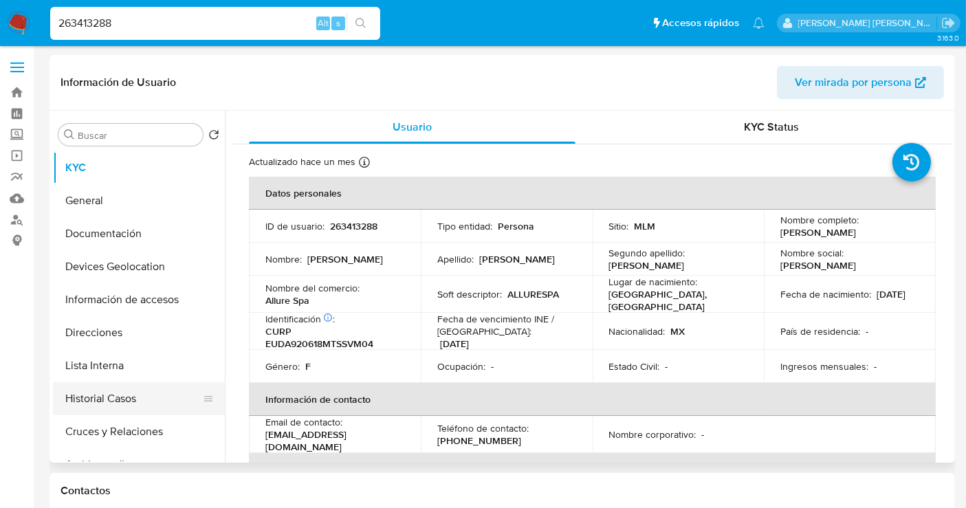
click at [109, 403] on button "Historial Casos" at bounding box center [133, 398] width 161 height 33
